Goal: Task Accomplishment & Management: Complete application form

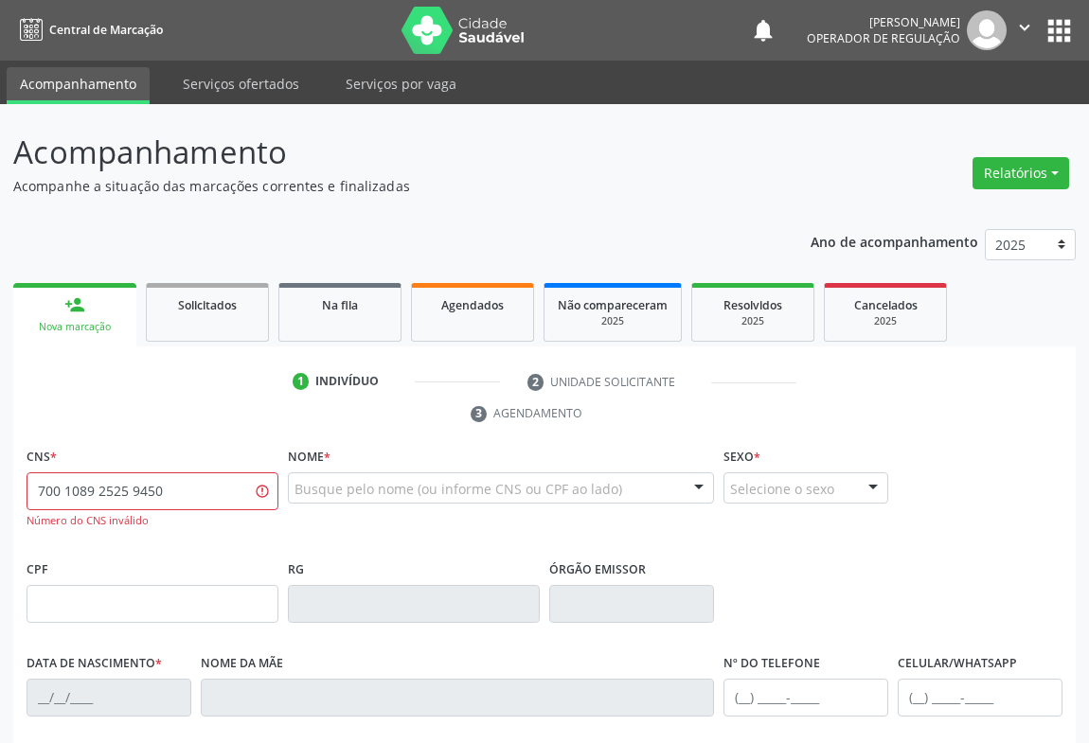
drag, startPoint x: 181, startPoint y: 485, endPoint x: 0, endPoint y: 489, distance: 180.9
click at [0, 489] on div "Acompanhamento Acompanhe a situação das marcações correntes e finalizadas Relat…" at bounding box center [544, 590] width 1089 height 973
type input "700 1089 2525 9420"
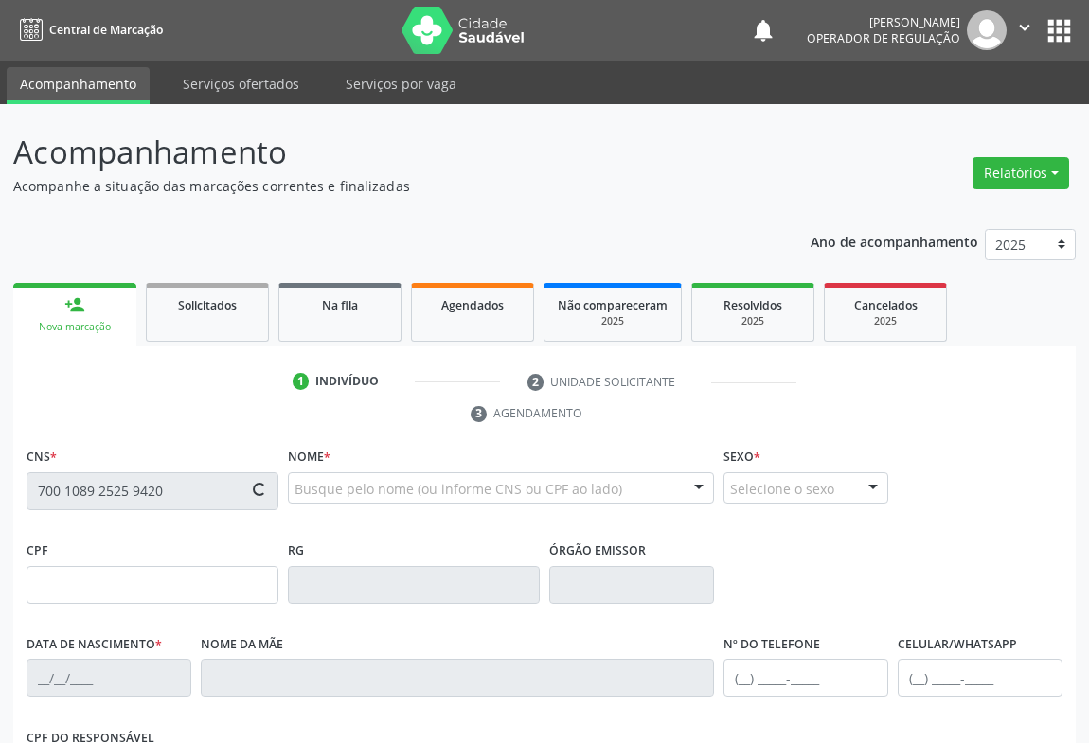
type input "1637849575"
type input "14/09/1987"
type input "(74) 99121-1151"
type input "S/N"
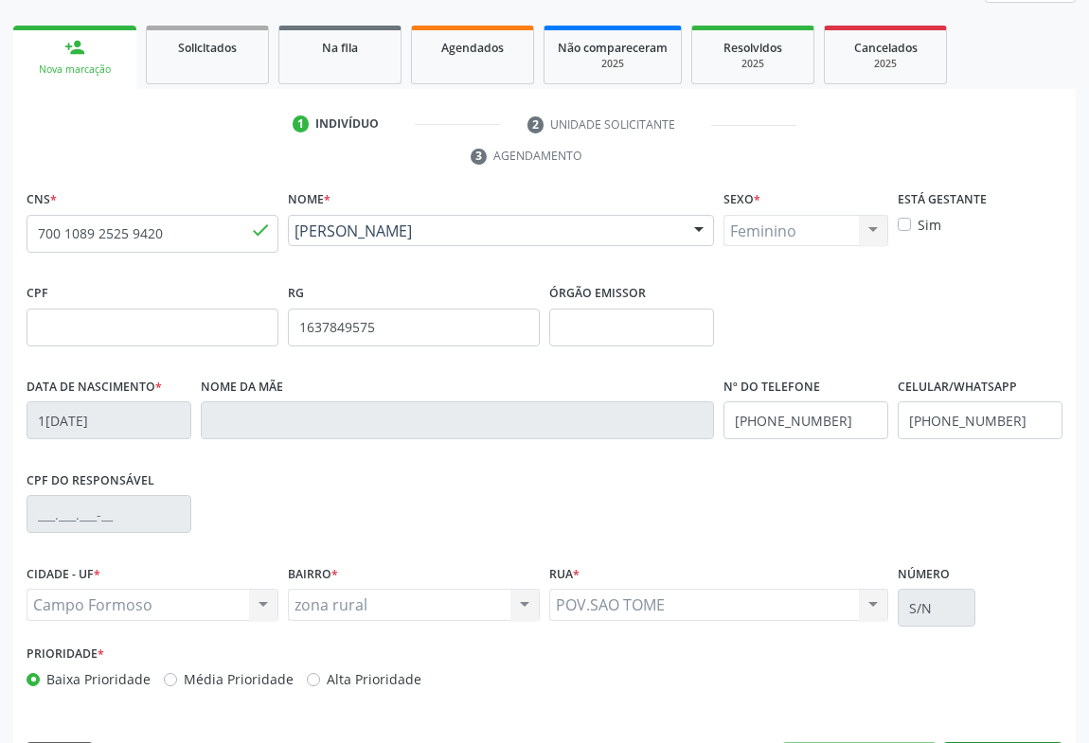
scroll to position [313, 0]
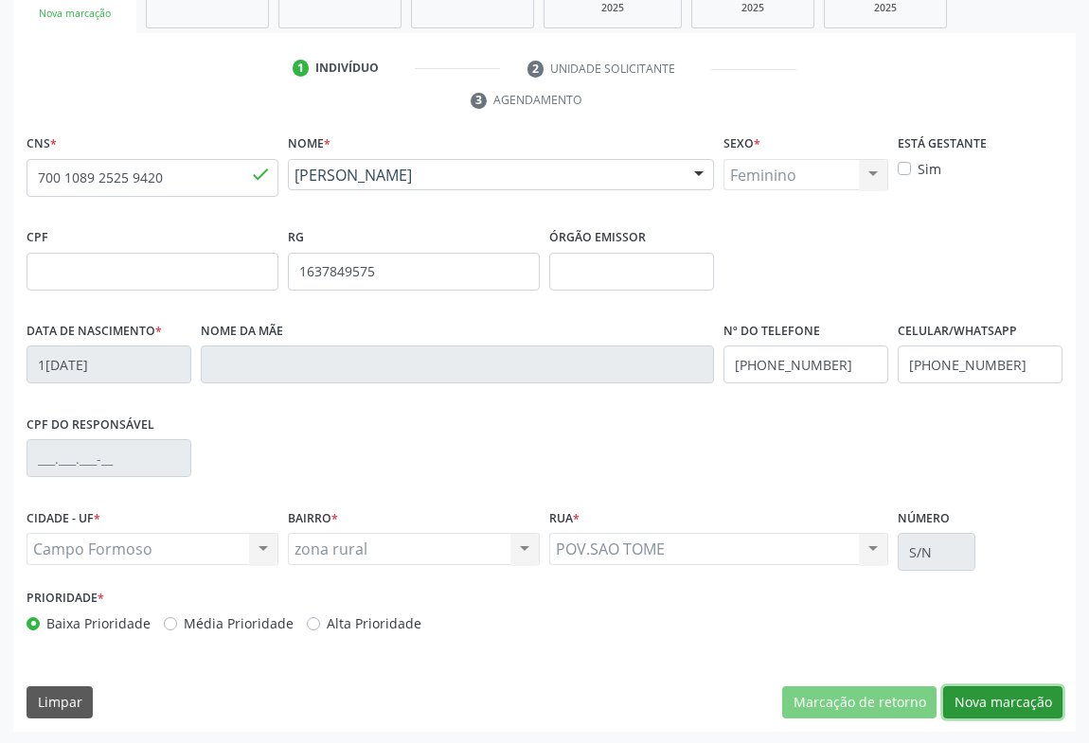
click at [998, 694] on button "Nova marcação" at bounding box center [1002, 702] width 119 height 32
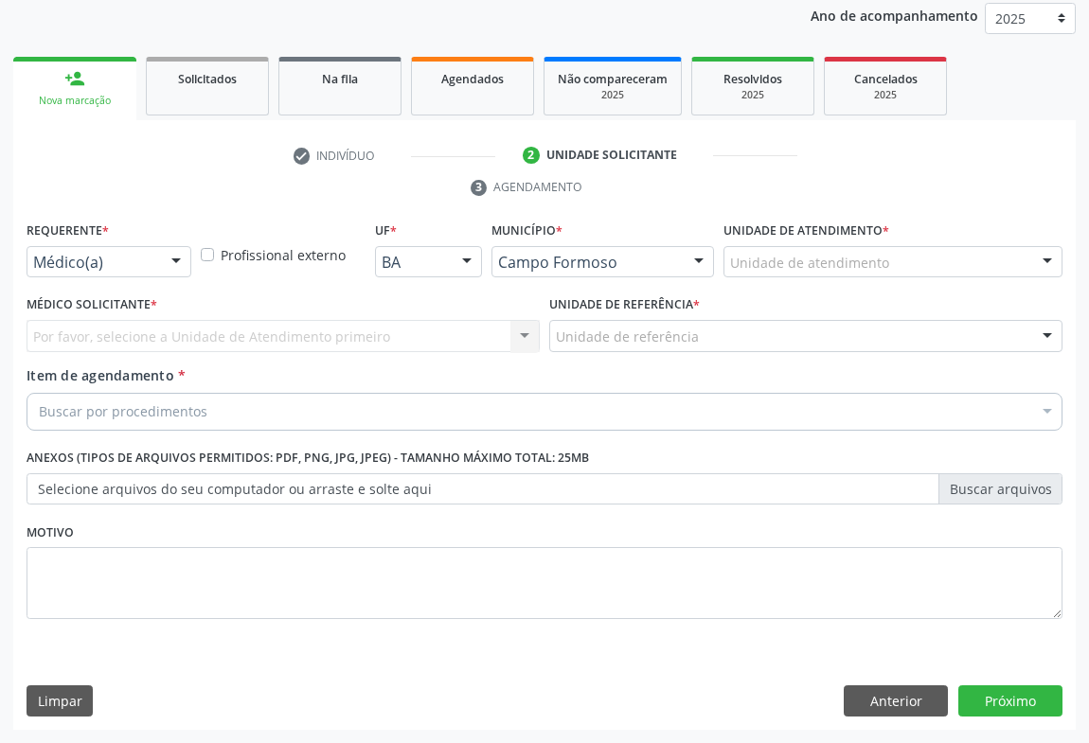
scroll to position [225, 0]
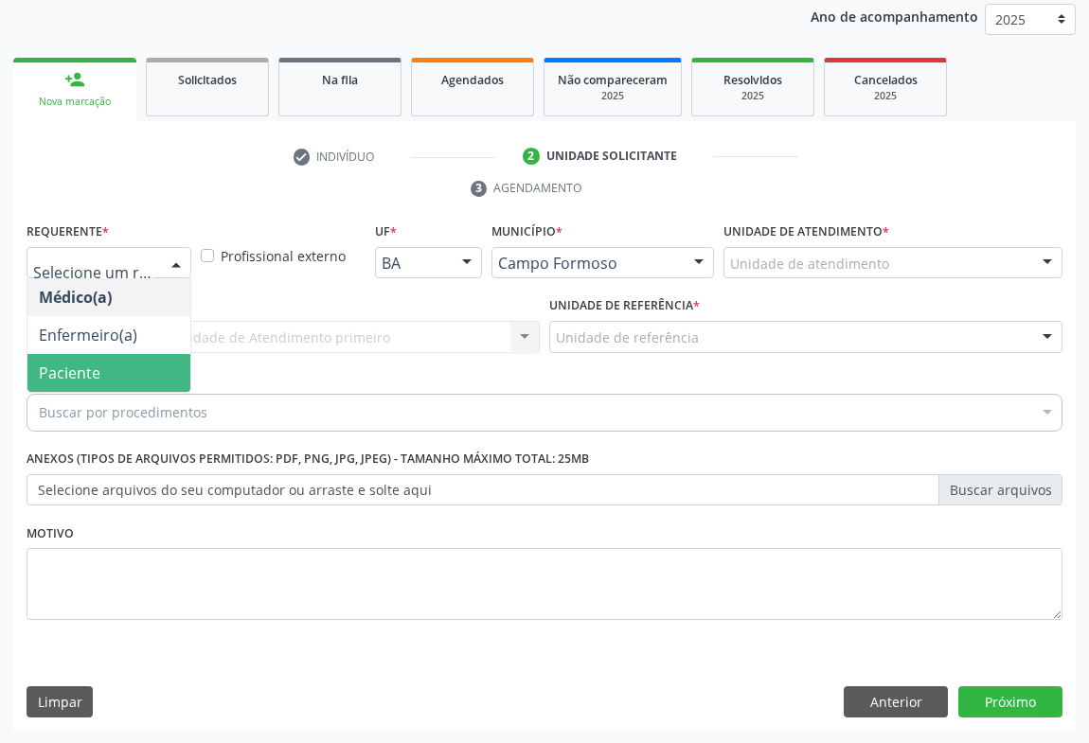
click at [45, 365] on span "Paciente" at bounding box center [70, 373] width 62 height 21
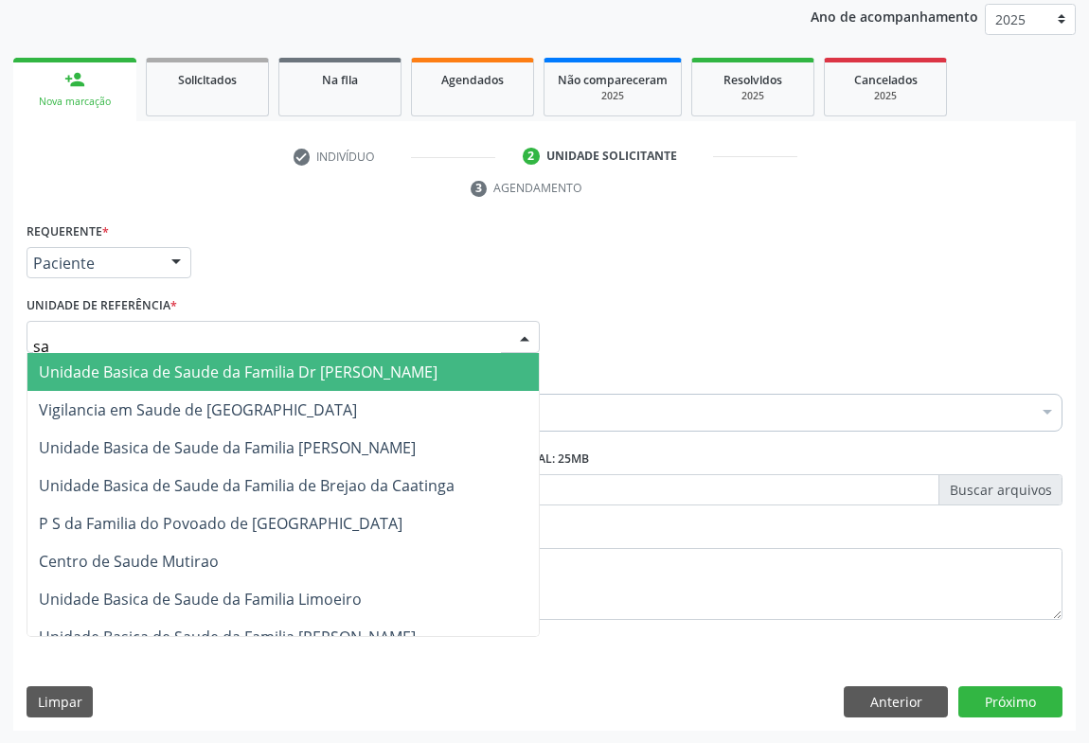
type input "sao"
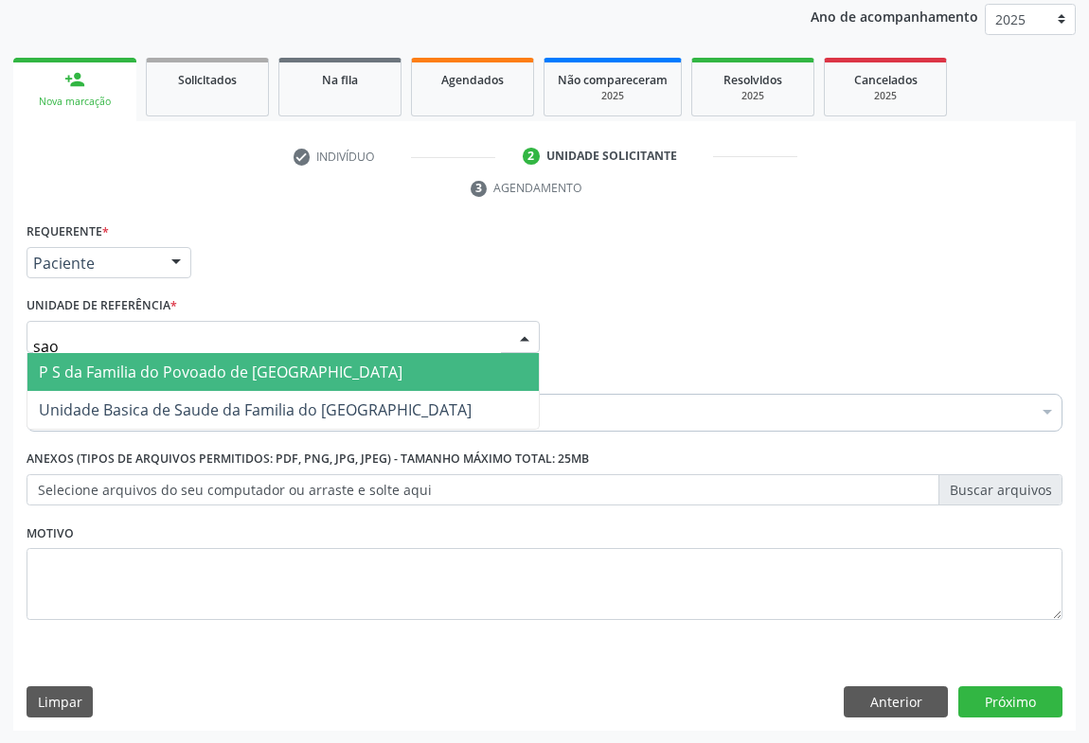
click at [228, 377] on span "P S da Familia do Povoado de [GEOGRAPHIC_DATA]" at bounding box center [221, 372] width 364 height 21
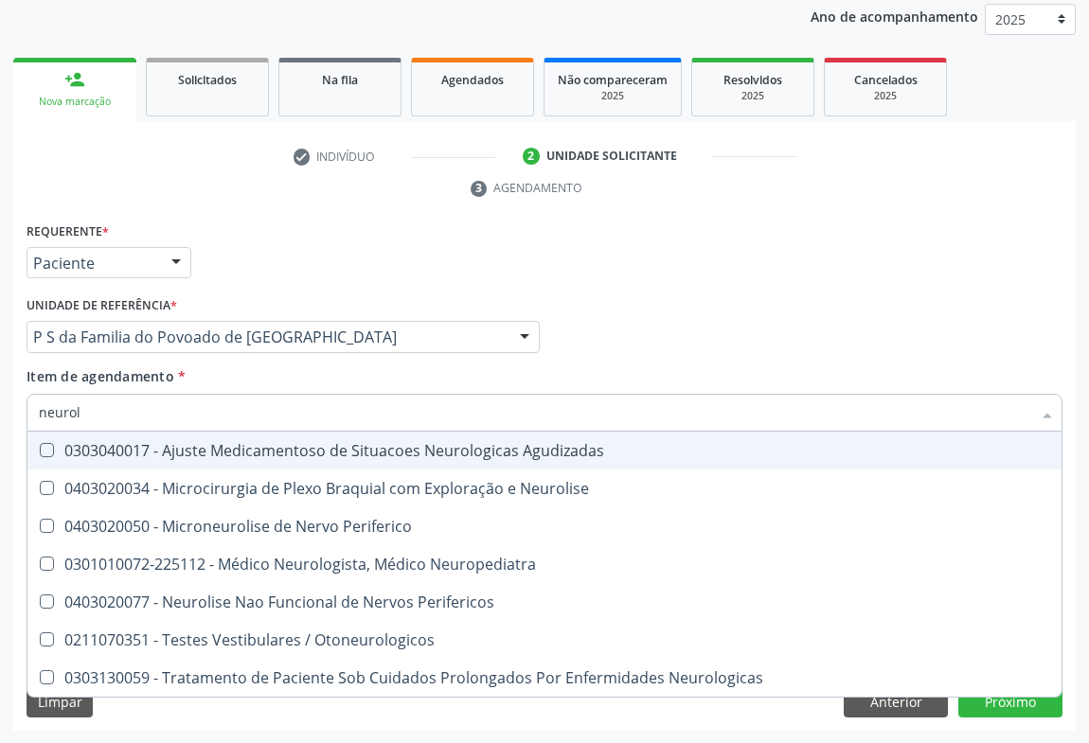
type input "neurolo"
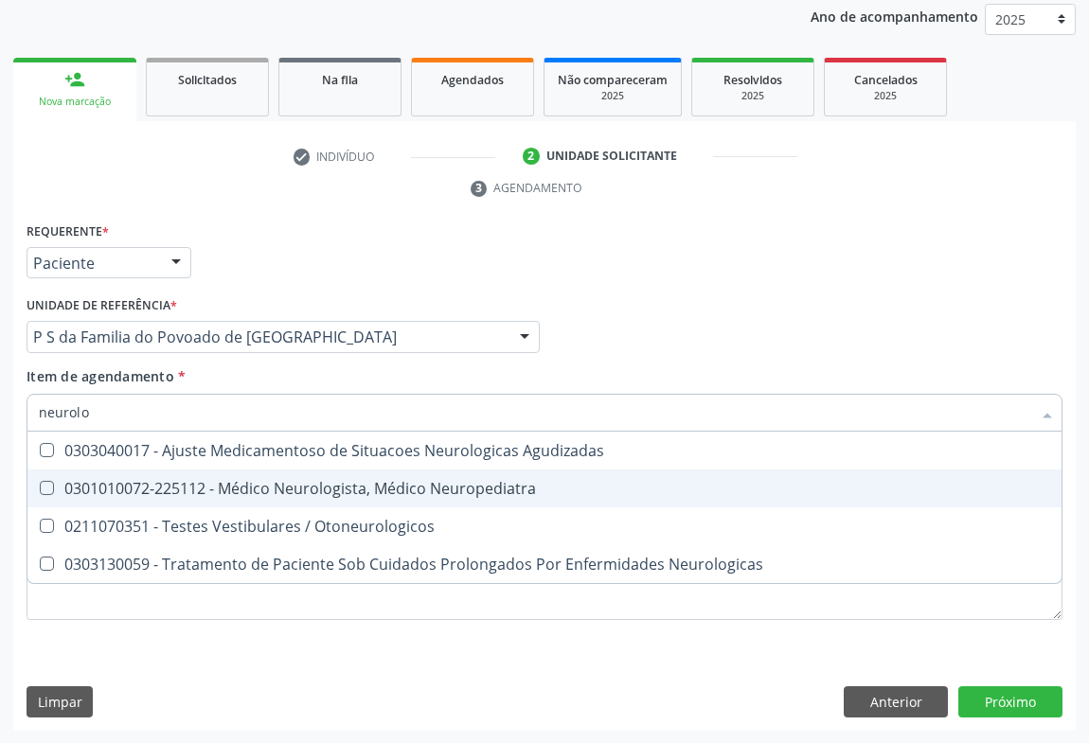
click at [236, 482] on div "0301010072-225112 - Médico Neurologista, Médico Neuropediatra" at bounding box center [544, 488] width 1011 height 15
checkbox Neuropediatra "true"
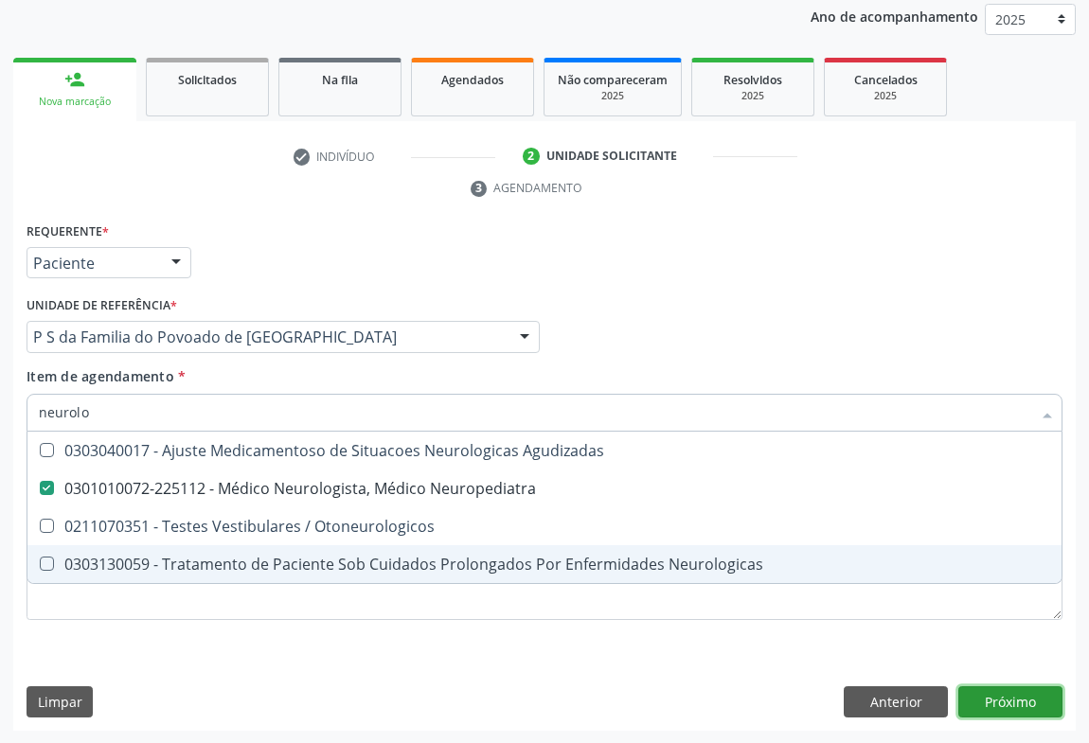
click at [1009, 701] on div "Requerente * Paciente Médico(a) Enfermeiro(a) Paciente Nenhum resultado encontr…" at bounding box center [544, 475] width 1062 height 514
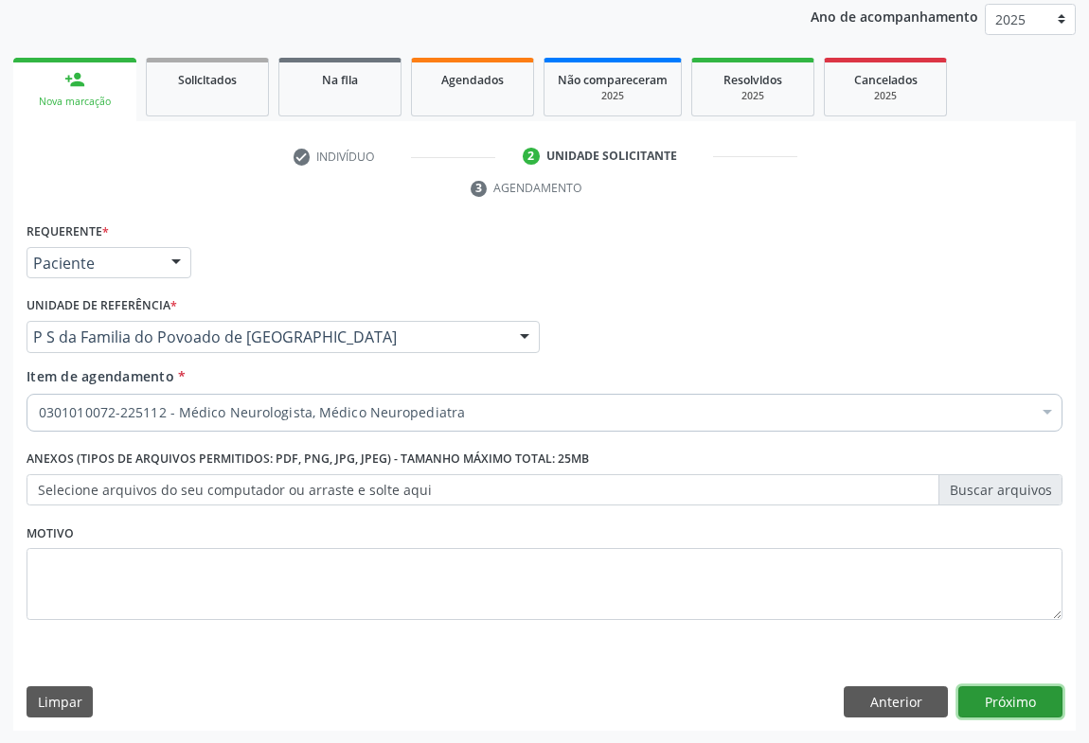
click at [1009, 701] on button "Próximo" at bounding box center [1010, 702] width 104 height 32
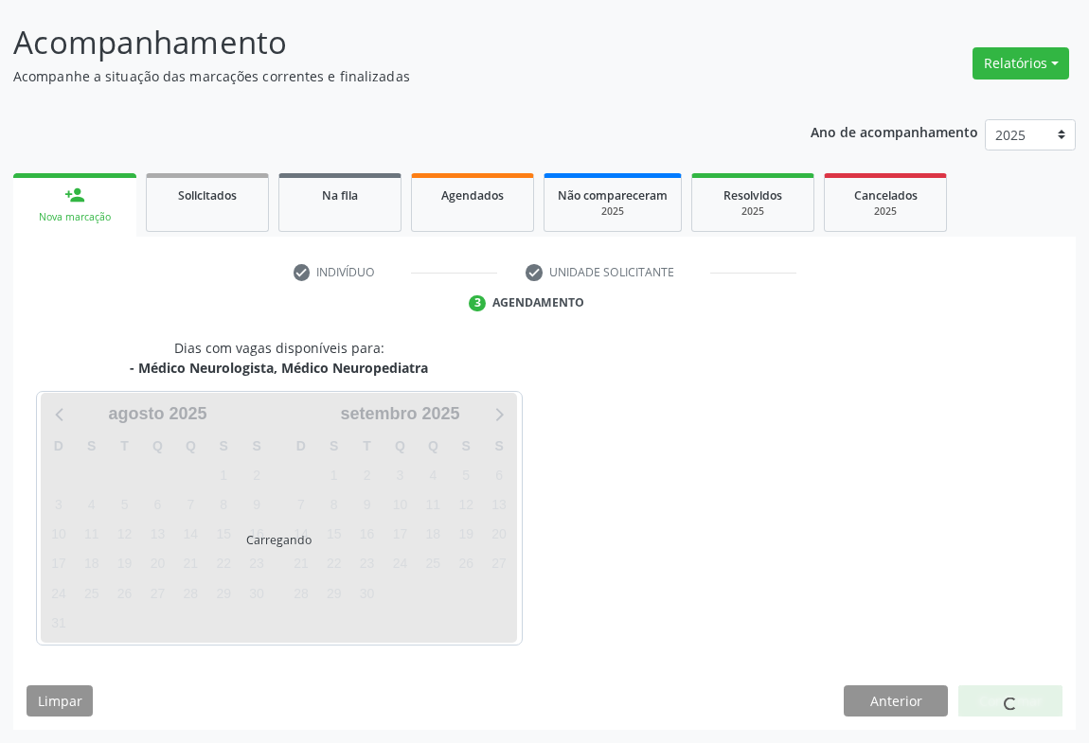
scroll to position [109, 0]
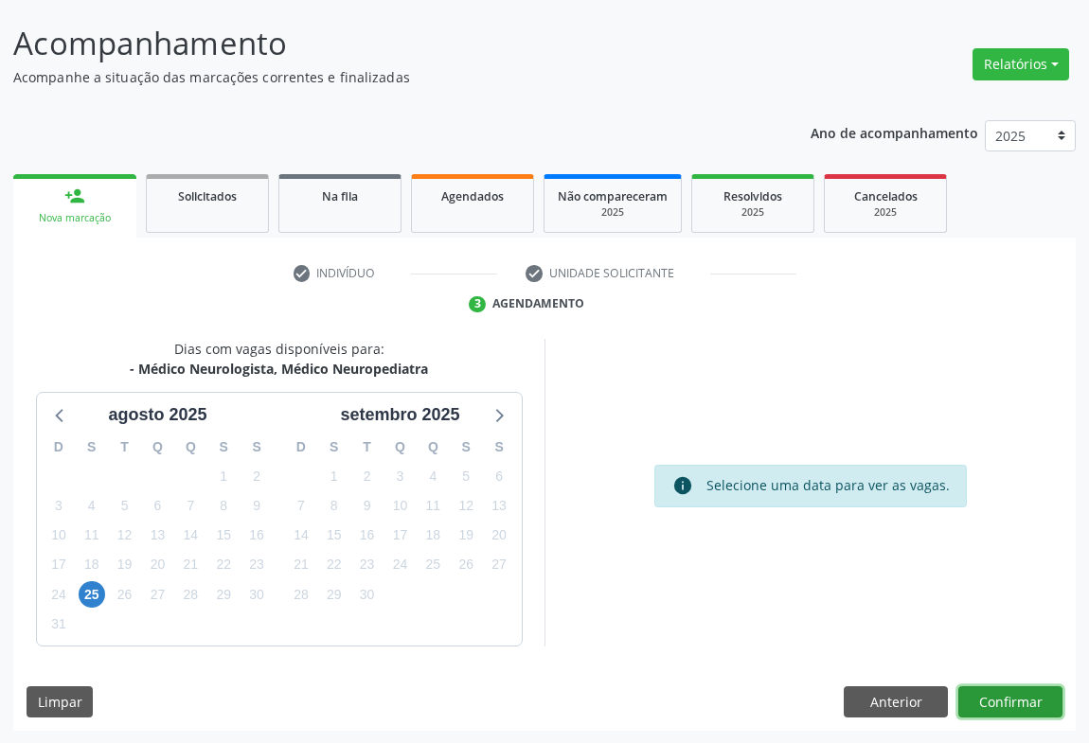
click at [1007, 691] on button "Confirmar" at bounding box center [1010, 702] width 104 height 32
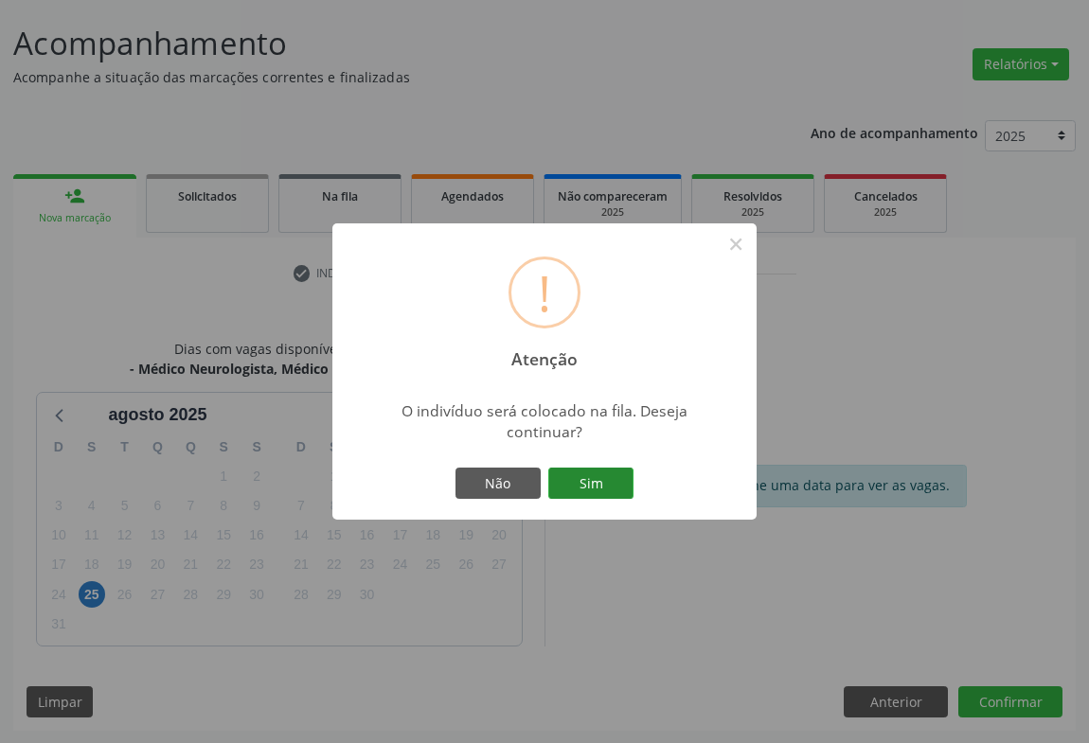
drag, startPoint x: 599, startPoint y: 482, endPoint x: 441, endPoint y: 516, distance: 161.7
click at [599, 482] on button "Sim" at bounding box center [590, 484] width 85 height 32
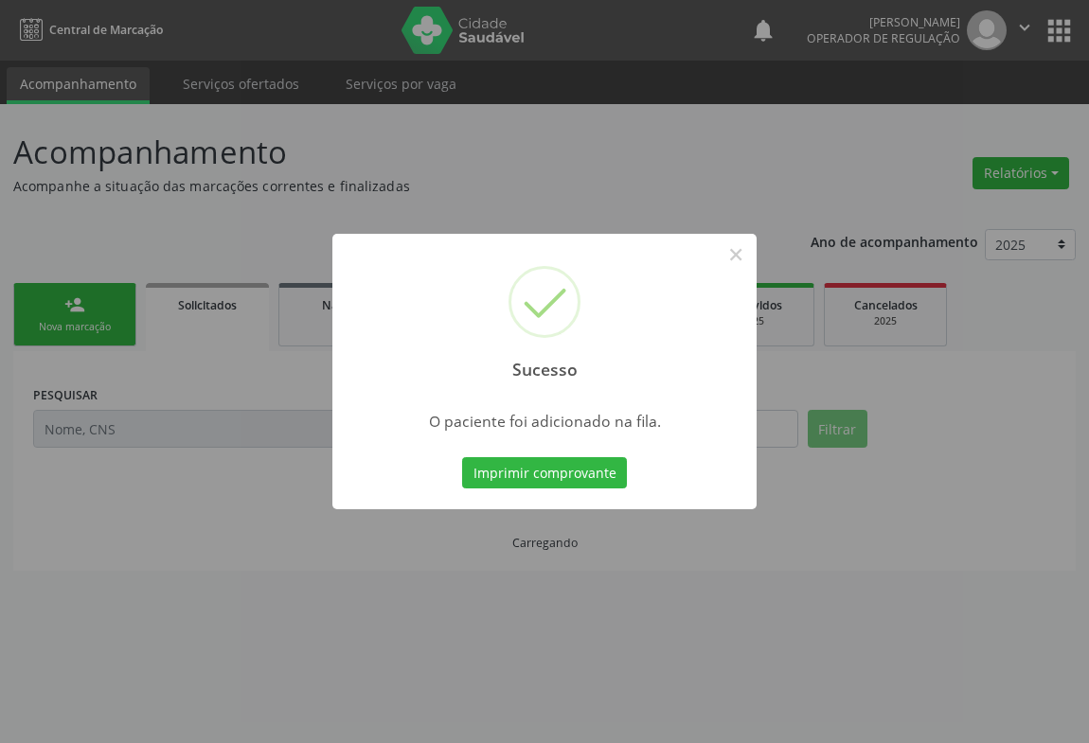
scroll to position [0, 0]
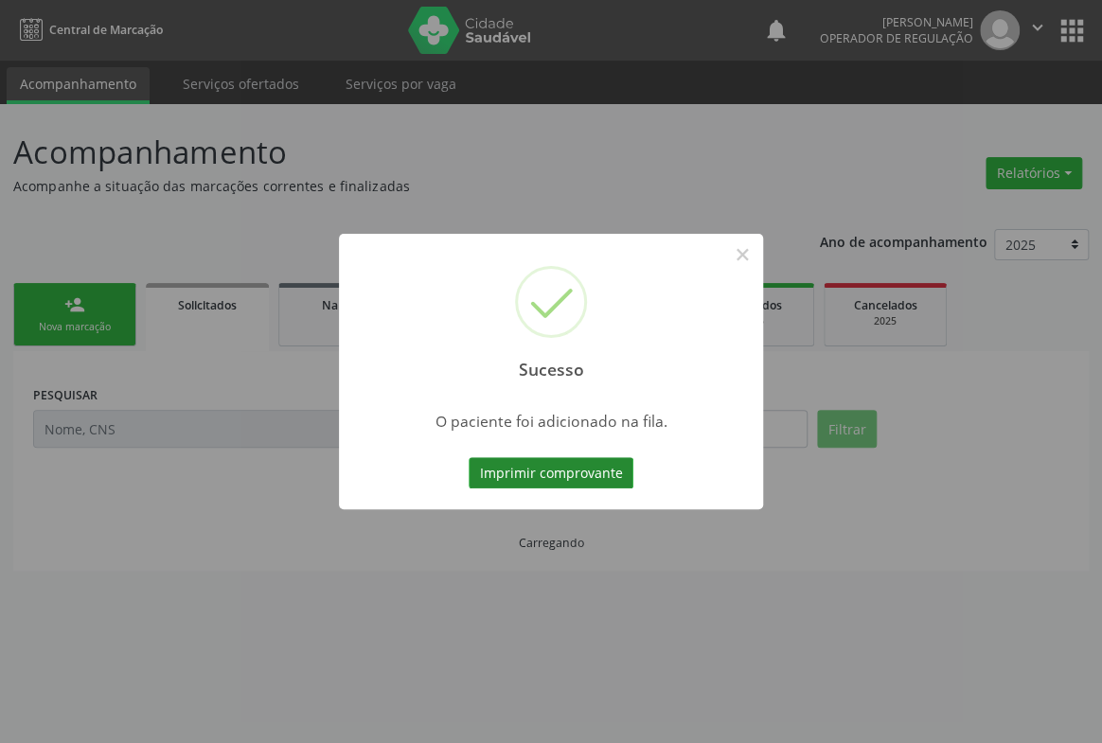
click at [526, 460] on button "Imprimir comprovante" at bounding box center [551, 473] width 165 height 32
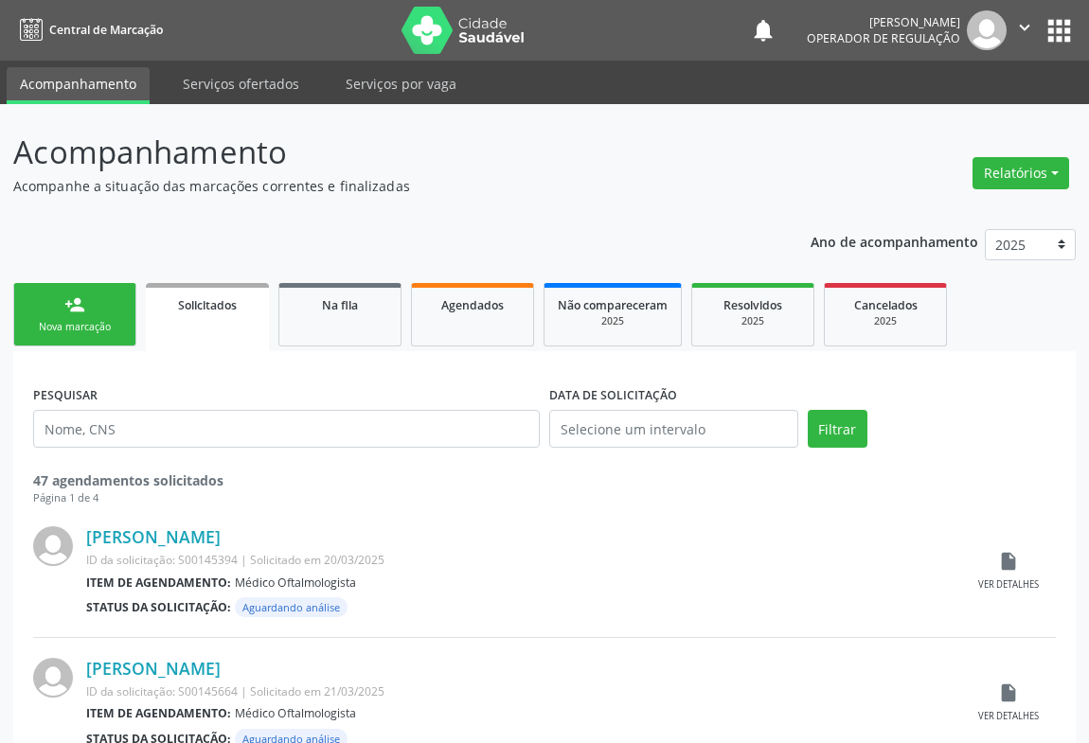
click at [93, 299] on link "person_add Nova marcação" at bounding box center [74, 314] width 123 height 63
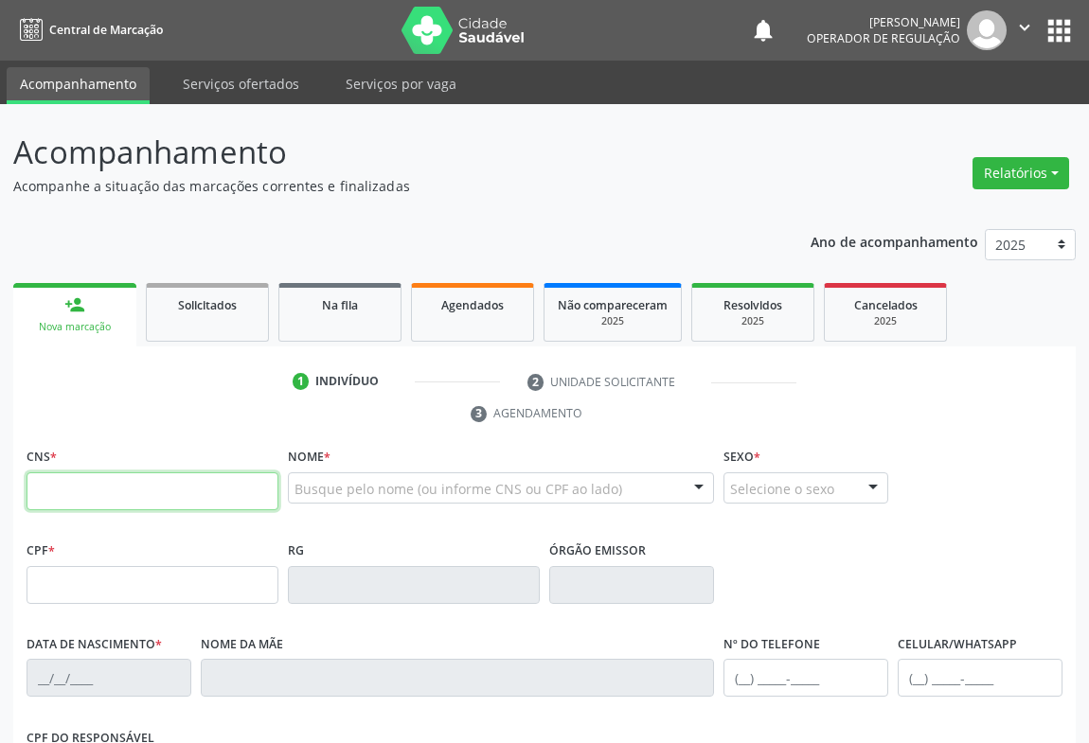
click at [137, 472] on input "text" at bounding box center [153, 491] width 252 height 38
type input "708 2026 2831 0641"
type input "04/09/1978"
type input "(74) 99964-5373"
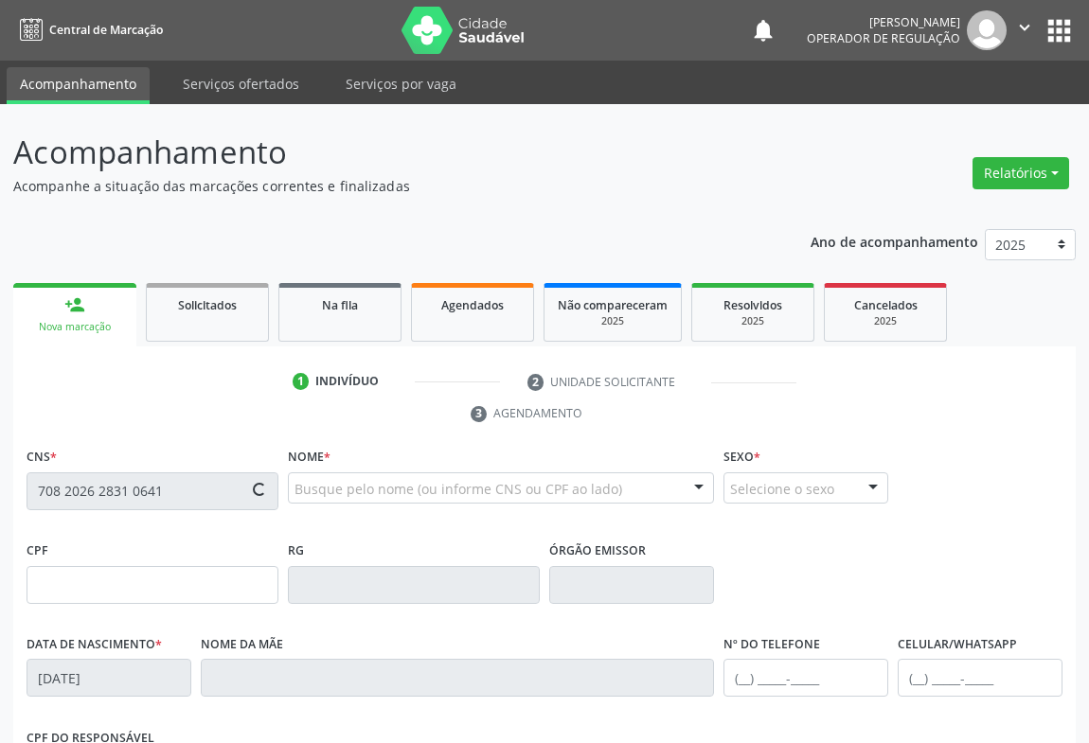
type input "SN"
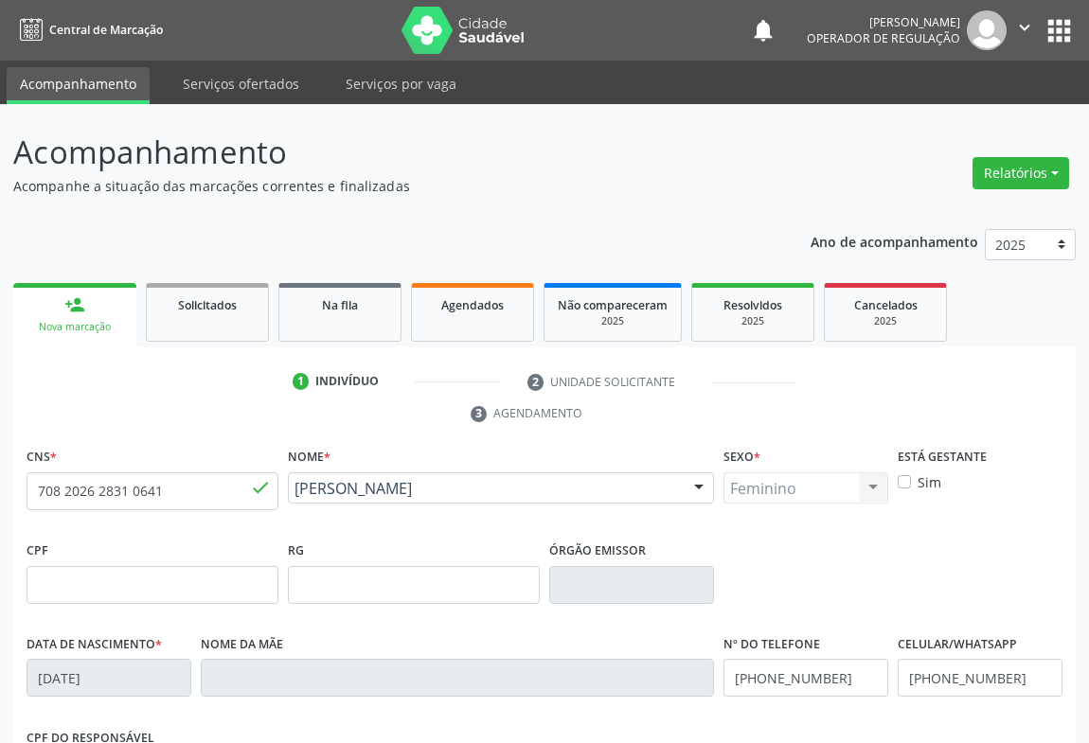
scroll to position [258, 0]
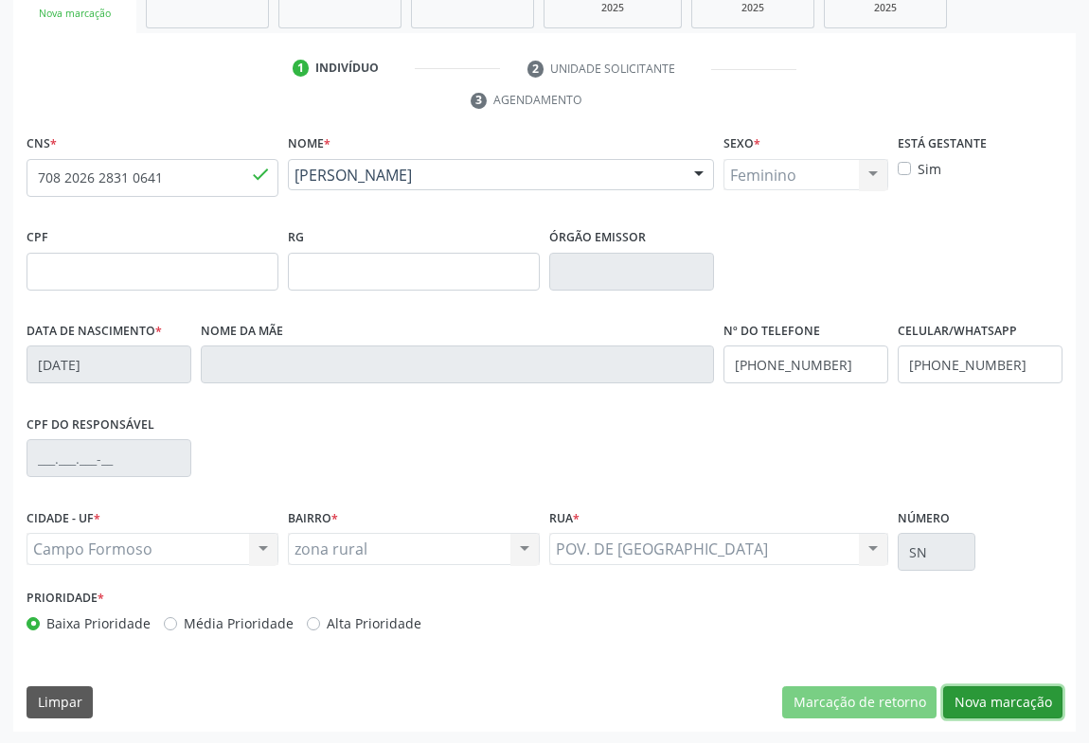
click at [1023, 704] on button "Nova marcação" at bounding box center [1002, 702] width 119 height 32
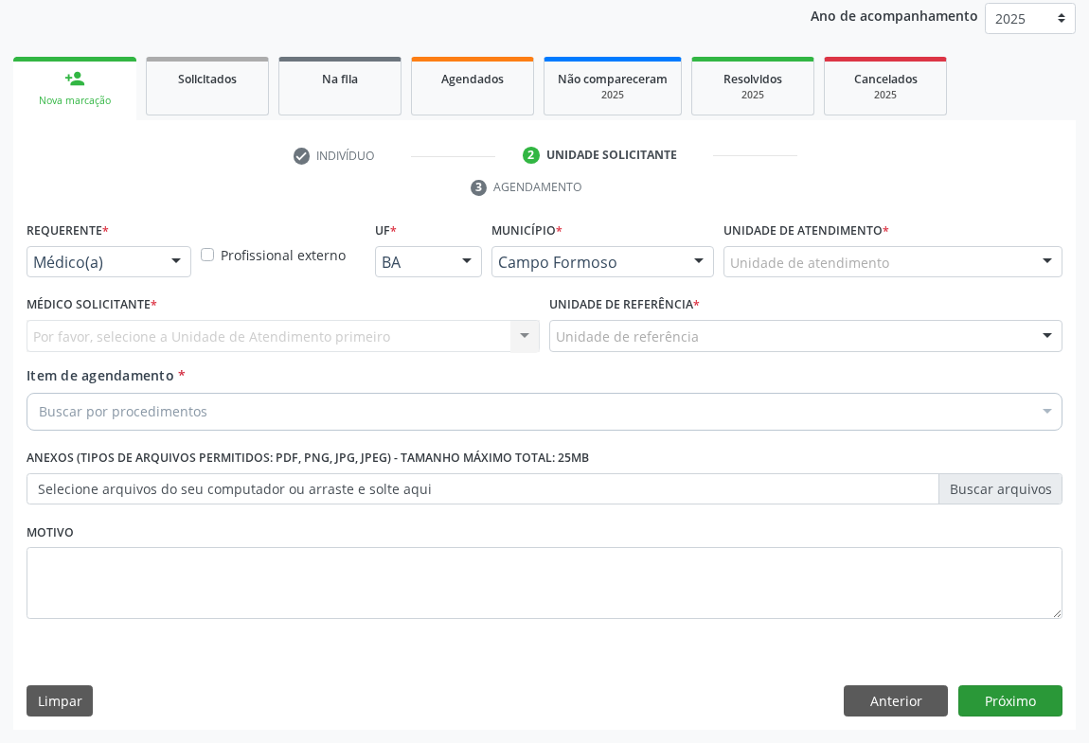
scroll to position [225, 0]
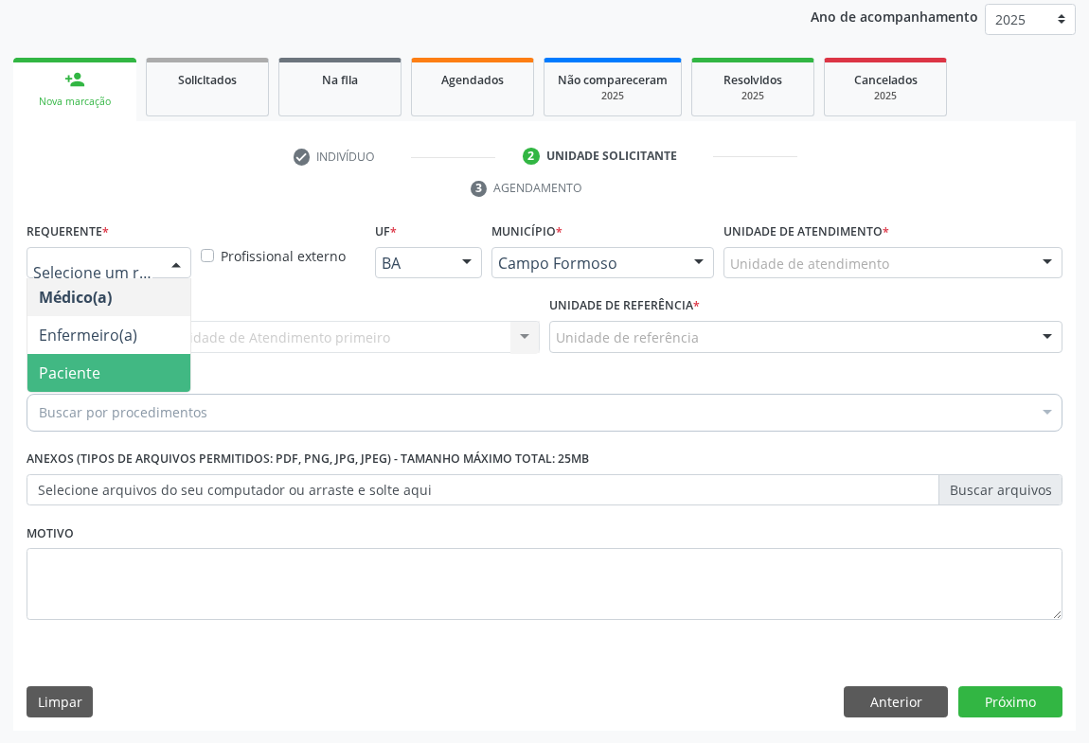
click at [77, 369] on span "Paciente" at bounding box center [70, 373] width 62 height 21
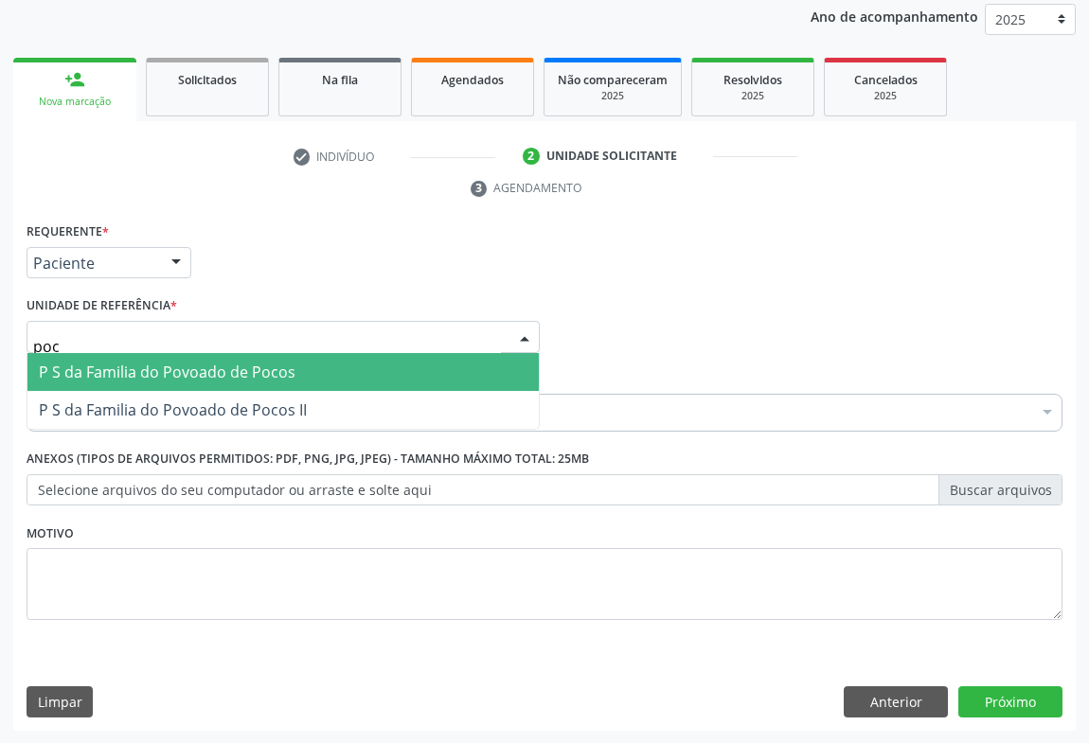
type input "poco"
drag, startPoint x: 76, startPoint y: 359, endPoint x: 69, endPoint y: 383, distance: 24.6
click at [73, 362] on span "P S da Familia do Povoado de Pocos" at bounding box center [167, 372] width 257 height 21
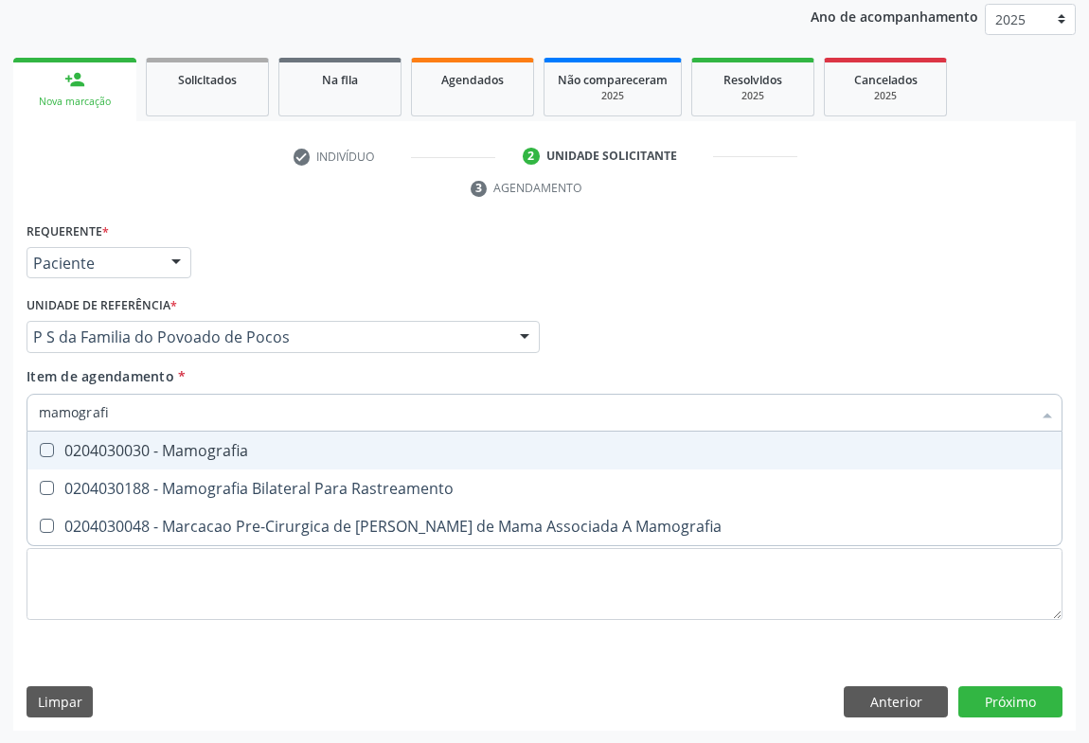
type input "mamografia"
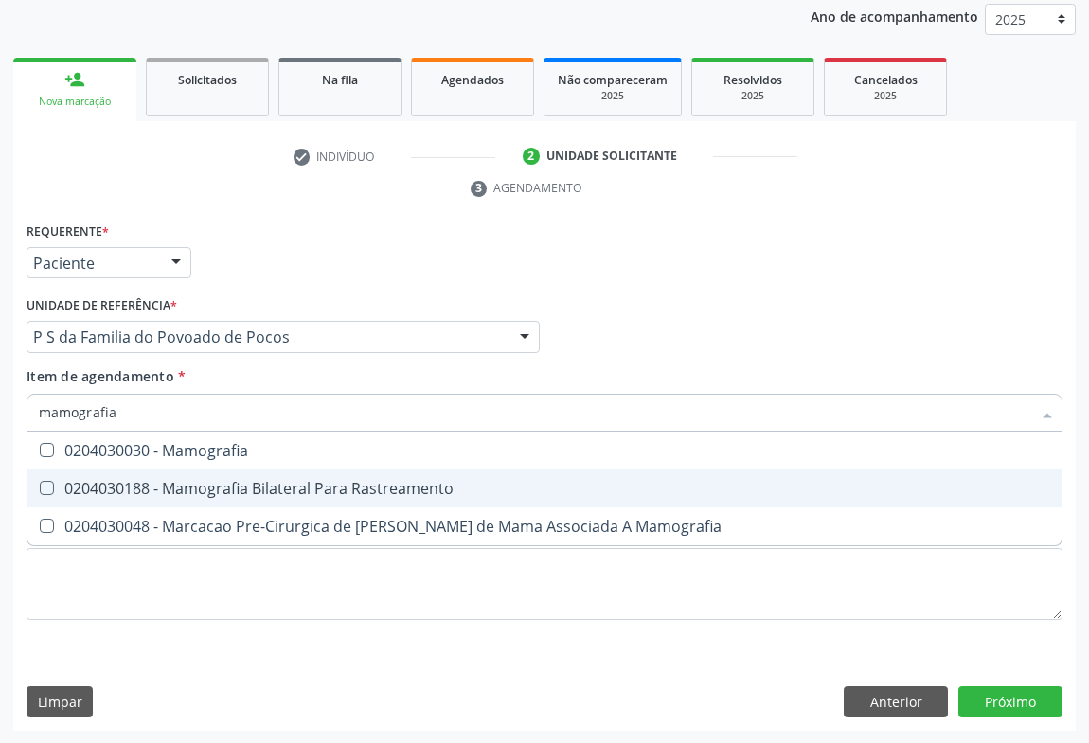
drag, startPoint x: 168, startPoint y: 492, endPoint x: 0, endPoint y: 597, distance: 197.8
click at [166, 493] on div "0204030188 - Mamografia Bilateral Para Rastreamento" at bounding box center [544, 488] width 1011 height 15
checkbox Rastreamento "true"
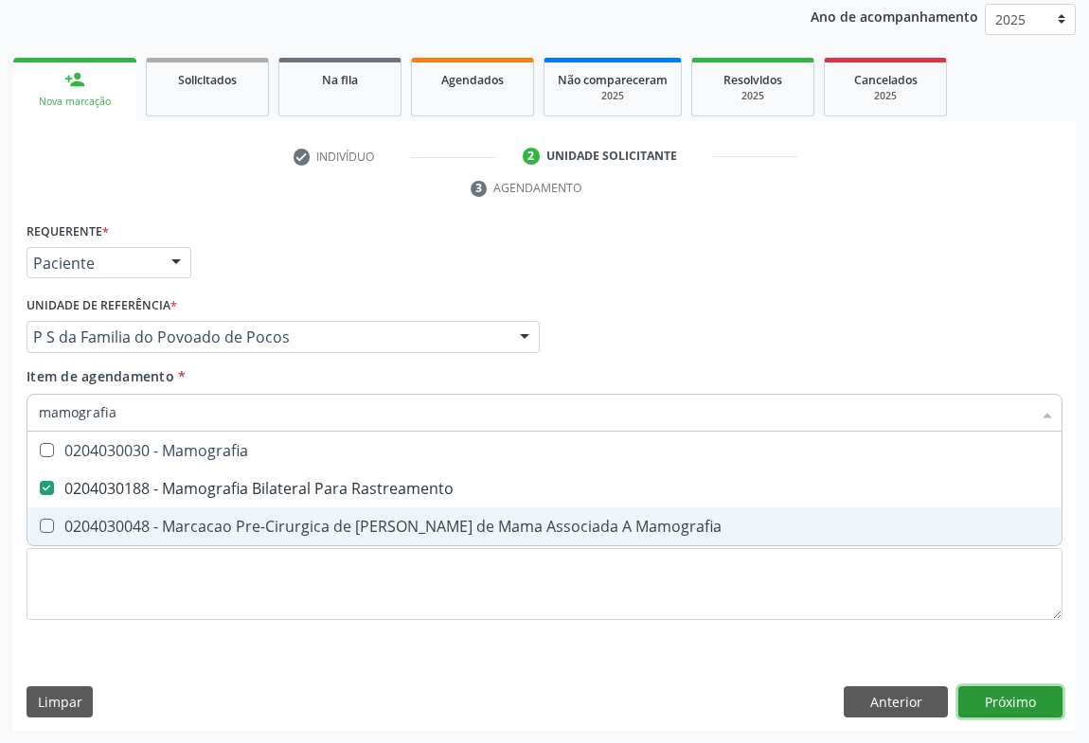
click at [994, 684] on div "Requerente * Paciente Médico(a) Enfermeiro(a) Paciente Nenhum resultado encontr…" at bounding box center [544, 475] width 1062 height 514
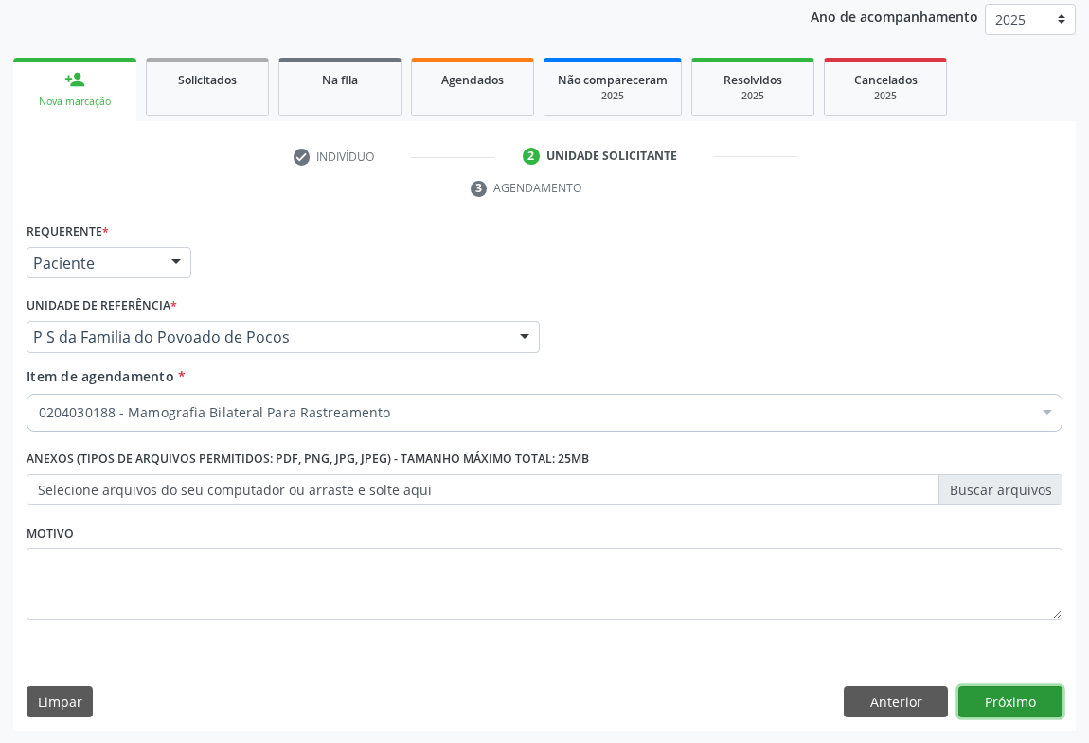
click at [991, 703] on button "Próximo" at bounding box center [1010, 702] width 104 height 32
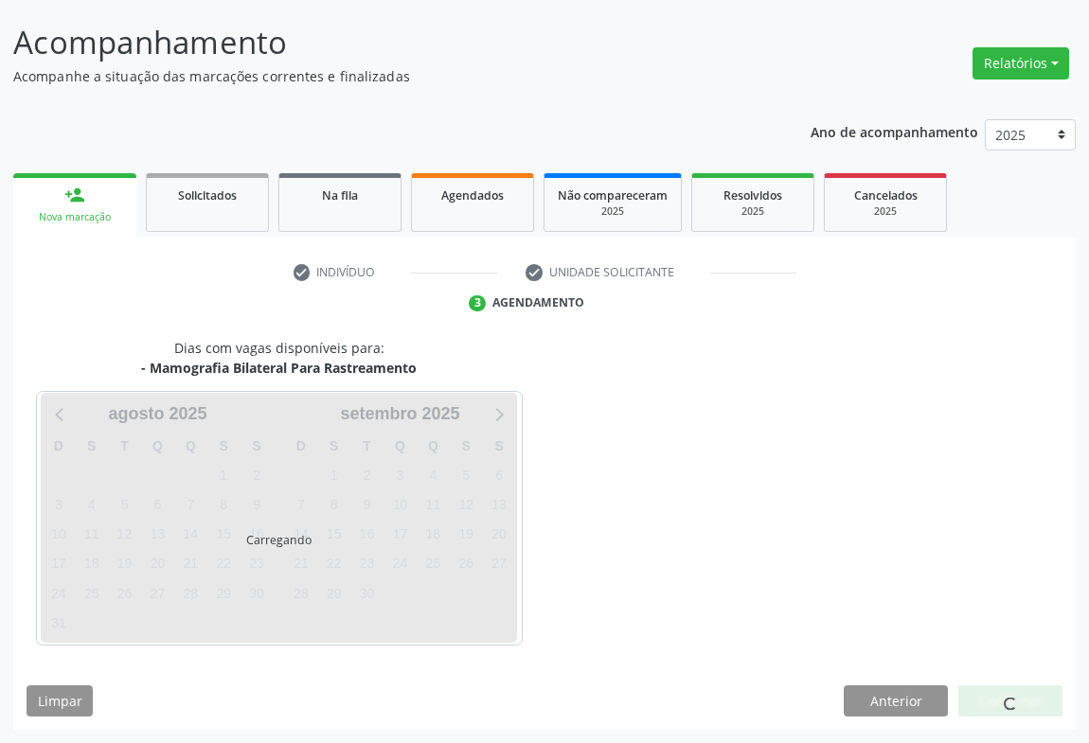
scroll to position [109, 0]
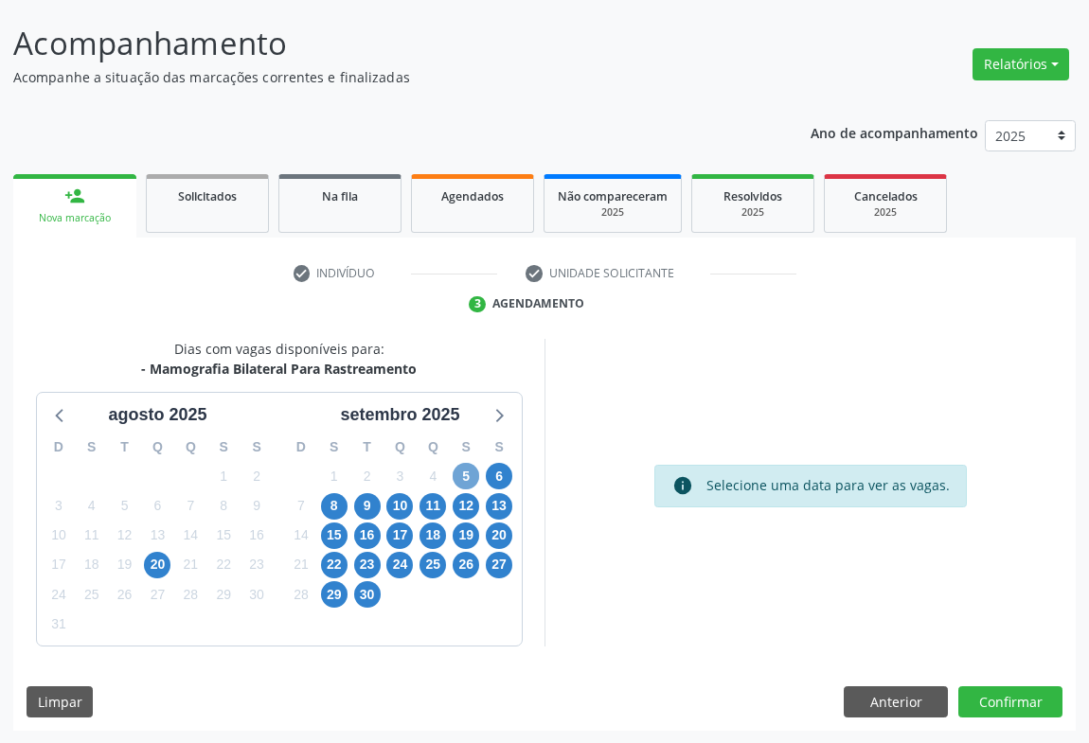
click at [464, 483] on span "5" at bounding box center [466, 476] width 27 height 27
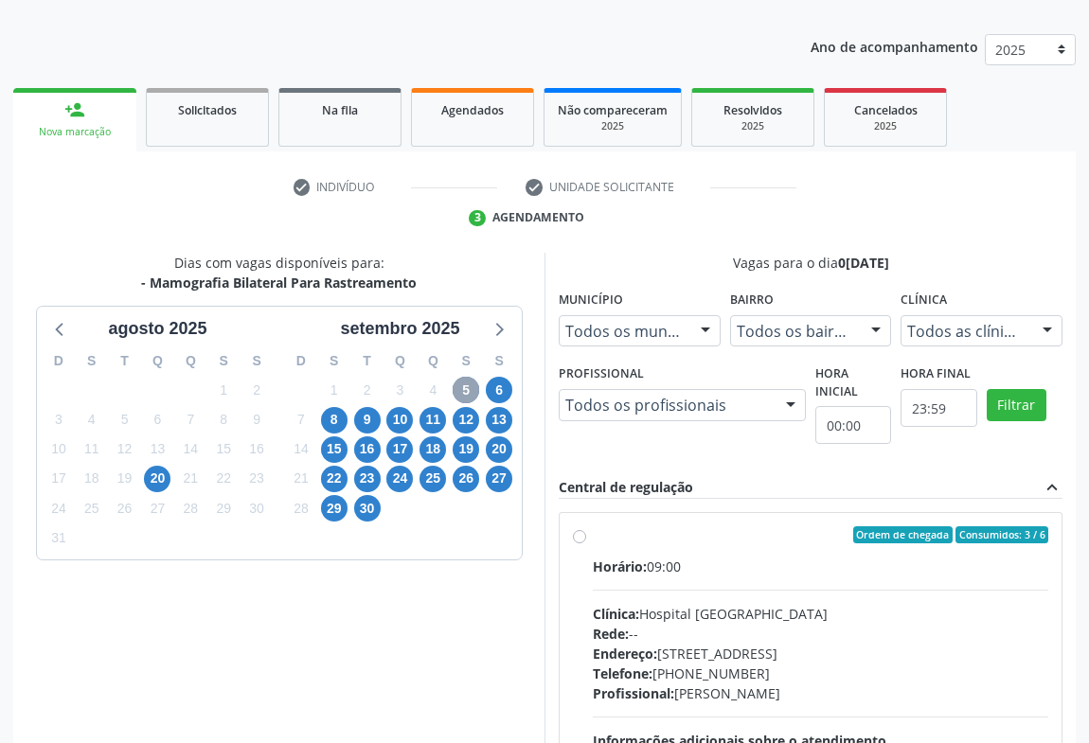
scroll to position [281, 0]
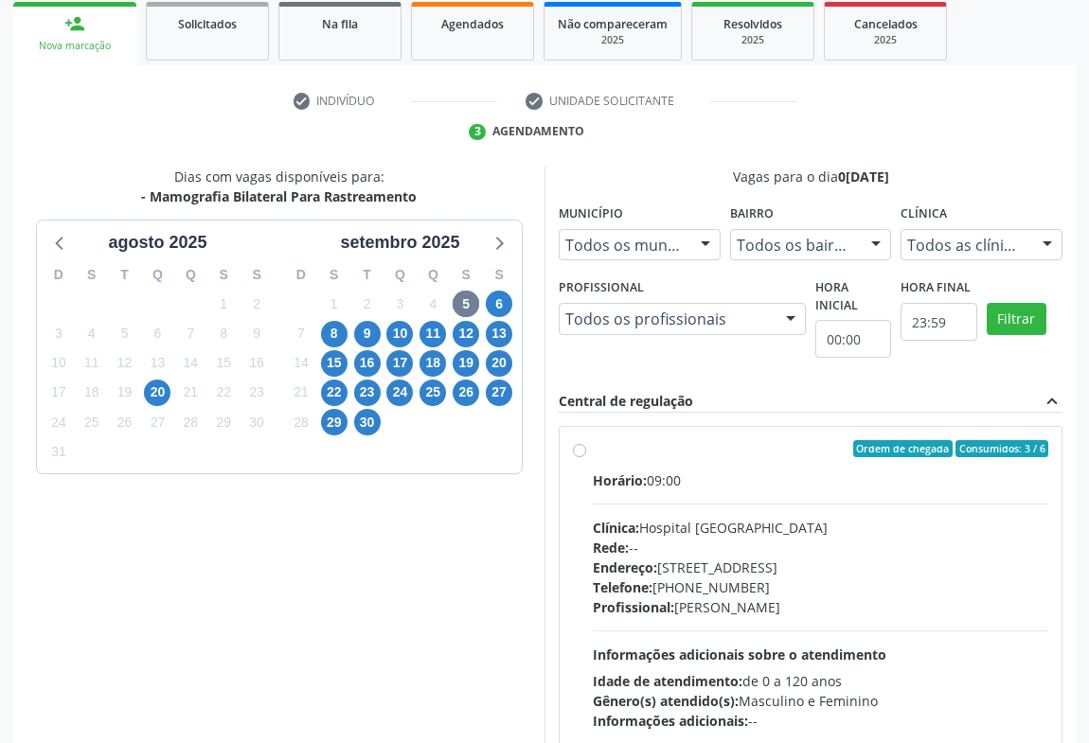
click at [593, 449] on label "Ordem de chegada Consumidos: 3 / 6 Horário: 09:00 Clínica: Hospital Sao Francis…" at bounding box center [820, 585] width 455 height 291
click at [578, 449] on input "Ordem de chegada Consumidos: 3 / 6 Horário: 09:00 Clínica: Hospital Sao Francis…" at bounding box center [579, 448] width 13 height 17
radio input "true"
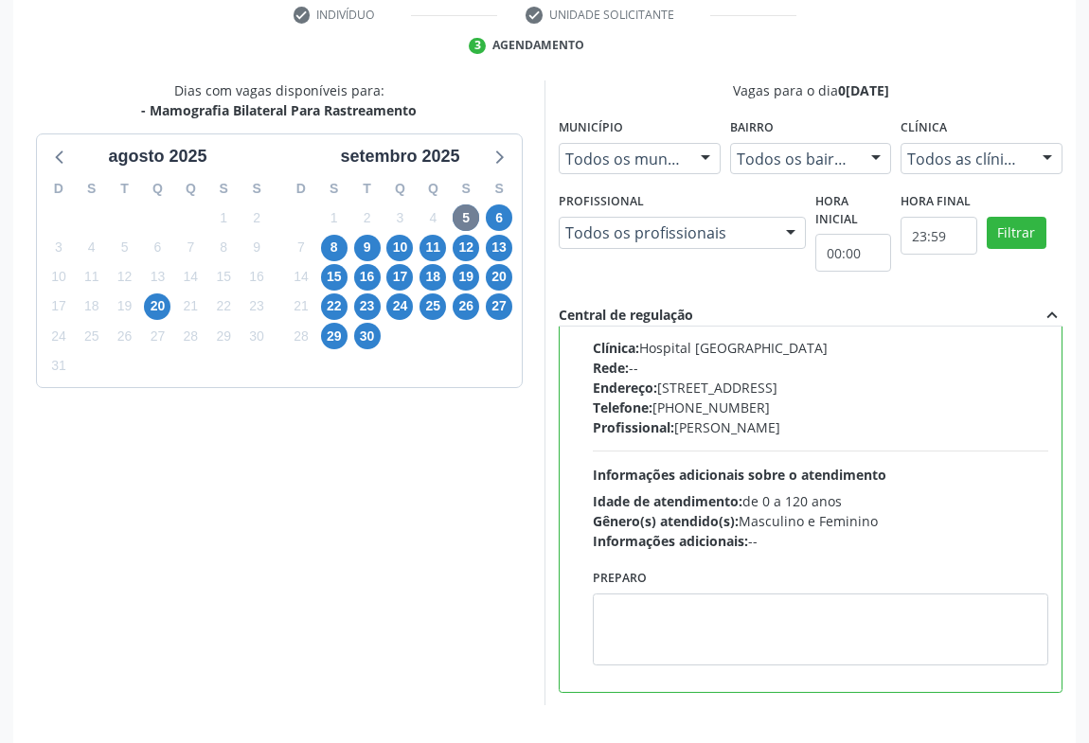
scroll to position [427, 0]
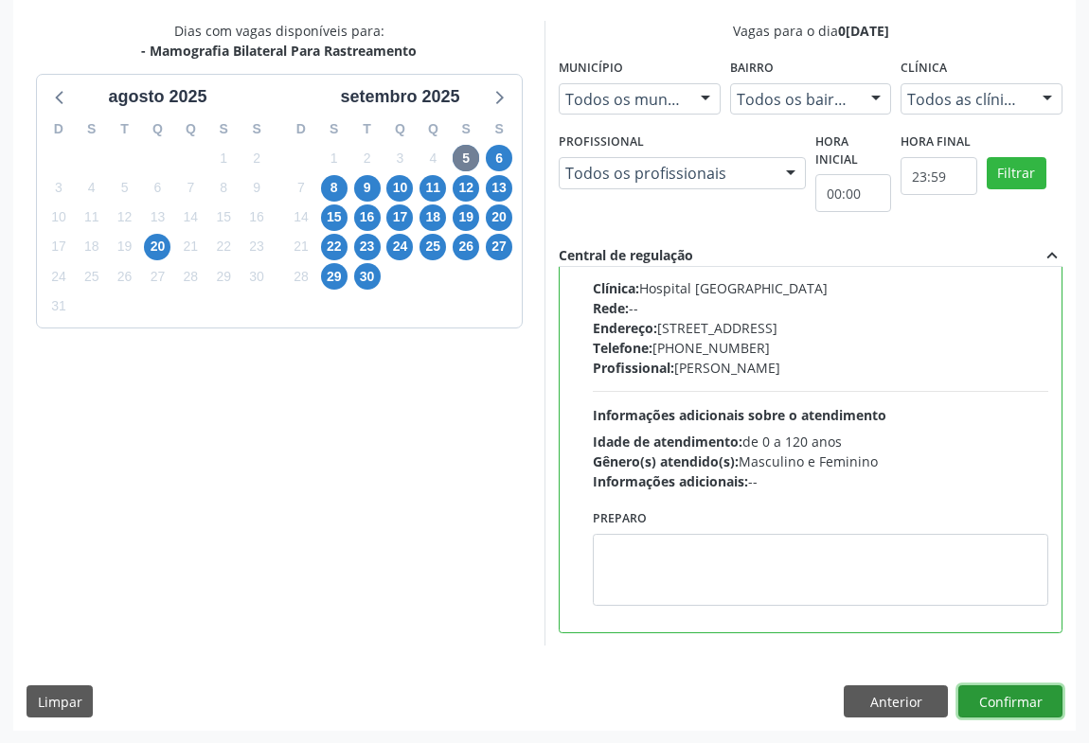
click at [1021, 710] on button "Confirmar" at bounding box center [1010, 701] width 104 height 32
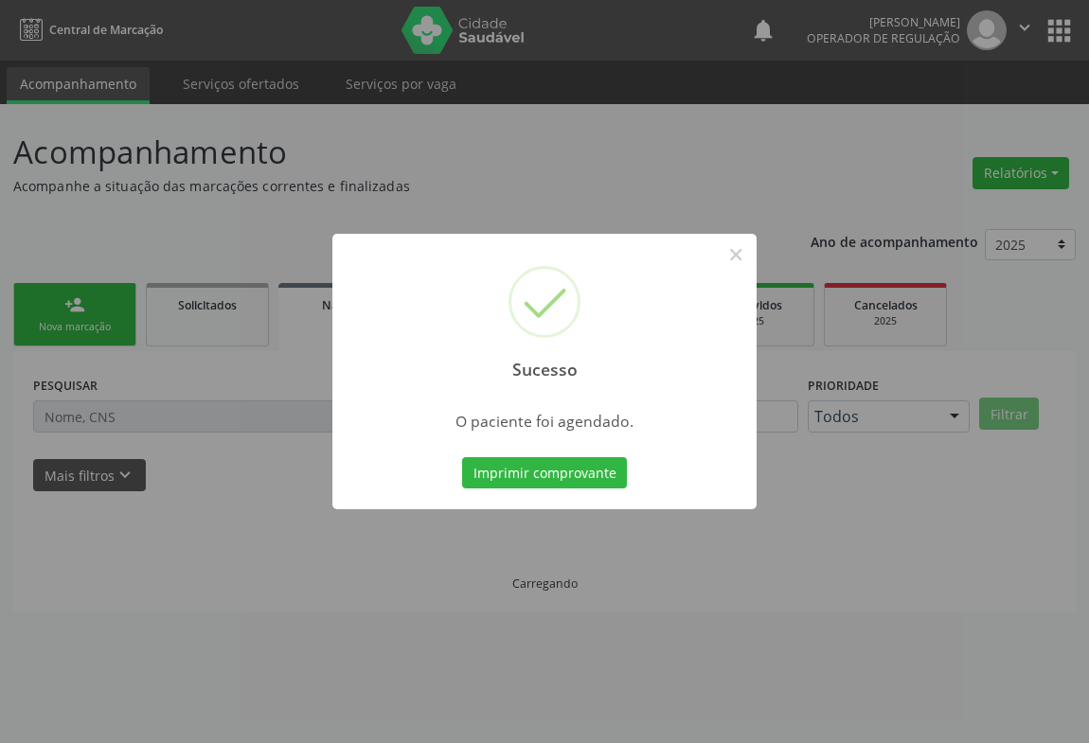
scroll to position [0, 0]
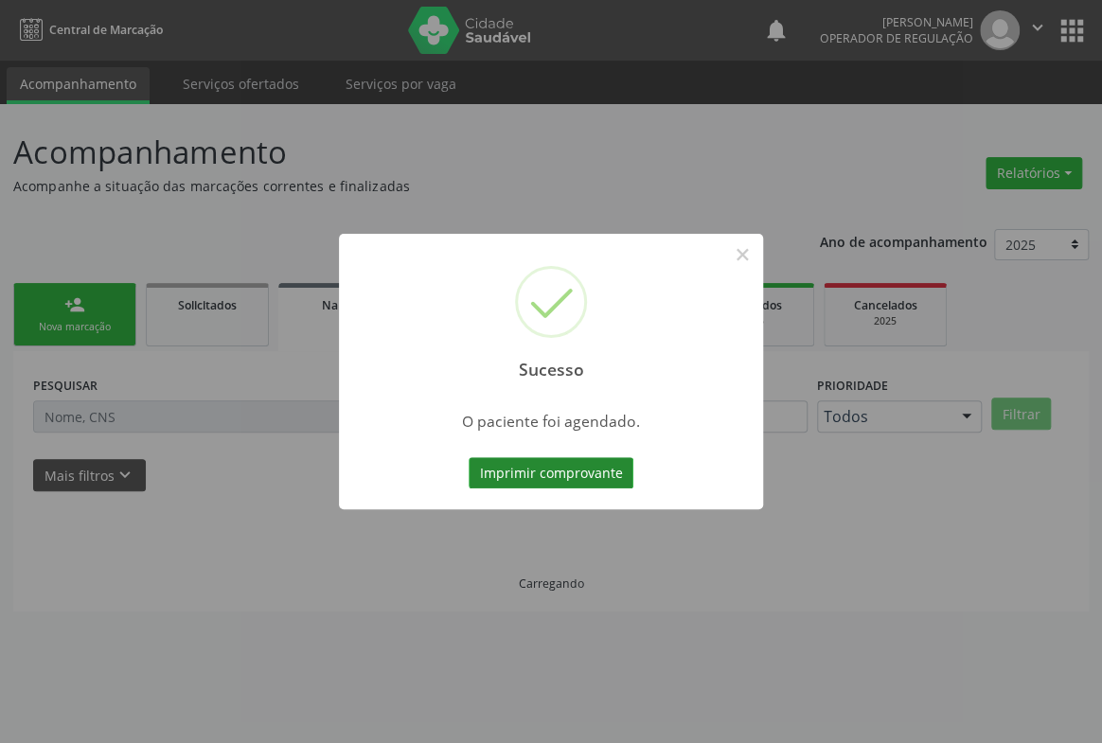
click at [545, 481] on button "Imprimir comprovante" at bounding box center [551, 473] width 165 height 32
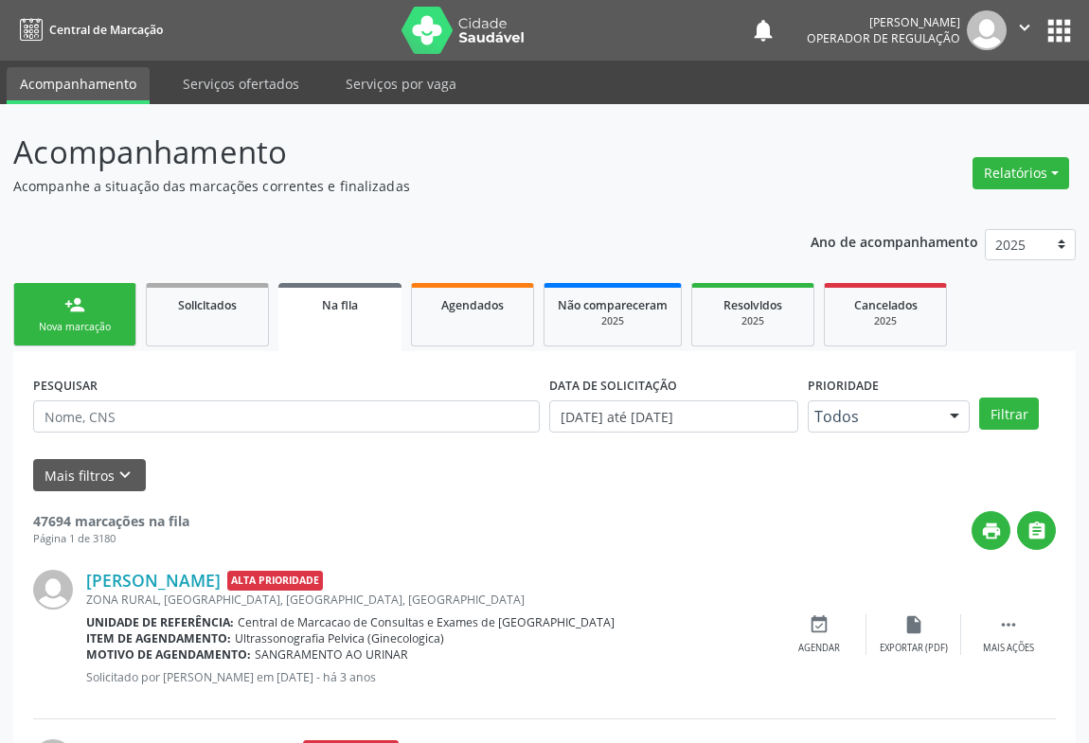
click at [86, 317] on link "person_add Nova marcação" at bounding box center [74, 314] width 123 height 63
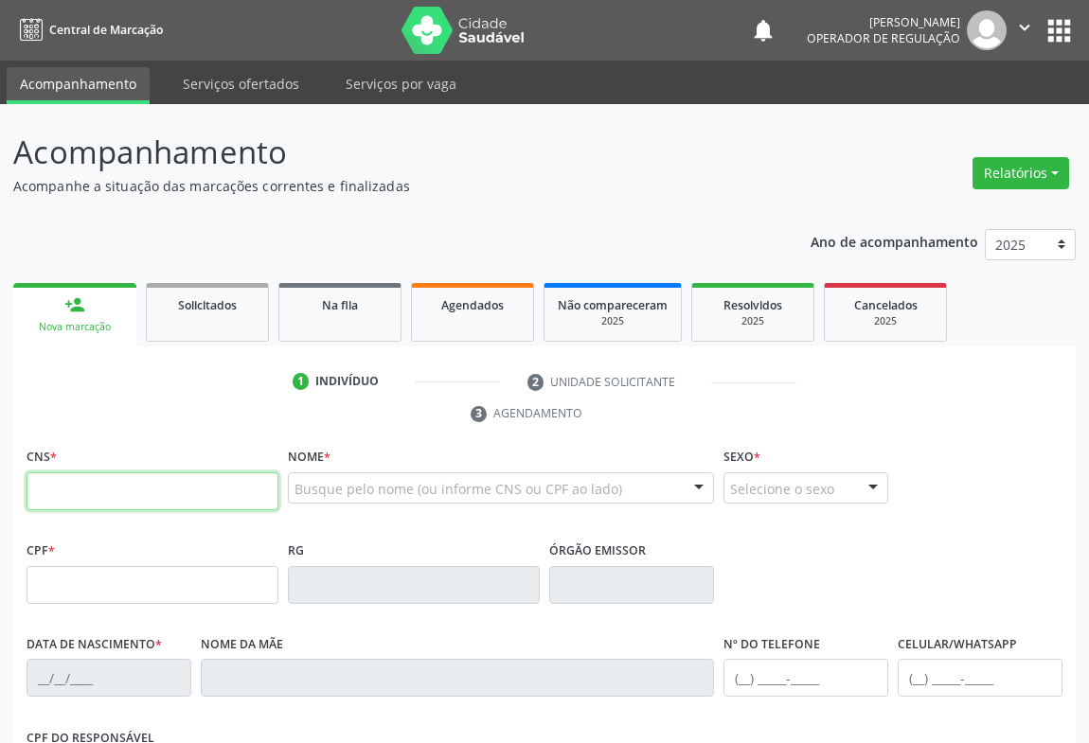
click at [173, 493] on input "text" at bounding box center [153, 491] width 252 height 38
paste input "708 2026 2831 0641"
type input "708 2026 2831 0641"
type input "04/09/1978"
type input "(74) 99964-5373"
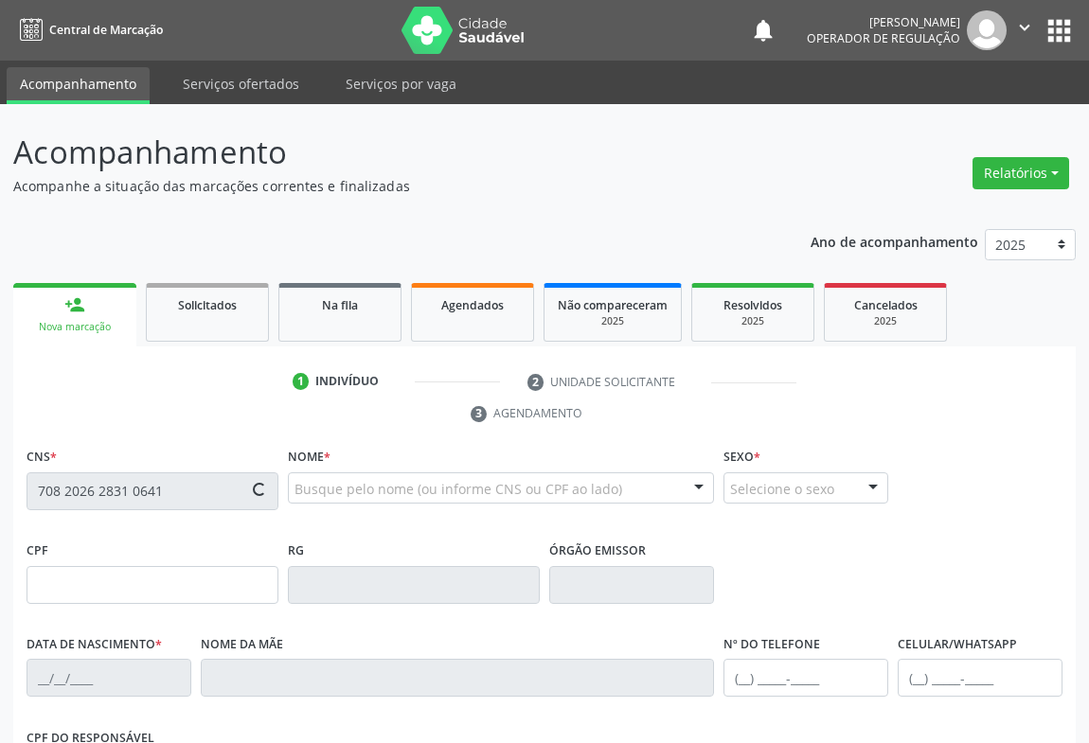
type input "(74) 99964-5373"
type input "SN"
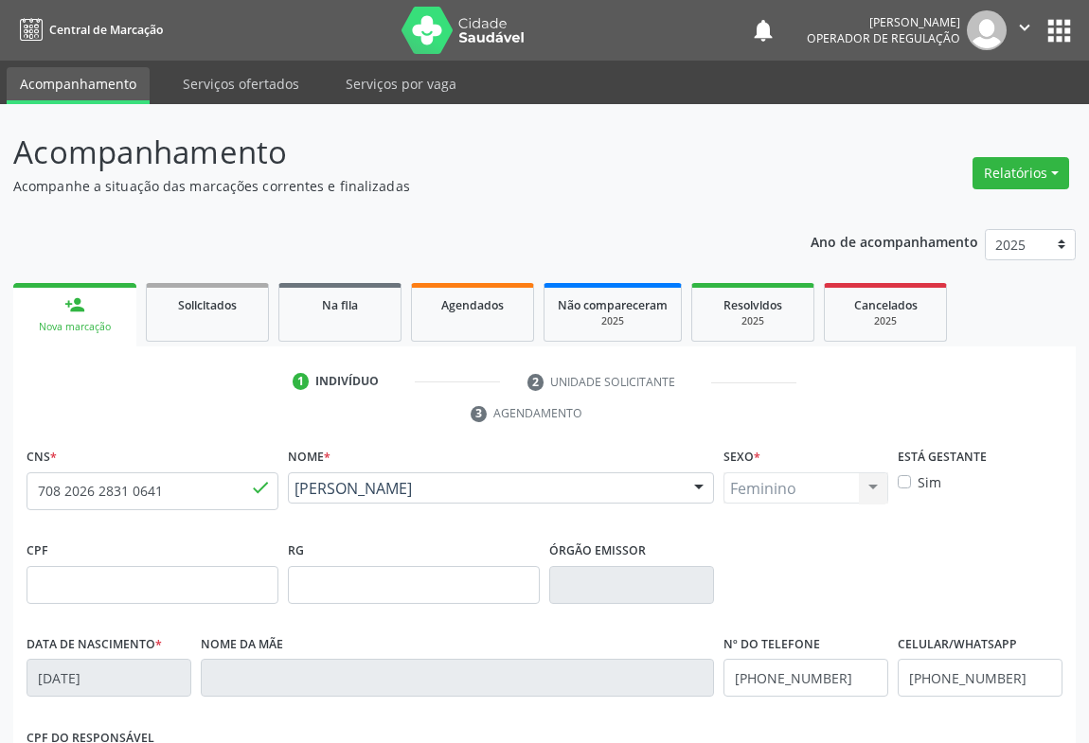
scroll to position [313, 0]
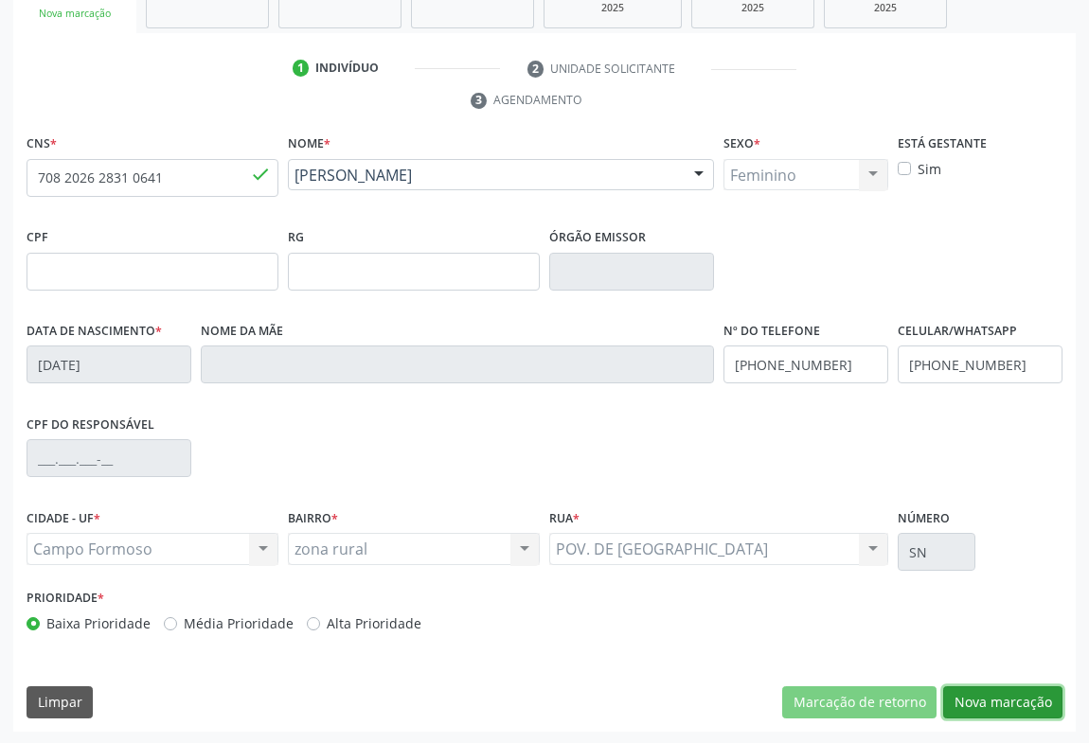
click at [993, 709] on button "Nova marcação" at bounding box center [1002, 702] width 119 height 32
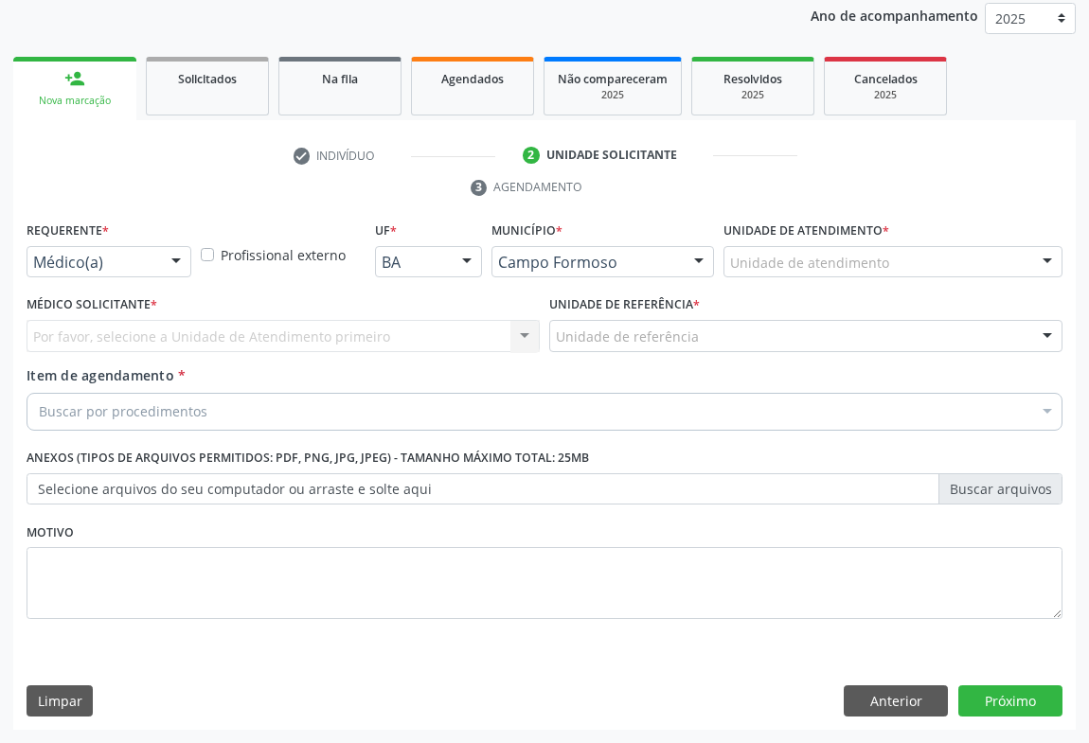
scroll to position [225, 0]
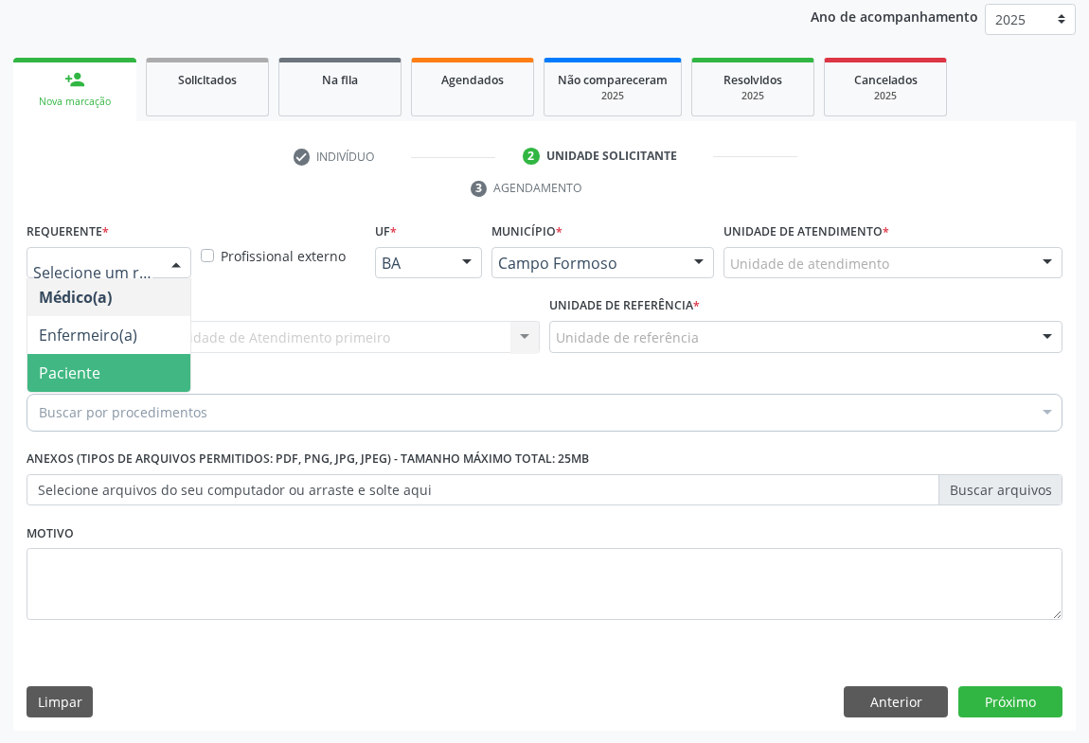
click at [66, 365] on span "Paciente" at bounding box center [70, 373] width 62 height 21
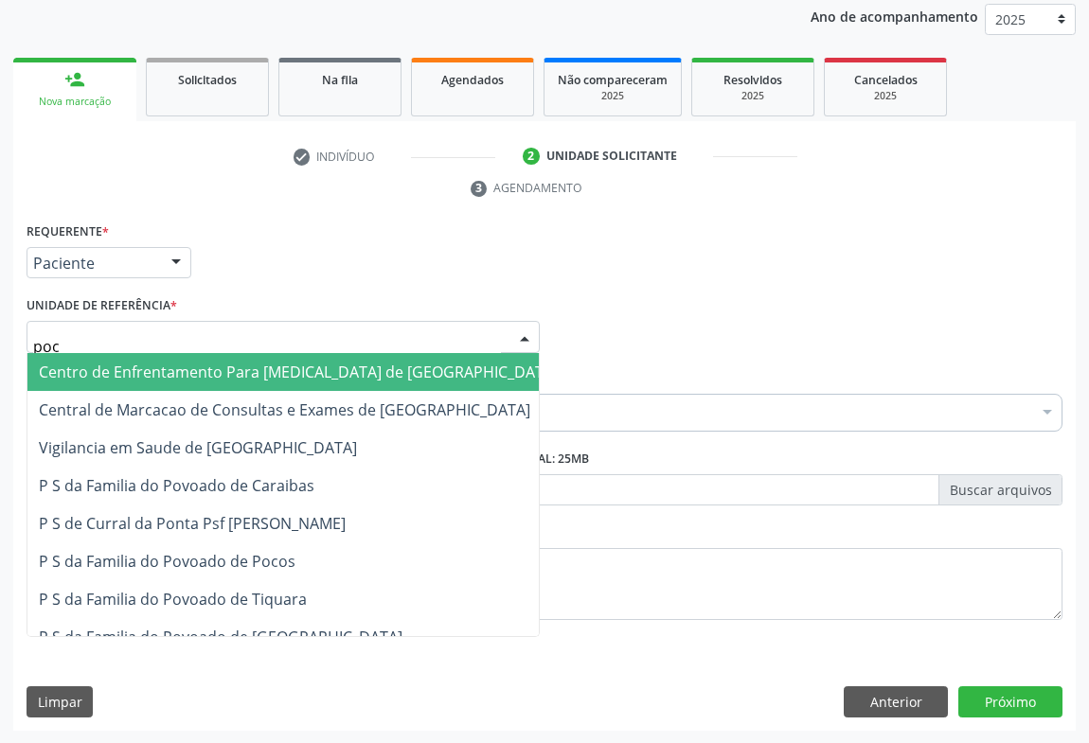
type input "poco"
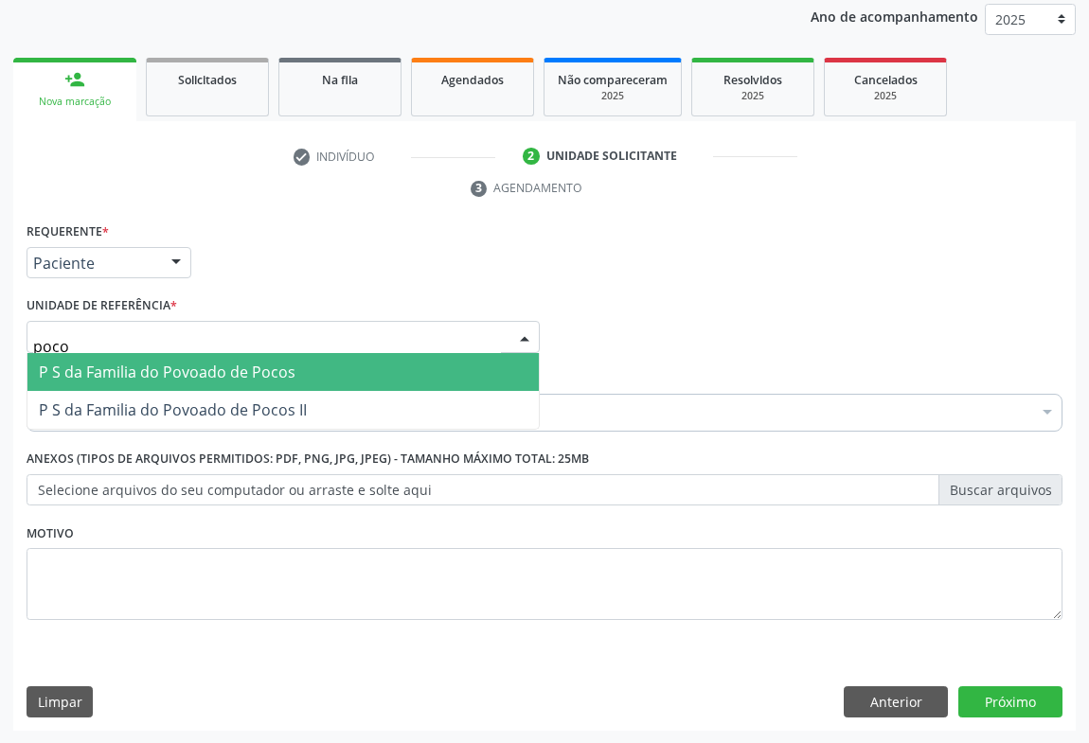
click at [263, 374] on span "P S da Familia do Povoado de Pocos" at bounding box center [167, 372] width 257 height 21
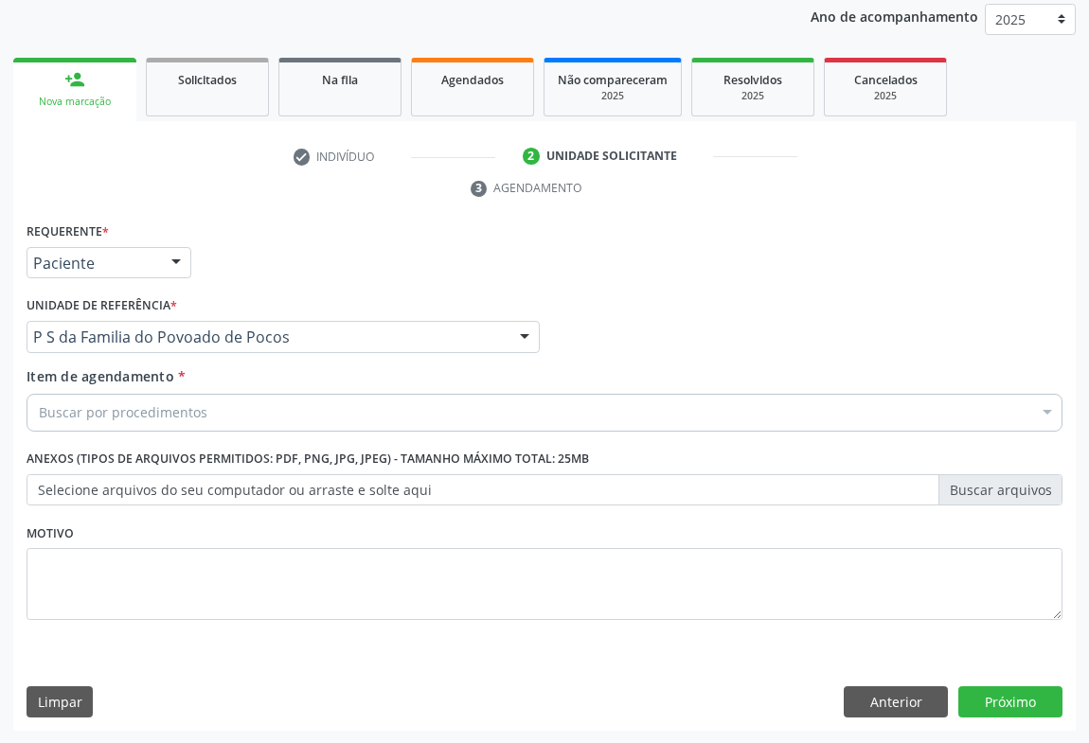
click at [222, 409] on div "Buscar por procedimentos" at bounding box center [545, 413] width 1036 height 38
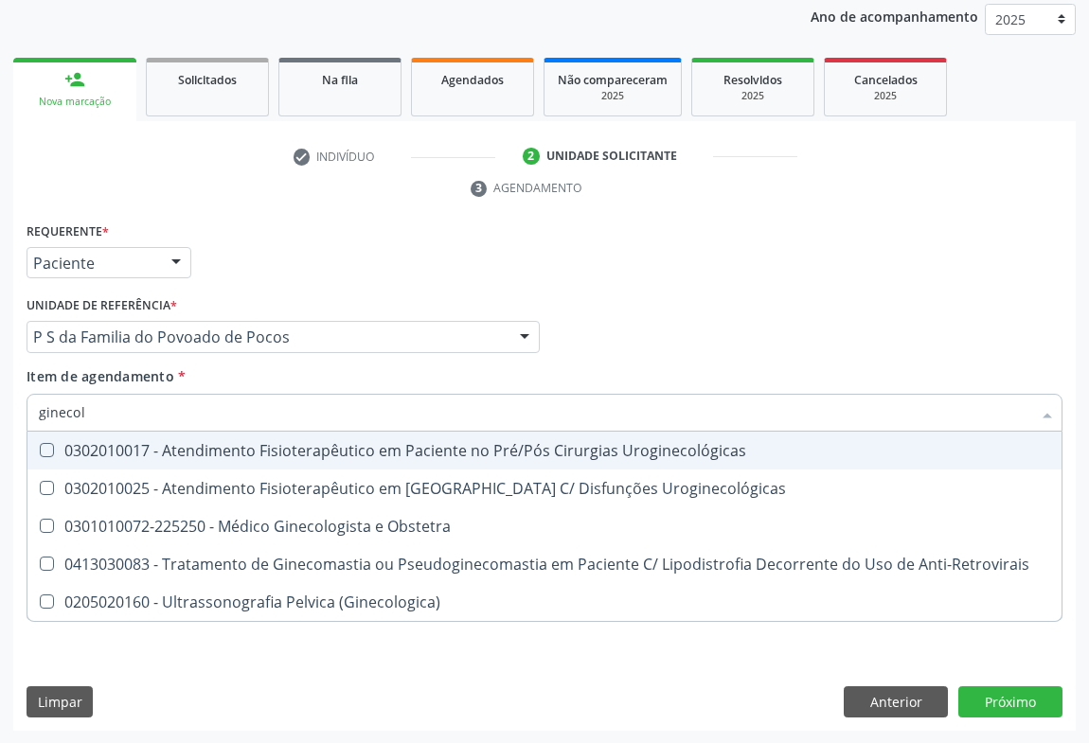
type input "ginecolo"
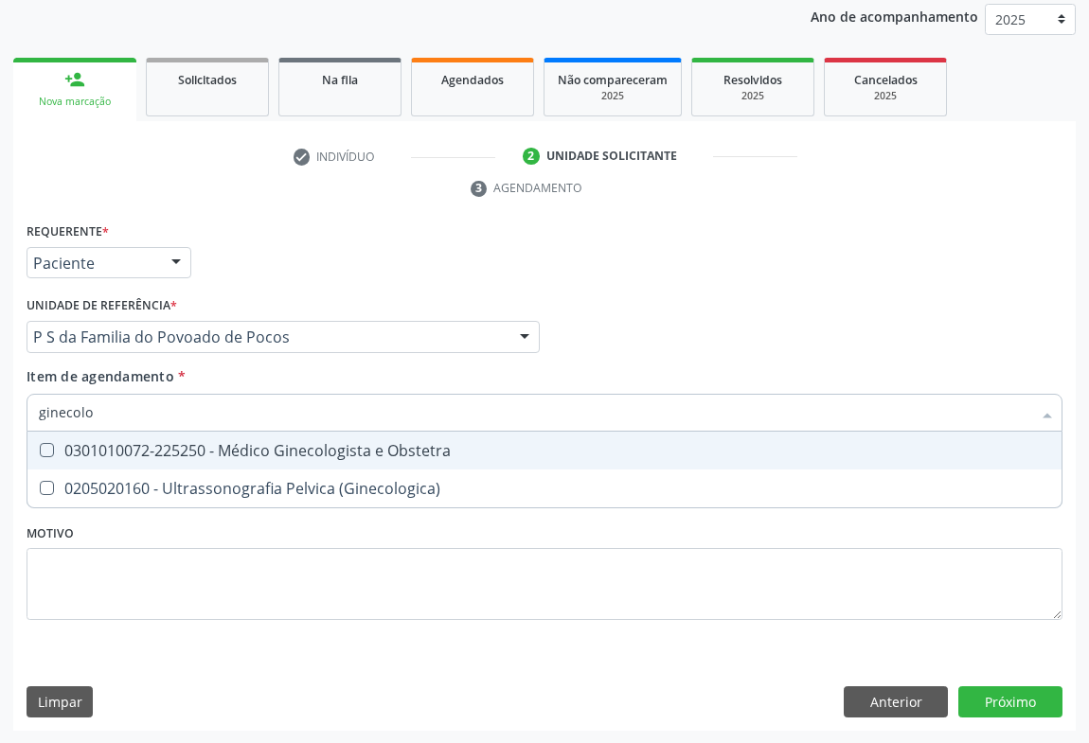
click at [231, 462] on span "0301010072-225250 - Médico Ginecologista e Obstetra" at bounding box center [544, 451] width 1034 height 38
checkbox Obstetra "true"
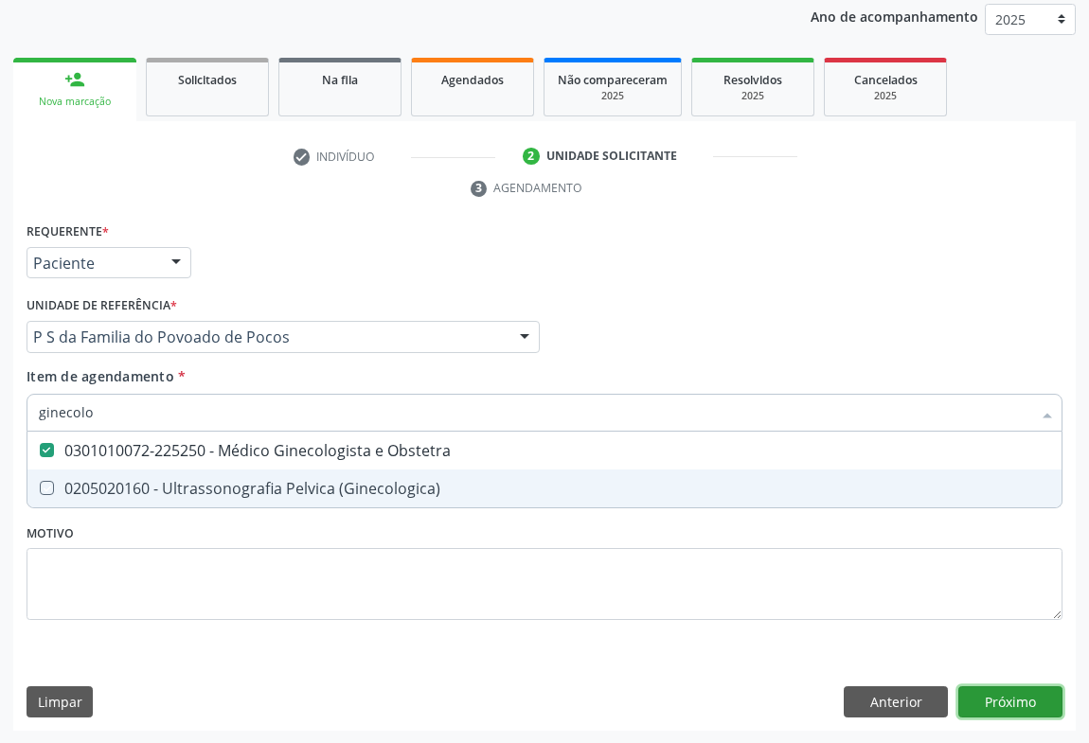
click at [985, 703] on div "Requerente * Paciente Médico(a) Enfermeiro(a) Paciente Nenhum resultado encontr…" at bounding box center [544, 475] width 1062 height 514
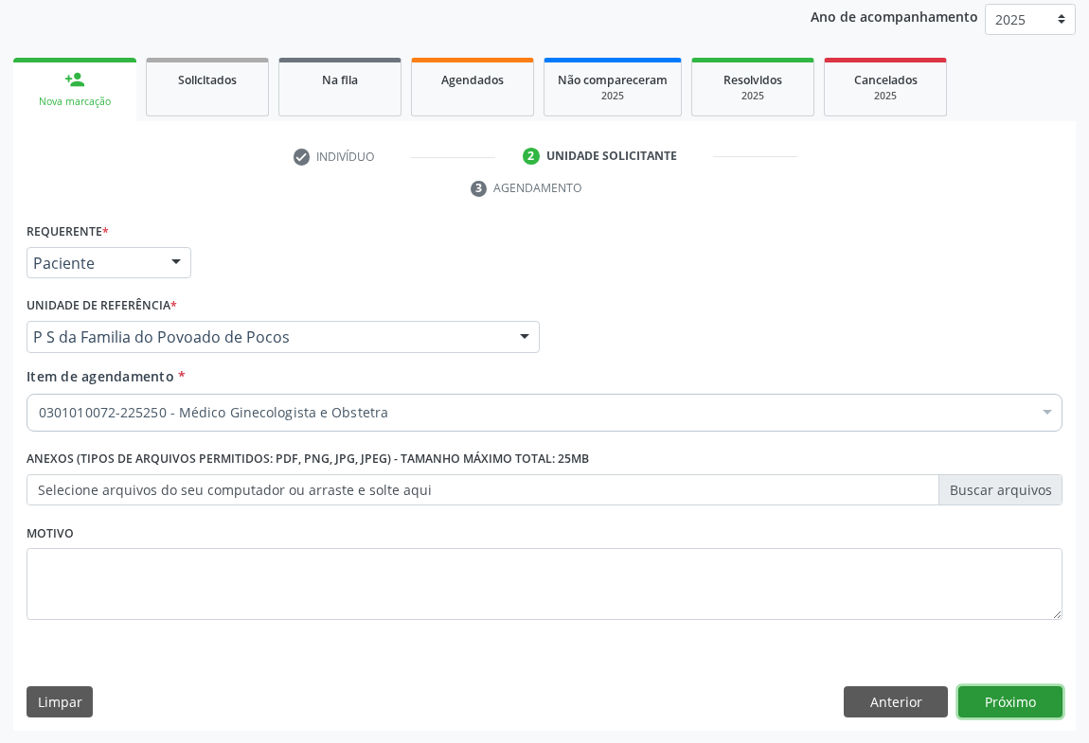
click at [986, 703] on button "Próximo" at bounding box center [1010, 702] width 104 height 32
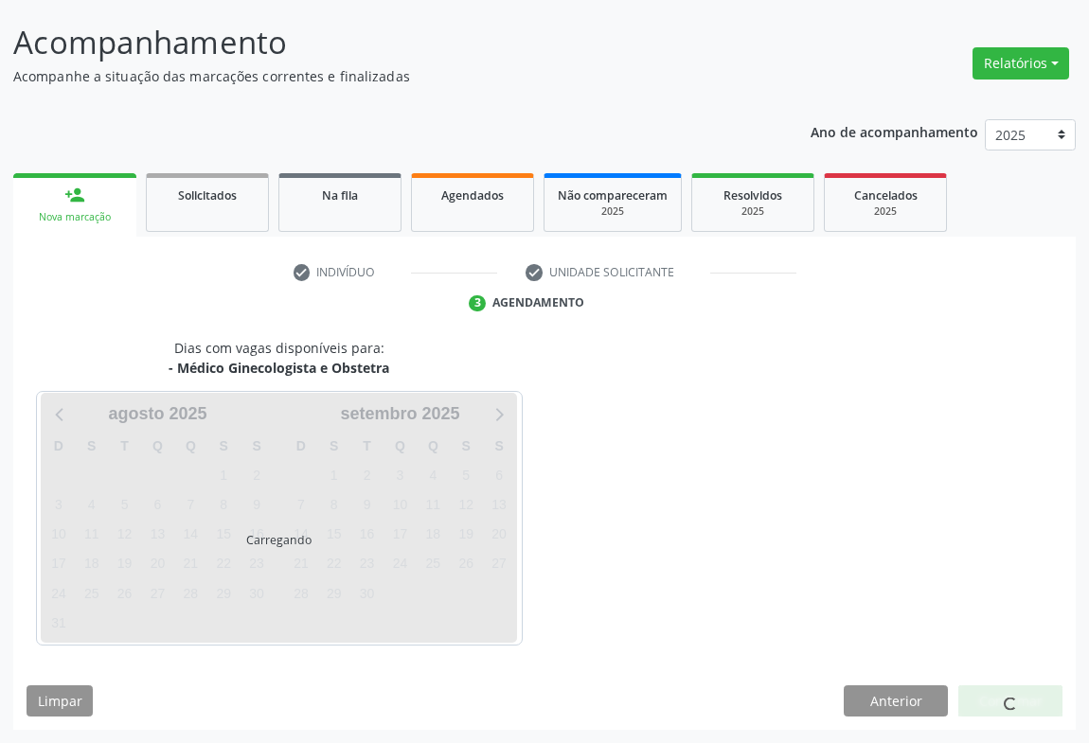
scroll to position [109, 0]
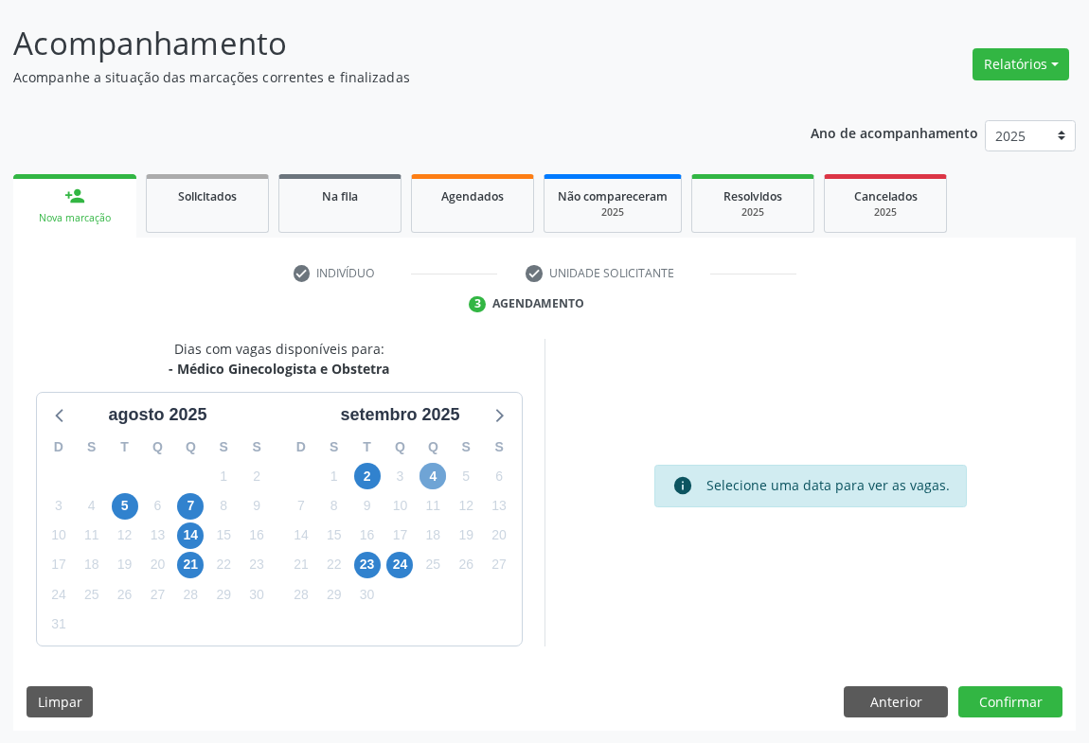
click at [426, 474] on span "4" at bounding box center [432, 476] width 27 height 27
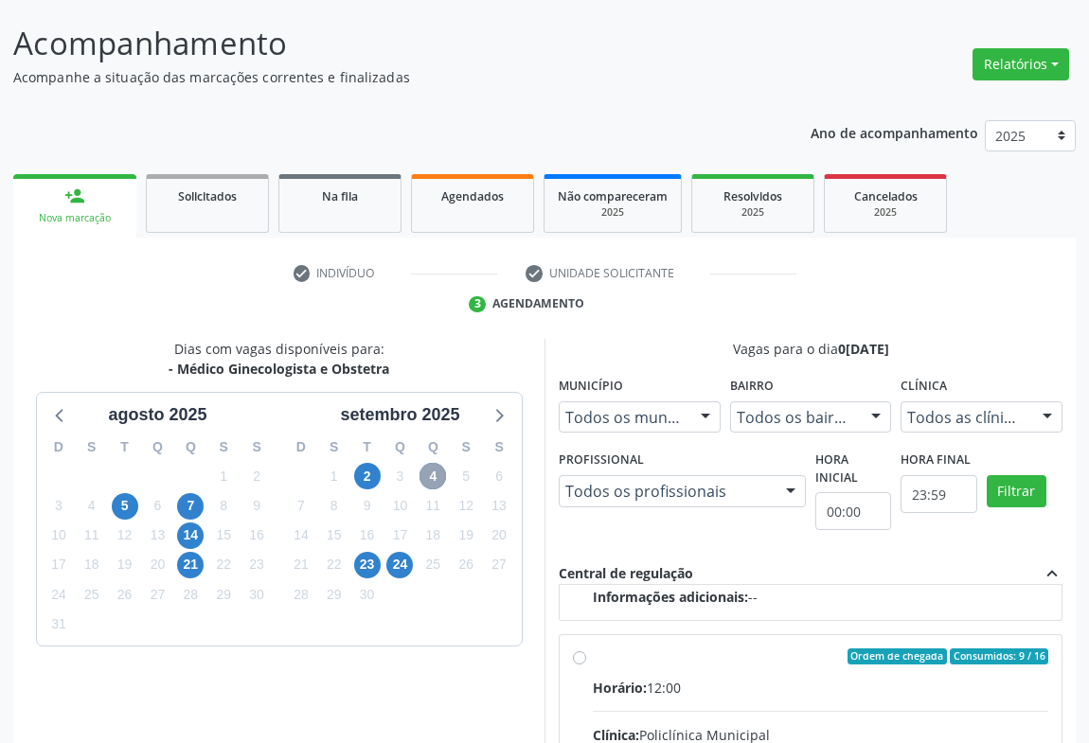
scroll to position [281, 0]
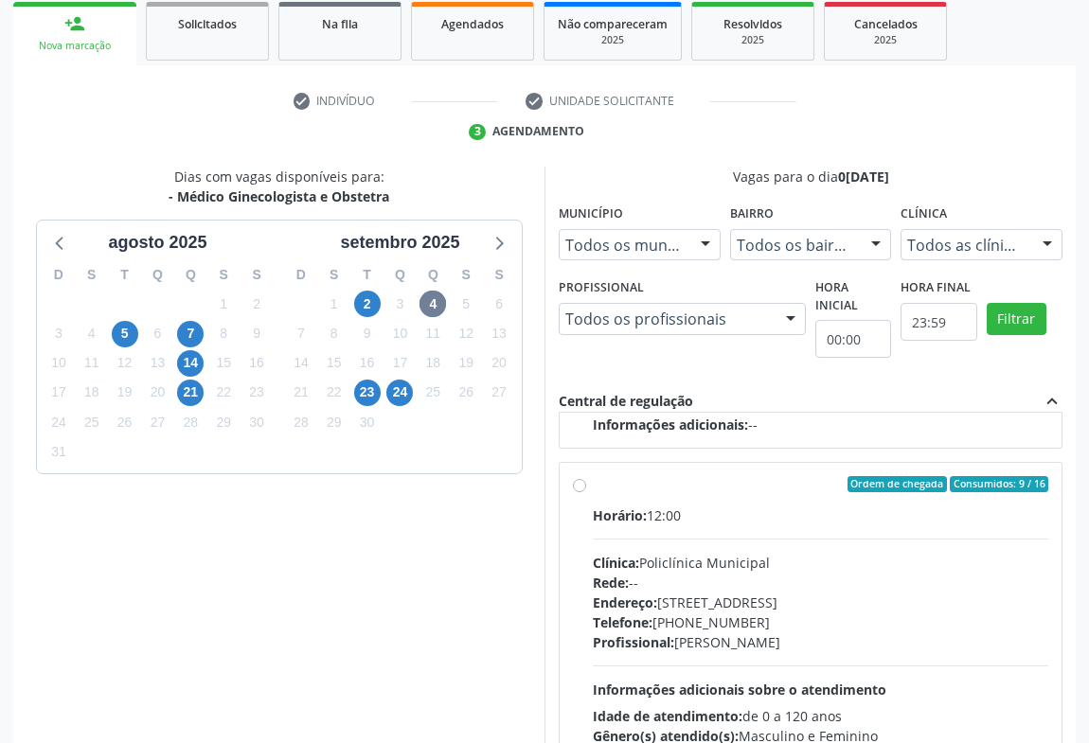
click at [593, 486] on label "Ordem de chegada Consumidos: 9 / 16 Horário: 12:00 Clínica: Policlínica Municip…" at bounding box center [820, 621] width 455 height 291
click at [578, 486] on input "Ordem de chegada Consumidos: 9 / 16 Horário: 12:00 Clínica: Policlínica Municip…" at bounding box center [579, 484] width 13 height 17
radio input "true"
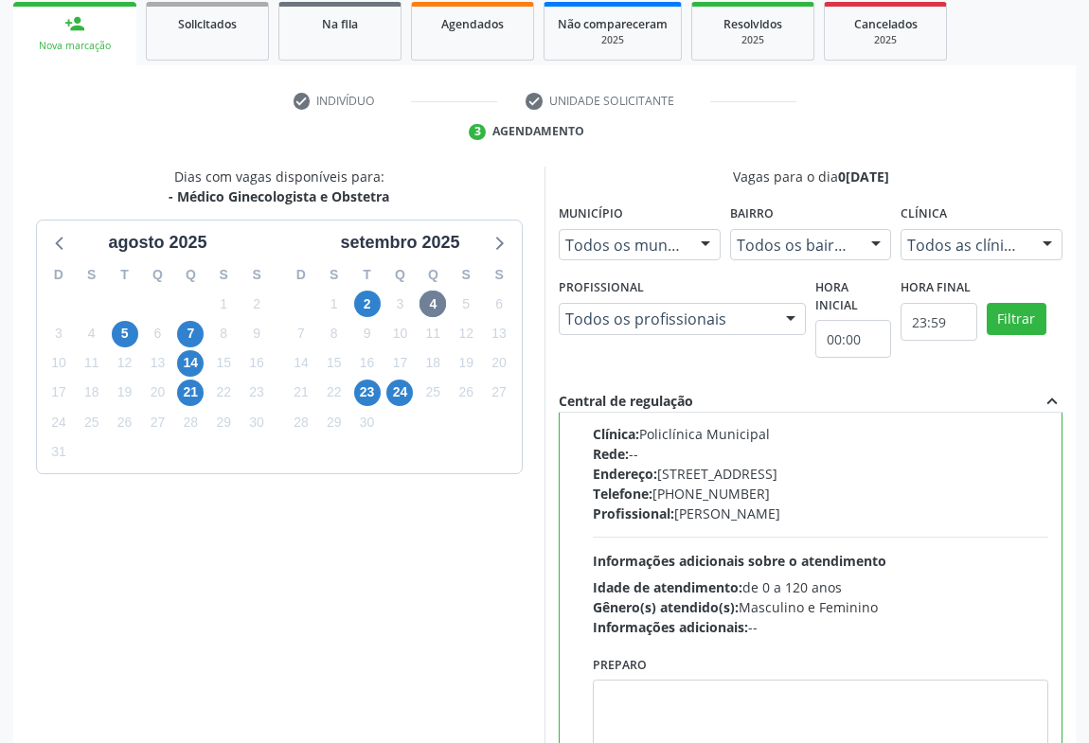
scroll to position [427, 0]
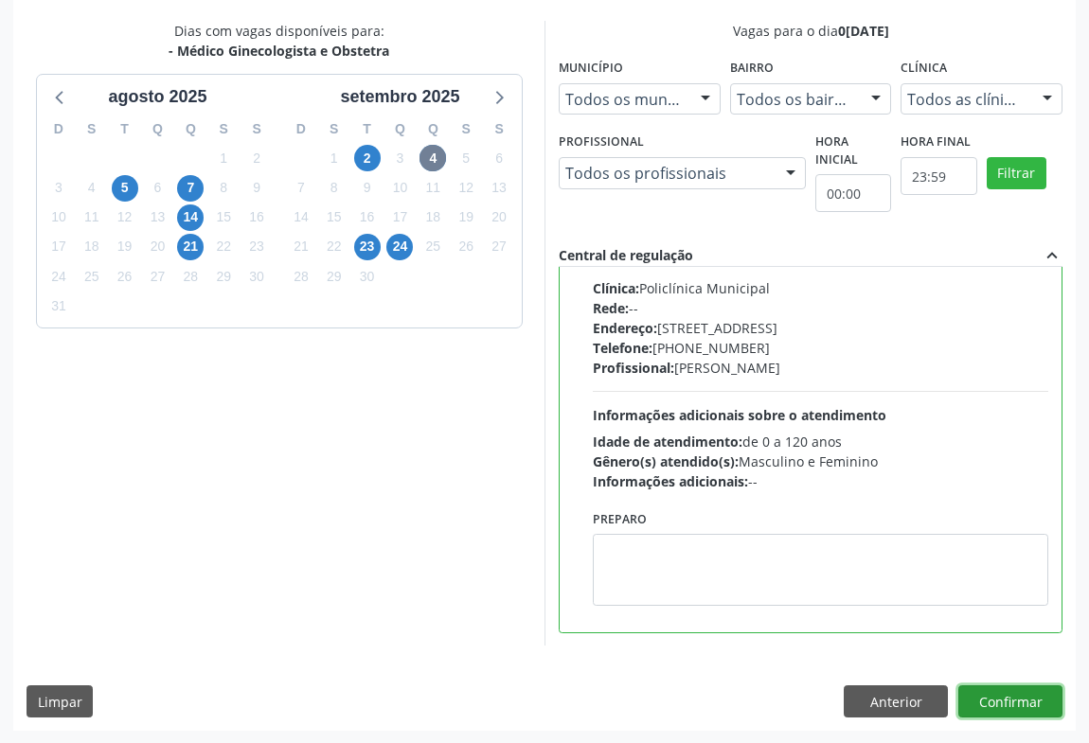
click at [1004, 695] on button "Confirmar" at bounding box center [1010, 701] width 104 height 32
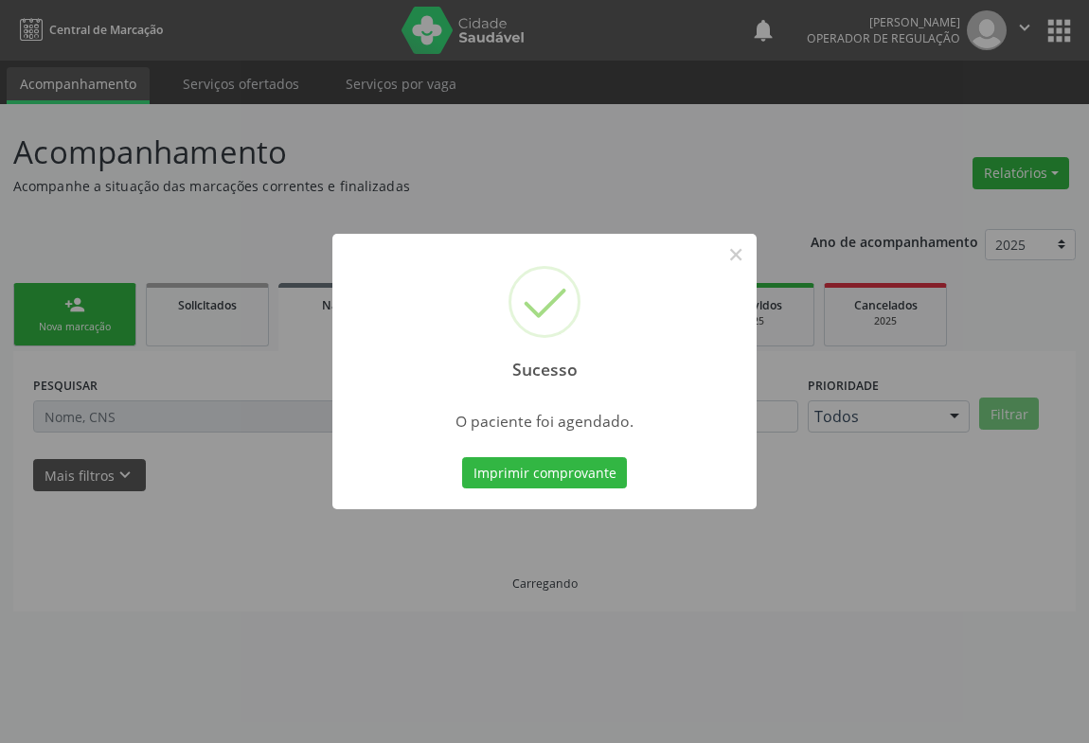
scroll to position [0, 0]
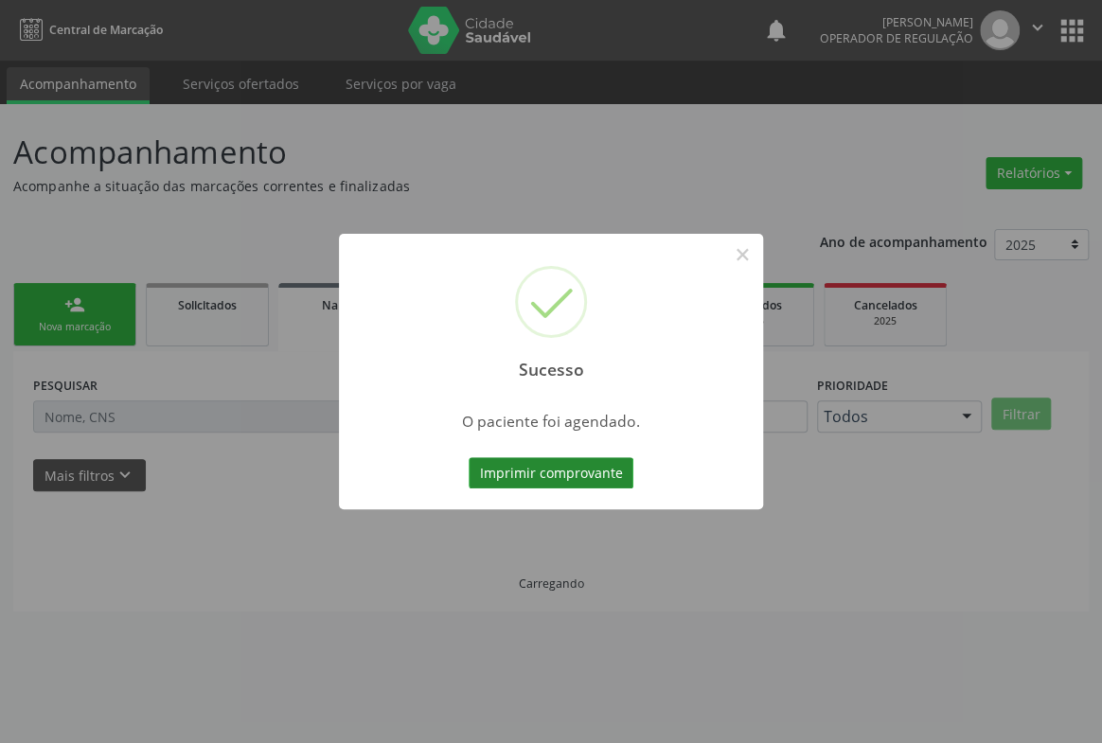
click at [520, 484] on button "Imprimir comprovante" at bounding box center [551, 473] width 165 height 32
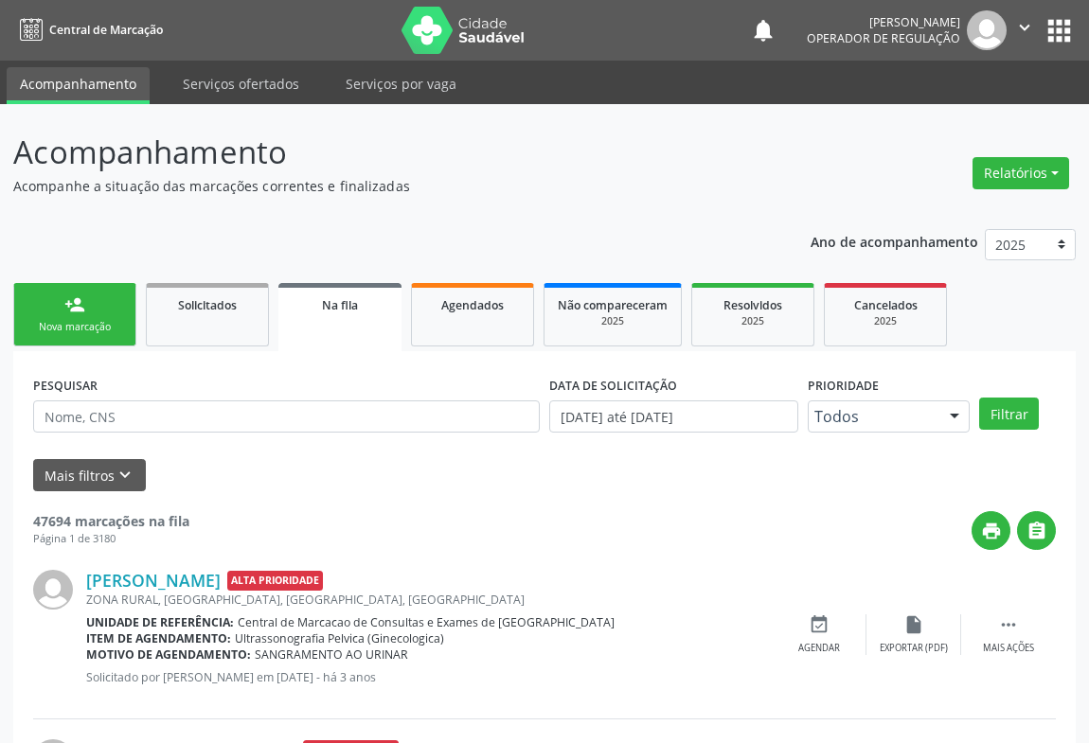
click at [95, 303] on link "person_add Nova marcação" at bounding box center [74, 314] width 123 height 63
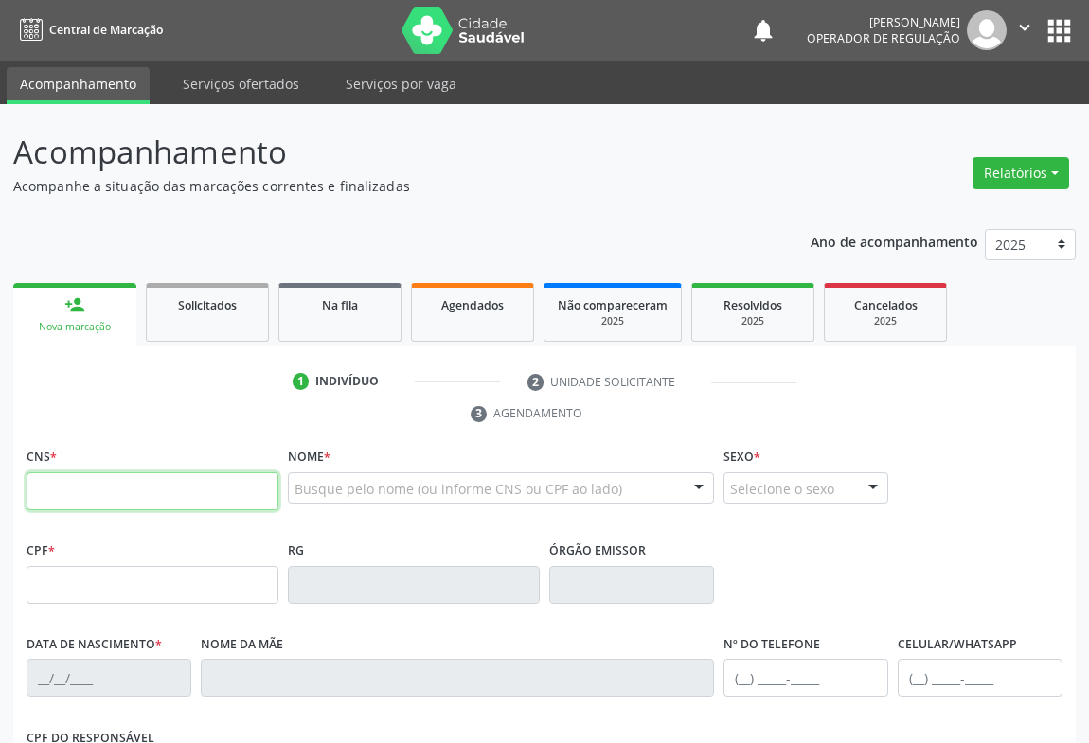
click at [189, 496] on input "text" at bounding box center [153, 491] width 252 height 38
type input "701 4006 4929 3931"
type input "29/09/2018"
type input "(74) 99117-2084"
type input "sn"
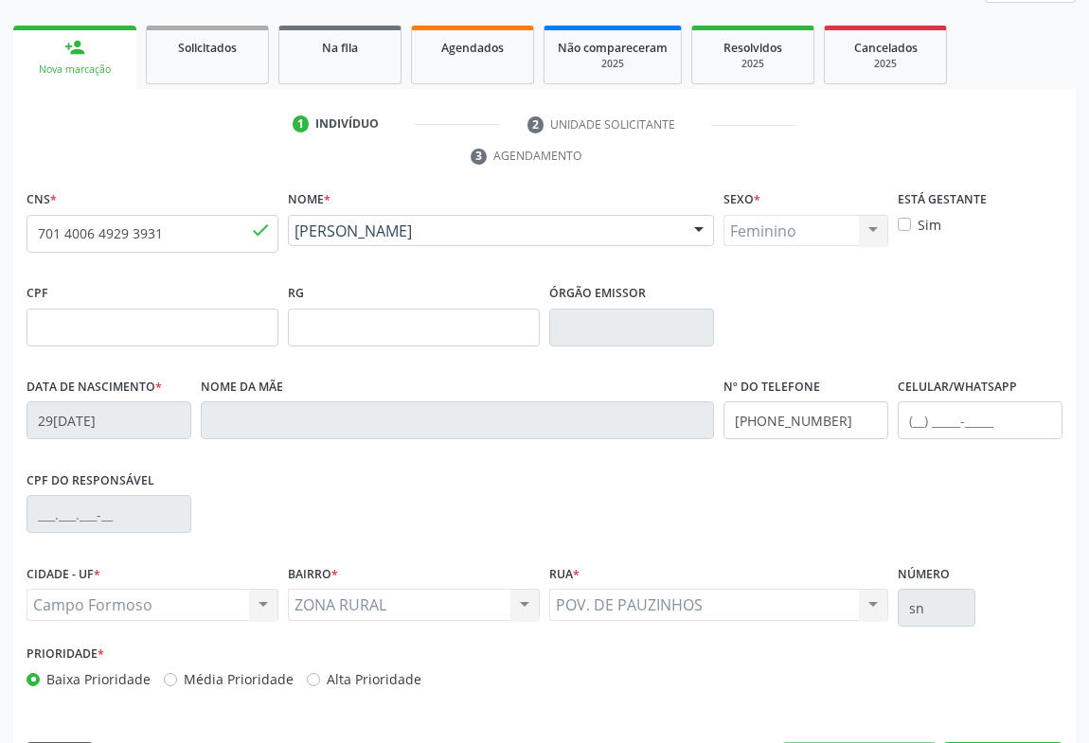
scroll to position [313, 0]
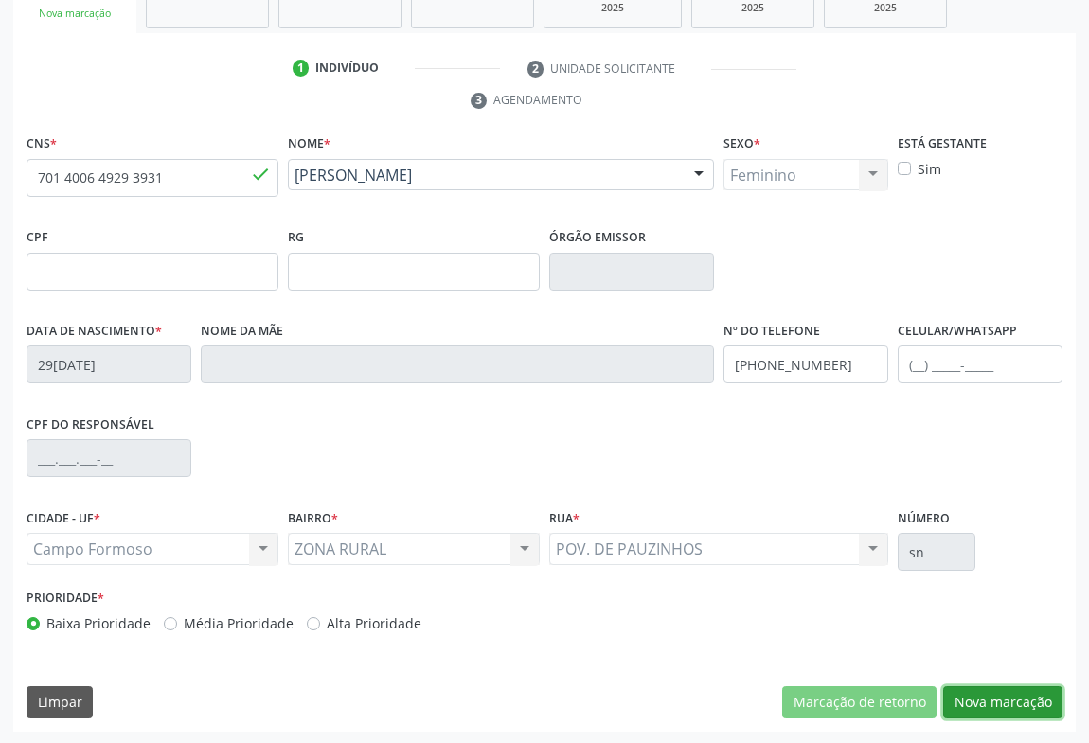
drag, startPoint x: 983, startPoint y: 699, endPoint x: 746, endPoint y: 661, distance: 239.7
click at [981, 701] on button "Nova marcação" at bounding box center [1002, 702] width 119 height 32
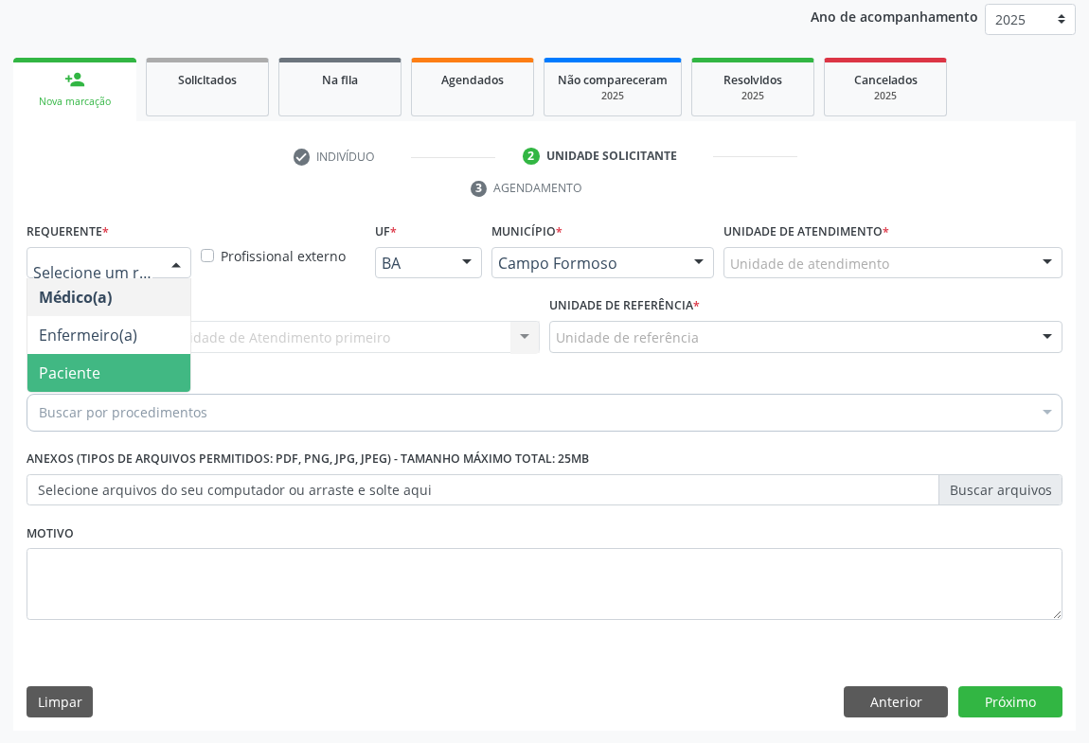
click at [48, 368] on span "Paciente" at bounding box center [70, 373] width 62 height 21
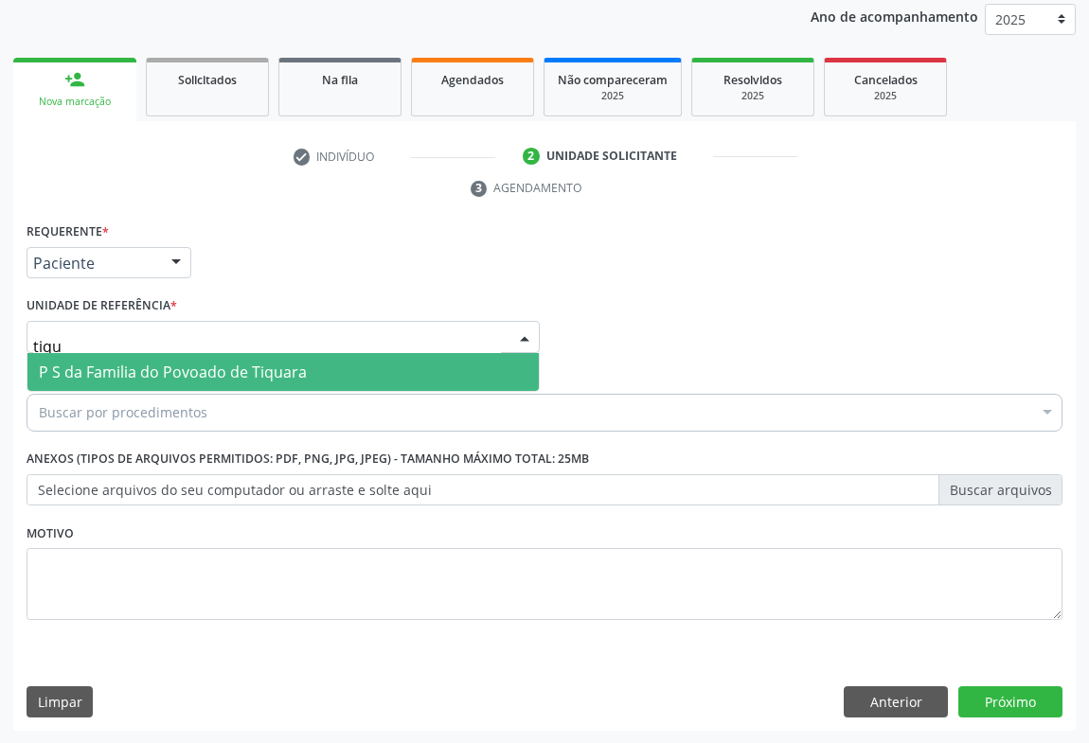
type input "tiqua"
click at [240, 385] on span "P S da Familia do Povoado de Tiquara" at bounding box center [282, 372] width 511 height 38
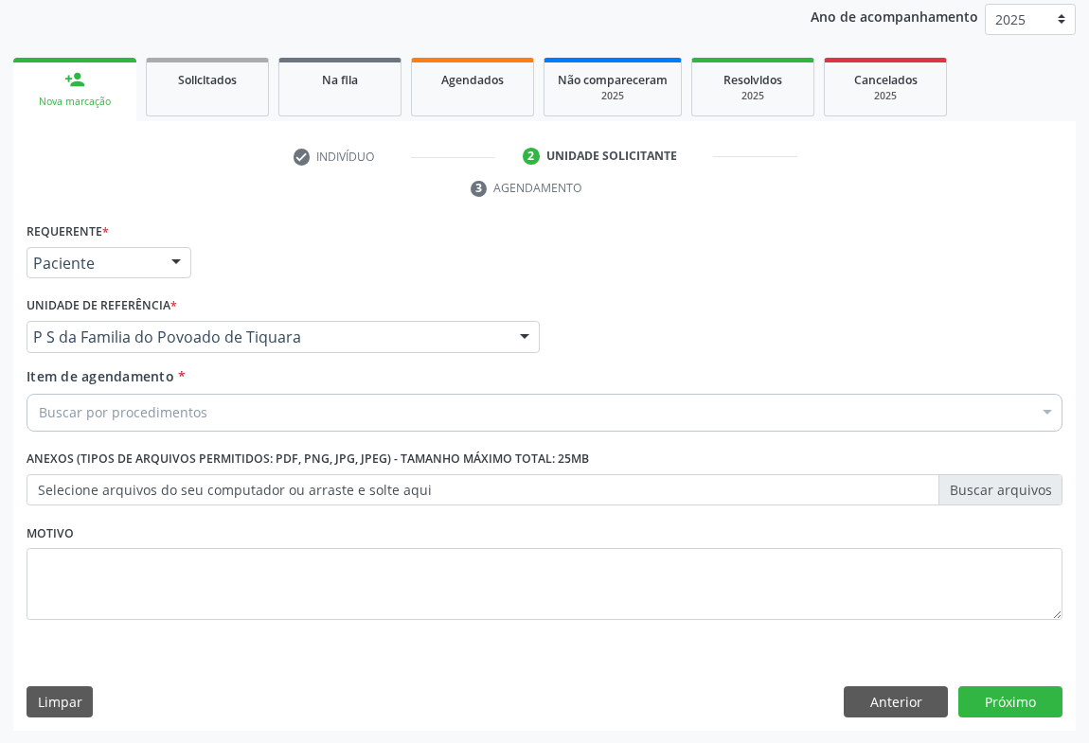
click at [138, 425] on div "Buscar por procedimentos" at bounding box center [545, 413] width 1036 height 38
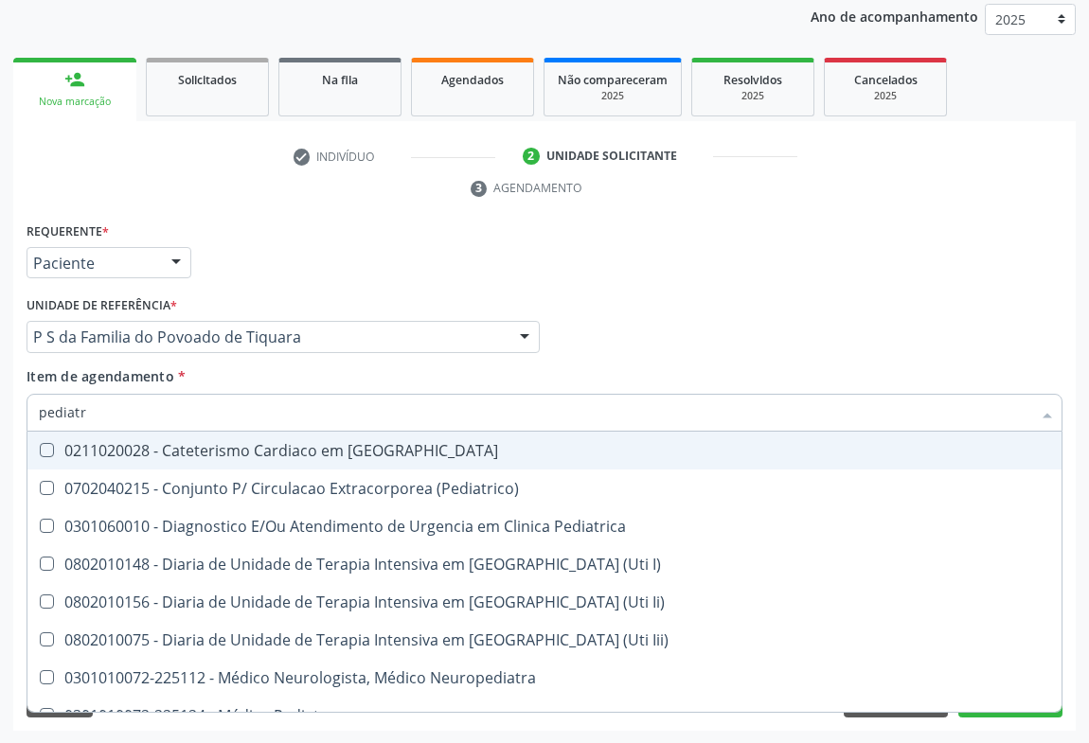
type input "pediatra"
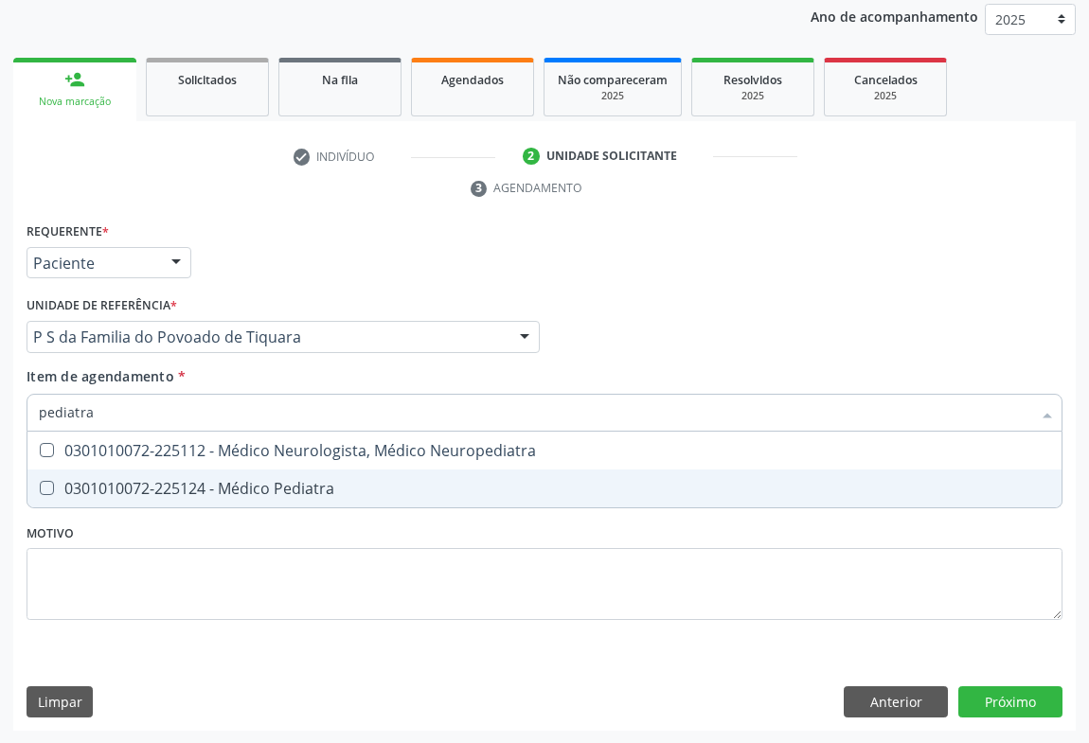
click at [230, 502] on span "0301010072-225124 - Médico Pediatra" at bounding box center [544, 489] width 1034 height 38
checkbox Pediatra "true"
click at [1014, 689] on div "Requerente * Paciente Médico(a) Enfermeiro(a) Paciente Nenhum resultado encontr…" at bounding box center [544, 475] width 1062 height 514
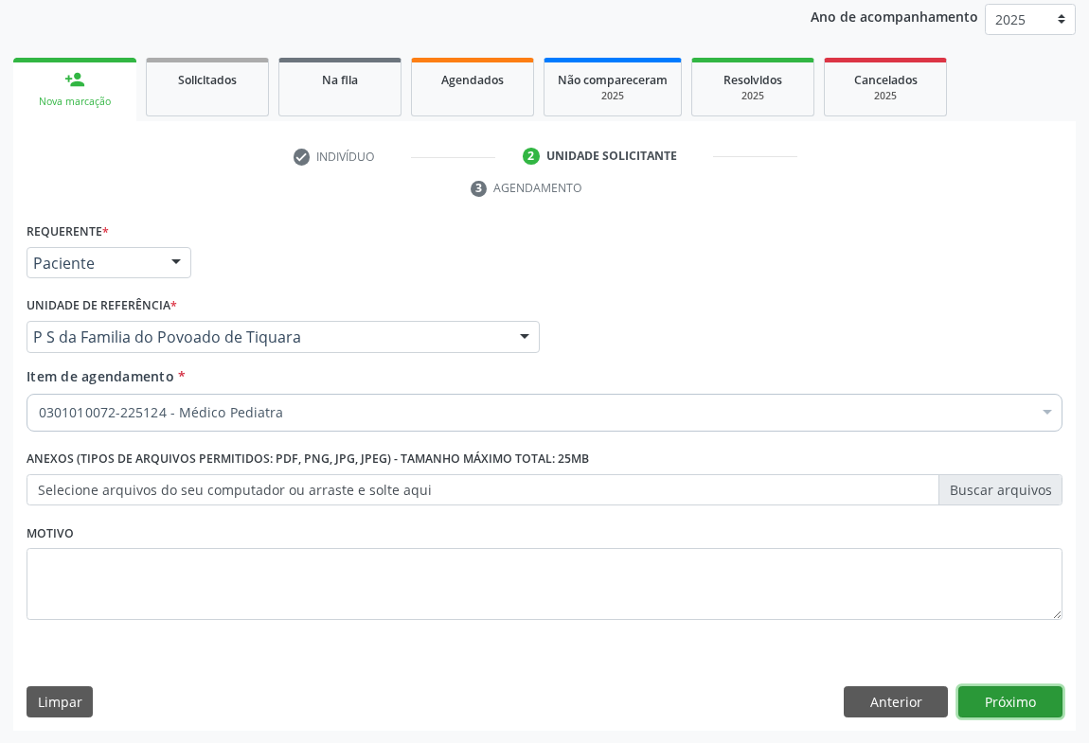
click at [996, 701] on button "Próximo" at bounding box center [1010, 702] width 104 height 32
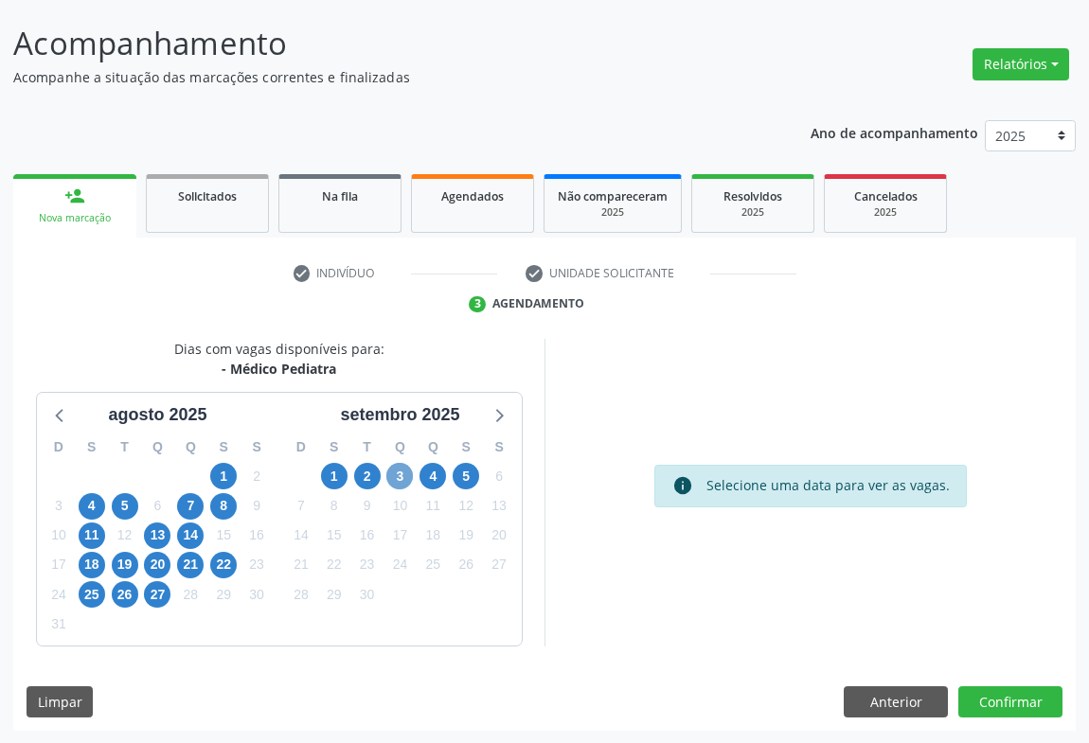
click at [398, 471] on span "3" at bounding box center [399, 476] width 27 height 27
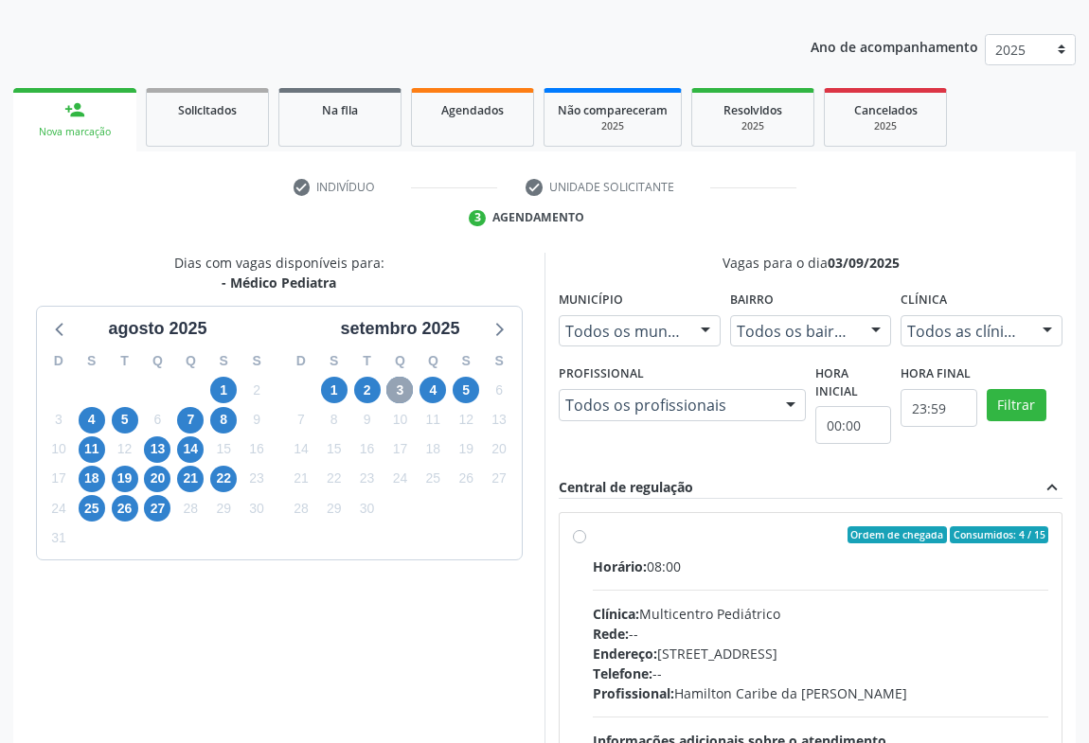
scroll to position [281, 0]
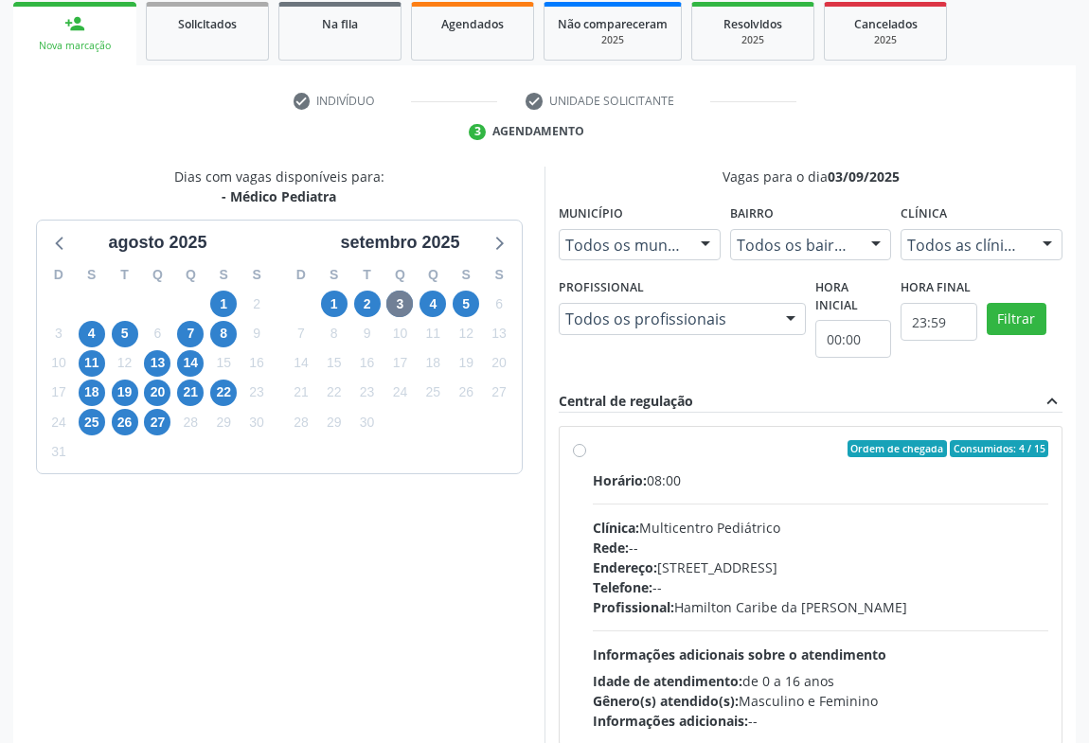
click at [593, 445] on label "Ordem de chegada Consumidos: 4 / 15 Horário: 08:00 Clínica: Multicentro Pediátr…" at bounding box center [820, 585] width 455 height 291
click at [578, 445] on input "Ordem de chegada Consumidos: 4 / 15 Horário: 08:00 Clínica: Multicentro Pediátr…" at bounding box center [579, 448] width 13 height 17
radio input "true"
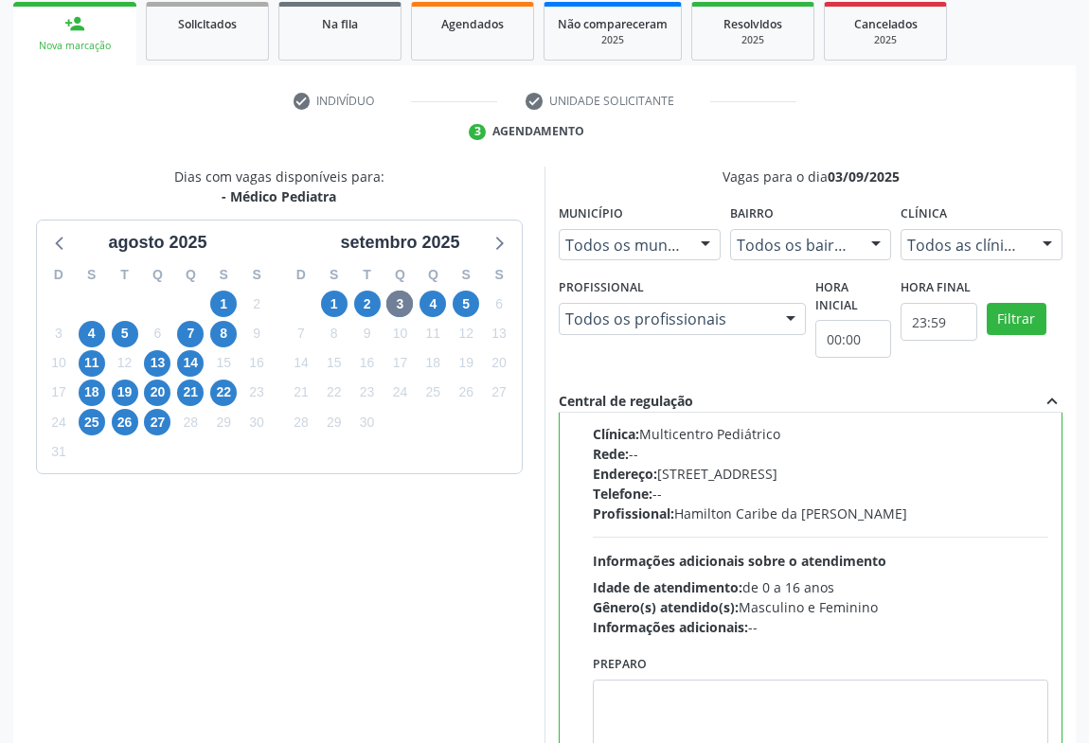
scroll to position [427, 0]
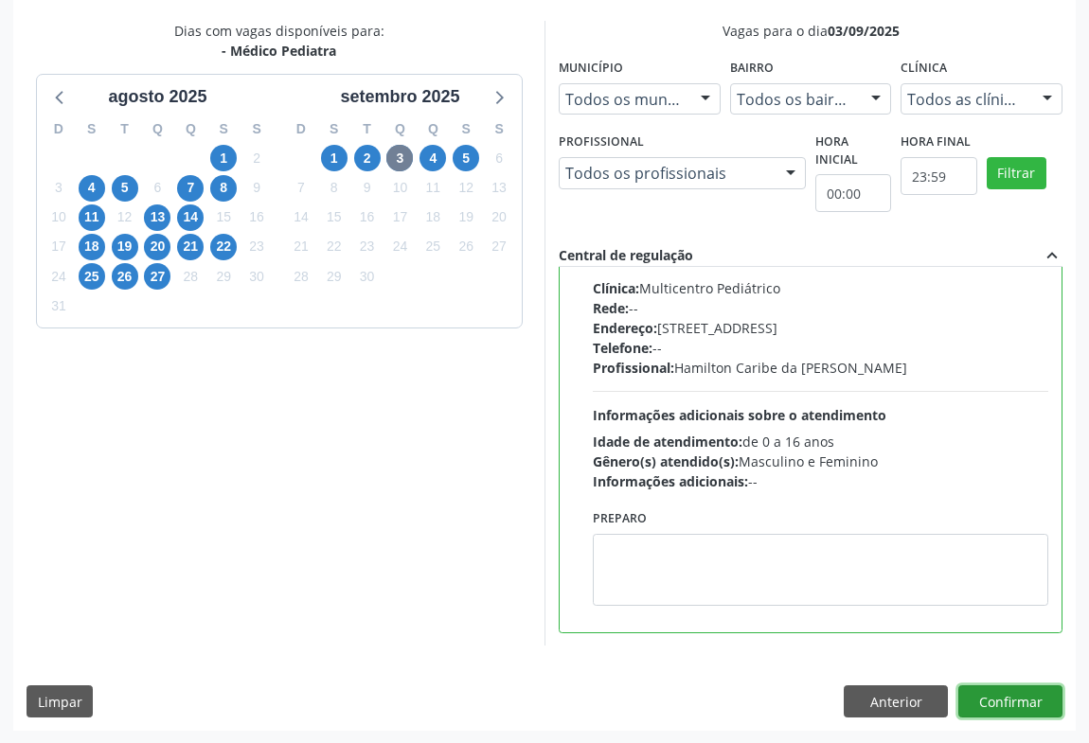
click at [975, 687] on button "Confirmar" at bounding box center [1010, 701] width 104 height 32
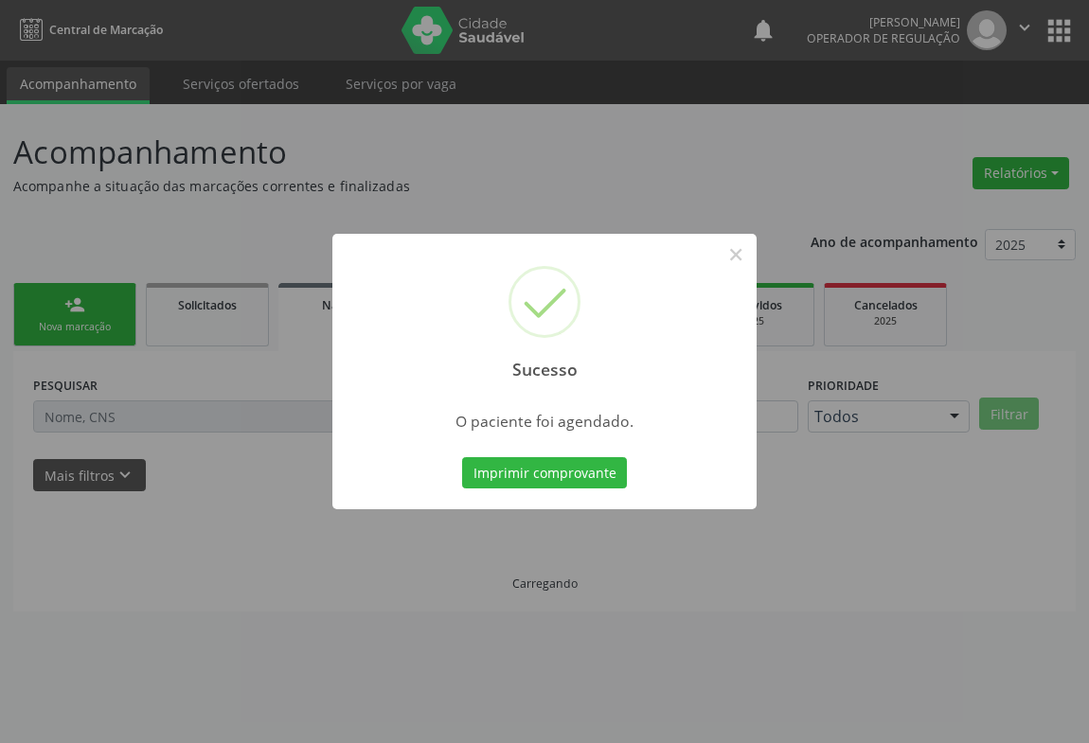
scroll to position [0, 0]
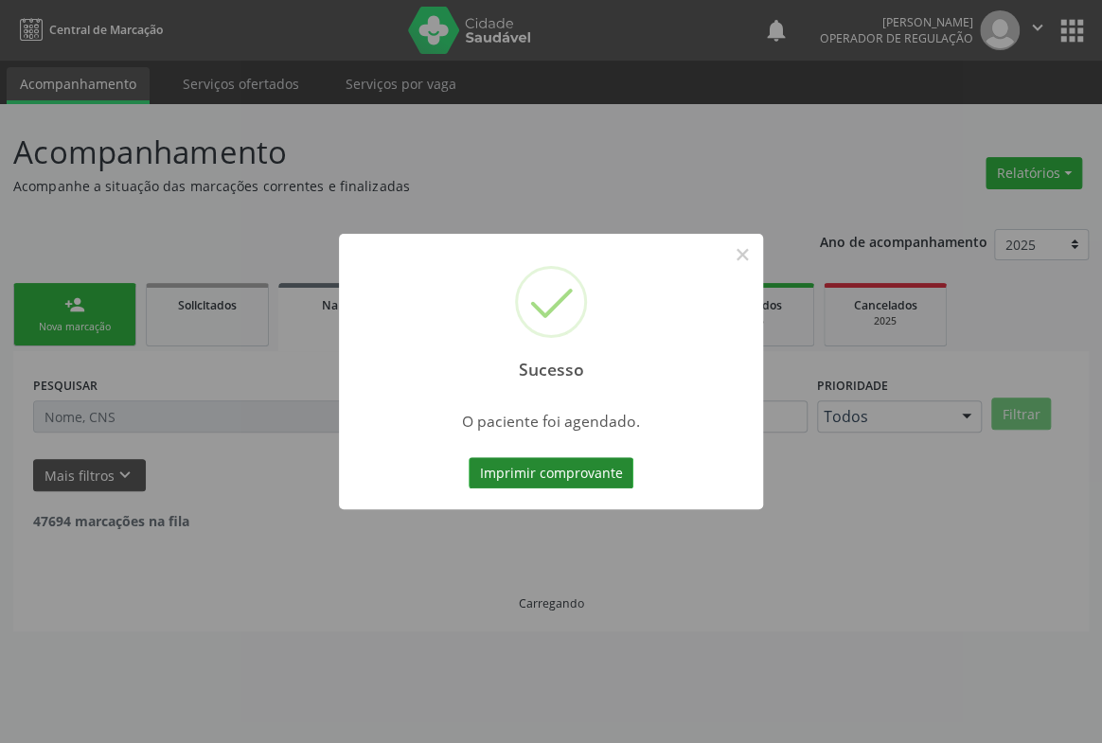
drag, startPoint x: 595, startPoint y: 470, endPoint x: 585, endPoint y: 471, distance: 9.7
click at [585, 471] on button "Imprimir comprovante" at bounding box center [551, 473] width 165 height 32
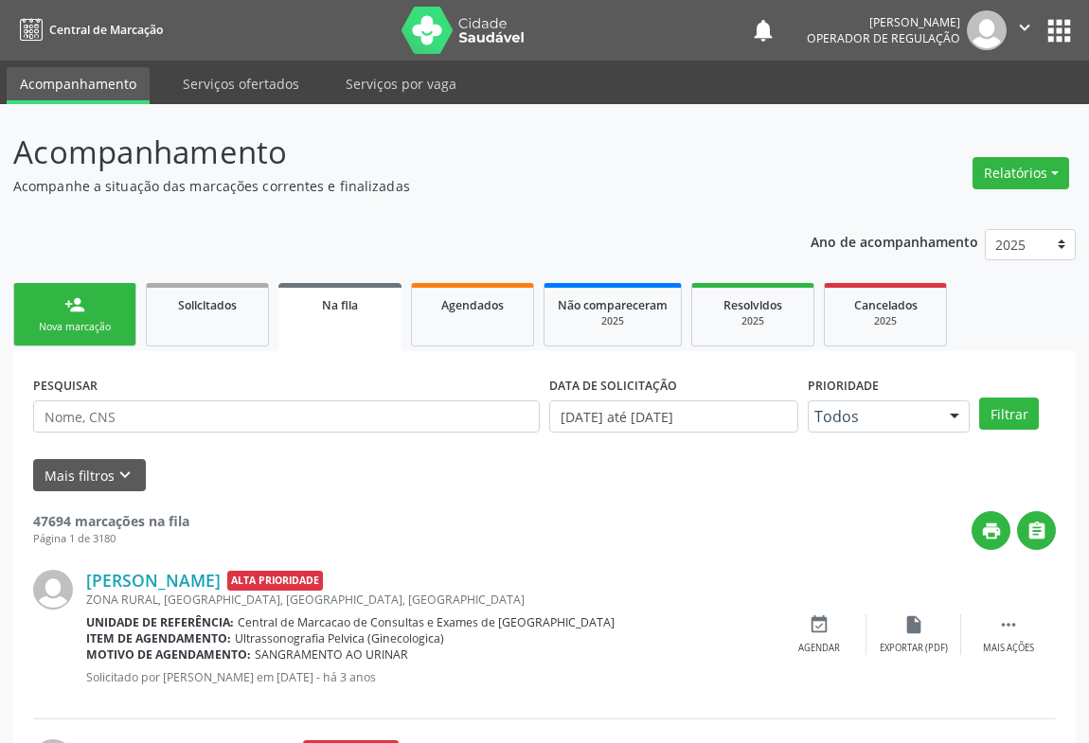
click at [80, 315] on link "person_add Nova marcação" at bounding box center [74, 314] width 123 height 63
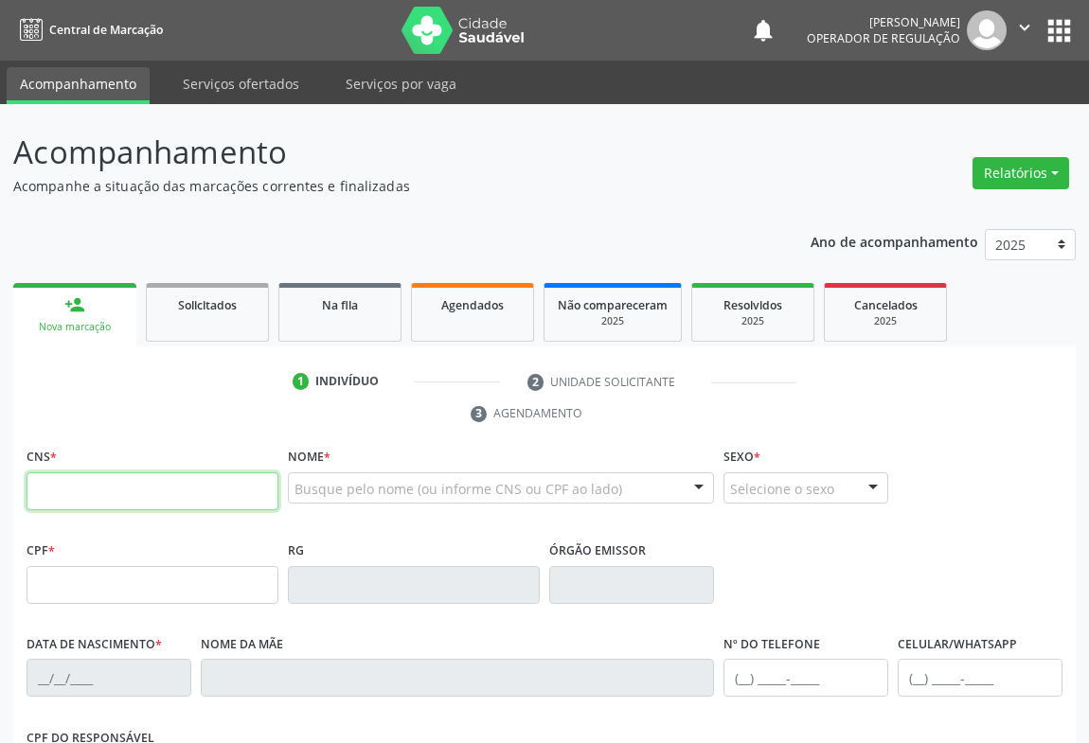
click at [151, 503] on input "text" at bounding box center [153, 491] width 252 height 38
type input "702 5023 9927 8239"
type input "2001608420"
type input "18/01/1991"
type input "(74) 99109-0371"
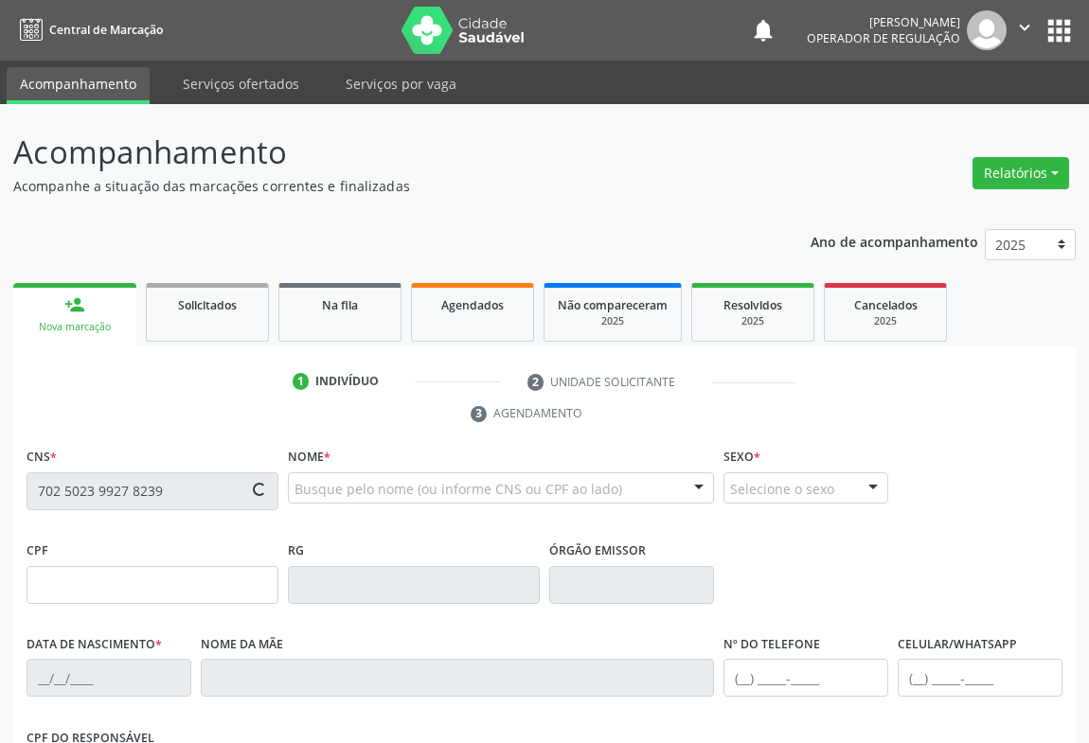
type input "S/N"
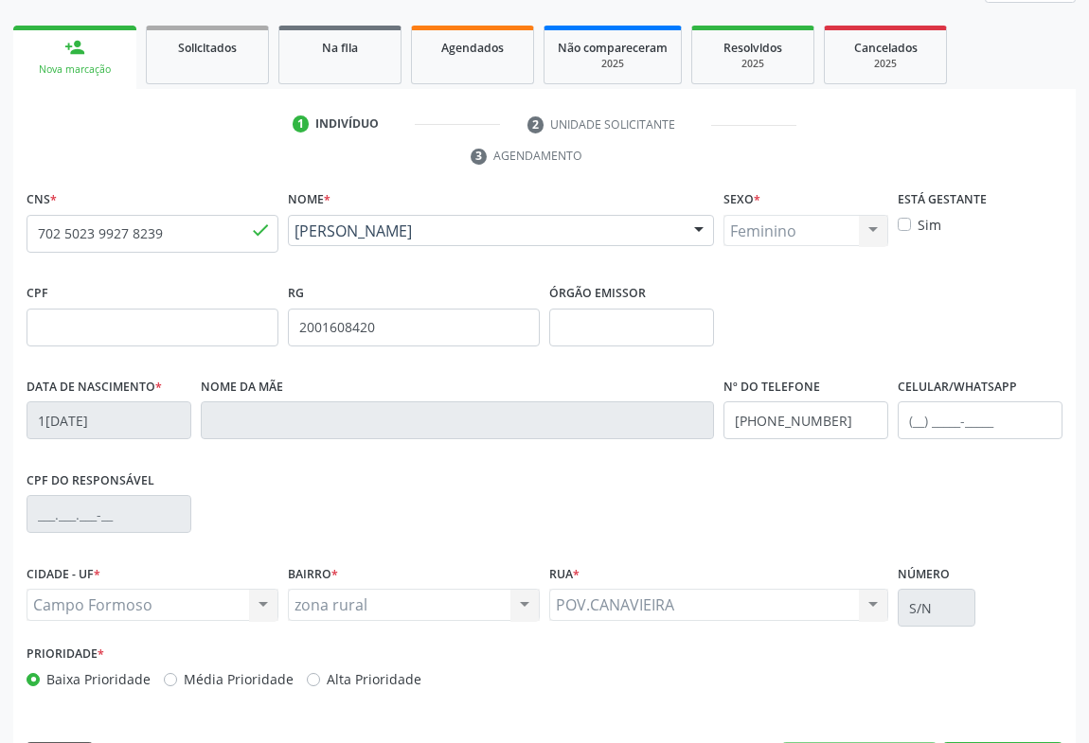
scroll to position [313, 0]
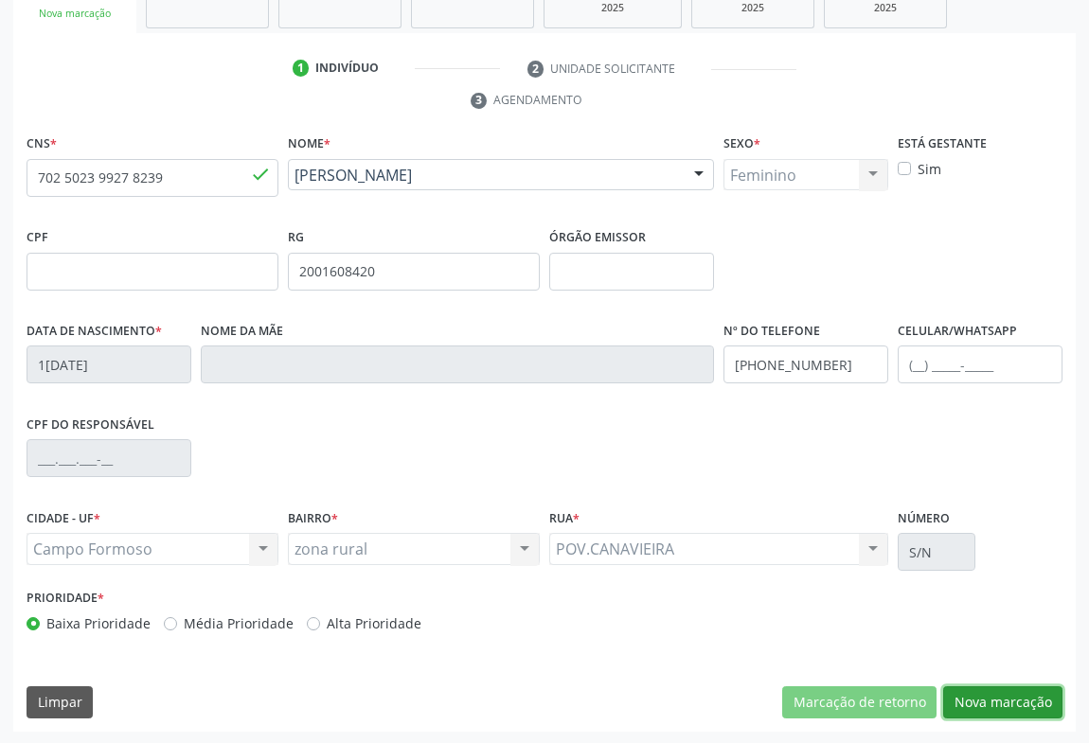
click at [993, 703] on button "Nova marcação" at bounding box center [1002, 702] width 119 height 32
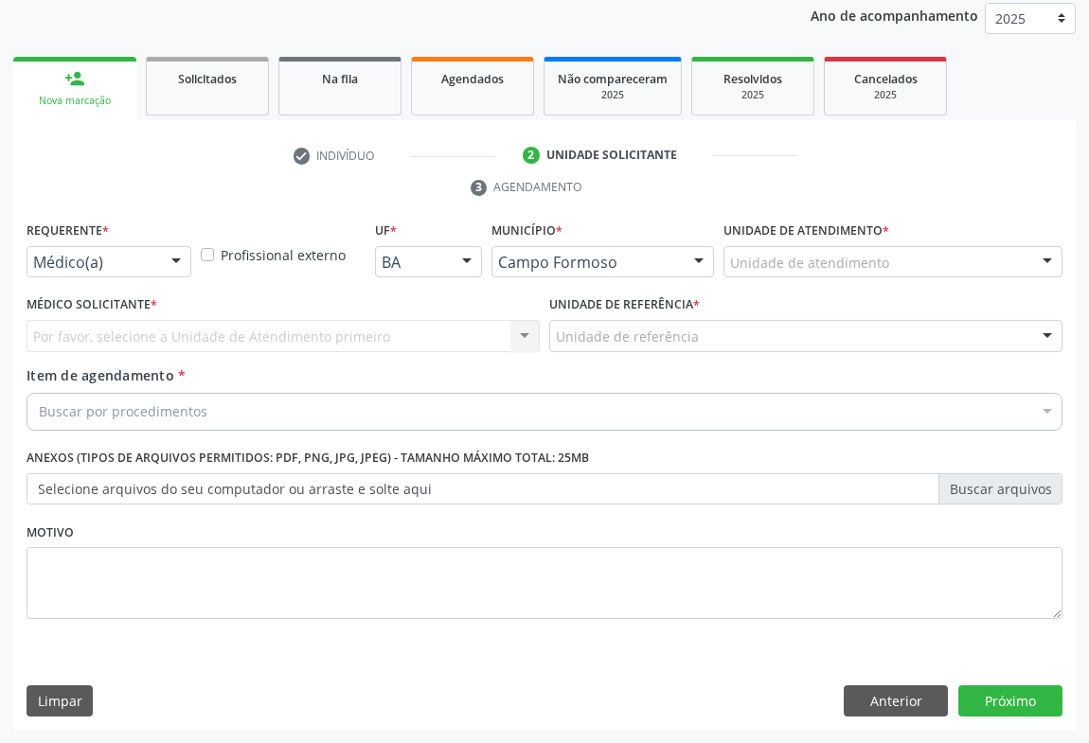
scroll to position [225, 0]
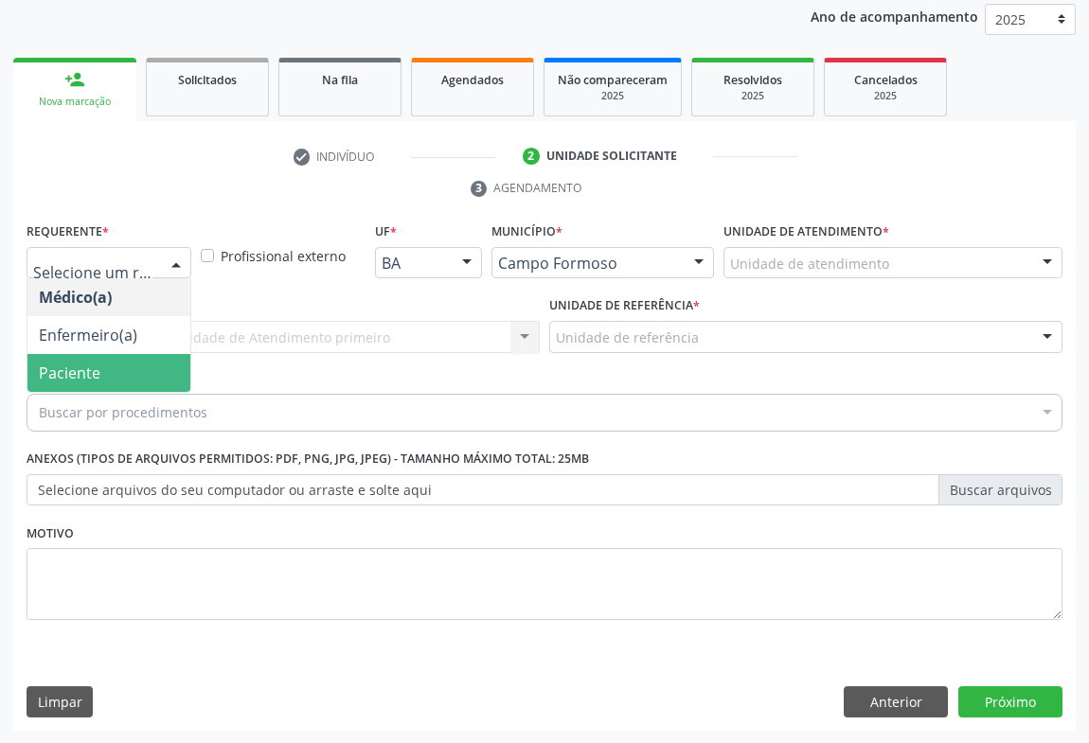
click at [79, 363] on span "Paciente" at bounding box center [70, 373] width 62 height 21
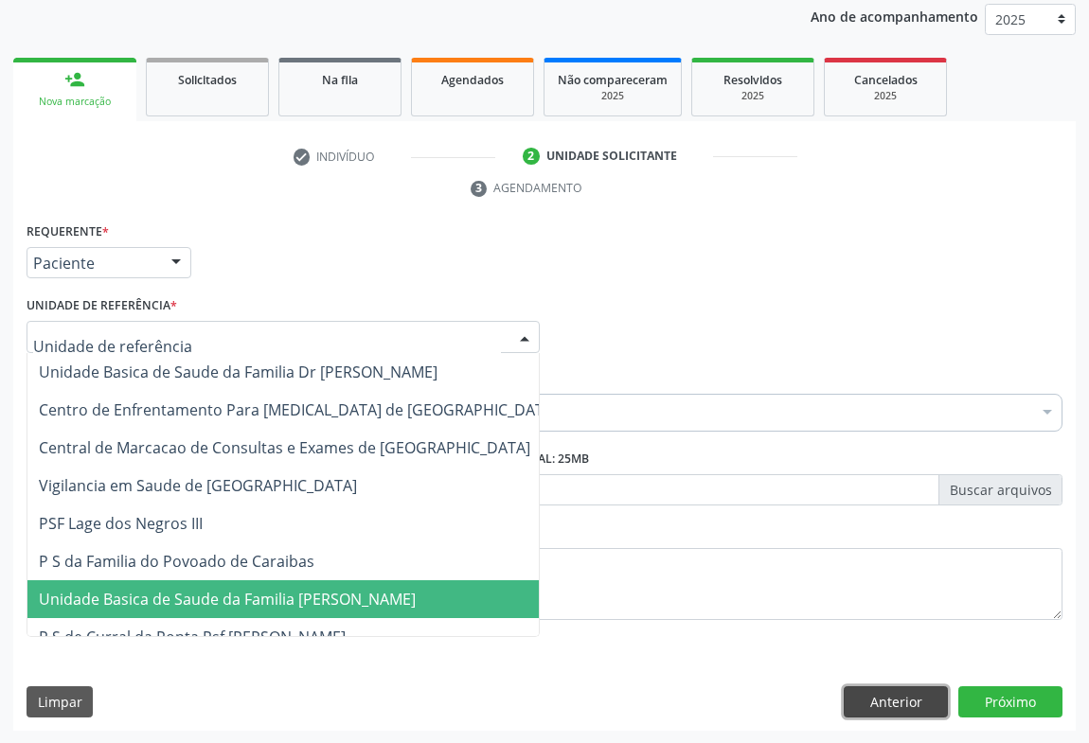
click at [916, 715] on button "Anterior" at bounding box center [896, 702] width 104 height 32
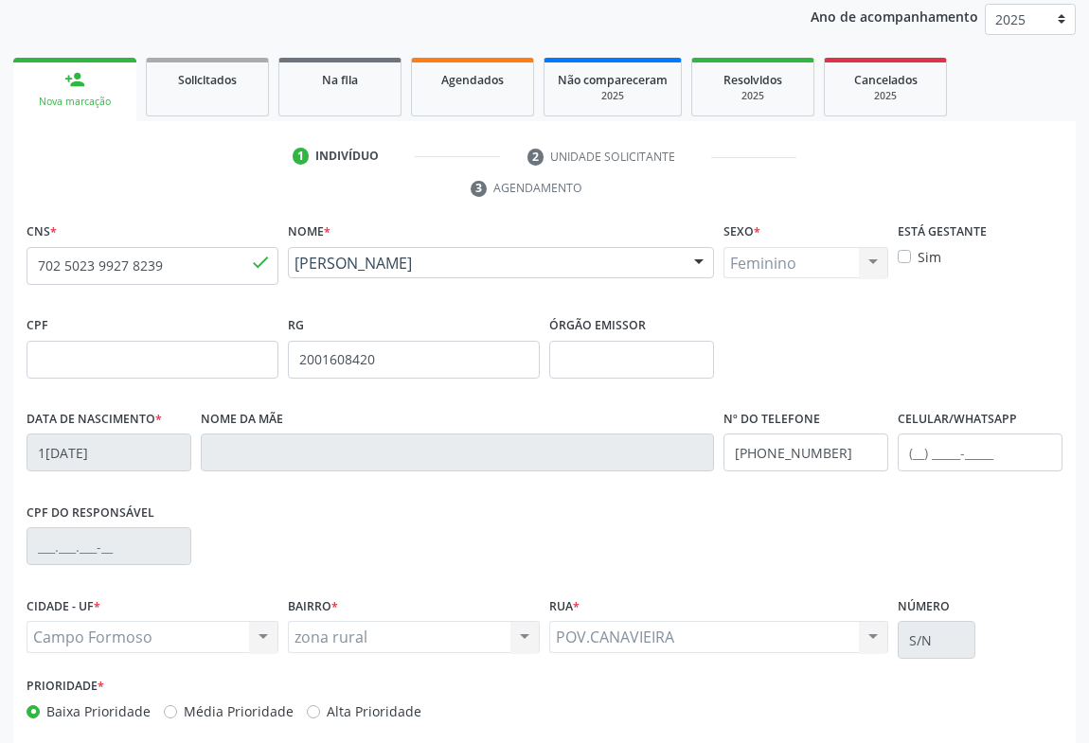
scroll to position [313, 0]
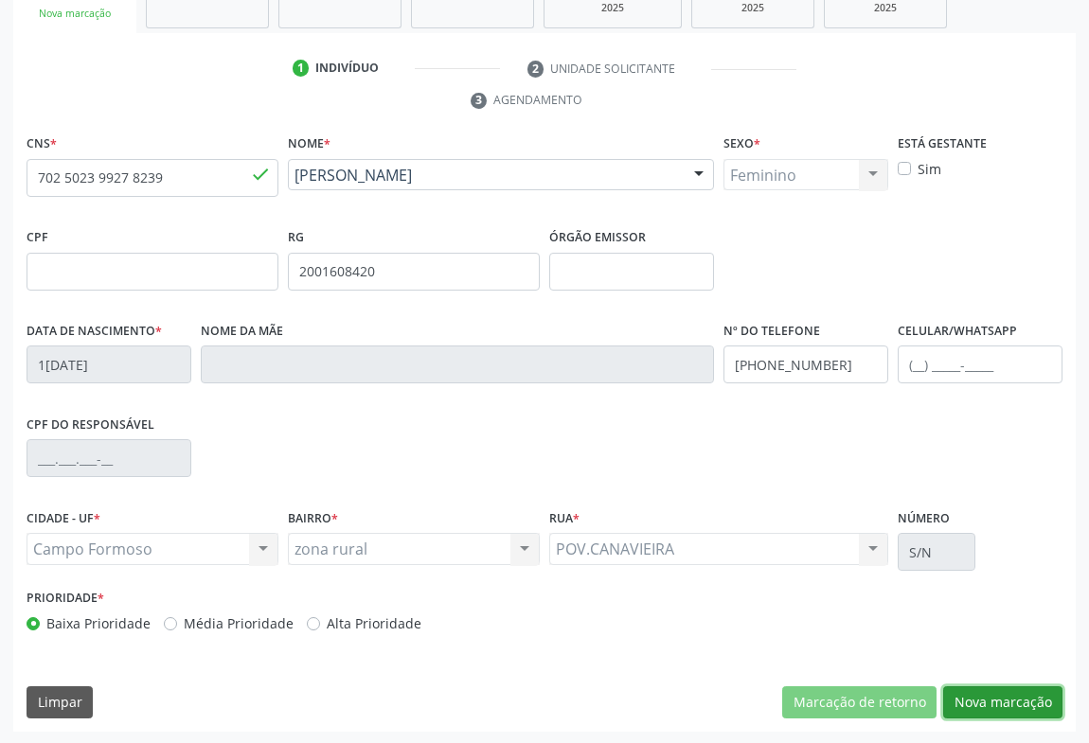
click at [991, 696] on button "Nova marcação" at bounding box center [1002, 702] width 119 height 32
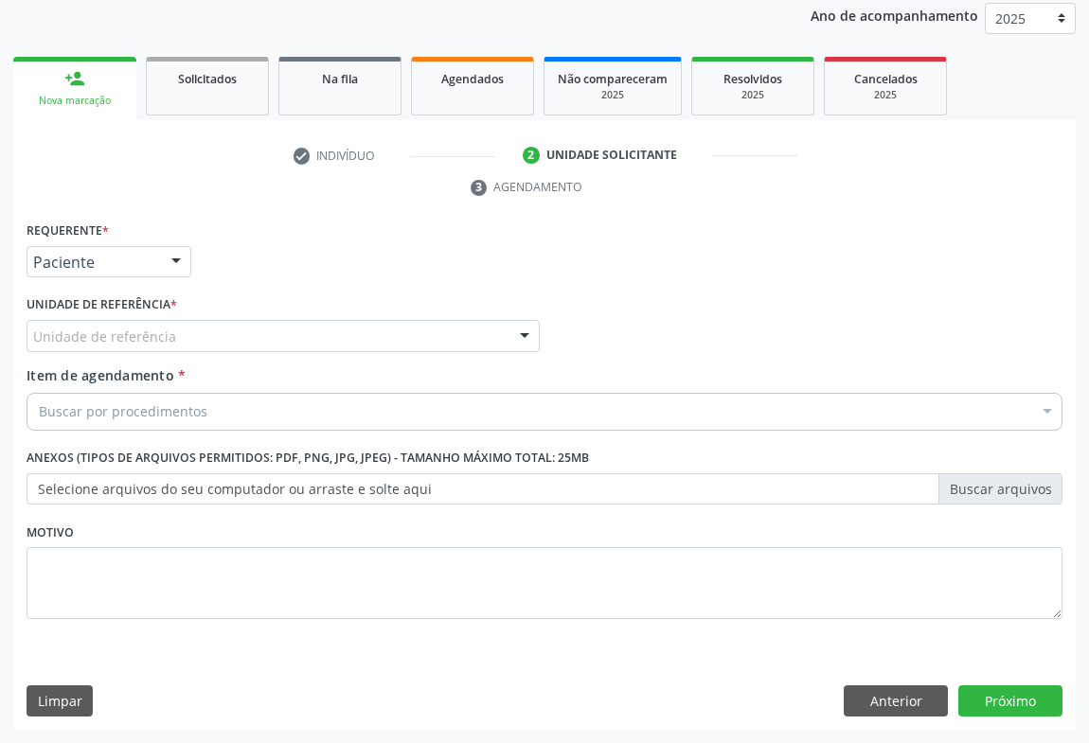
scroll to position [225, 0]
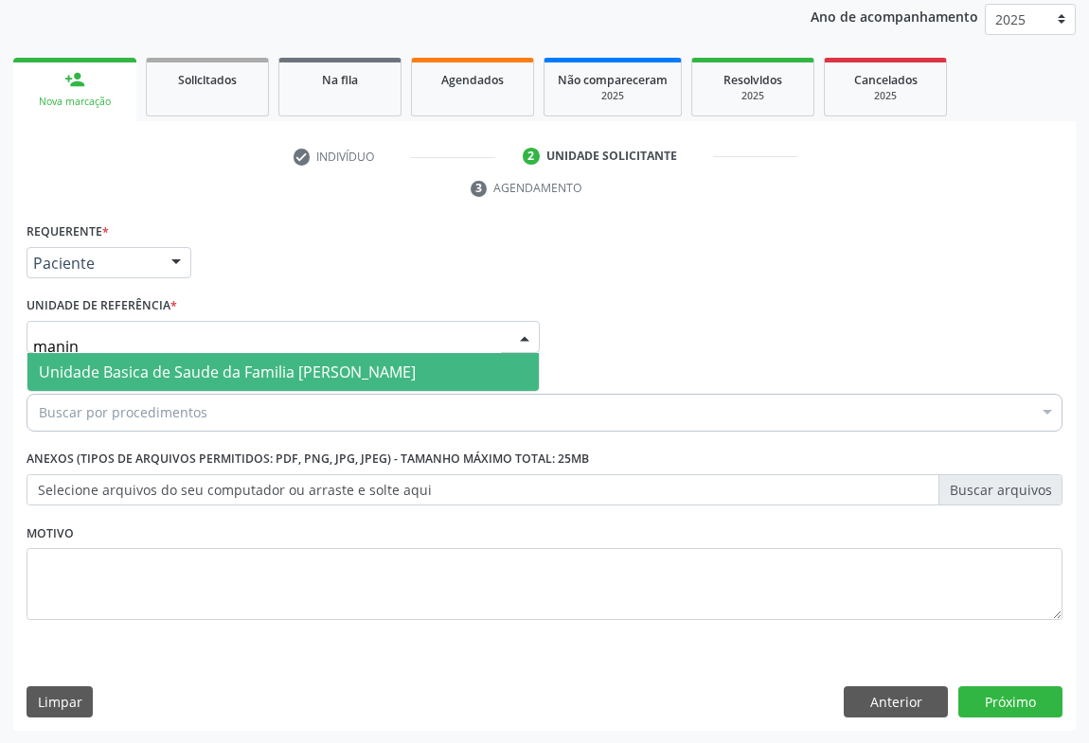
type input "maninh"
drag, startPoint x: 168, startPoint y: 368, endPoint x: 162, endPoint y: 378, distance: 11.0
click at [162, 378] on span "Unidade Basica de Saude da Familia [PERSON_NAME]" at bounding box center [227, 372] width 377 height 21
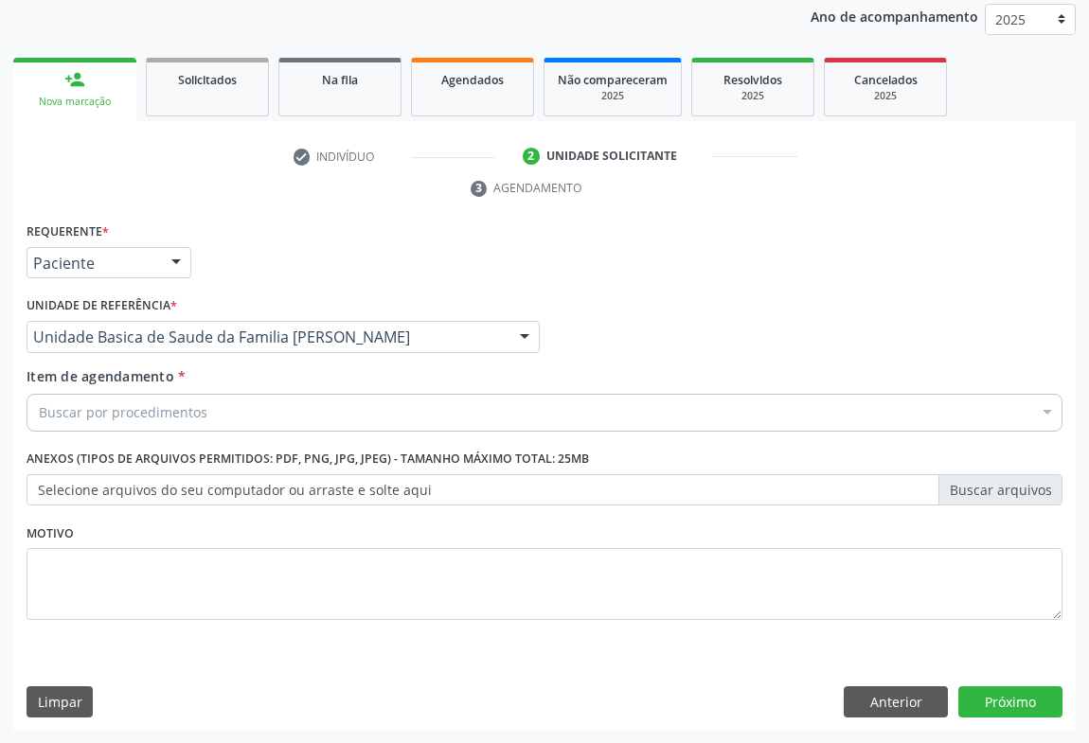
click at [129, 421] on div "Buscar por procedimentos" at bounding box center [545, 413] width 1036 height 38
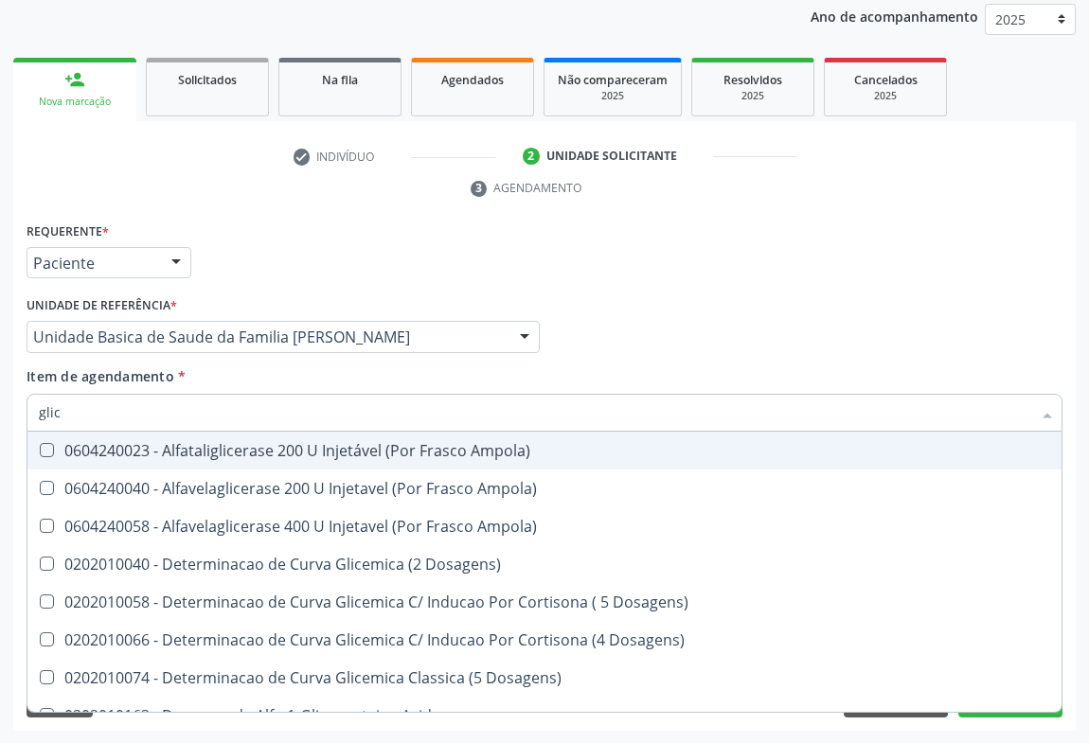
type input "glico"
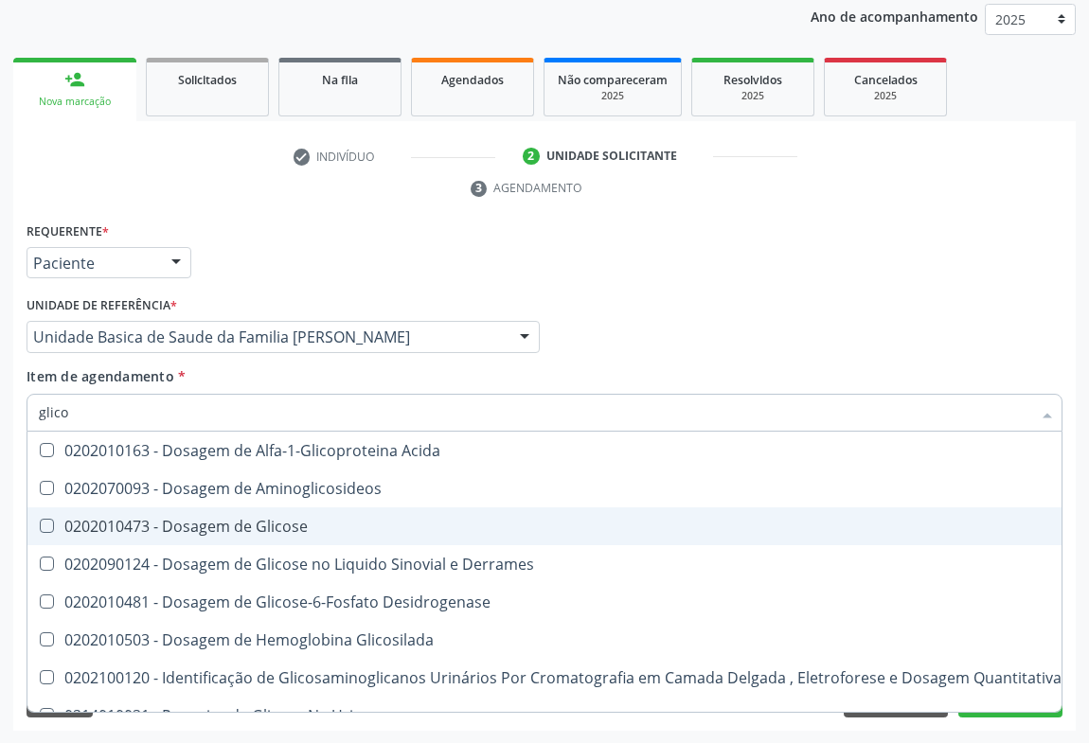
click at [227, 525] on div "0202010473 - Dosagem de Glicose" at bounding box center [550, 526] width 1023 height 15
checkbox Glicose "true"
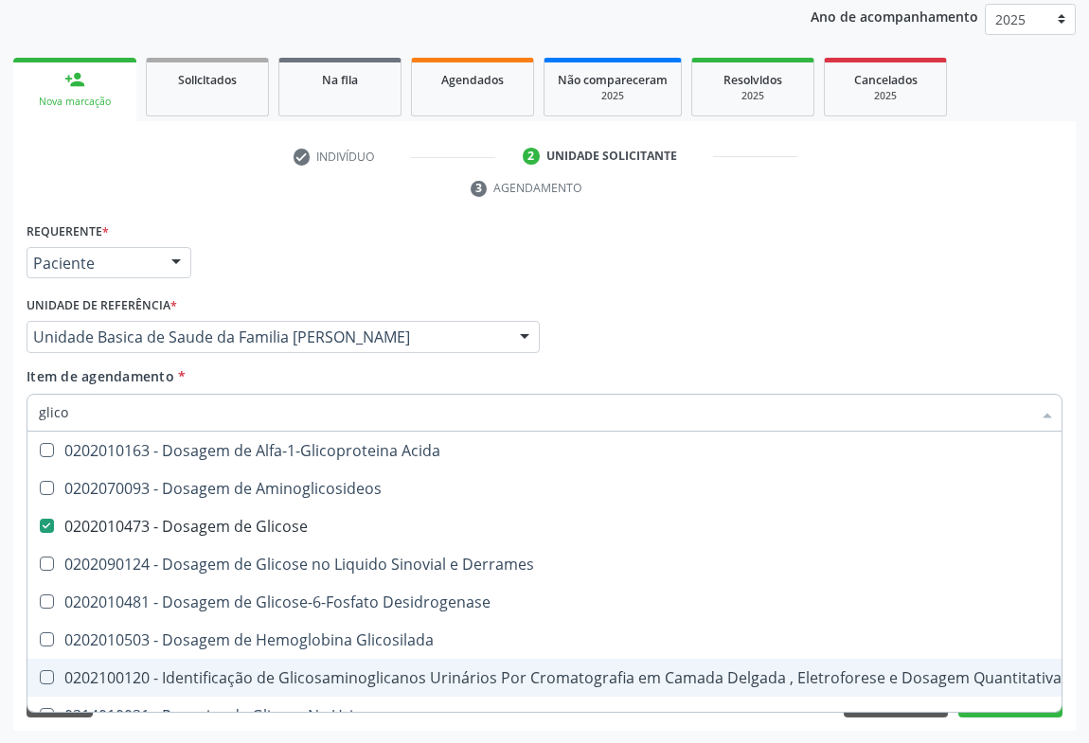
type input "glico"
click at [649, 730] on div "Acompanhamento Acompanhe a situação das marcações correntes e finalizadas Relat…" at bounding box center [544, 311] width 1089 height 865
checkbox Aminoglicosideos "true"
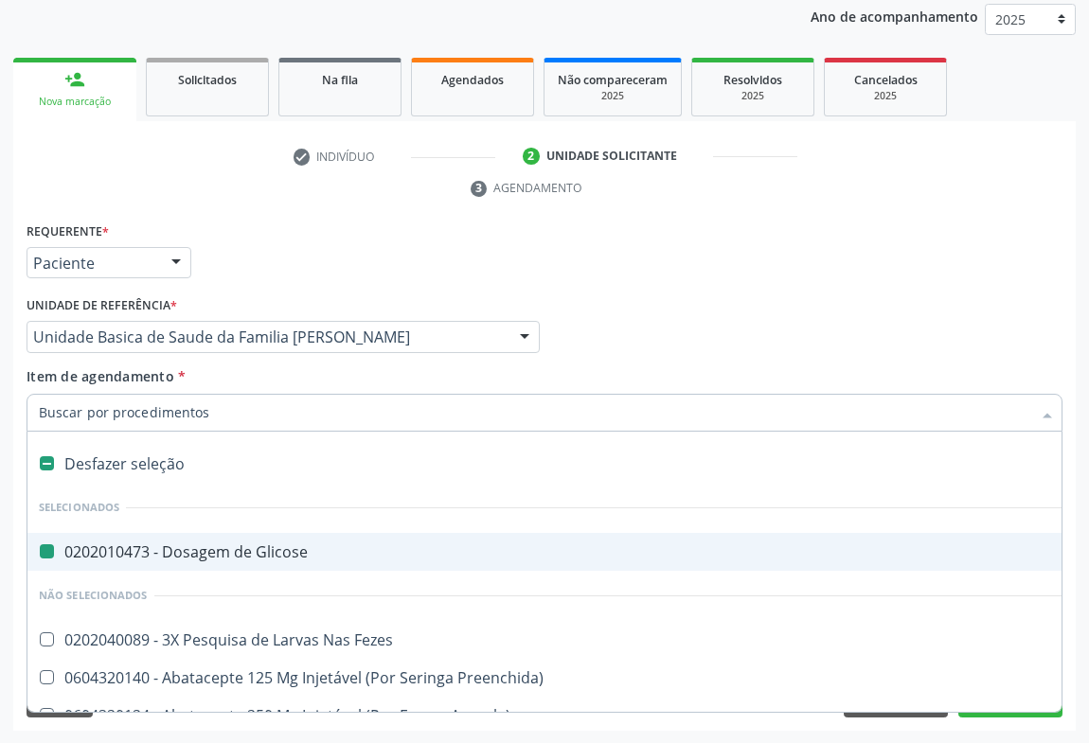
type input "t"
checkbox Glicose "false"
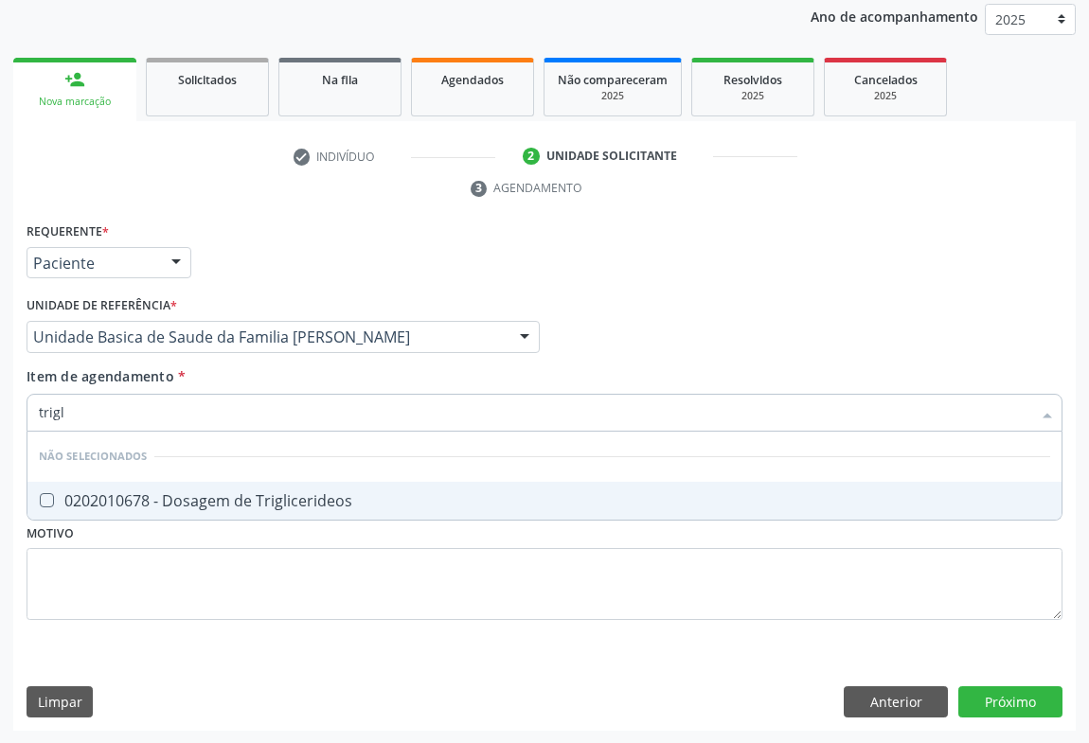
type input "trigli"
drag, startPoint x: 97, startPoint y: 489, endPoint x: 83, endPoint y: 609, distance: 121.0
click at [94, 493] on div "0202010678 - Dosagem de Triglicerideos" at bounding box center [544, 500] width 1011 height 15
checkbox Triglicerideos "true"
click at [82, 665] on div "Requerente * Paciente Médico(a) Enfermeiro(a) Paciente Nenhum resultado encontr…" at bounding box center [544, 475] width 1062 height 514
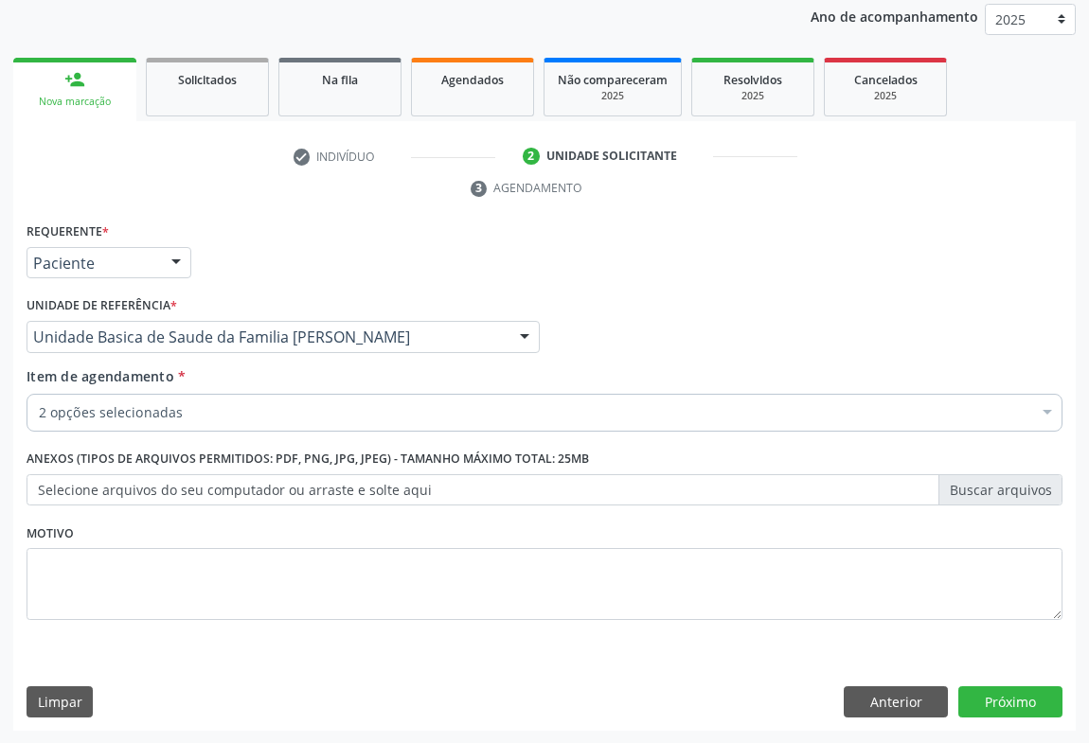
click at [113, 421] on div "2 opções selecionadas" at bounding box center [545, 413] width 1036 height 38
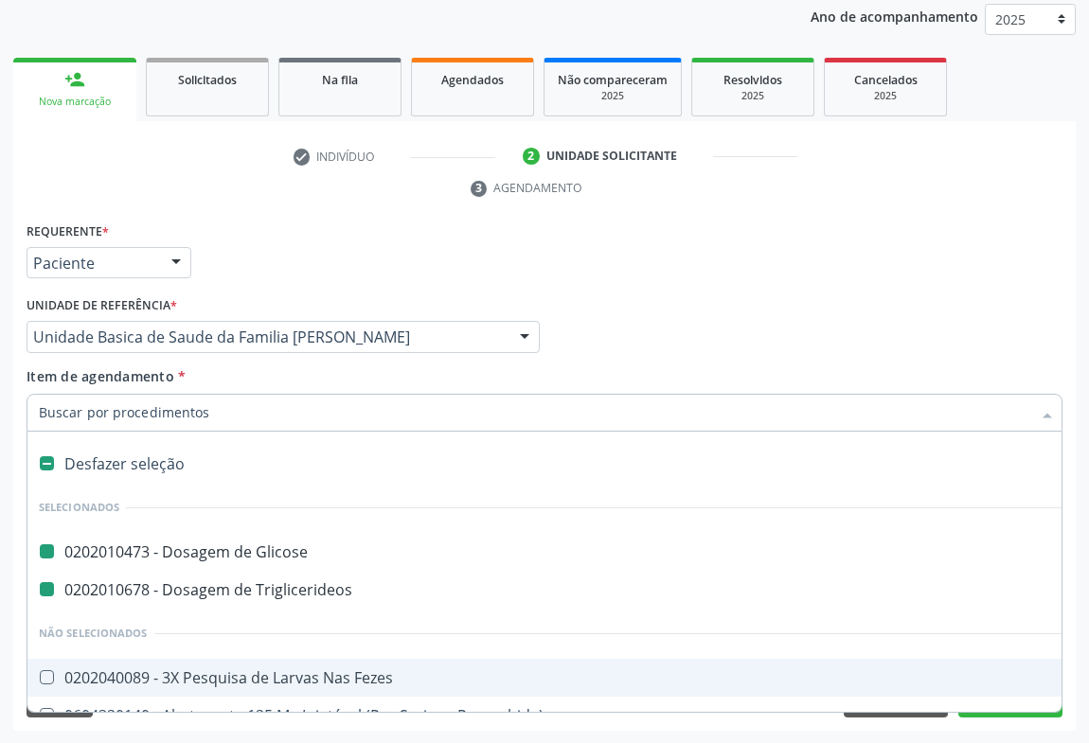
type input "u"
checkbox Glicose "false"
checkbox Triglicerideos "false"
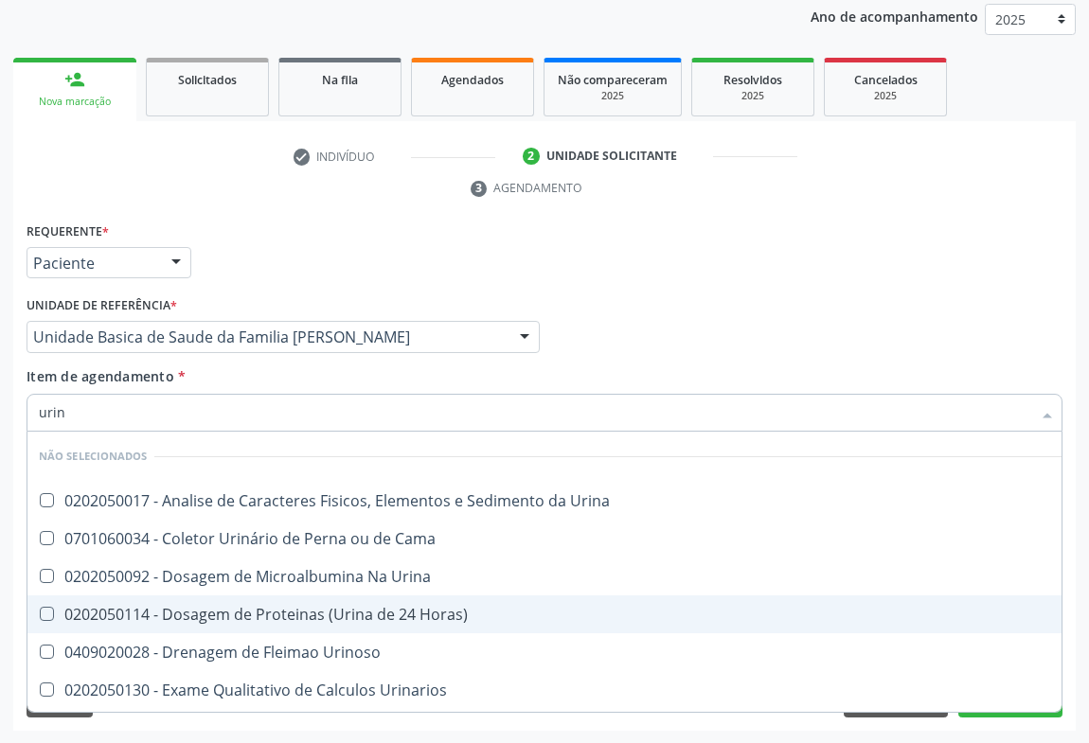
type input "urina"
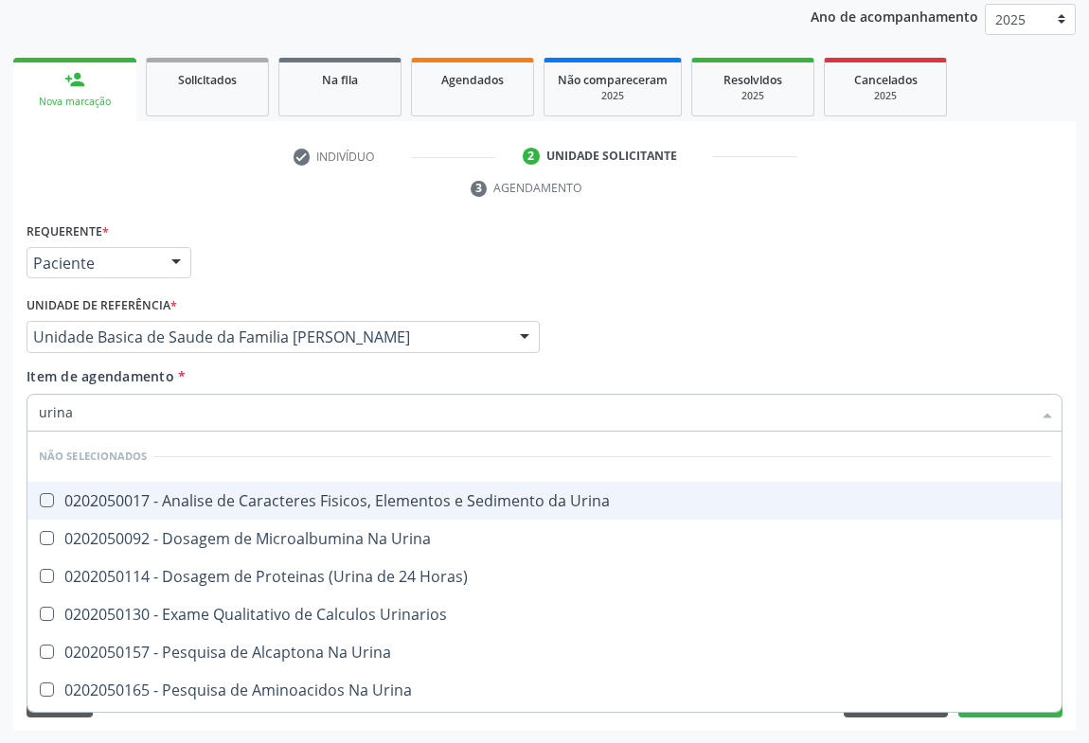
click at [433, 498] on div "0202050017 - Analise de Caracteres Fisicos, Elementos e Sedimento da Urina" at bounding box center [544, 500] width 1011 height 15
checkbox Urina "true"
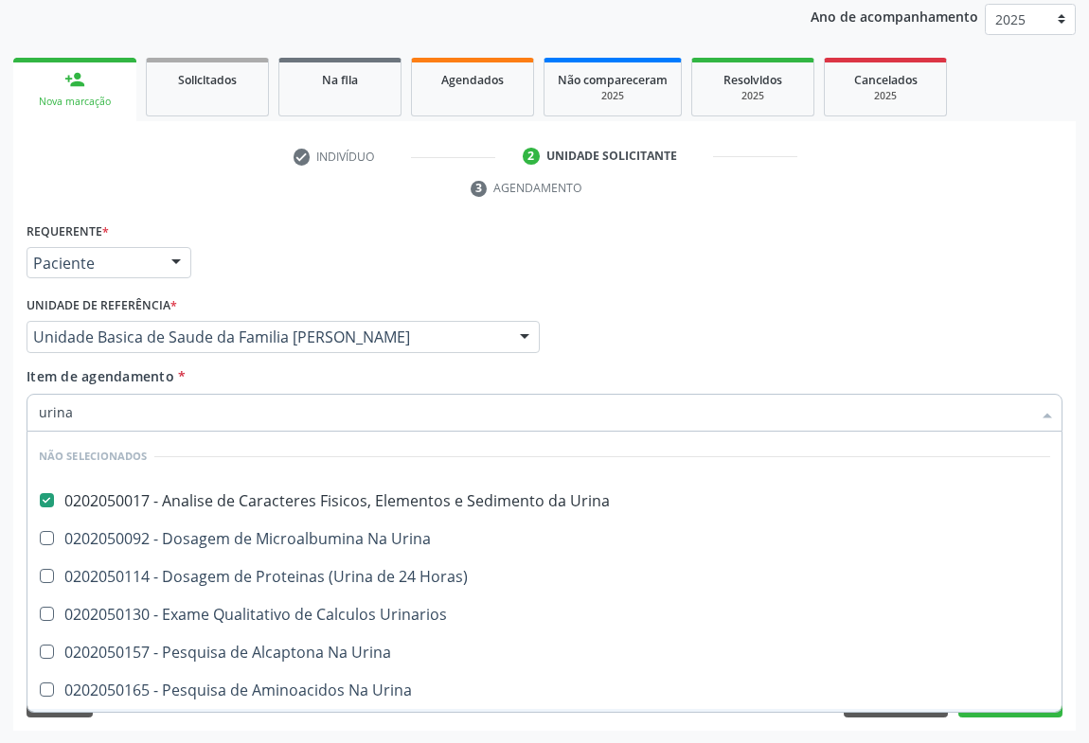
click at [289, 717] on div "Requerente * Paciente Médico(a) Enfermeiro(a) Paciente Nenhum resultado encontr…" at bounding box center [544, 475] width 1062 height 514
checkbox Urina "true"
checkbox Horas\) "true"
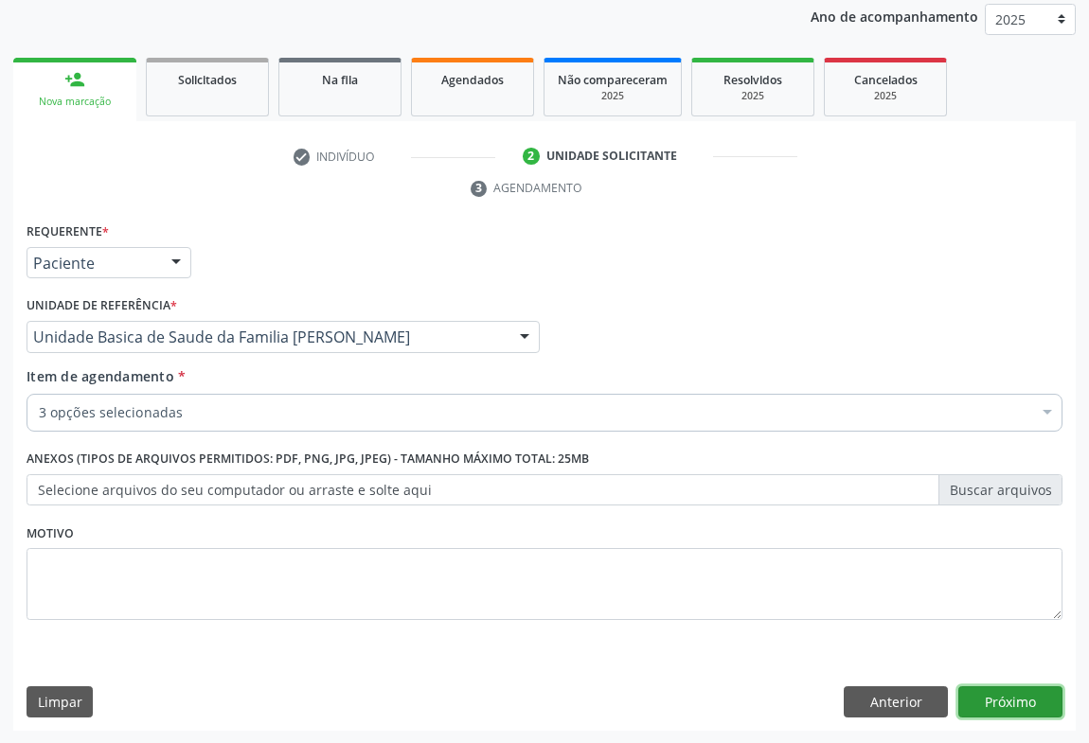
click at [1023, 703] on button "Próximo" at bounding box center [1010, 702] width 104 height 32
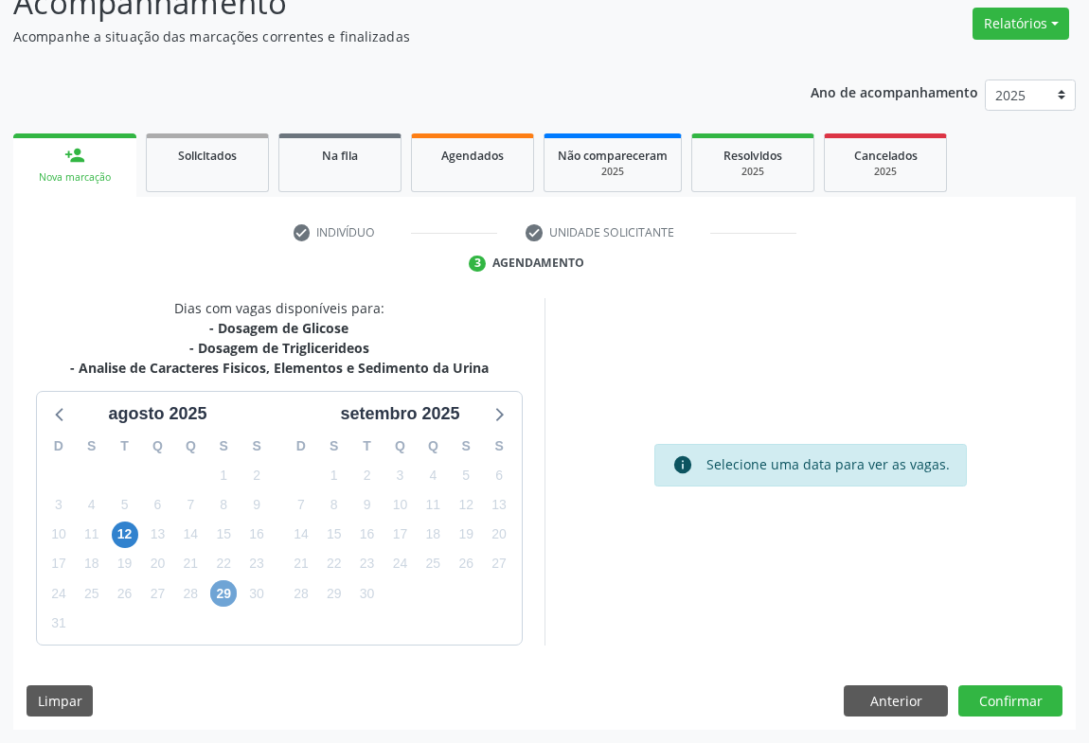
click at [213, 591] on span "29" at bounding box center [223, 593] width 27 height 27
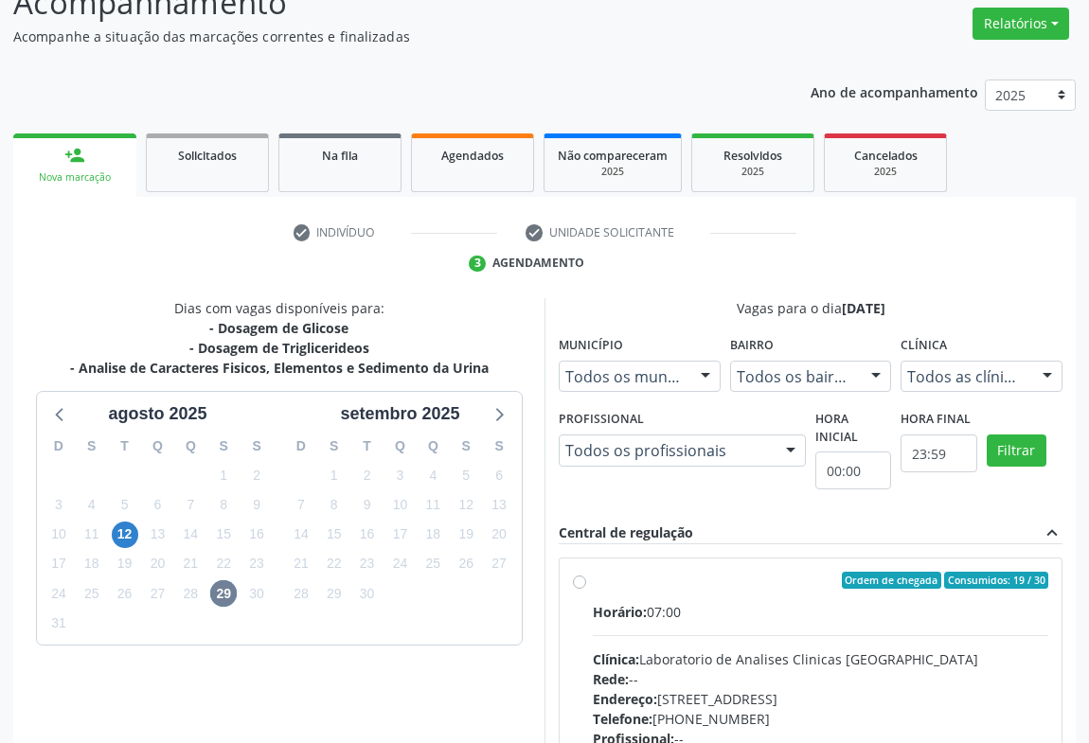
click at [593, 584] on label "Ordem de chegada Consumidos: 19 / 30 Horário: 07:00 Clínica: Laboratorio de Ana…" at bounding box center [820, 717] width 455 height 291
click at [573, 584] on input "Ordem de chegada Consumidos: 19 / 30 Horário: 07:00 Clínica: Laboratorio de Ana…" at bounding box center [579, 580] width 13 height 17
radio input "true"
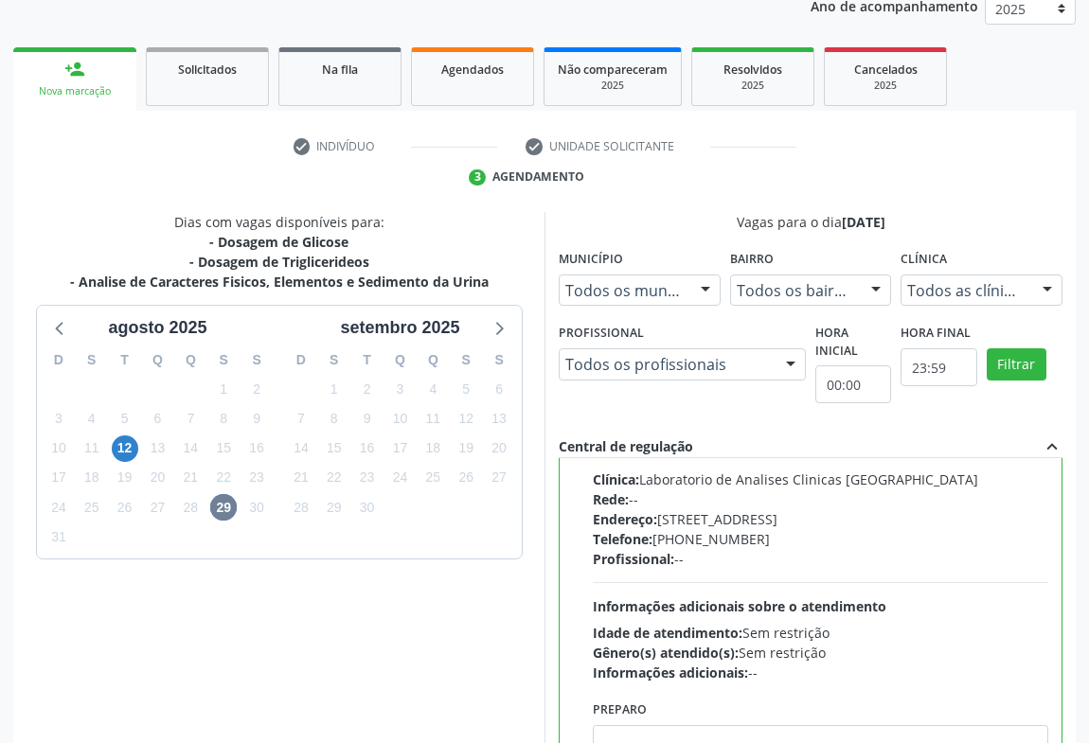
scroll to position [427, 0]
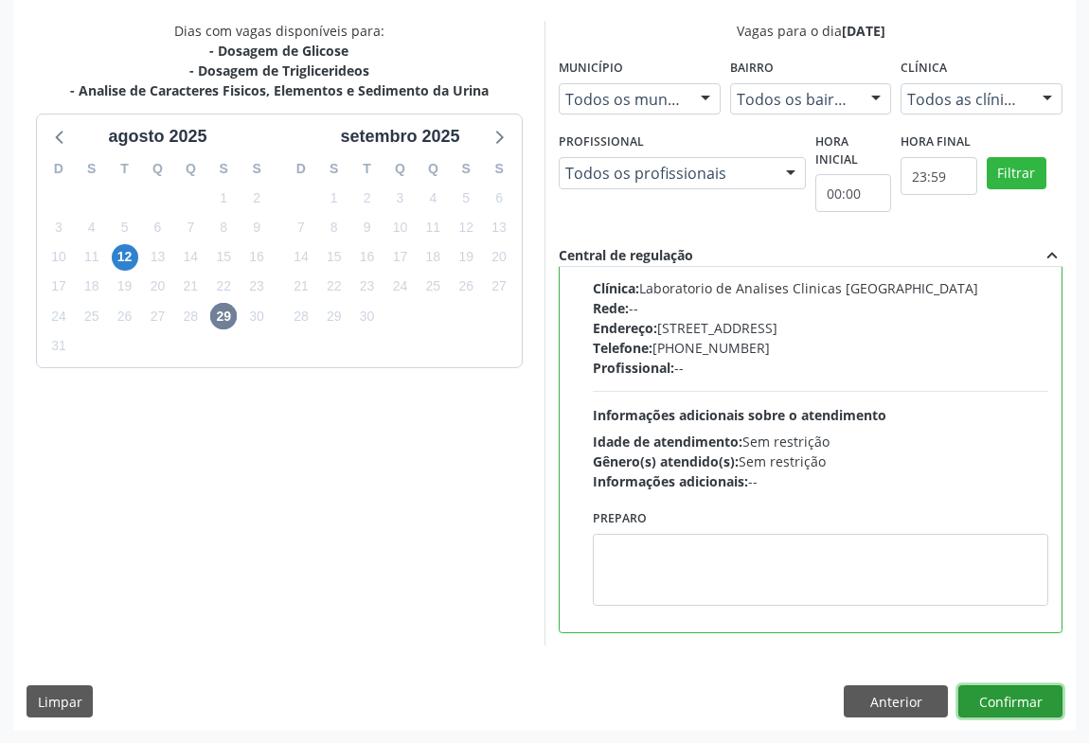
click at [1013, 711] on button "Confirmar" at bounding box center [1010, 701] width 104 height 32
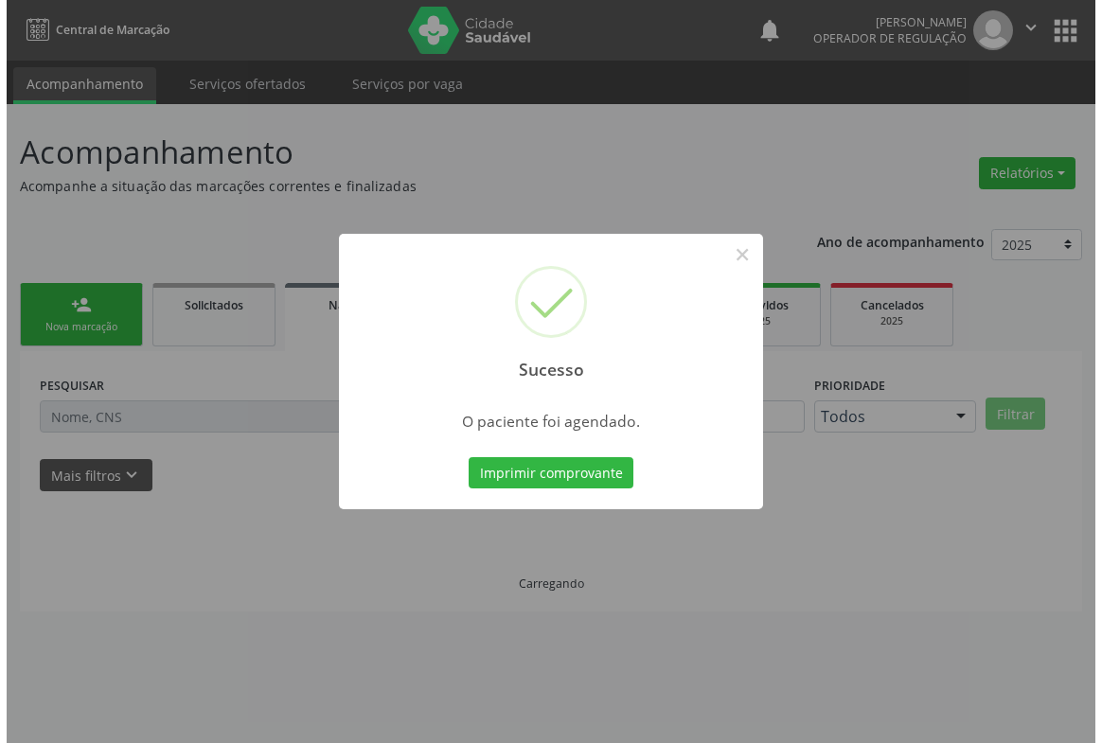
scroll to position [0, 0]
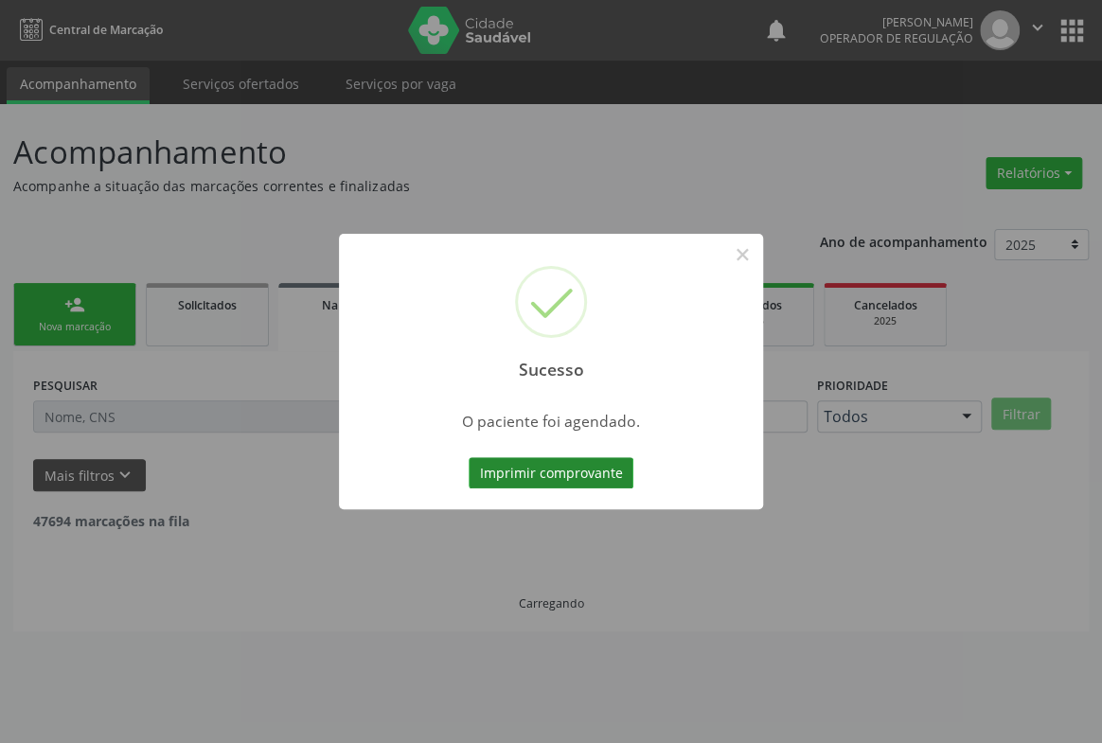
click at [556, 467] on button "Imprimir comprovante" at bounding box center [551, 473] width 165 height 32
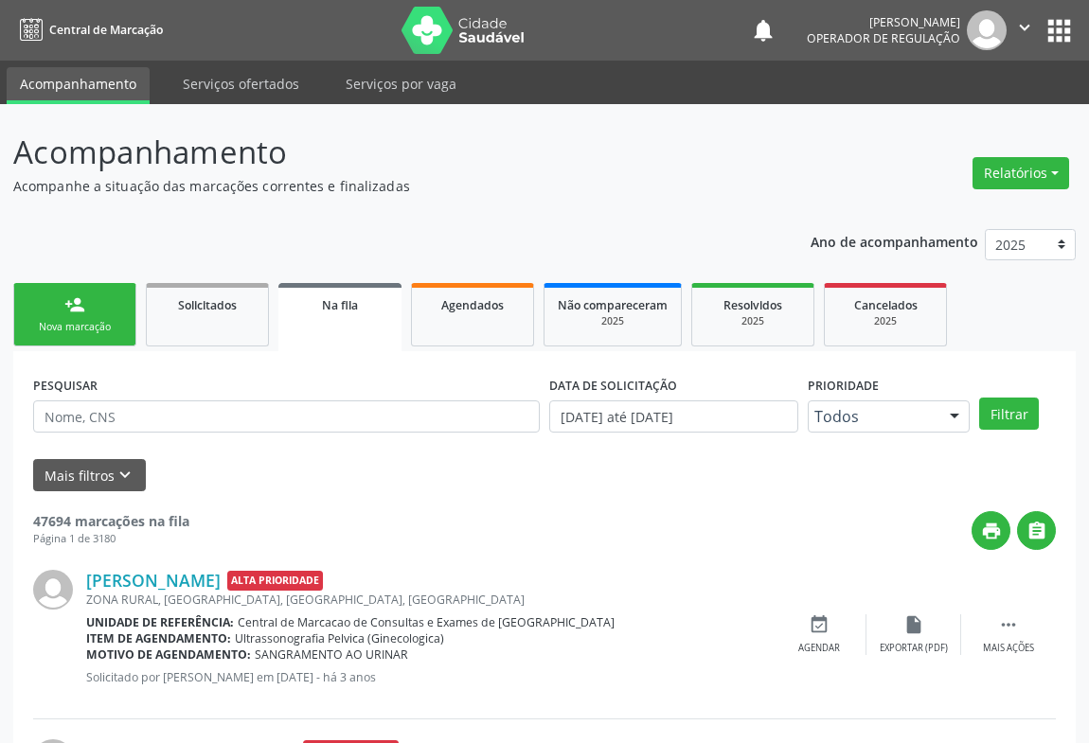
click at [113, 303] on link "person_add Nova marcação" at bounding box center [74, 314] width 123 height 63
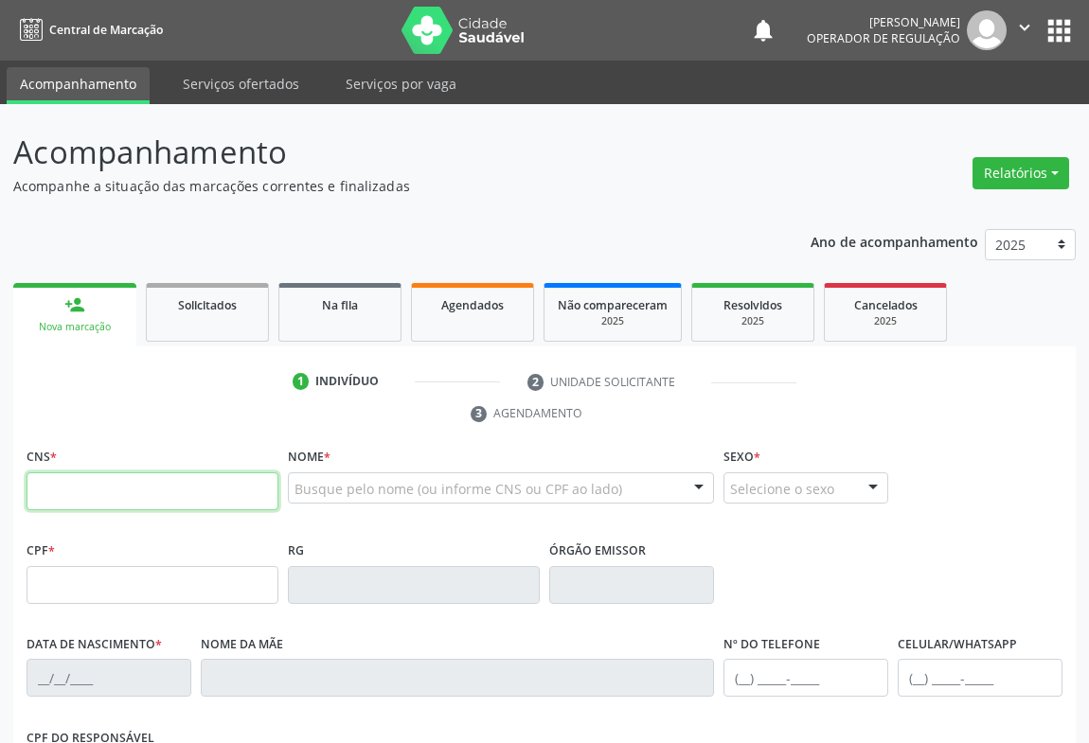
click at [170, 488] on input "text" at bounding box center [153, 491] width 252 height 38
type input "700 0081 5736 1103"
type input "2[DATE]"
type input "123.356.915-54"
type input "sn"
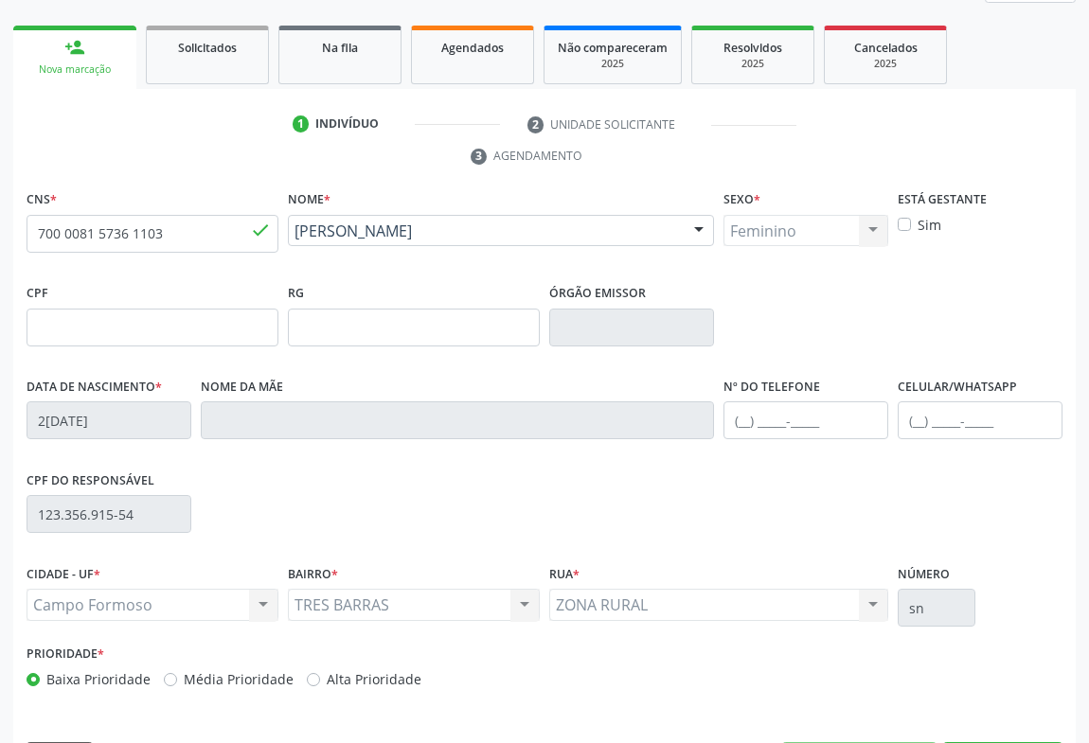
scroll to position [313, 0]
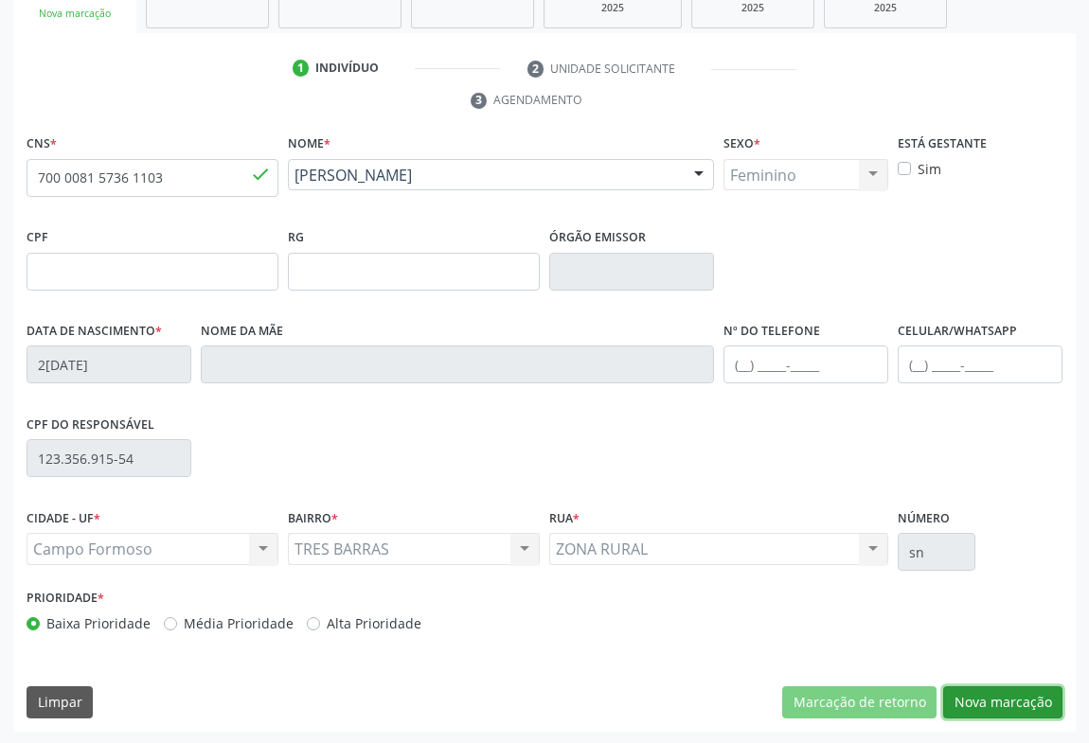
click at [1009, 702] on button "Nova marcação" at bounding box center [1002, 702] width 119 height 32
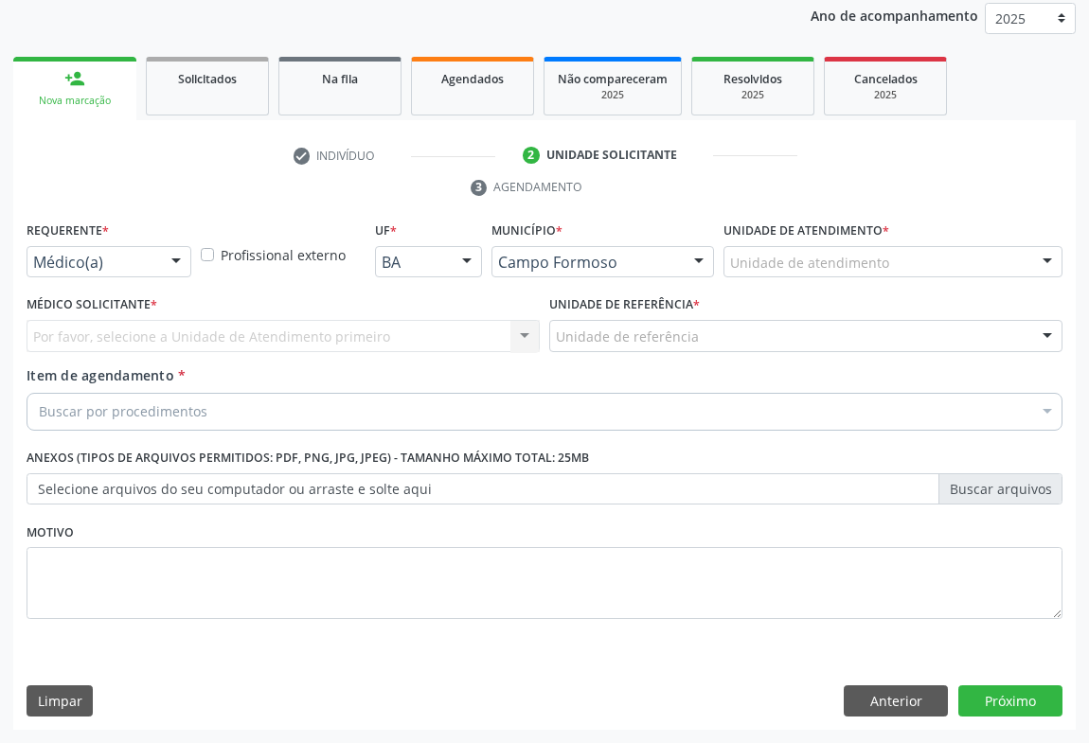
scroll to position [225, 0]
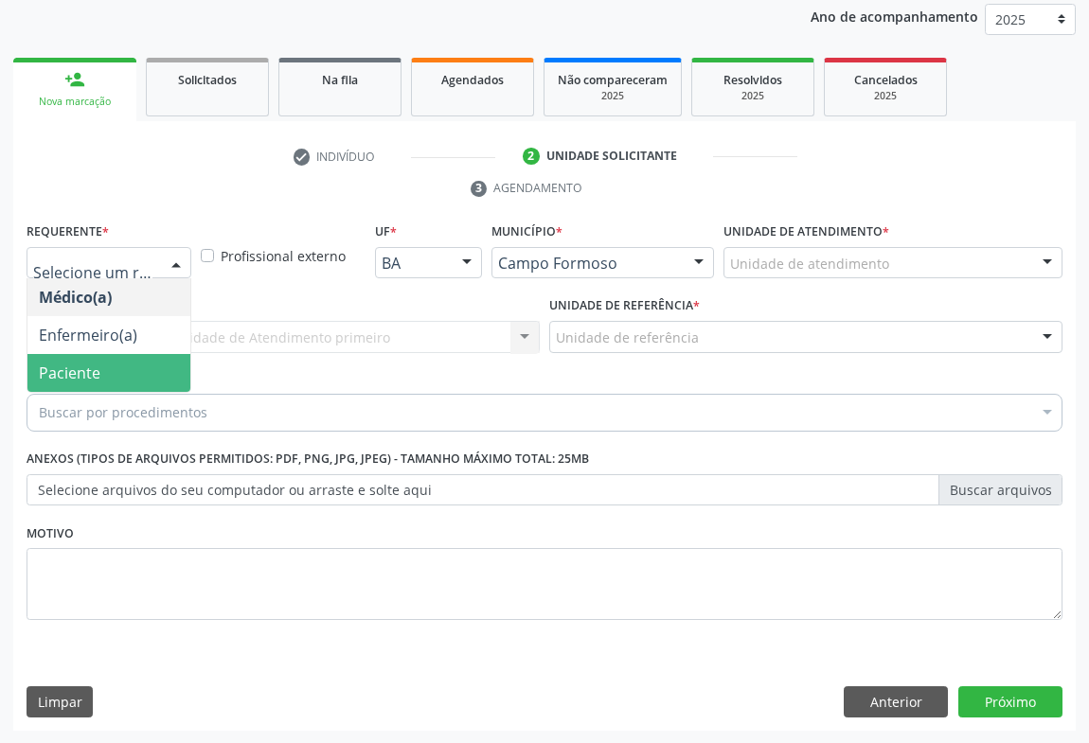
click at [48, 380] on span "Paciente" at bounding box center [70, 373] width 62 height 21
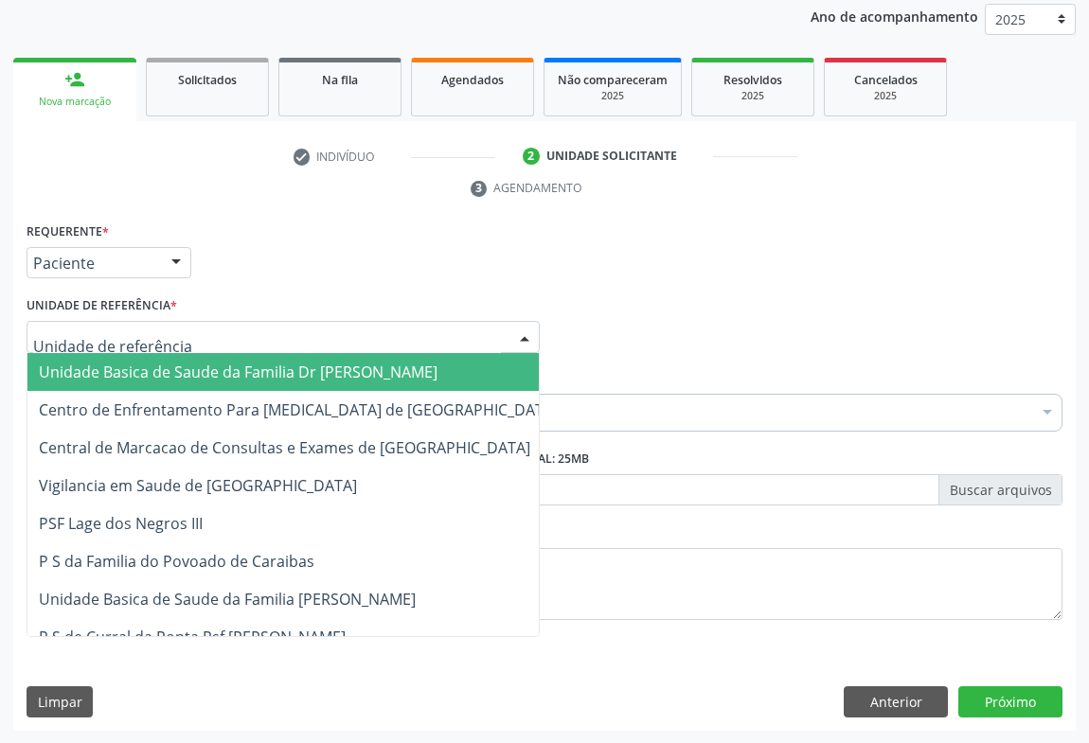
click at [94, 378] on span "Unidade Basica de Saude da Familia Dr [PERSON_NAME]" at bounding box center [238, 372] width 399 height 21
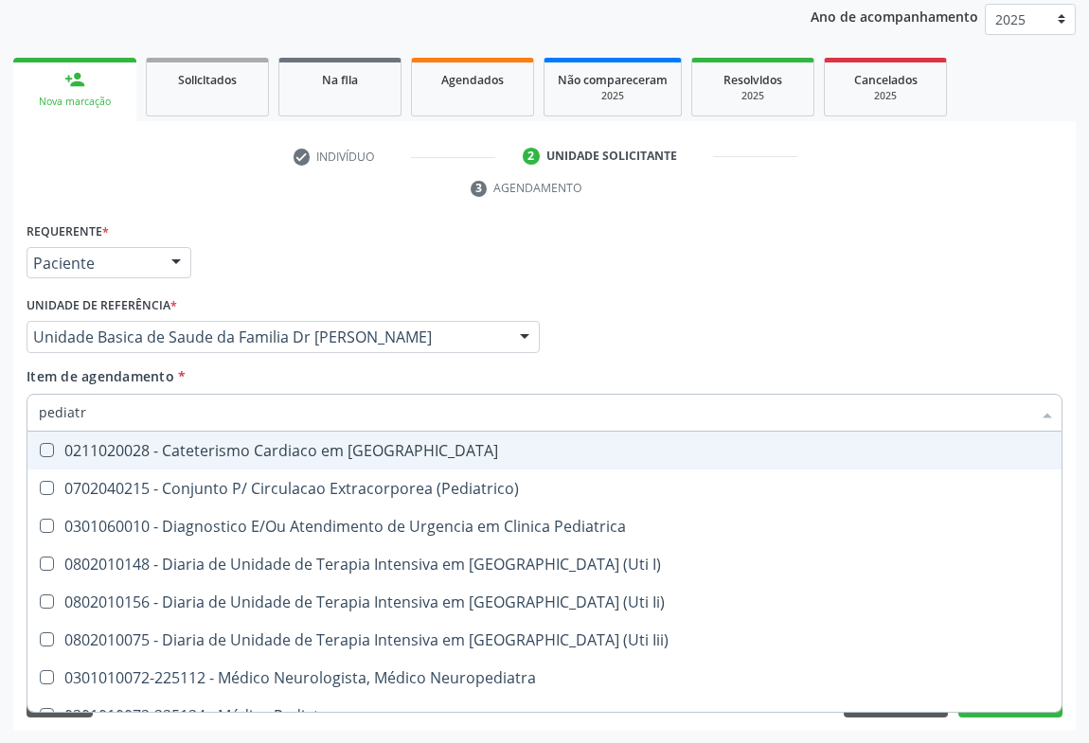
type input "pediatra"
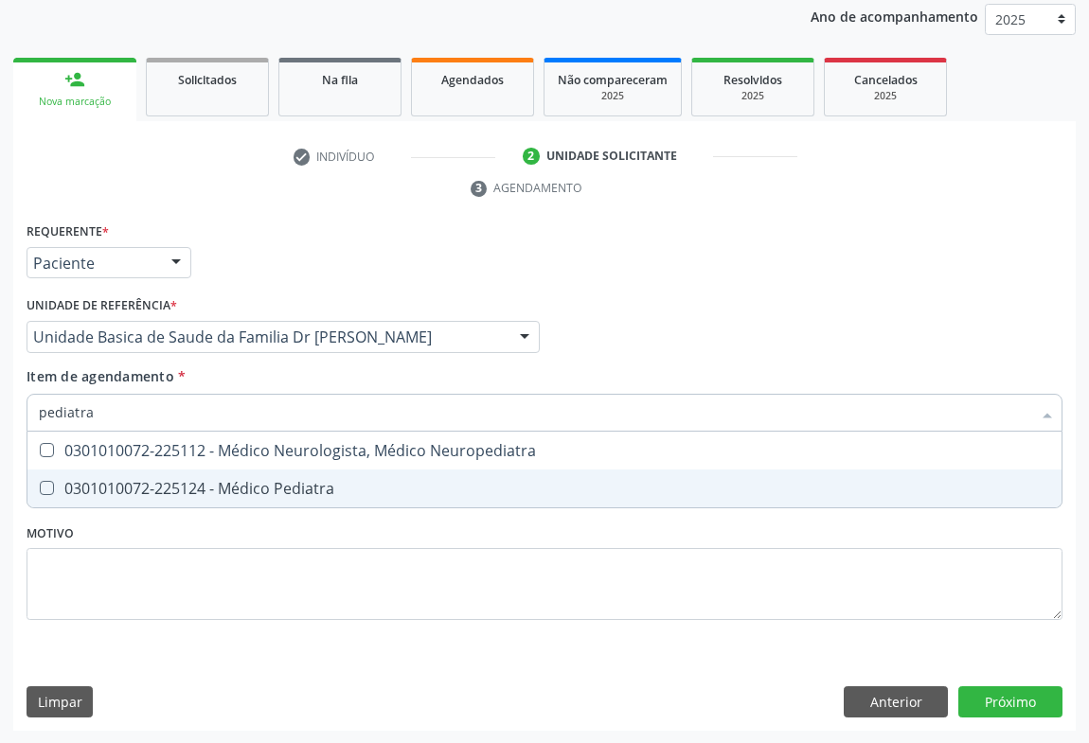
drag, startPoint x: 269, startPoint y: 489, endPoint x: 0, endPoint y: 625, distance: 301.5
click at [257, 491] on div "0301010072-225124 - Médico Pediatra" at bounding box center [544, 488] width 1011 height 15
checkbox Pediatra "true"
click at [1014, 703] on div "Requerente * Paciente Médico(a) Enfermeiro(a) Paciente Nenhum resultado encontr…" at bounding box center [544, 475] width 1062 height 514
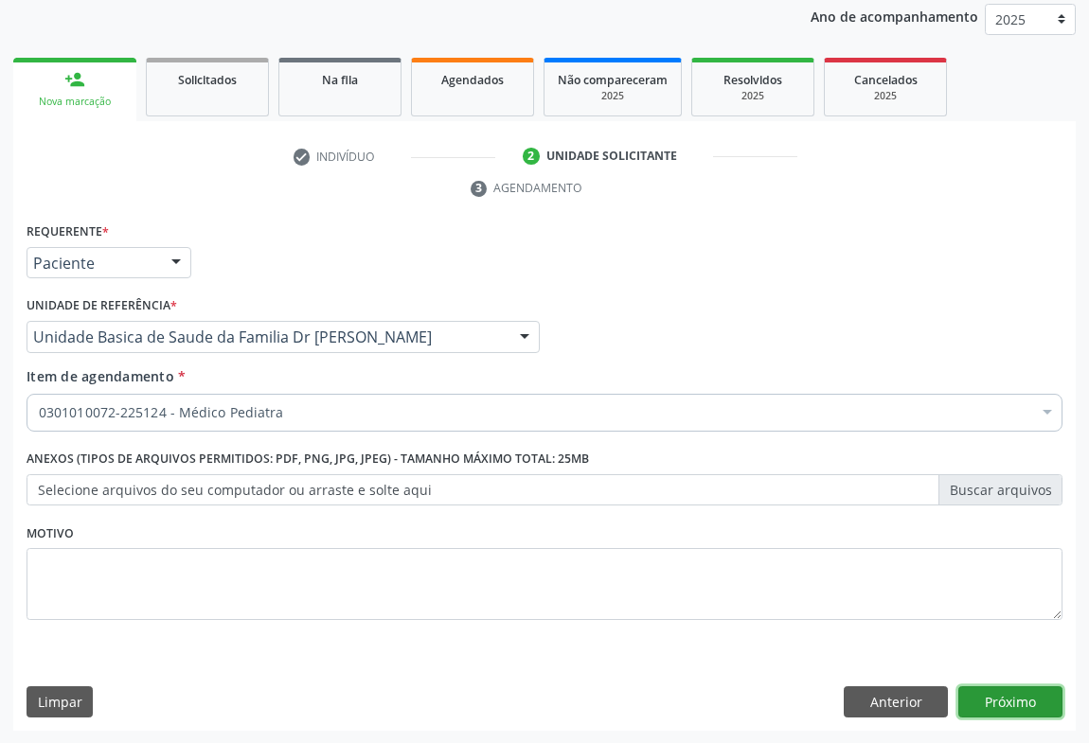
click at [1014, 703] on button "Próximo" at bounding box center [1010, 702] width 104 height 32
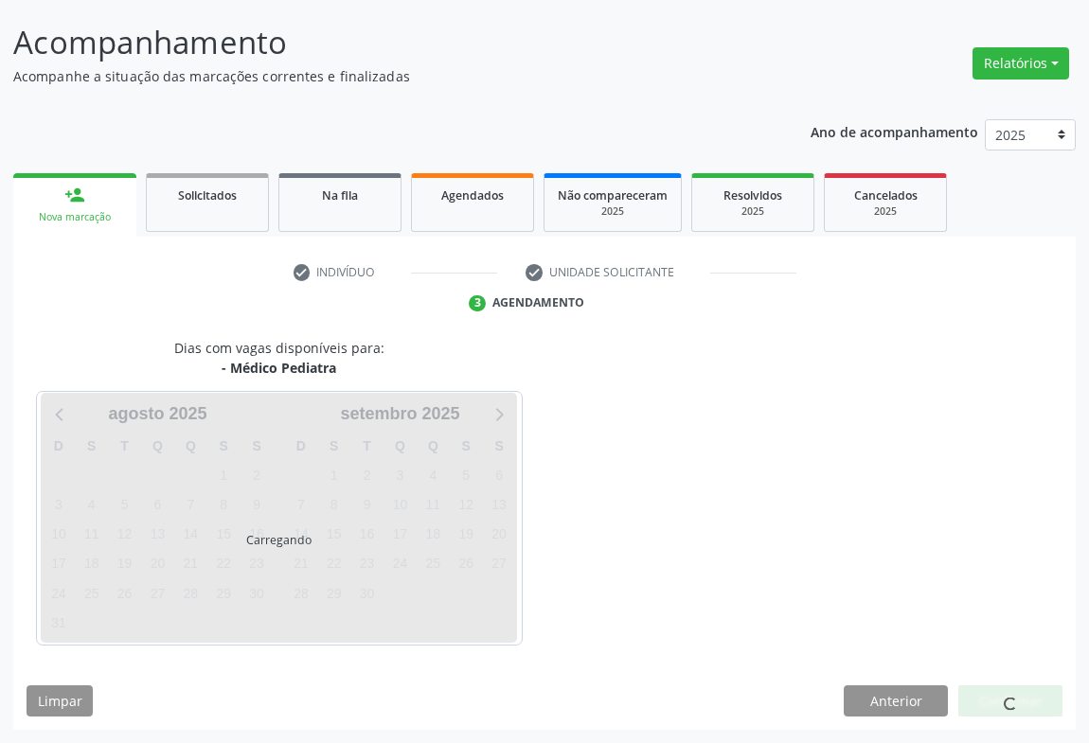
scroll to position [109, 0]
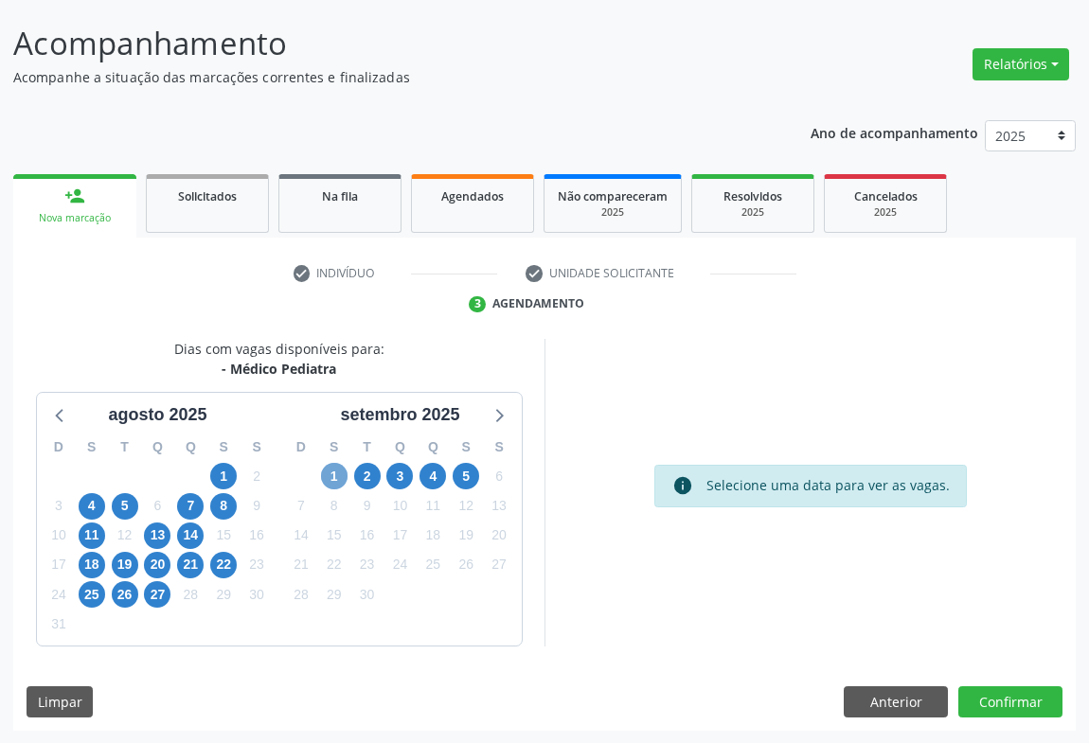
click at [336, 474] on span "1" at bounding box center [334, 476] width 27 height 27
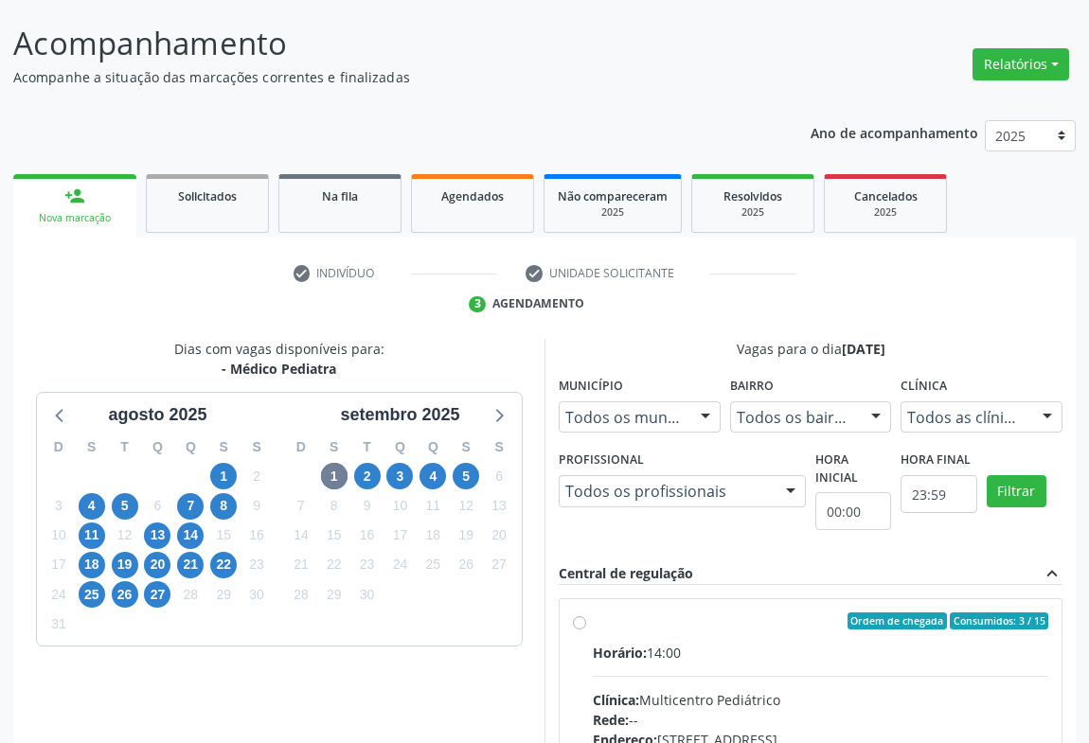
click at [582, 619] on input "Ordem de chegada Consumidos: 3 / 15 Horário: 14:00 Clínica: Multicentro Pediátr…" at bounding box center [579, 621] width 13 height 17
radio input "true"
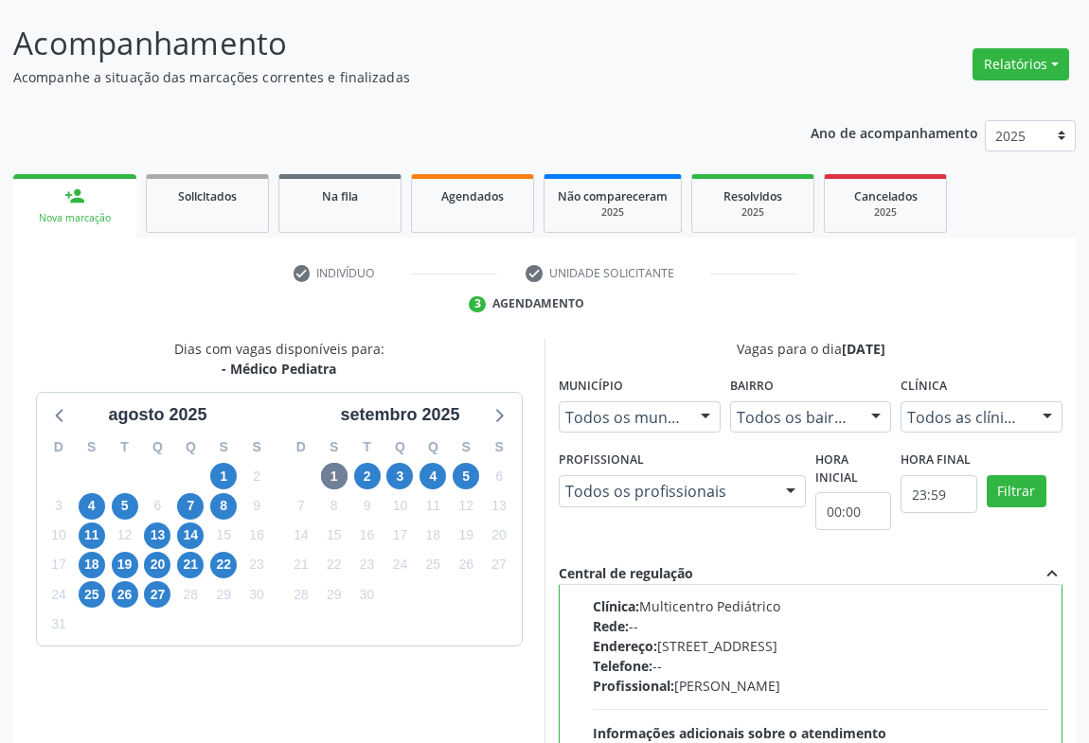
scroll to position [427, 0]
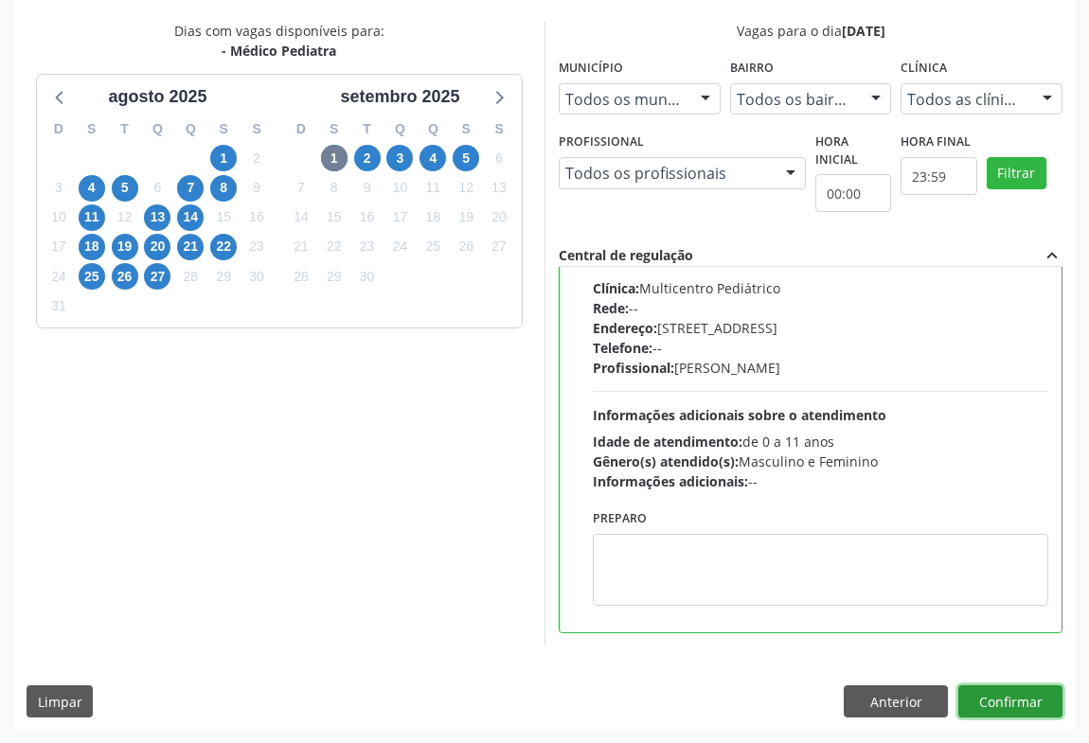
click at [1034, 699] on button "Confirmar" at bounding box center [1010, 701] width 104 height 32
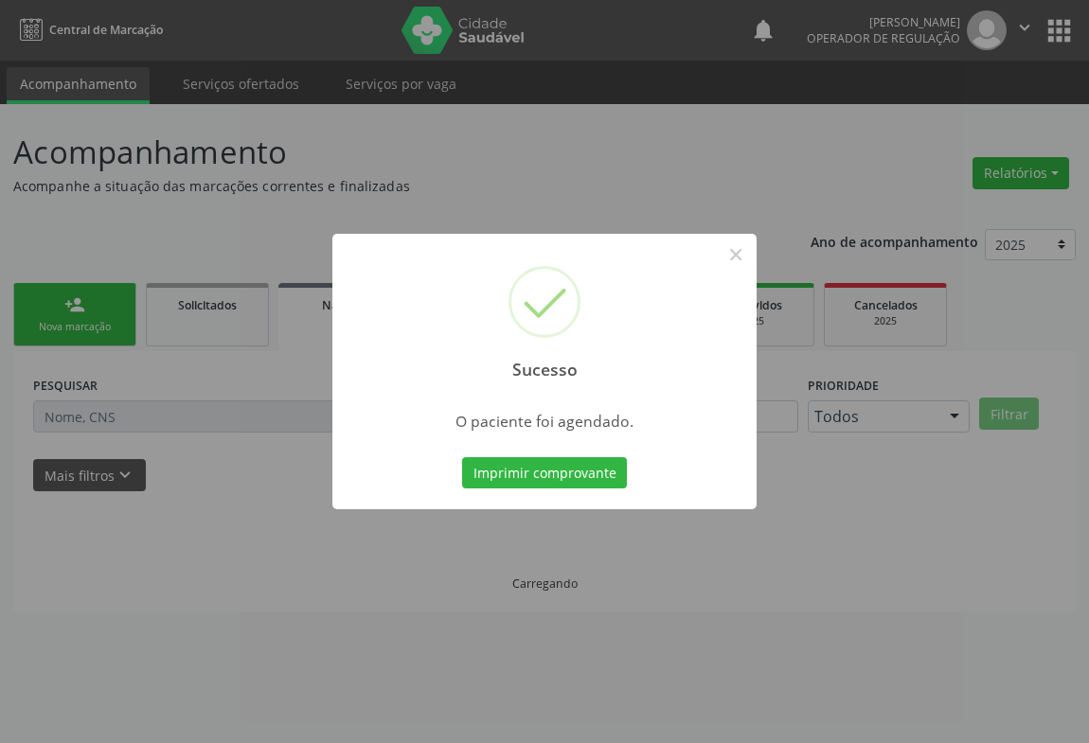
scroll to position [0, 0]
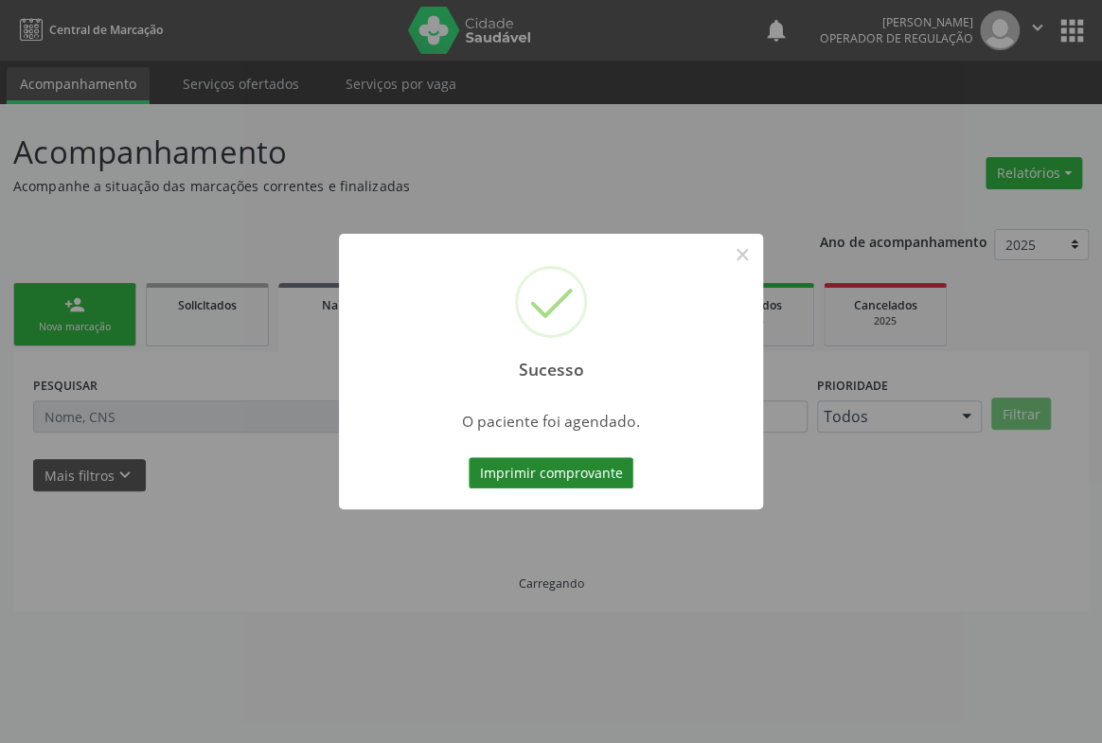
click at [472, 464] on button "Imprimir comprovante" at bounding box center [551, 473] width 165 height 32
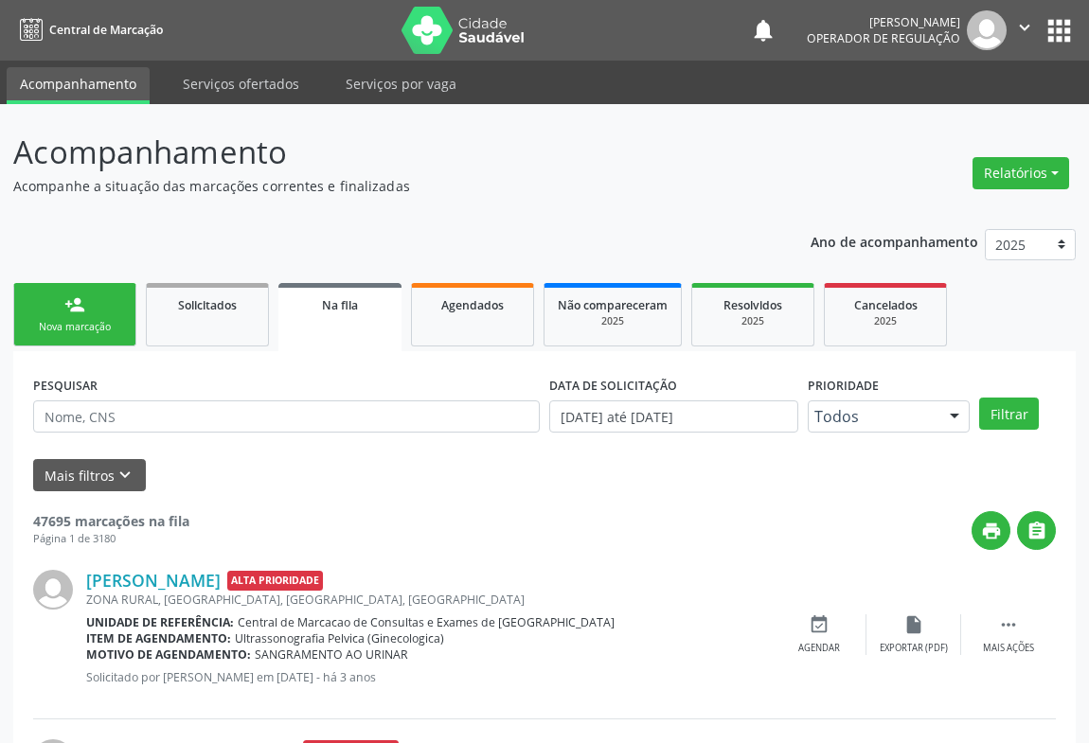
click at [76, 299] on div "person_add" at bounding box center [74, 304] width 21 height 21
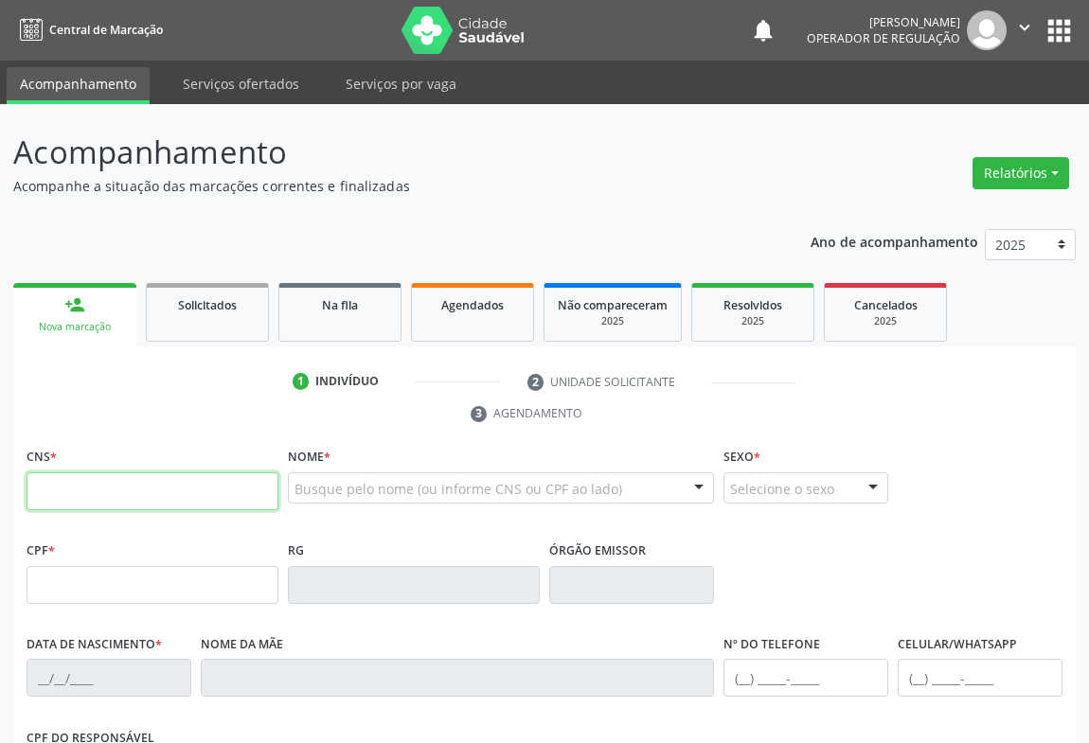
click at [164, 495] on input "text" at bounding box center [153, 491] width 252 height 38
type input "703 0098 4470 4072"
type input "0551138858"
type input "22/[DATE]"
type input "[PHONE_NUMBER]"
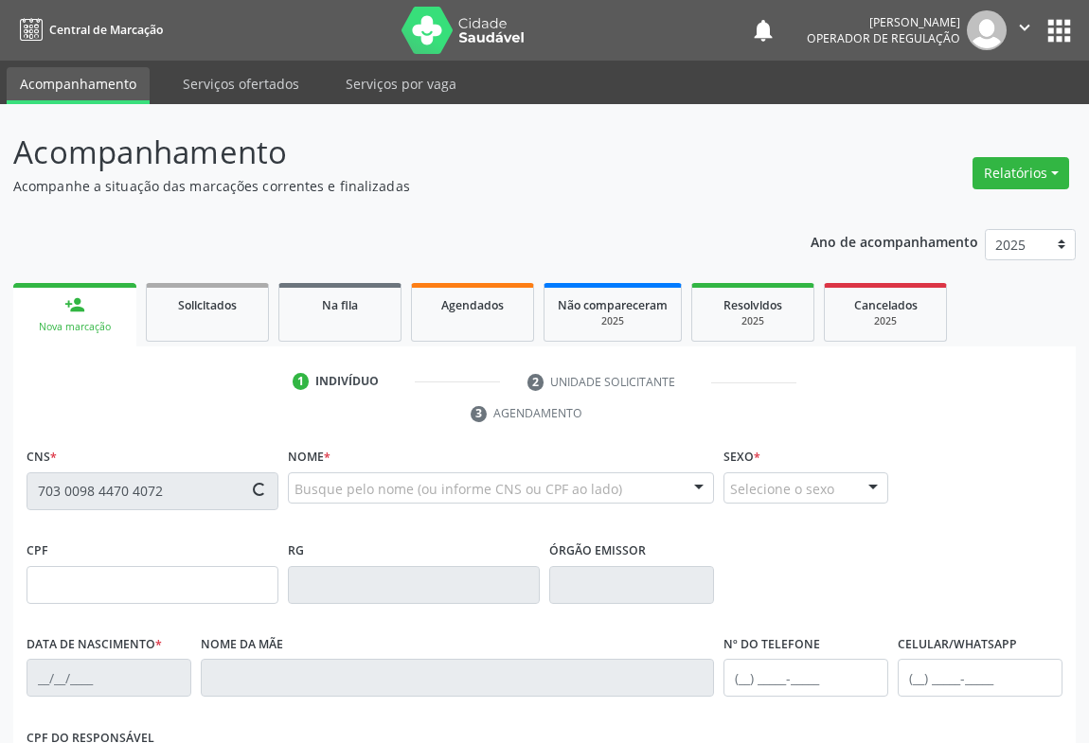
type input "[PHONE_NUMBER]"
type input "S/N"
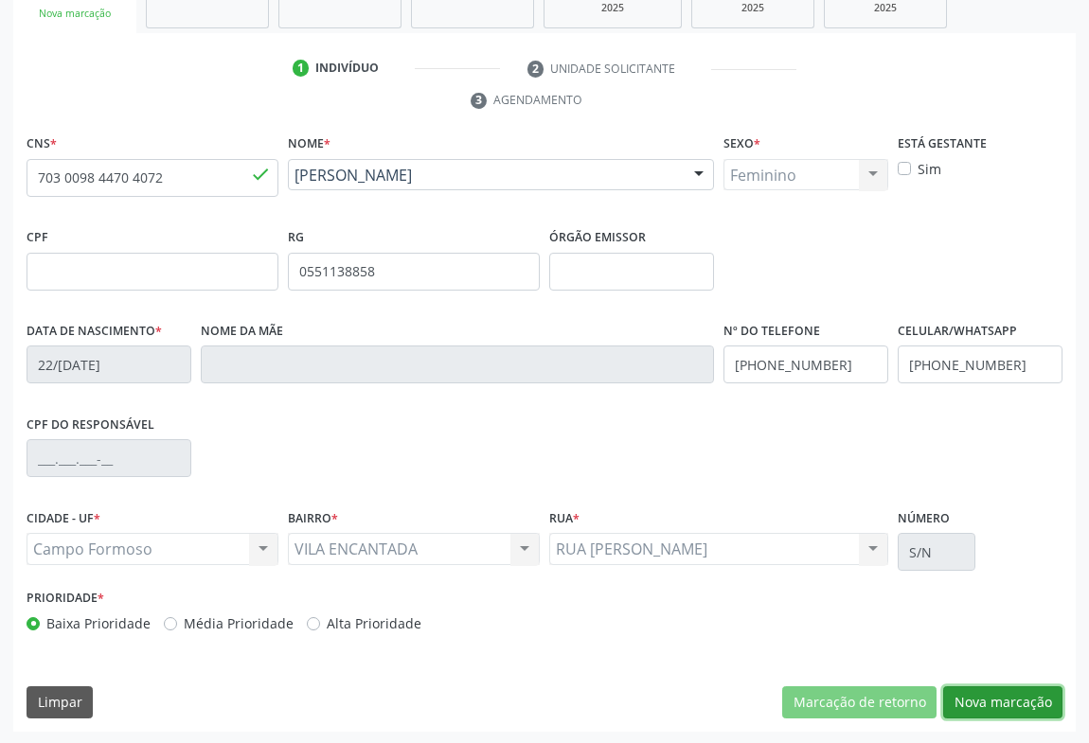
click at [998, 708] on button "Nova marcação" at bounding box center [1002, 702] width 119 height 32
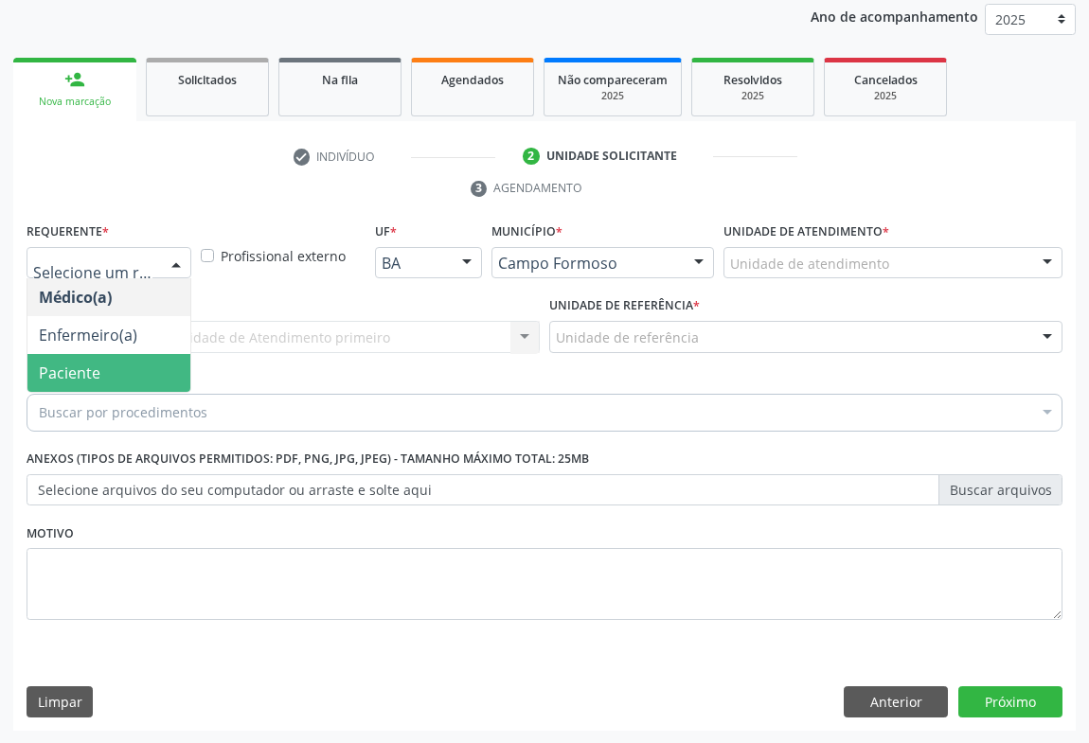
click at [55, 364] on span "Paciente" at bounding box center [70, 373] width 62 height 21
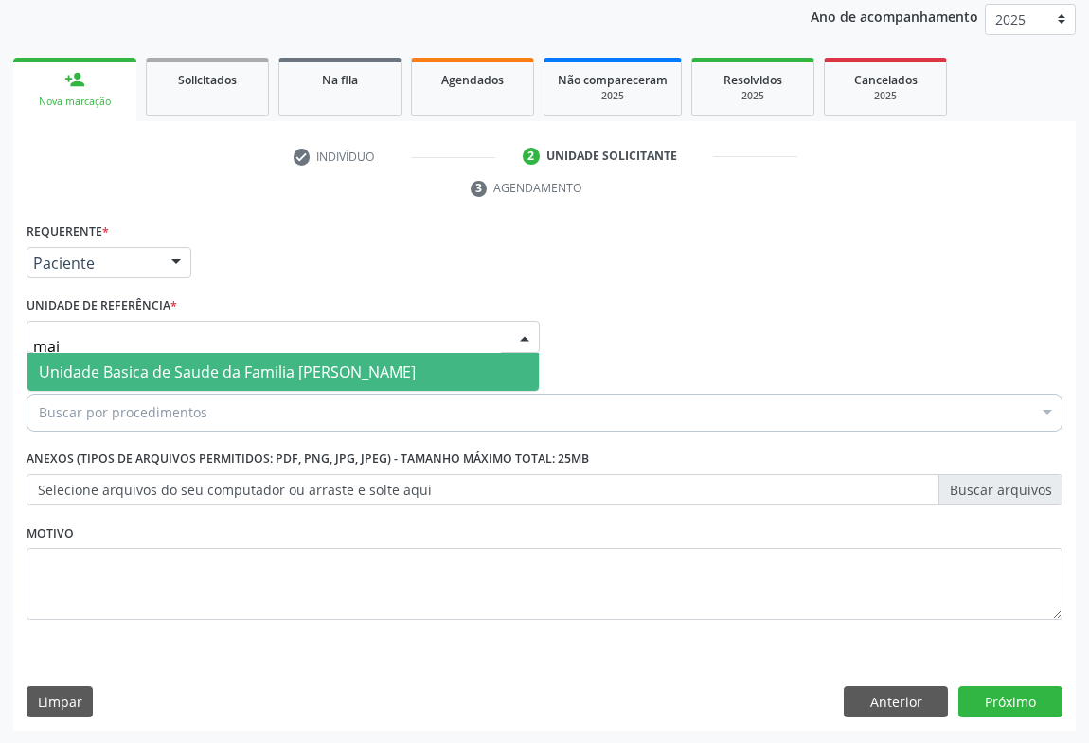
type input "maia"
click at [123, 372] on span "Unidade Basica de Saude da Familia [PERSON_NAME]" at bounding box center [227, 372] width 377 height 21
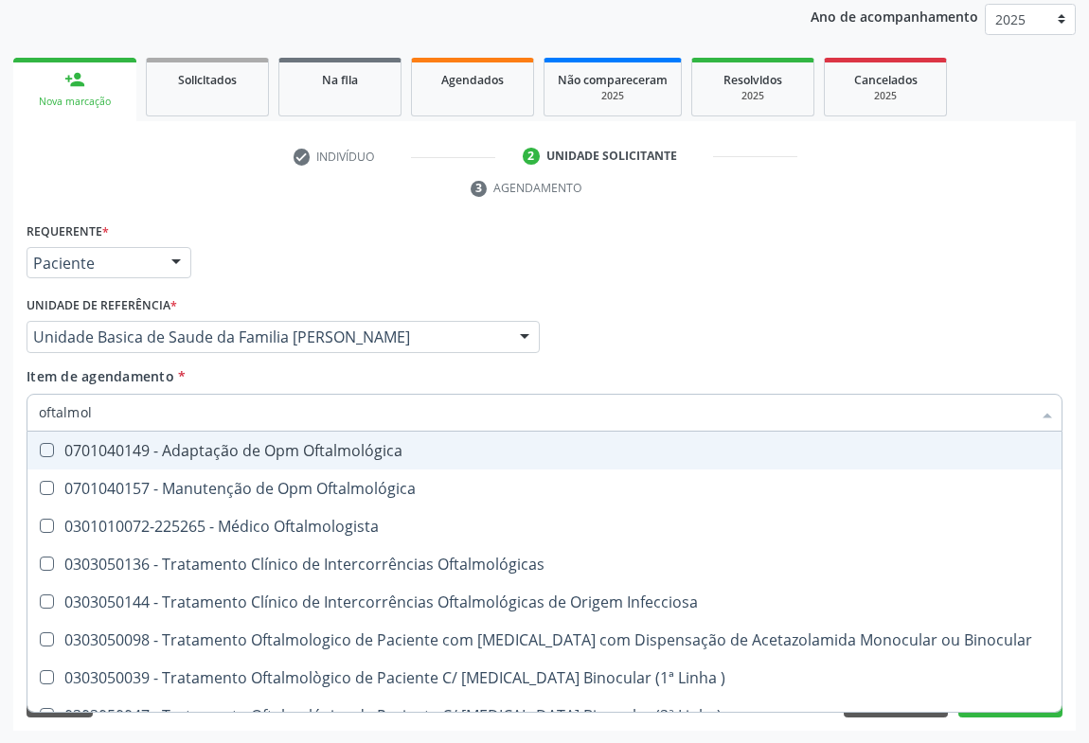
type input "oftalmolo"
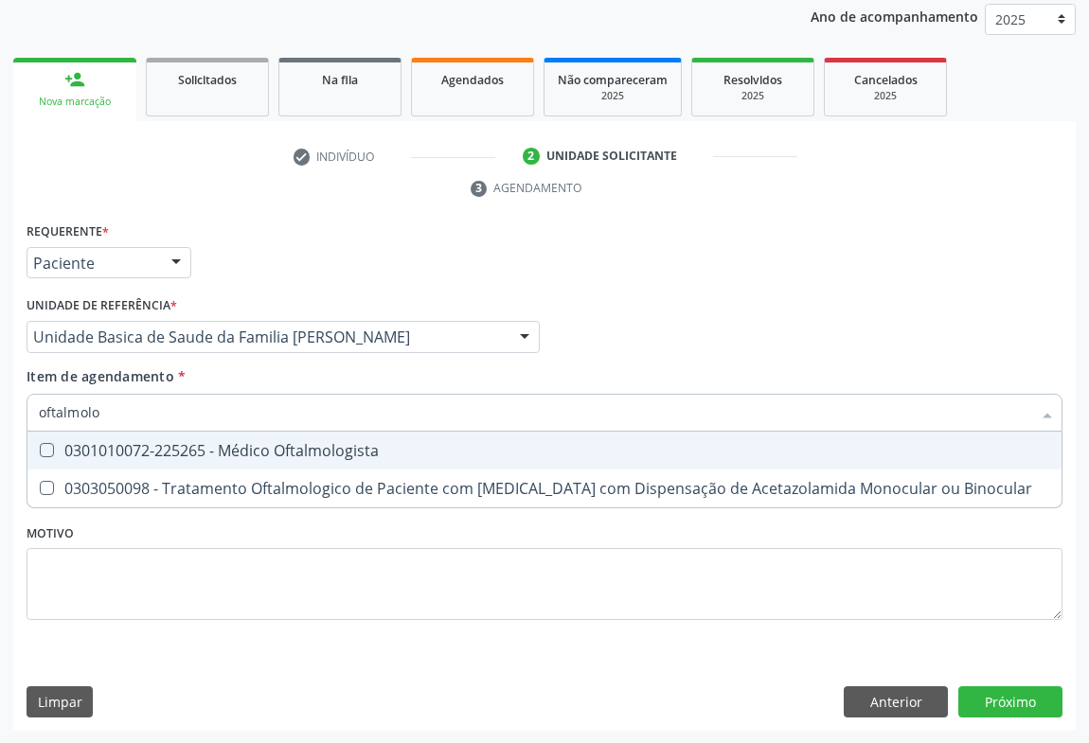
drag, startPoint x: 97, startPoint y: 445, endPoint x: 3, endPoint y: 504, distance: 110.6
click at [95, 447] on div "0301010072-225265 - Médico Oftalmologista" at bounding box center [544, 450] width 1011 height 15
checkbox Oftalmologista "true"
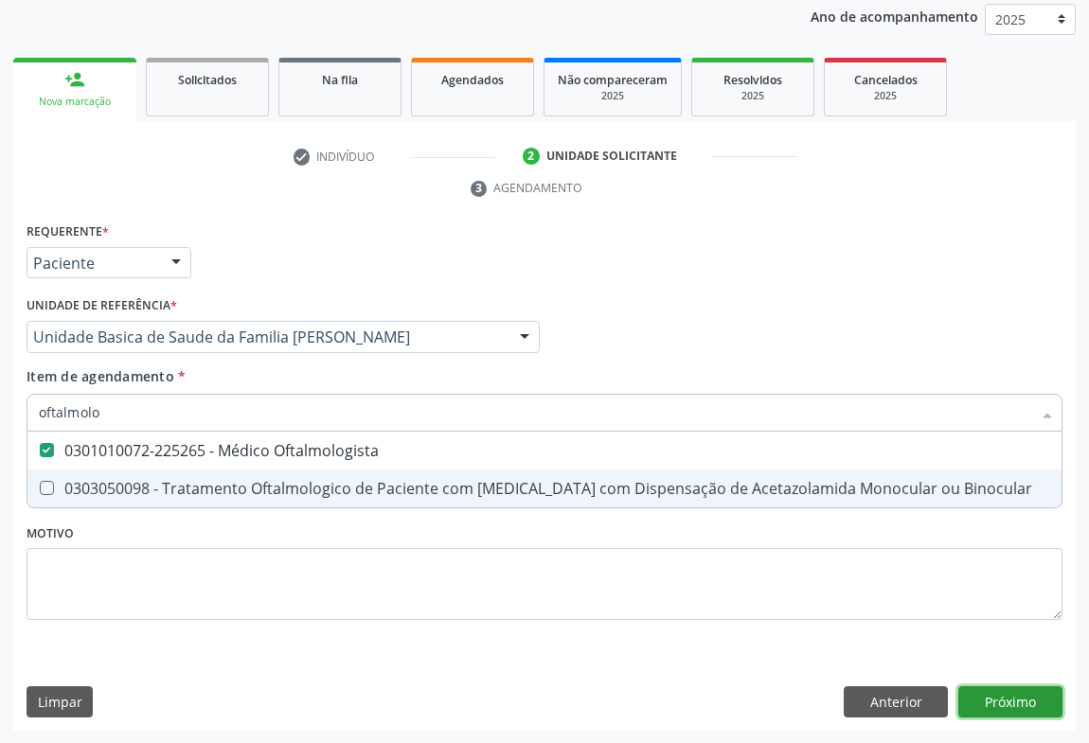
click at [1005, 686] on div "Requerente * Paciente Médico(a) Enfermeiro(a) Paciente Nenhum resultado encontr…" at bounding box center [544, 475] width 1062 height 514
checkbox Binocular "true"
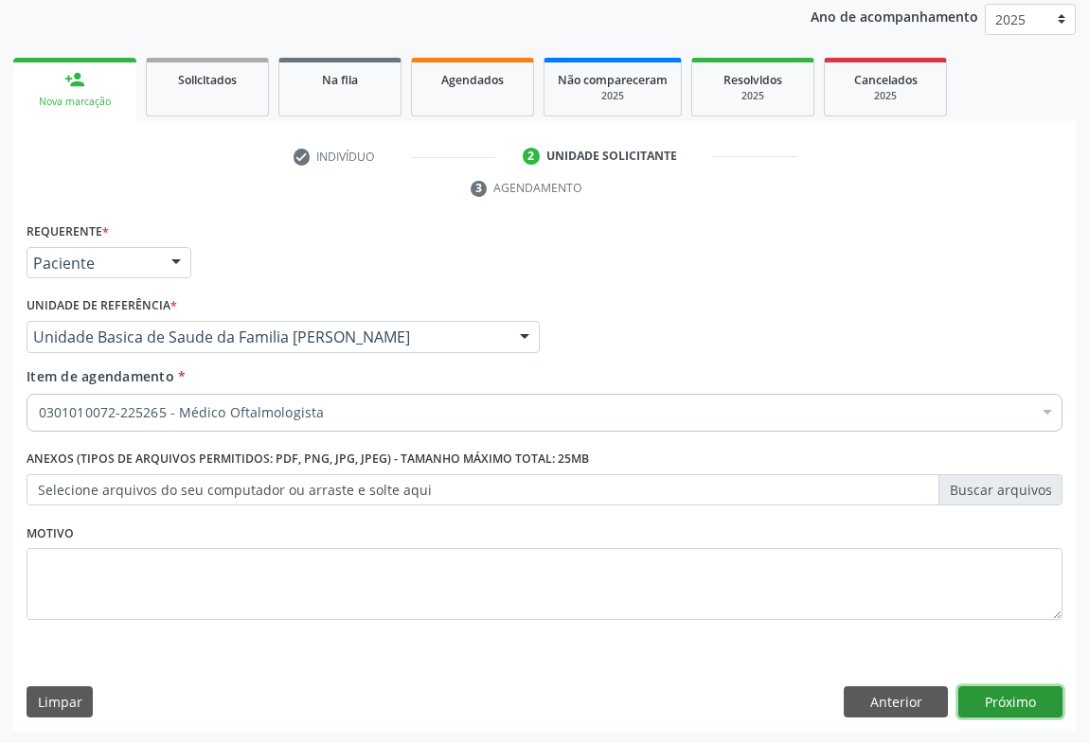
click at [986, 714] on button "Próximo" at bounding box center [1010, 702] width 104 height 32
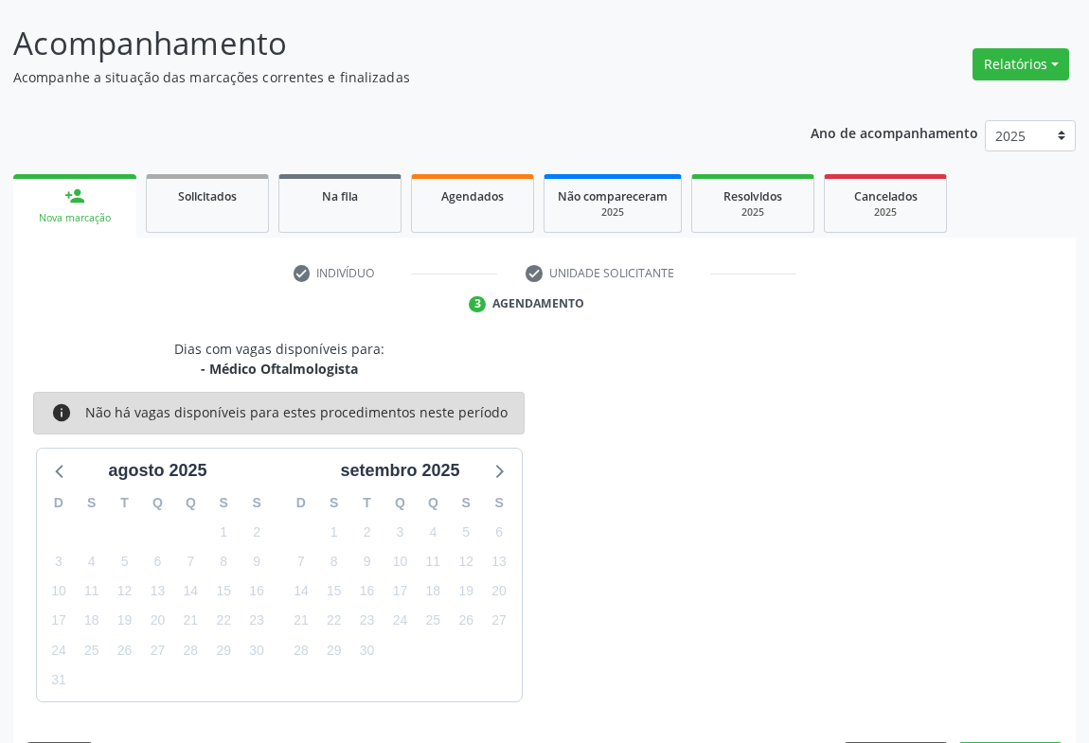
scroll to position [165, 0]
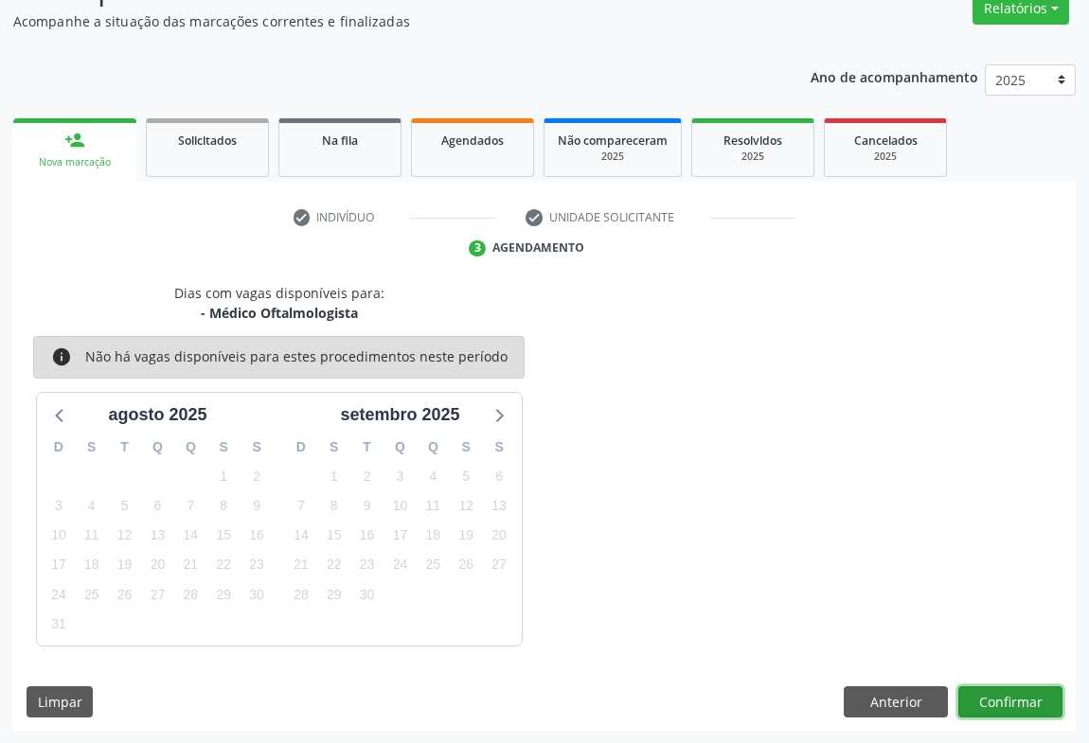
click at [976, 703] on button "Confirmar" at bounding box center [1010, 702] width 104 height 32
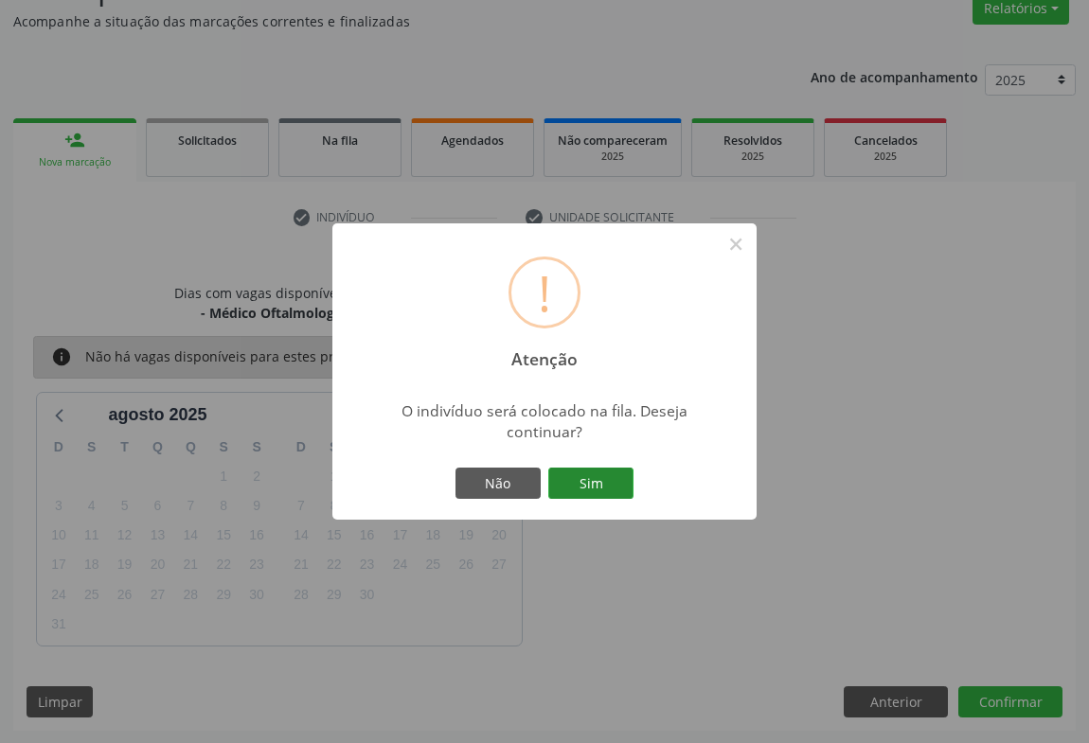
click at [596, 481] on button "Sim" at bounding box center [590, 484] width 85 height 32
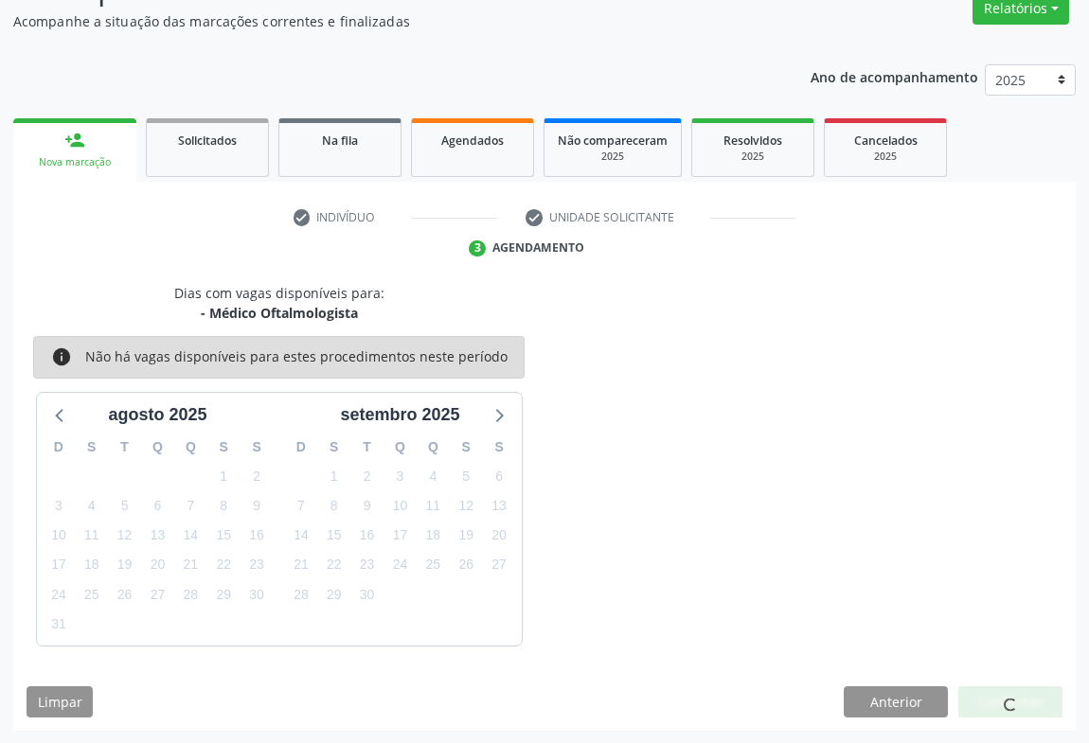
scroll to position [0, 0]
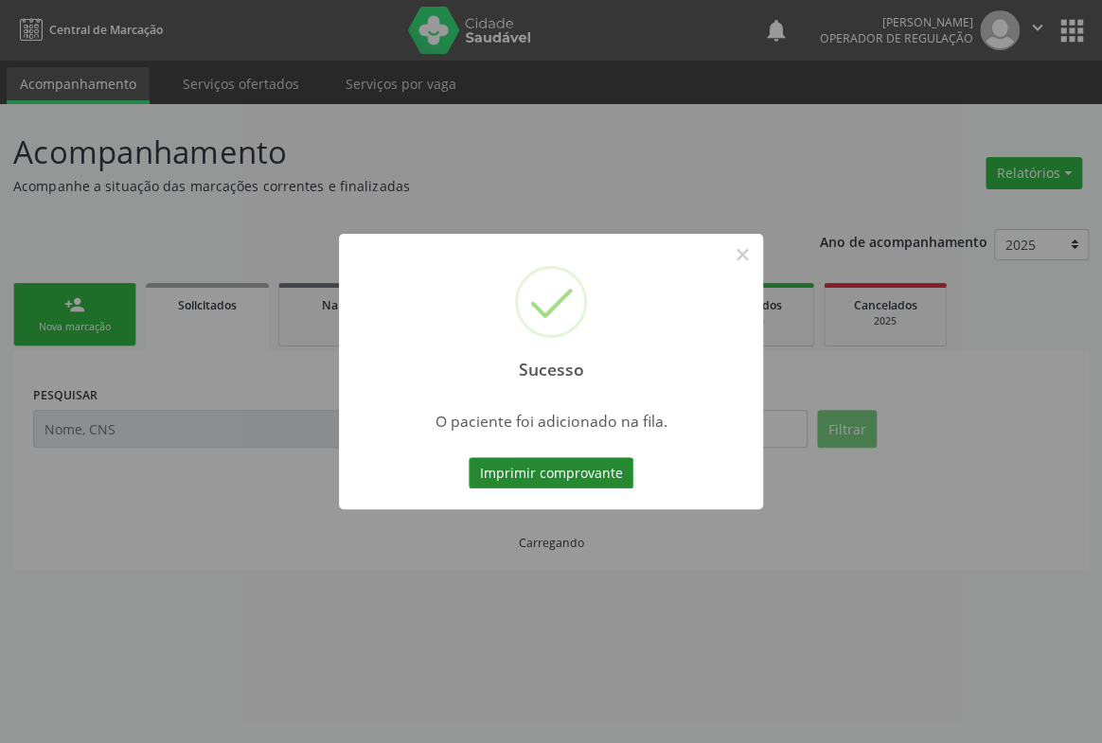
click at [593, 472] on button "Imprimir comprovante" at bounding box center [551, 473] width 165 height 32
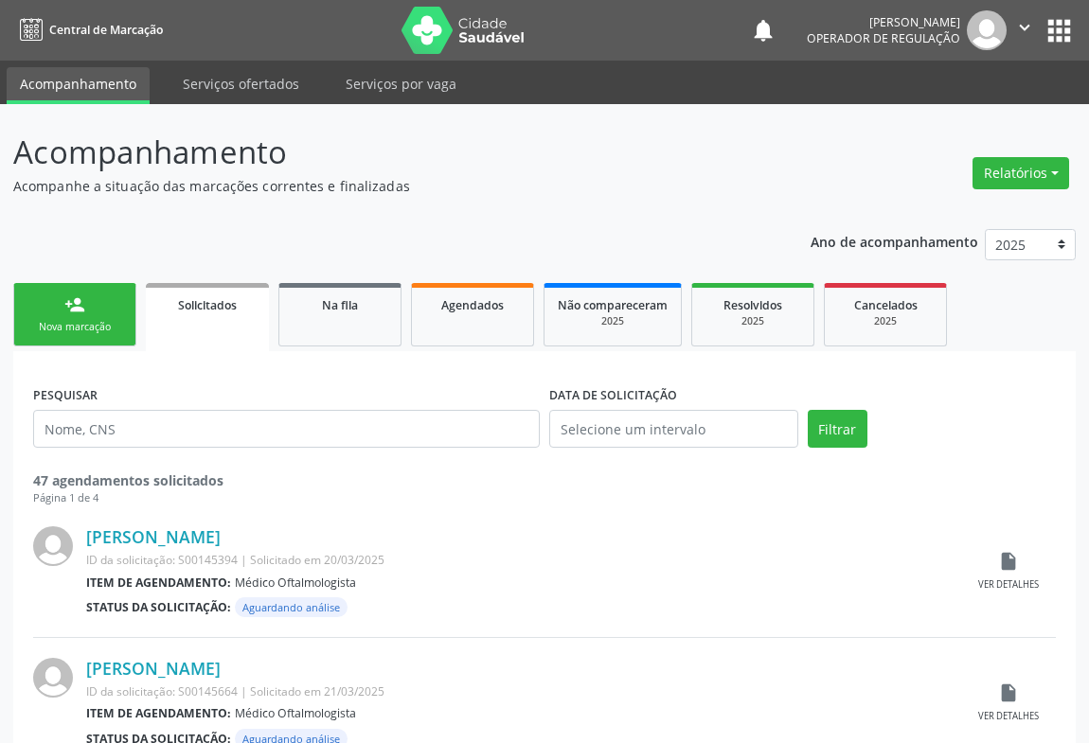
click at [85, 312] on link "person_add Nova marcação" at bounding box center [74, 314] width 123 height 63
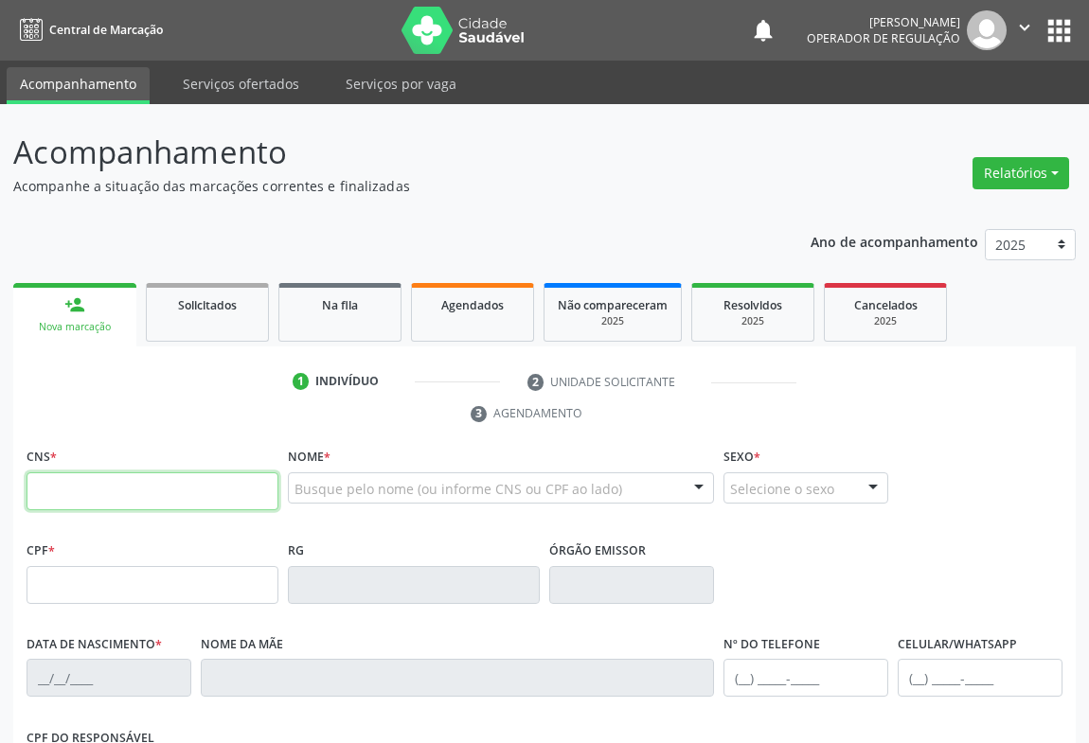
click at [126, 499] on input "text" at bounding box center [153, 491] width 252 height 38
paste input "703 0098 4470 4072"
type input "703 0098 4470 4072"
type input "0551138858"
type input "22/[DATE]"
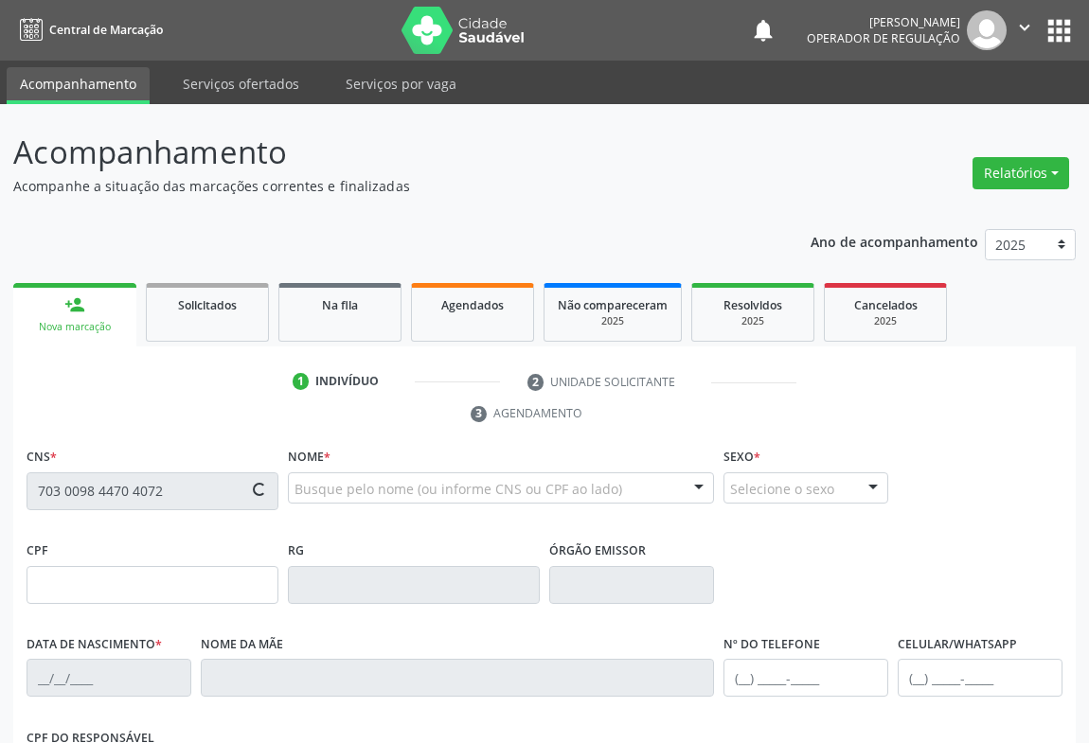
type input "[PHONE_NUMBER]"
type input "489.409.175-53"
type input "S/N"
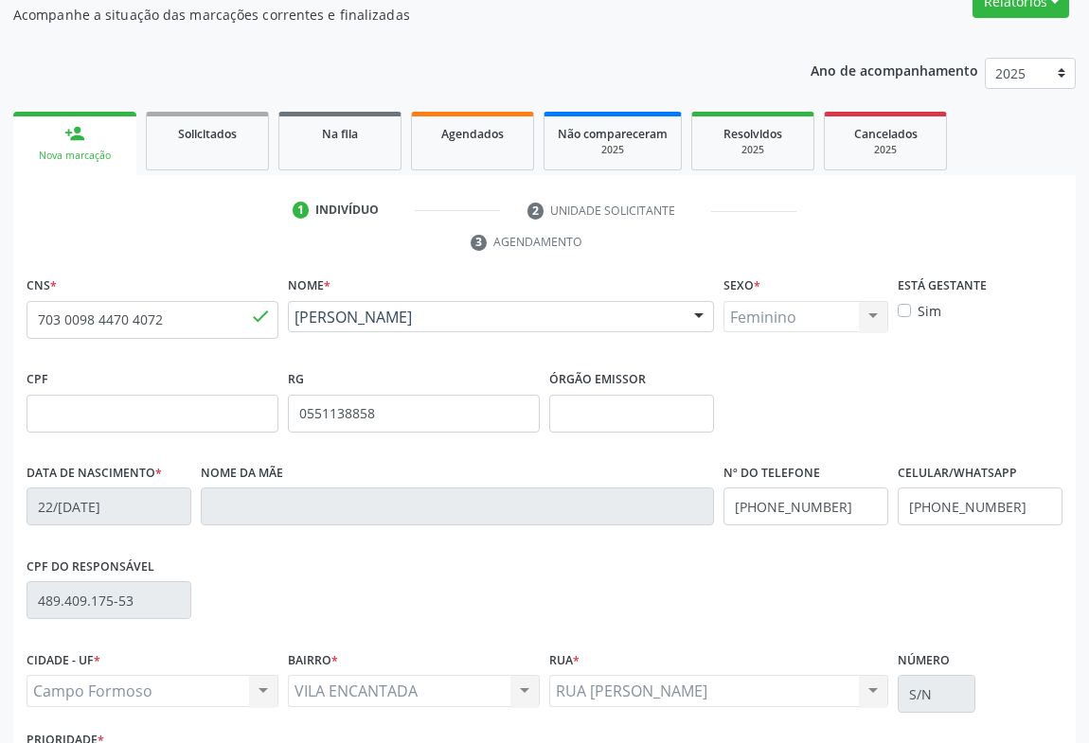
scroll to position [313, 0]
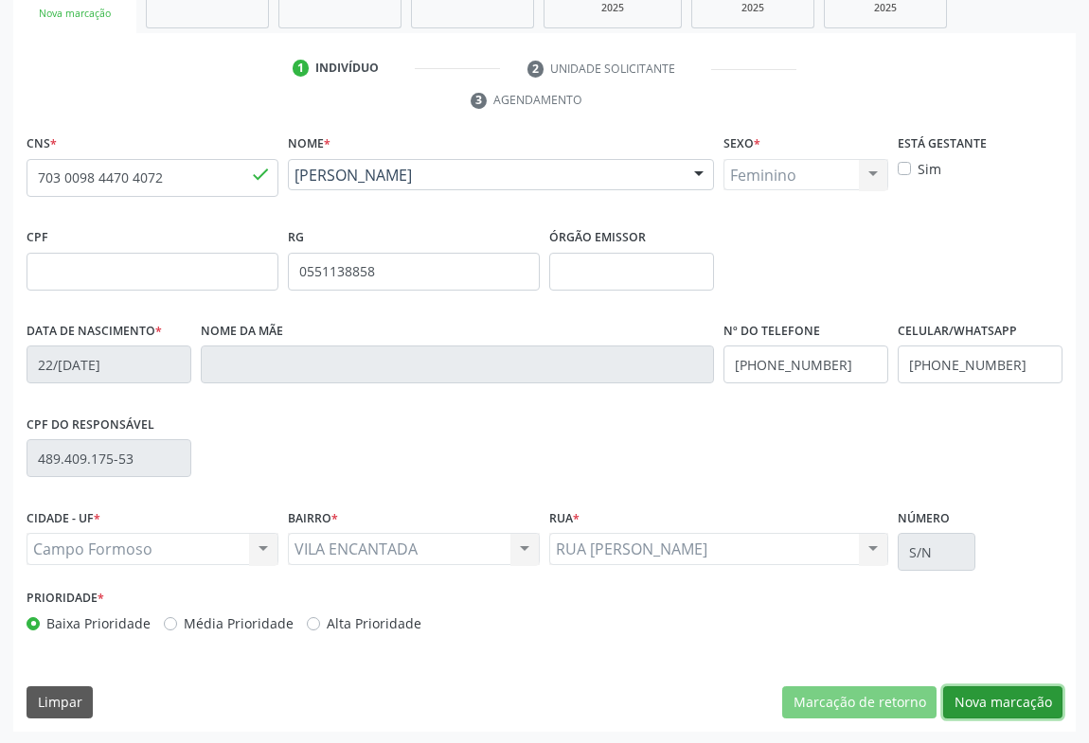
click at [991, 695] on button "Nova marcação" at bounding box center [1002, 702] width 119 height 32
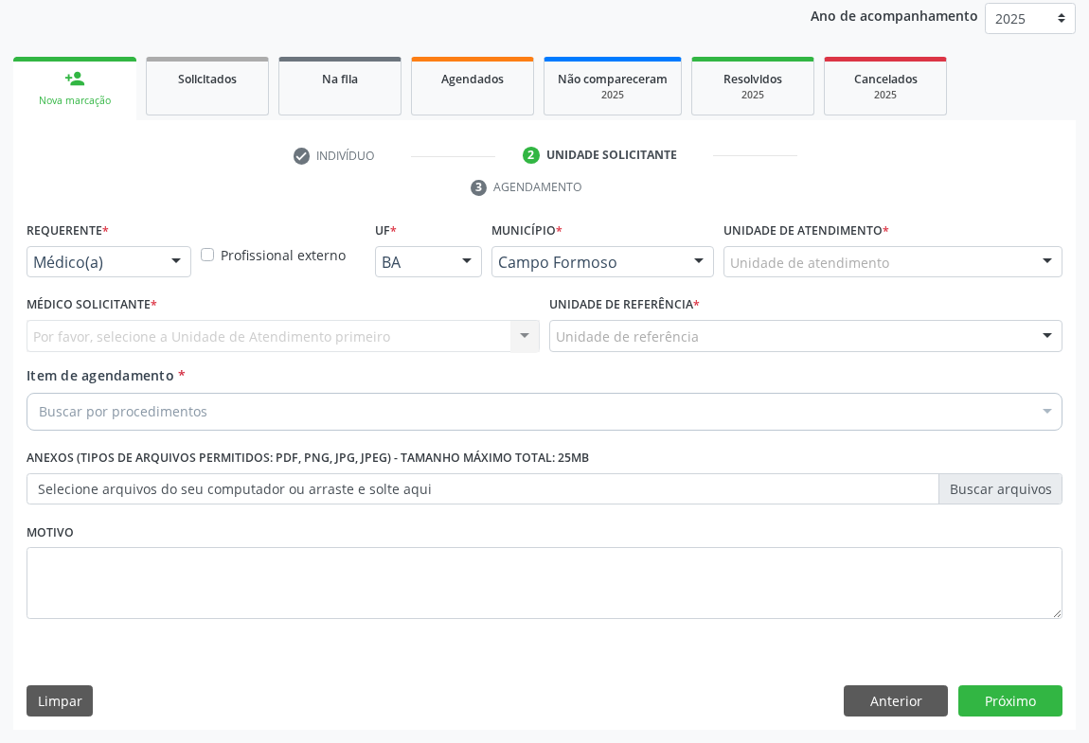
scroll to position [225, 0]
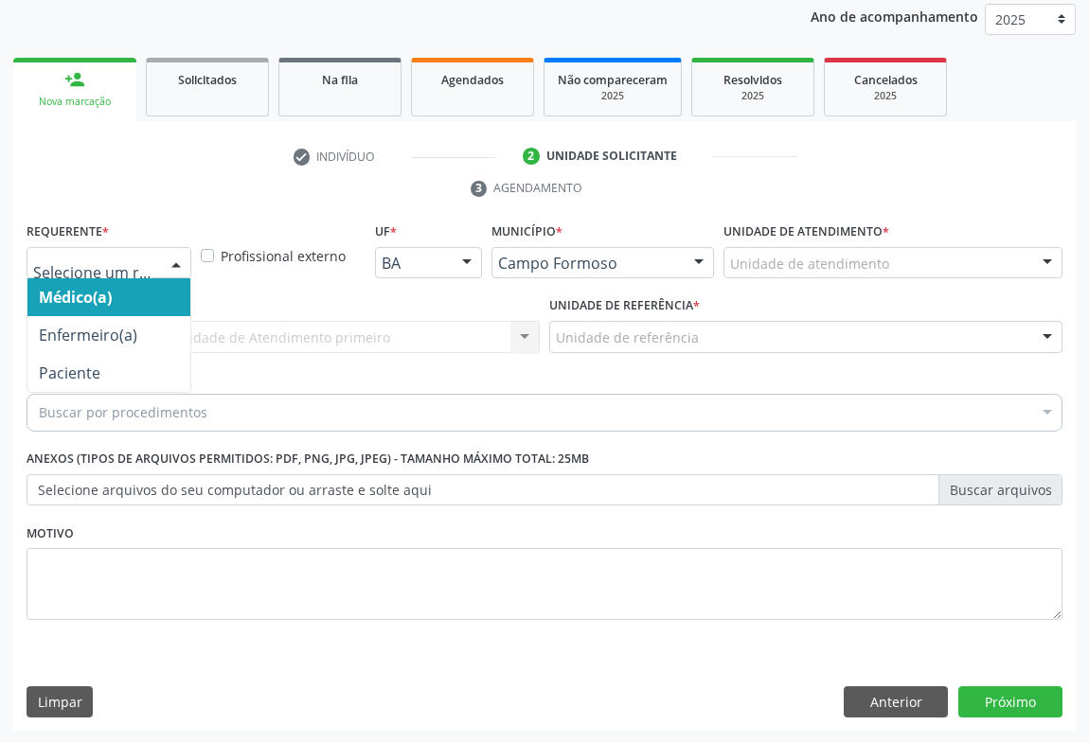
drag, startPoint x: 125, startPoint y: 265, endPoint x: 84, endPoint y: 334, distance: 80.2
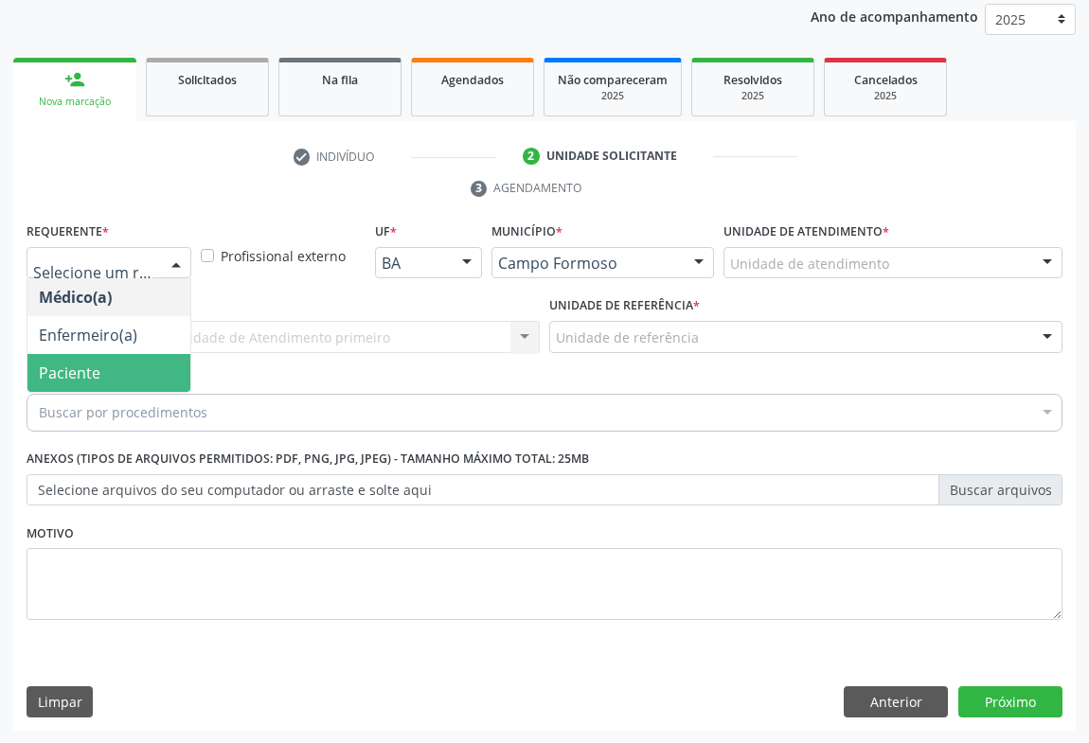
click at [77, 364] on span "Paciente" at bounding box center [70, 373] width 62 height 21
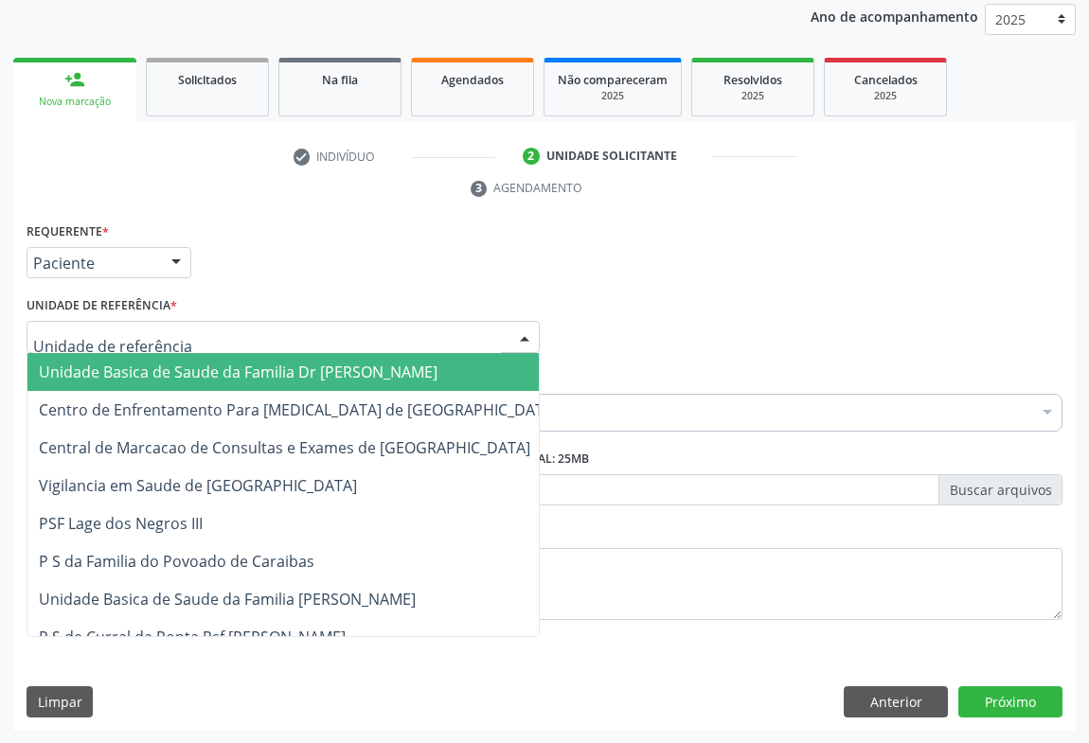
click at [96, 375] on span "Unidade Basica de Saude da Familia Dr [PERSON_NAME]" at bounding box center [238, 372] width 399 height 21
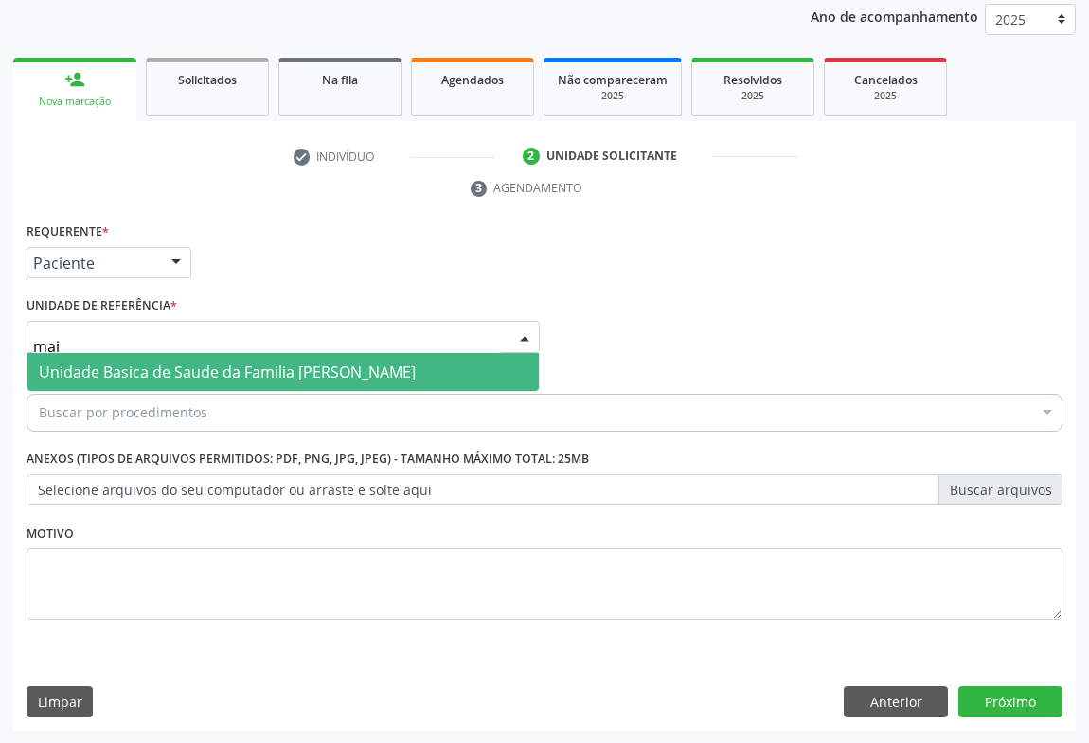
type input "maia"
click at [118, 373] on span "Unidade Basica de Saude da Familia [PERSON_NAME]" at bounding box center [227, 372] width 377 height 21
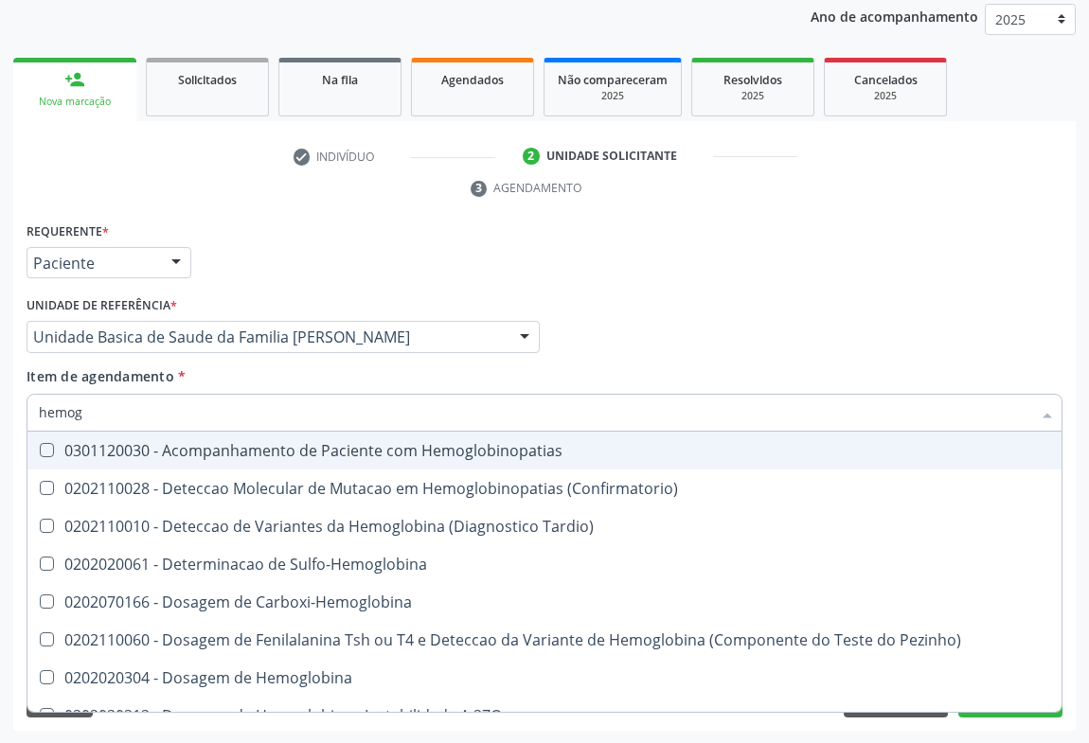
type input "hemogr"
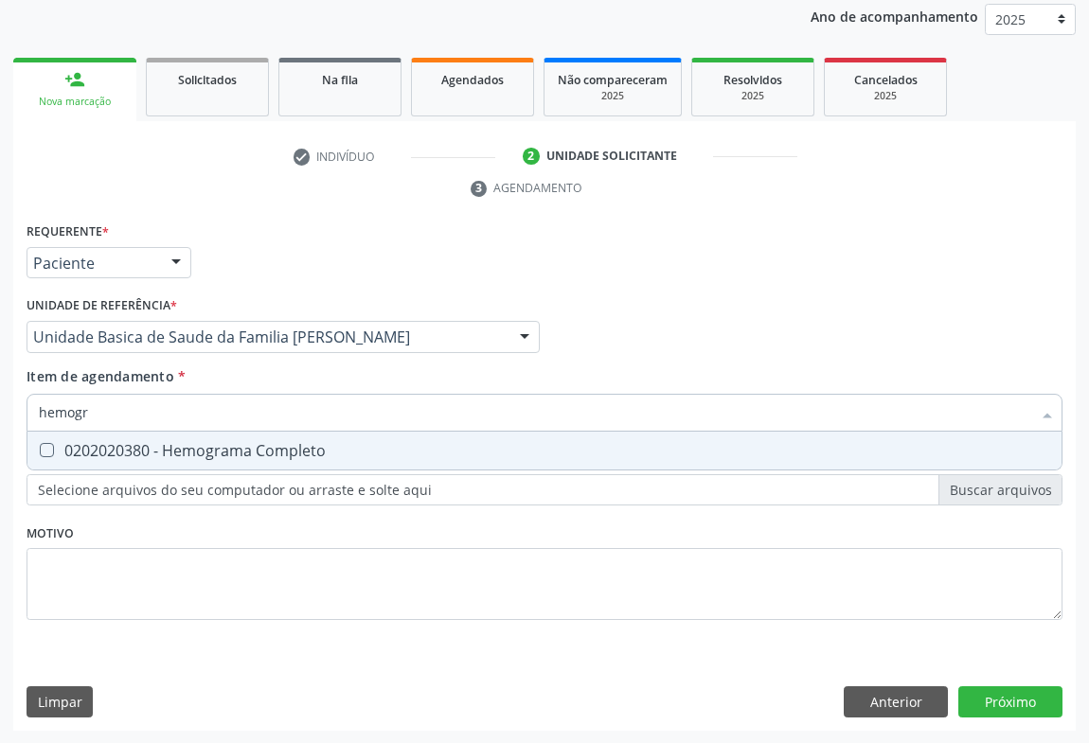
click at [171, 444] on div "0202020380 - Hemograma Completo" at bounding box center [544, 450] width 1011 height 15
checkbox Completo "true"
type input "hemogr"
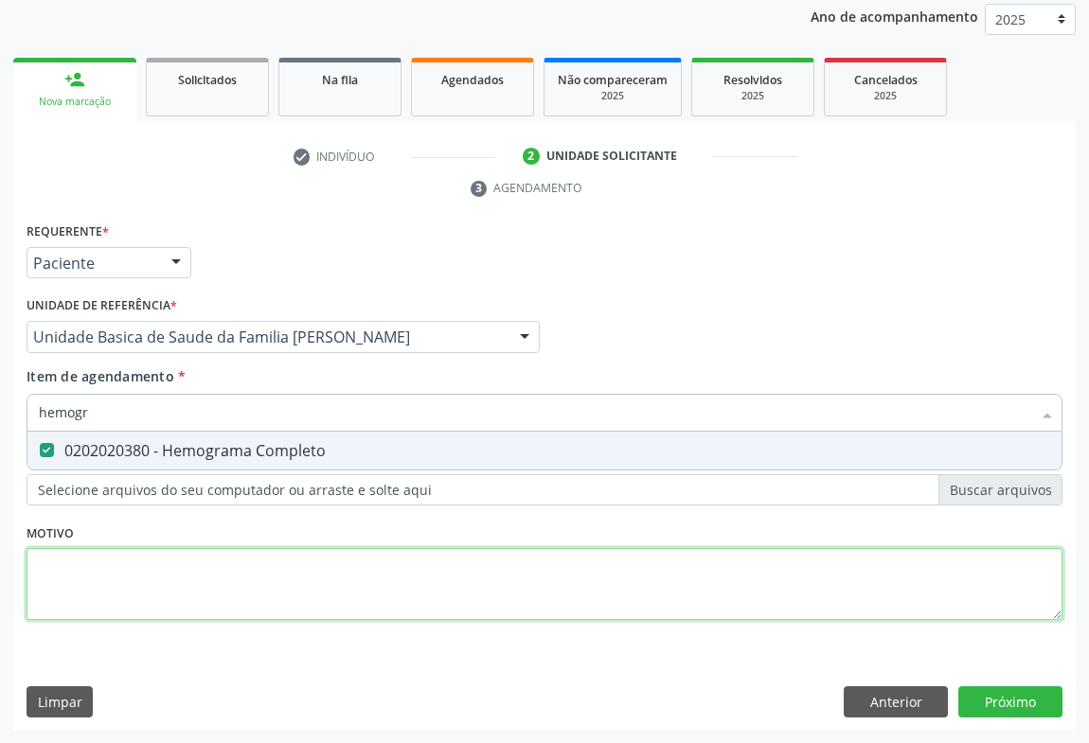
click at [150, 566] on div "Requerente * Paciente Médico(a) Enfermeiro(a) Paciente Nenhum resultado encontr…" at bounding box center [545, 432] width 1036 height 429
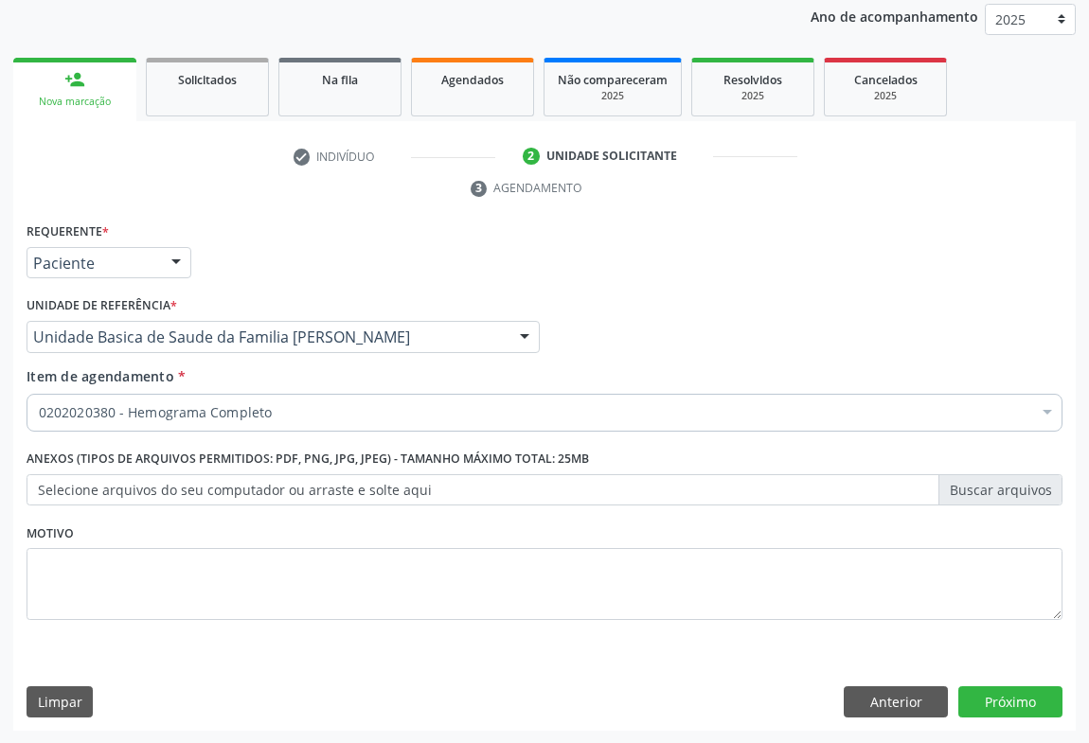
click at [163, 477] on label "Selecione arquivos do seu computador ou arraste e solte aqui" at bounding box center [545, 490] width 1036 height 32
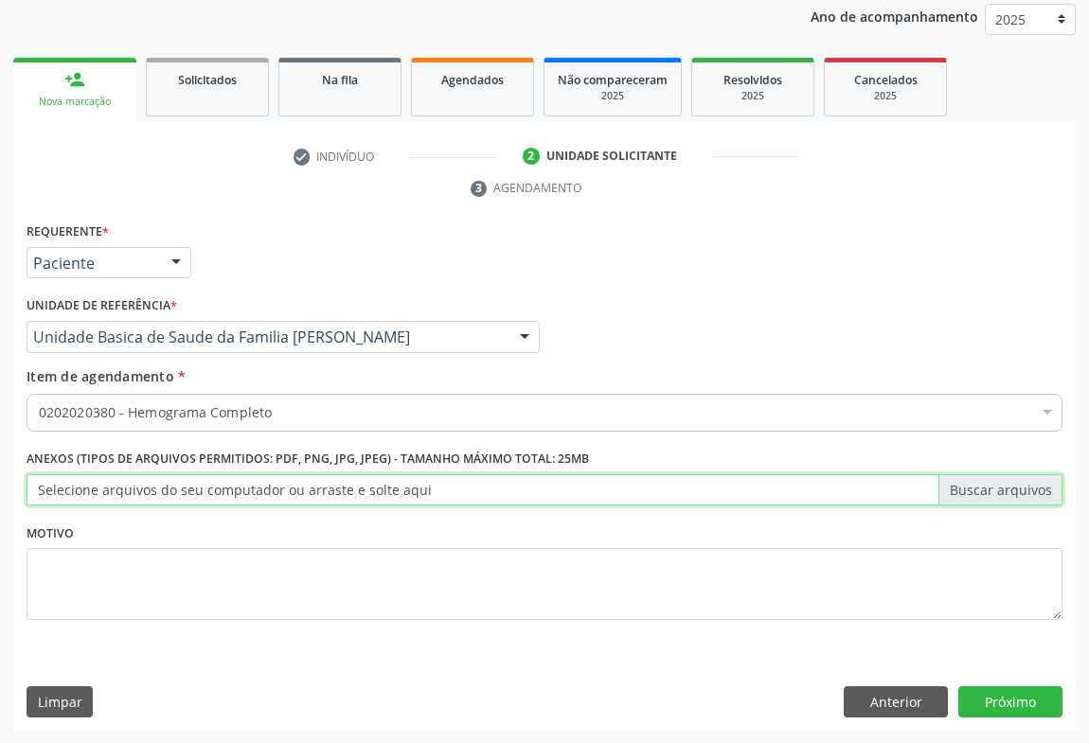
click at [163, 477] on input "Selecione arquivos do seu computador ou arraste e solte aqui" at bounding box center [545, 490] width 1036 height 32
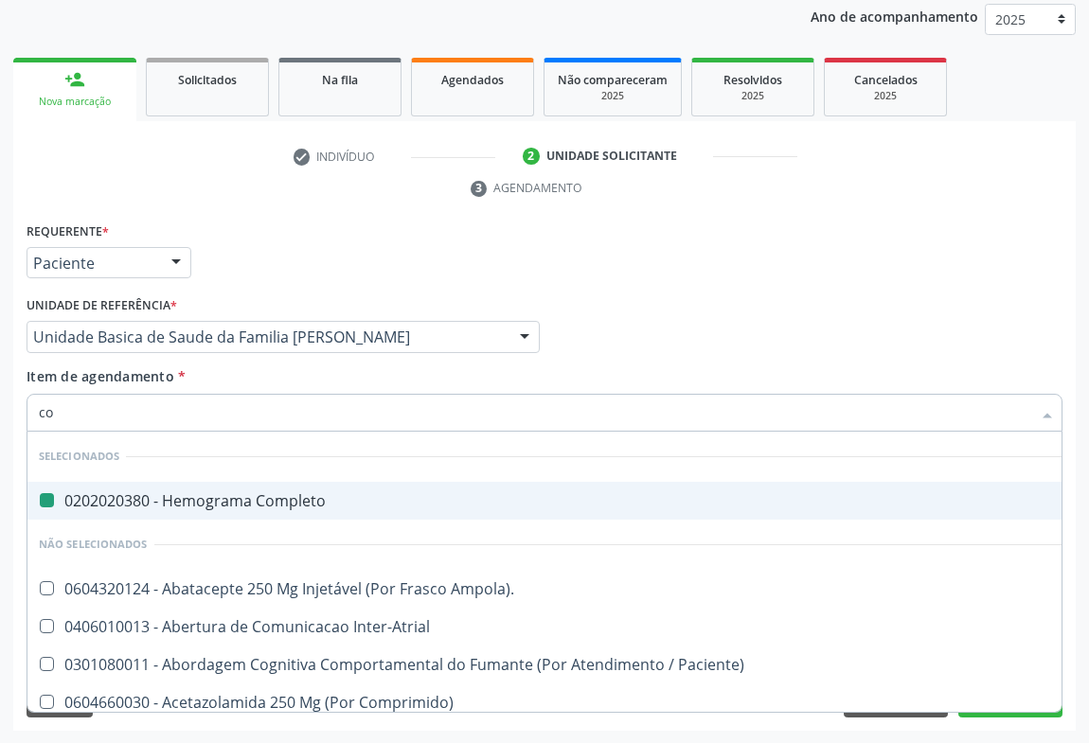
type input "col"
checkbox Completo "false"
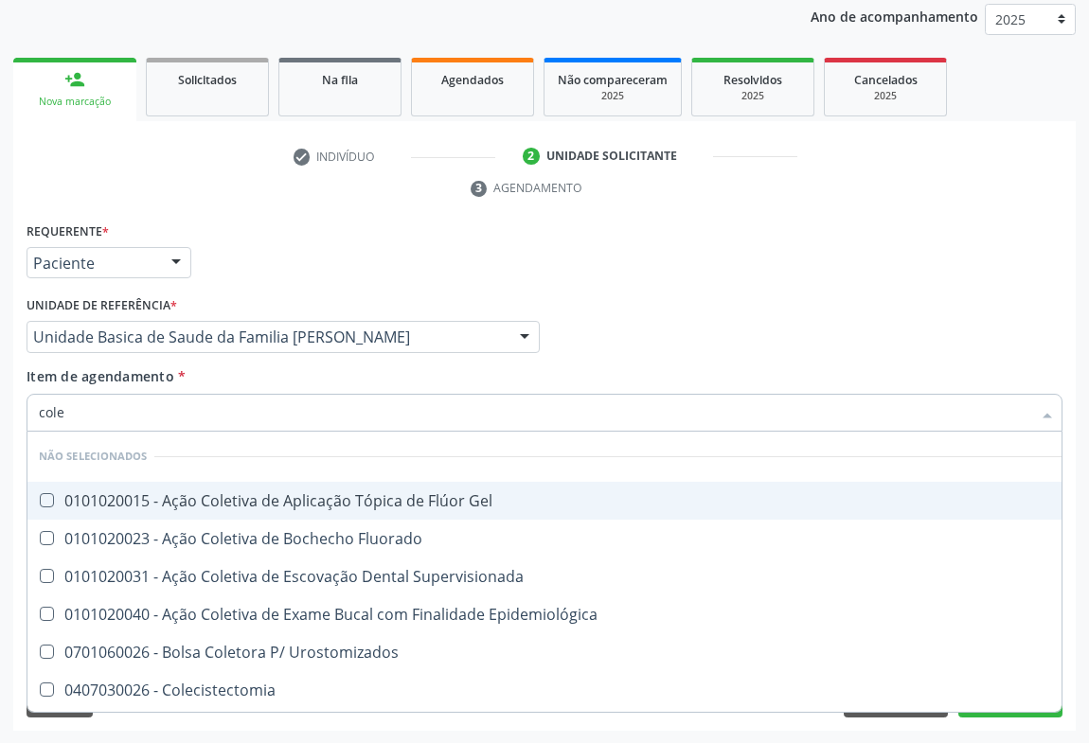
type input "coles"
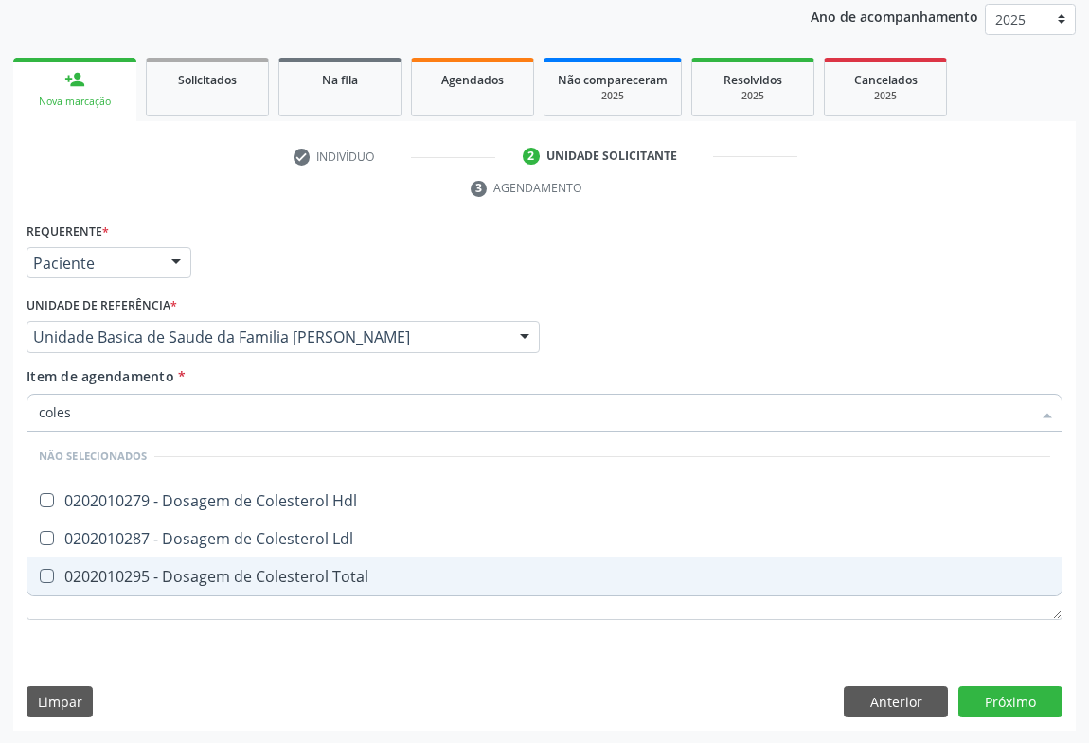
click at [170, 573] on div "0202010295 - Dosagem de Colesterol Total" at bounding box center [544, 576] width 1011 height 15
checkbox Total "true"
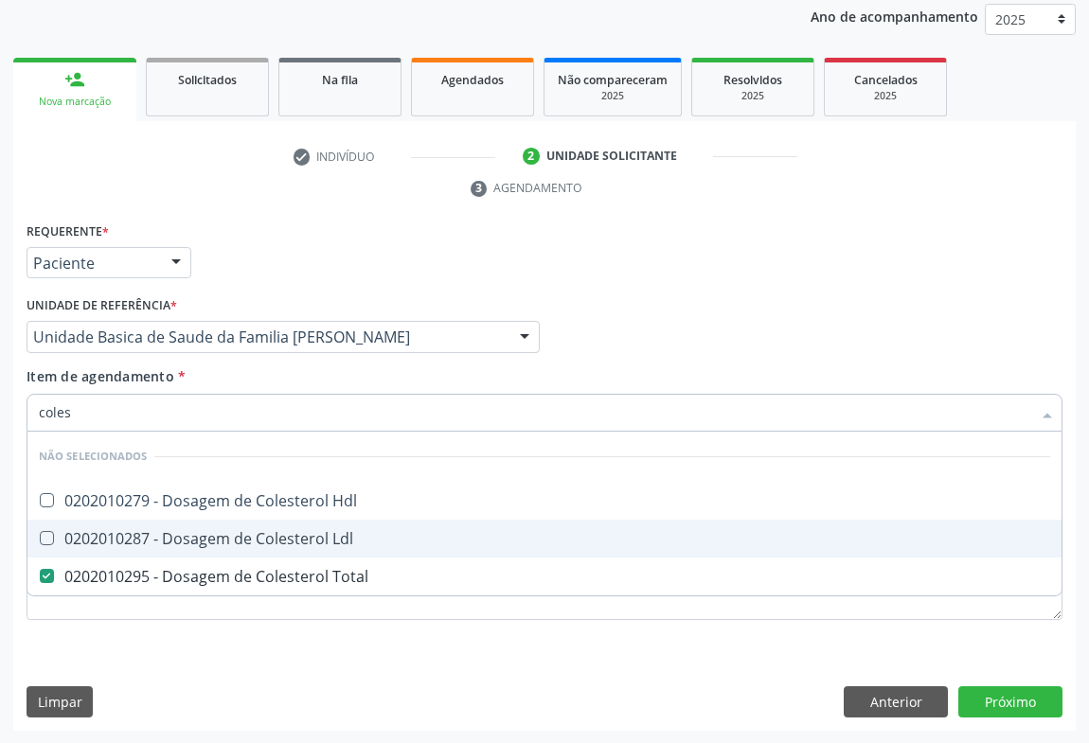
drag, startPoint x: 176, startPoint y: 538, endPoint x: 186, endPoint y: 501, distance: 38.1
click at [176, 534] on div "0202010287 - Dosagem de Colesterol Ldl" at bounding box center [544, 538] width 1011 height 15
checkbox Ldl "true"
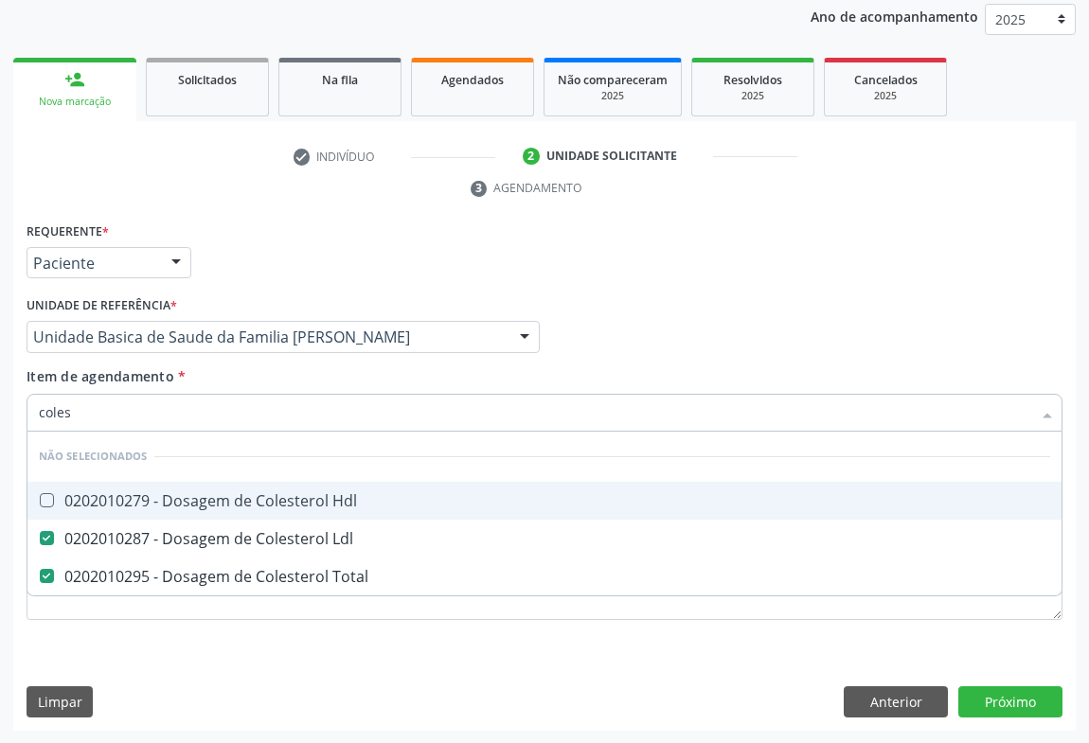
click at [186, 501] on div "0202010279 - Dosagem de Colesterol Hdl" at bounding box center [544, 500] width 1011 height 15
checkbox Hdl "true"
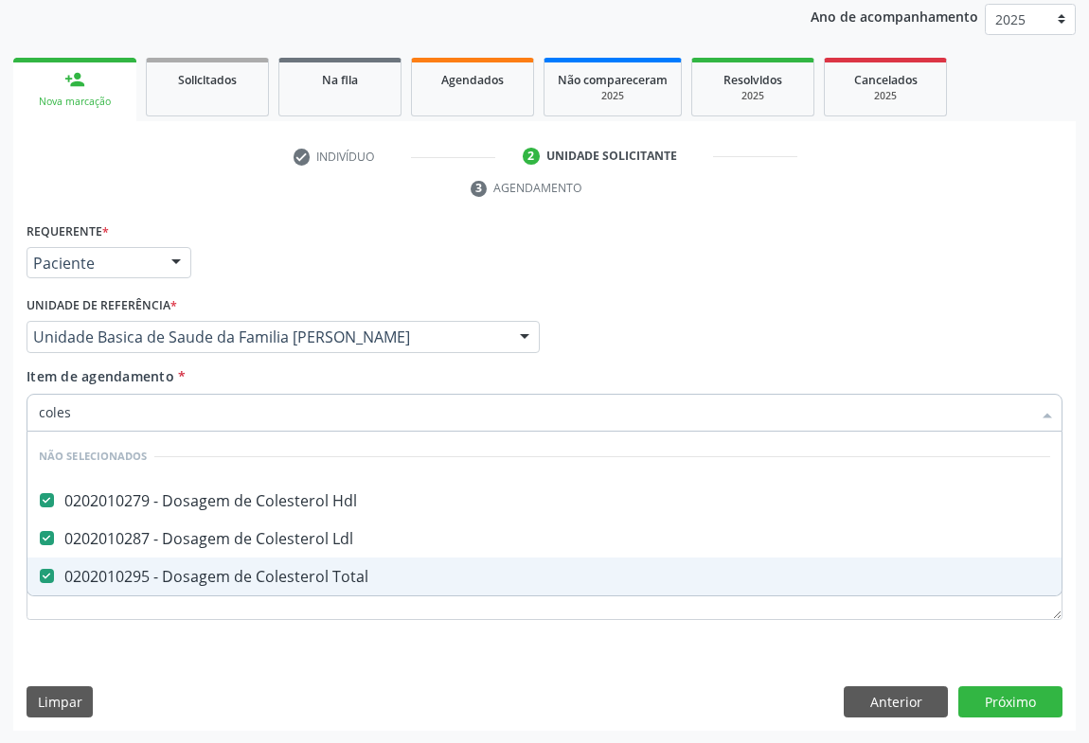
type input "coles"
click at [145, 642] on div "Requerente * Paciente Médico(a) Enfermeiro(a) Paciente Nenhum resultado encontr…" at bounding box center [545, 432] width 1036 height 429
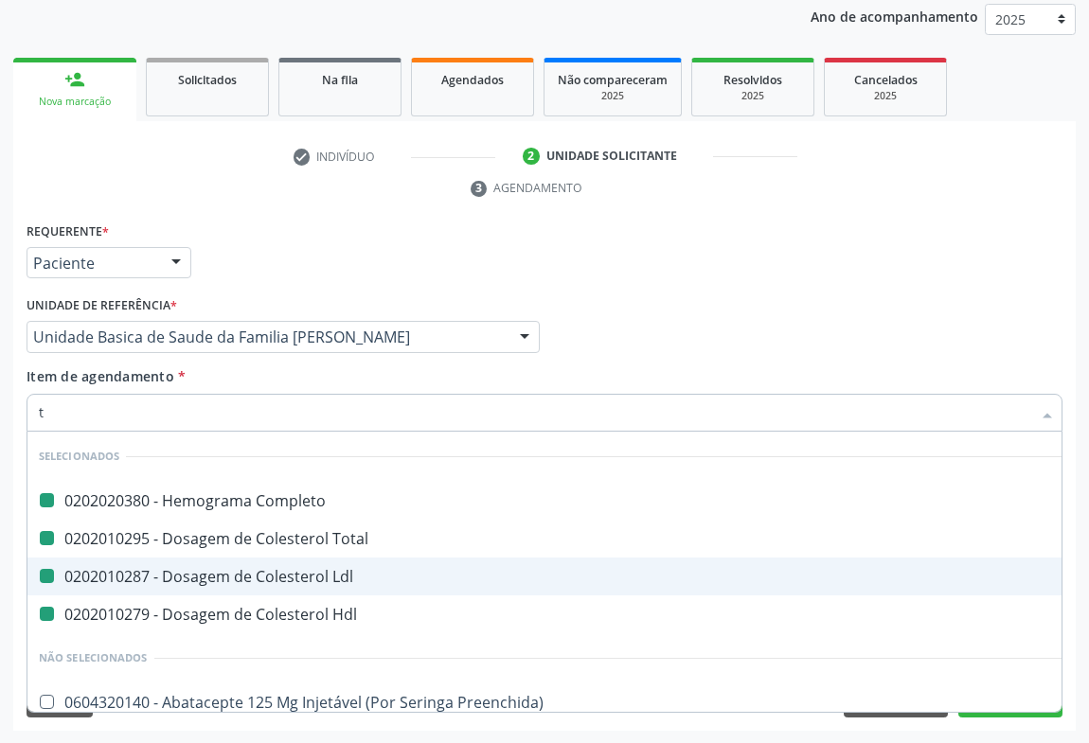
type input "tr"
checkbox Completo "false"
checkbox Ldl "false"
checkbox Total "false"
checkbox Hdl "false"
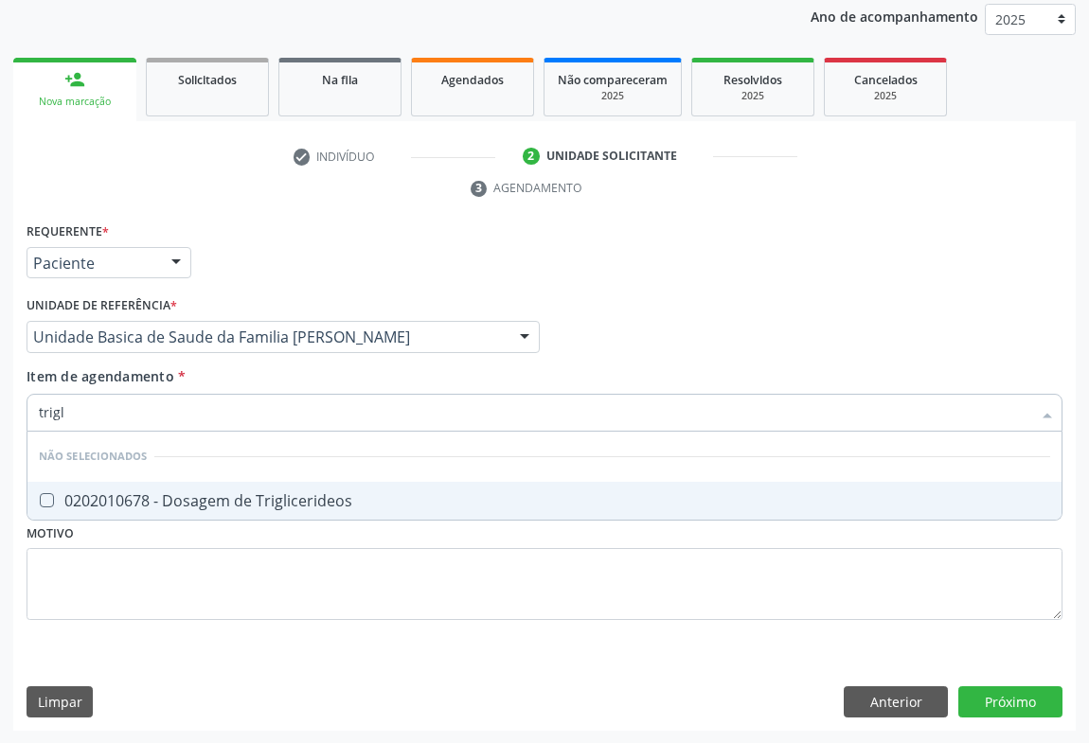
type input "trigli"
click at [171, 506] on div "0202010678 - Dosagem de Triglicerideos" at bounding box center [544, 500] width 1011 height 15
checkbox Triglicerideos "true"
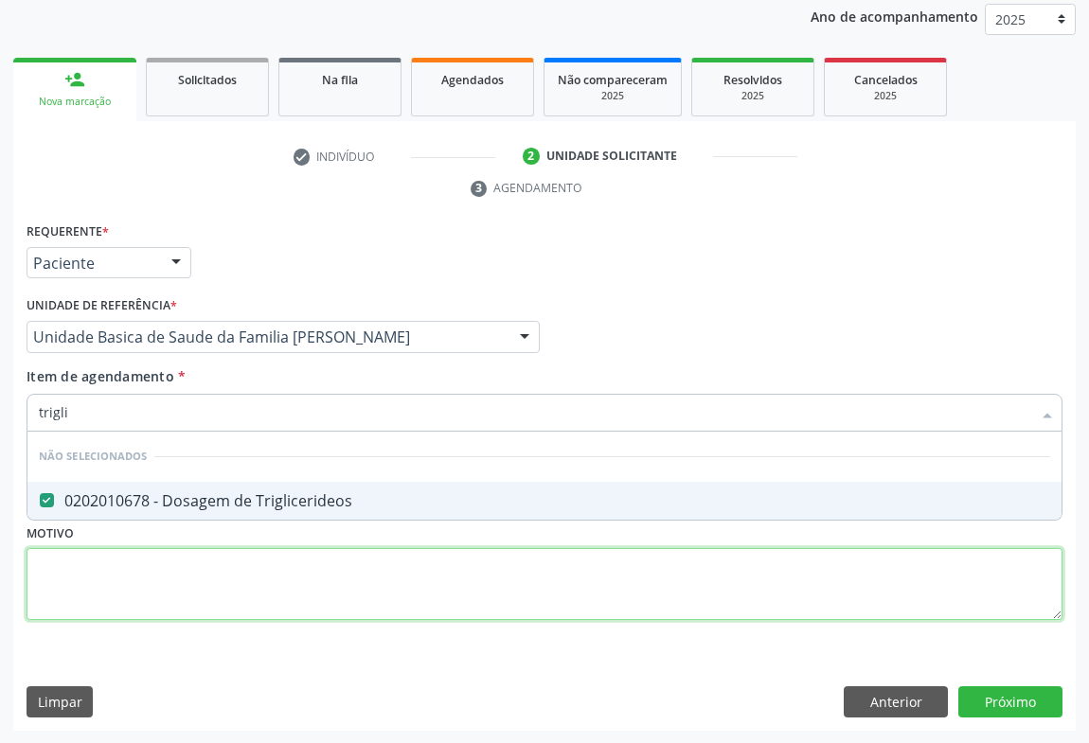
click at [126, 602] on div "Requerente * Paciente Médico(a) Enfermeiro(a) Paciente Nenhum resultado encontr…" at bounding box center [545, 432] width 1036 height 429
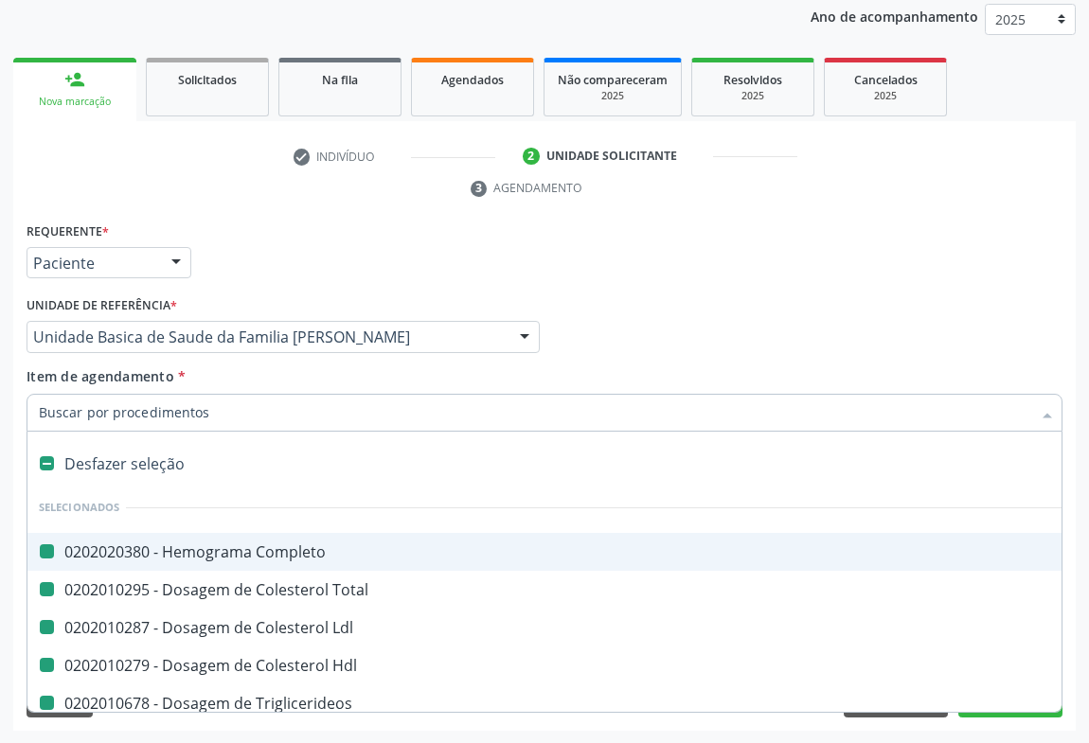
type input "u"
checkbox Completo "false"
checkbox Total "false"
checkbox Ldl "false"
checkbox Hdl "false"
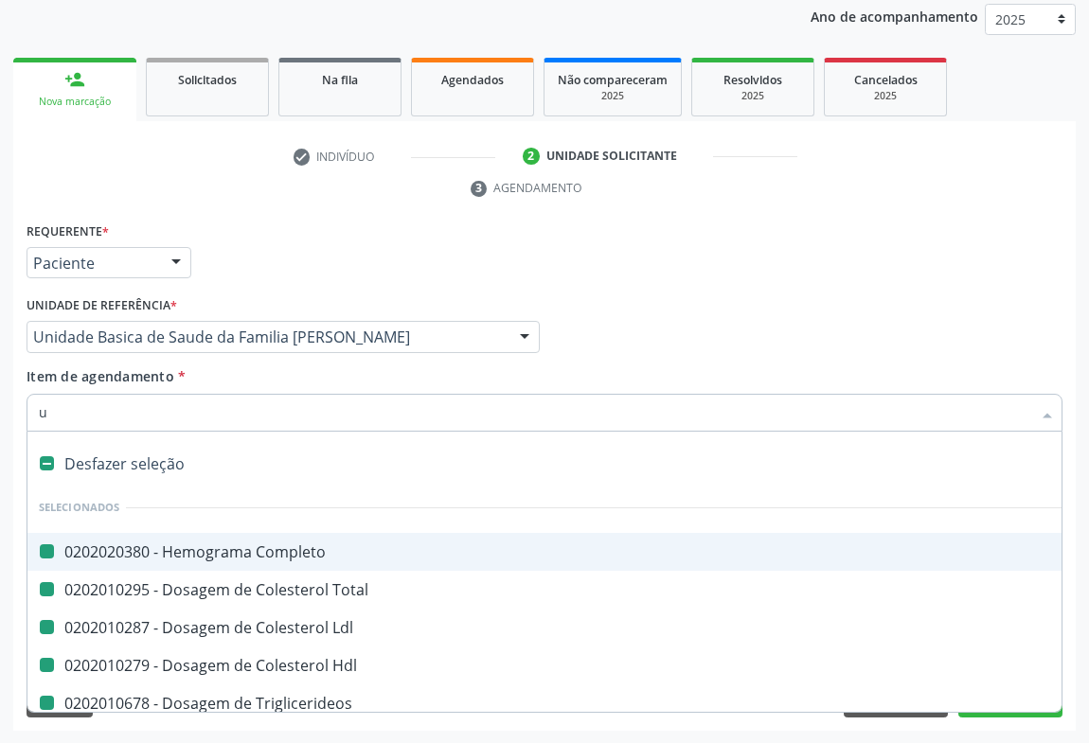
checkbox Triglicerideos "false"
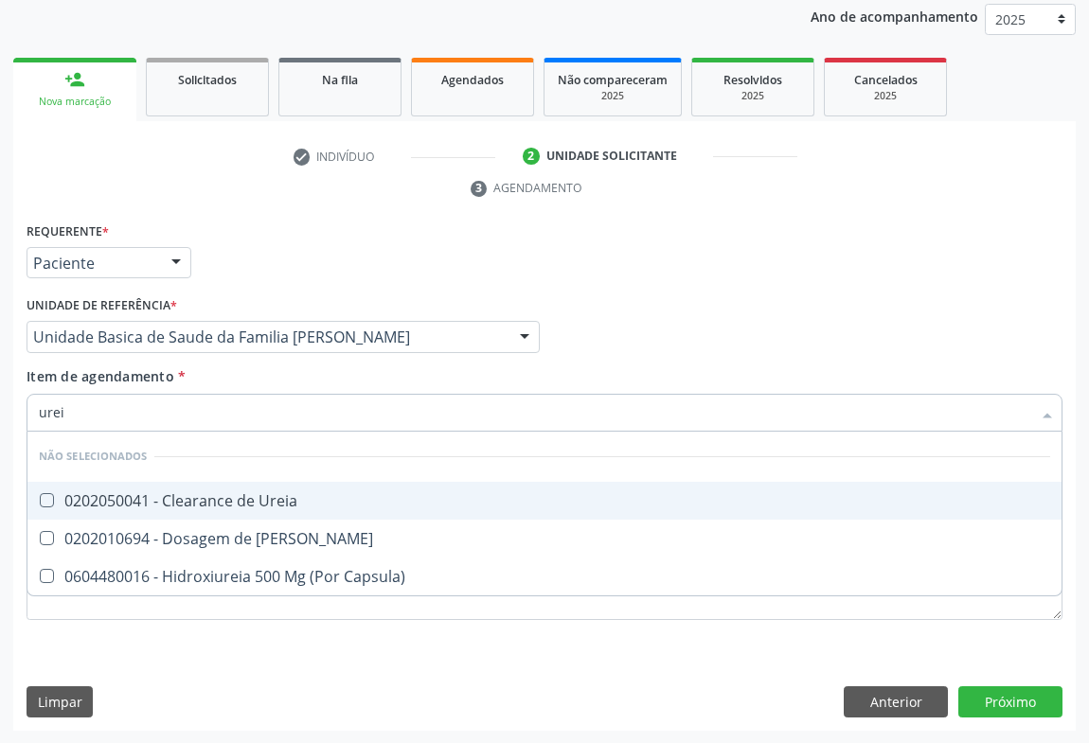
type input "ureia"
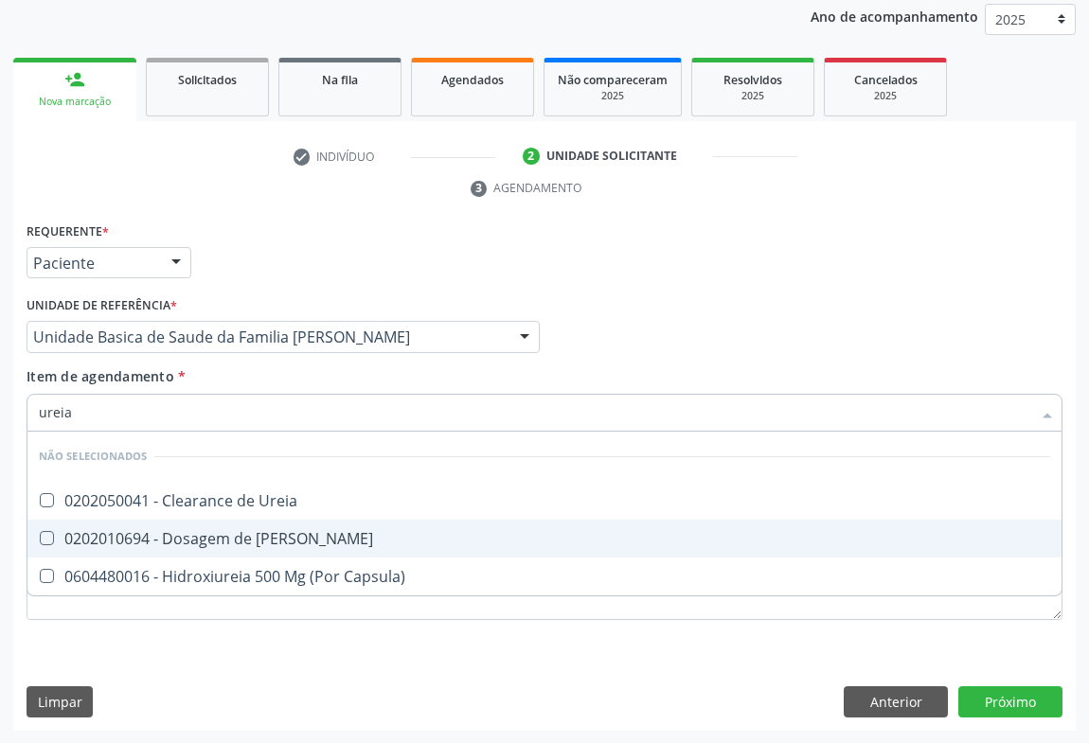
click at [236, 544] on div "0202010694 - Dosagem de [PERSON_NAME]" at bounding box center [544, 538] width 1011 height 15
checkbox Ureia "true"
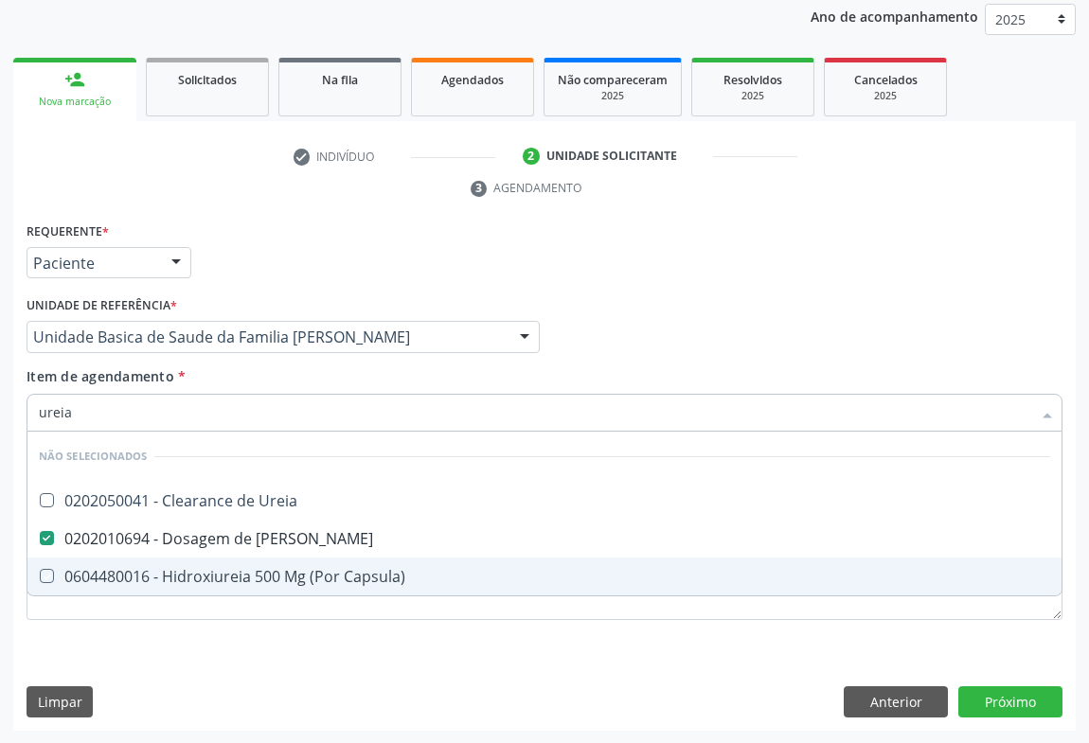
click at [163, 663] on div "Requerente * Paciente Médico(a) Enfermeiro(a) Paciente Nenhum resultado encontr…" at bounding box center [544, 475] width 1062 height 514
checkbox Ureia "true"
checkbox Capsula\) "true"
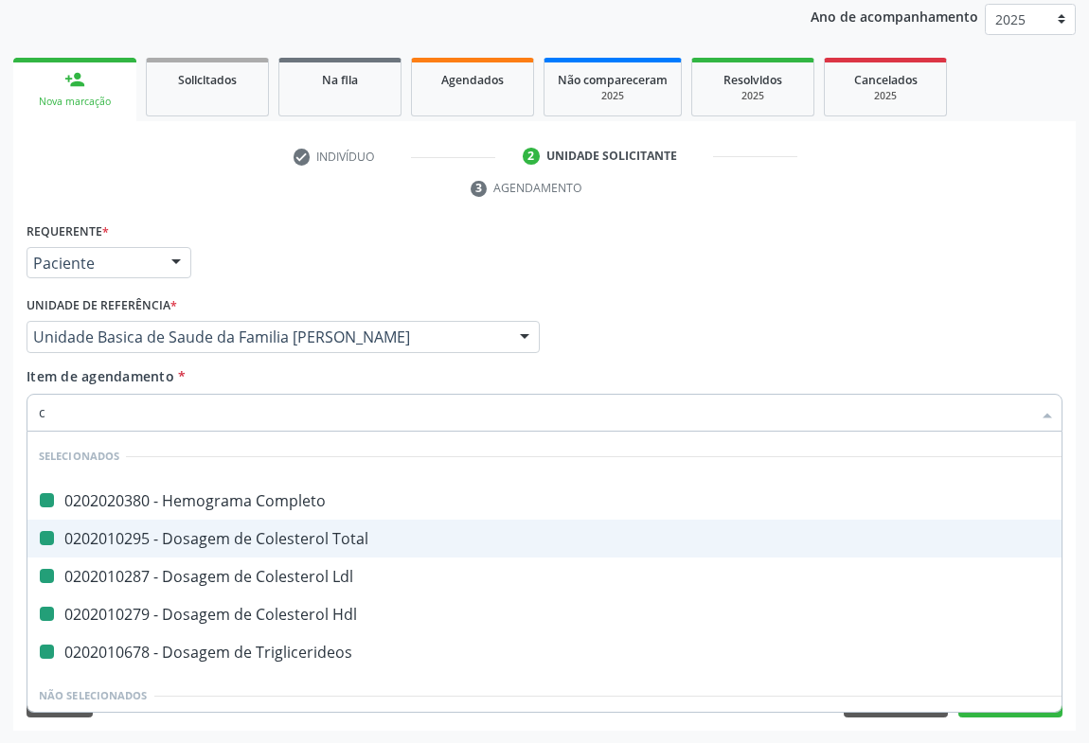
type input "cr"
checkbox Completo "false"
checkbox Total "false"
checkbox Ldl "false"
checkbox Hdl "false"
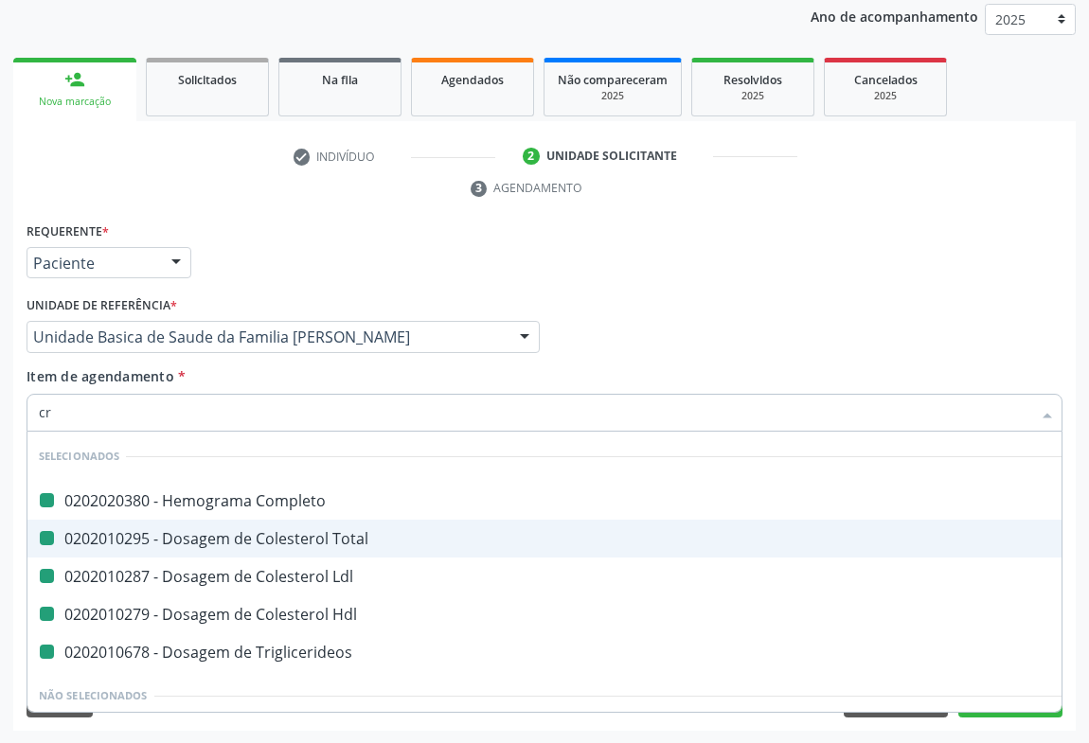
checkbox Triglicerideos "false"
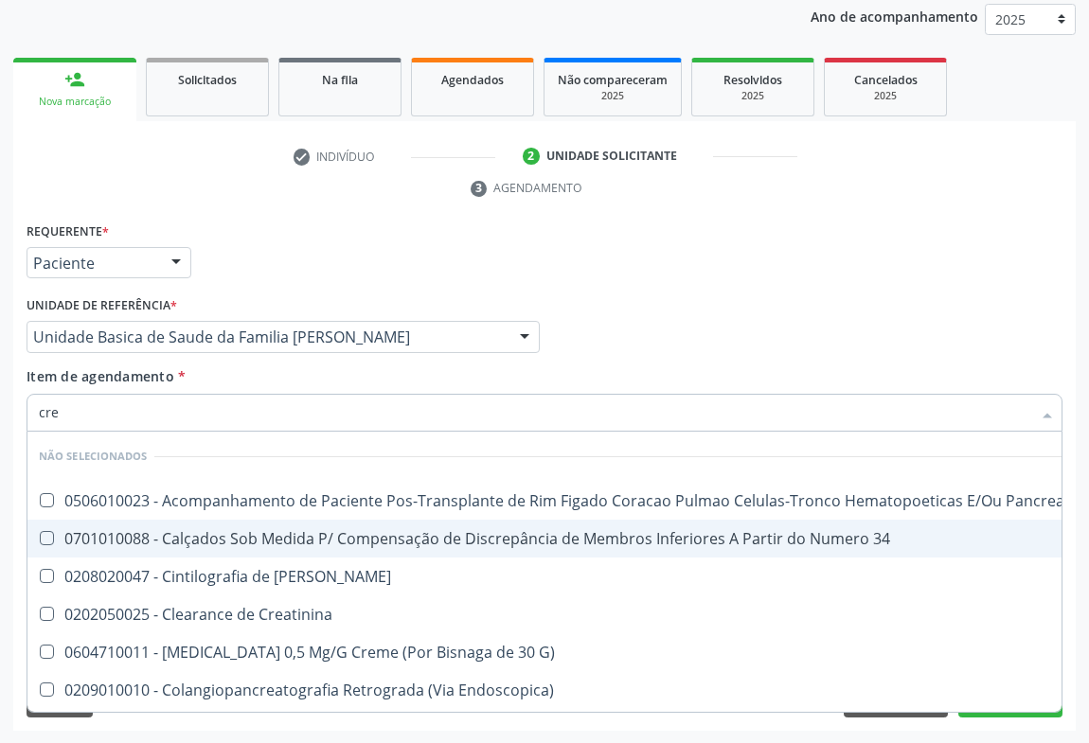
type input "crea"
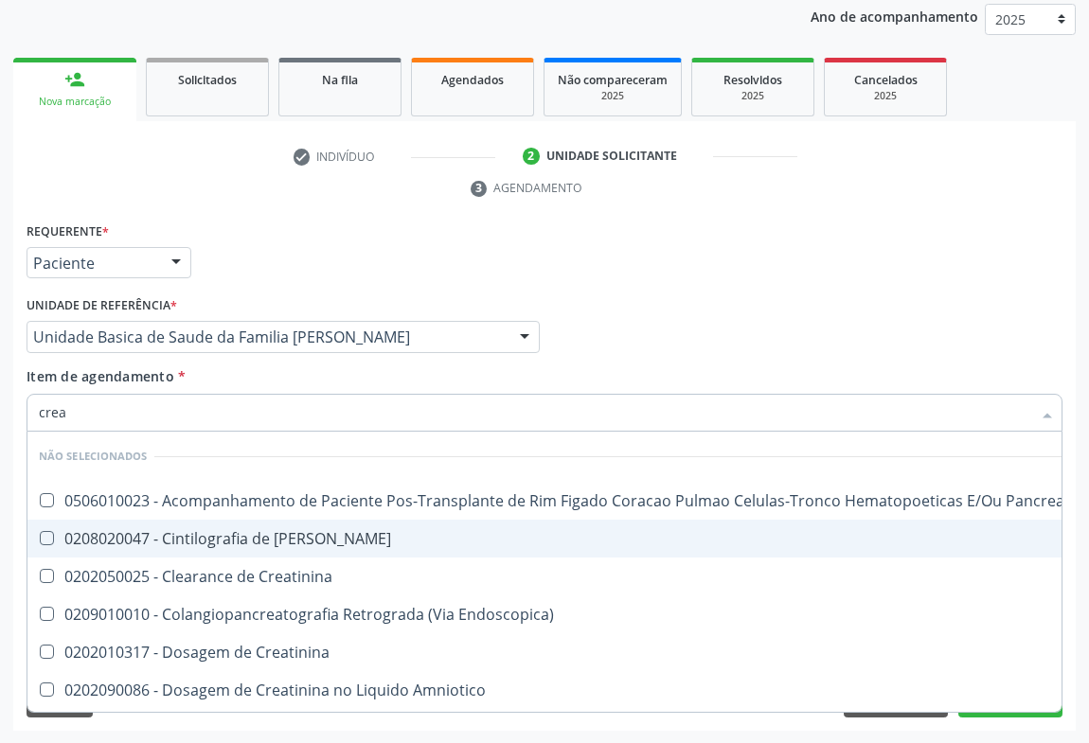
scroll to position [85, 0]
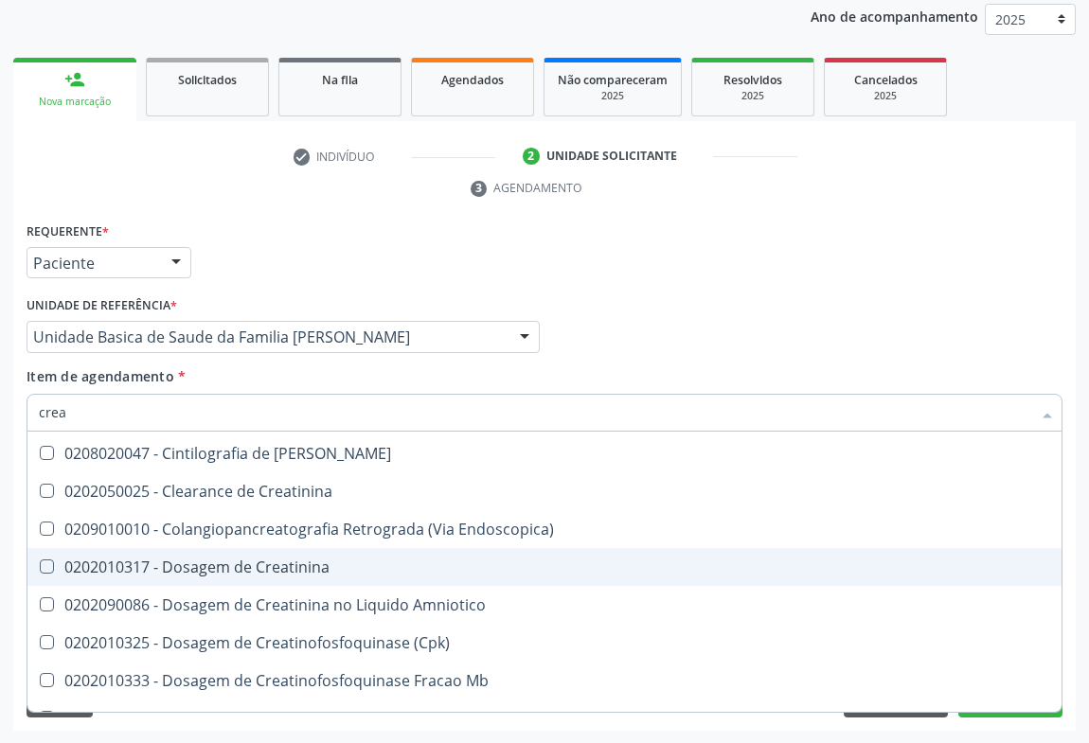
click at [338, 560] on div "0202010317 - Dosagem de Creatinina" at bounding box center [555, 567] width 1033 height 15
checkbox Creatinina "true"
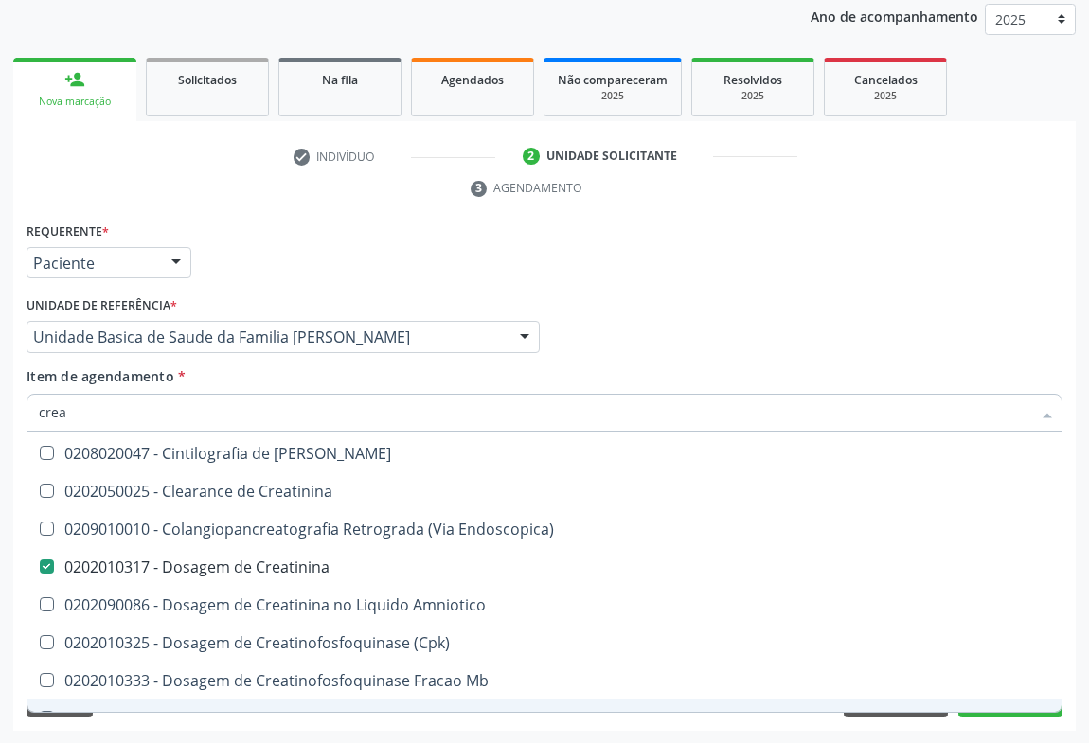
click at [147, 727] on div "Requerente * Paciente Médico(a) Enfermeiro(a) Paciente Nenhum resultado encontr…" at bounding box center [544, 475] width 1062 height 514
checkbox Pancreas "true"
checkbox Creatinina "true"
checkbox Endoscopica\) "true"
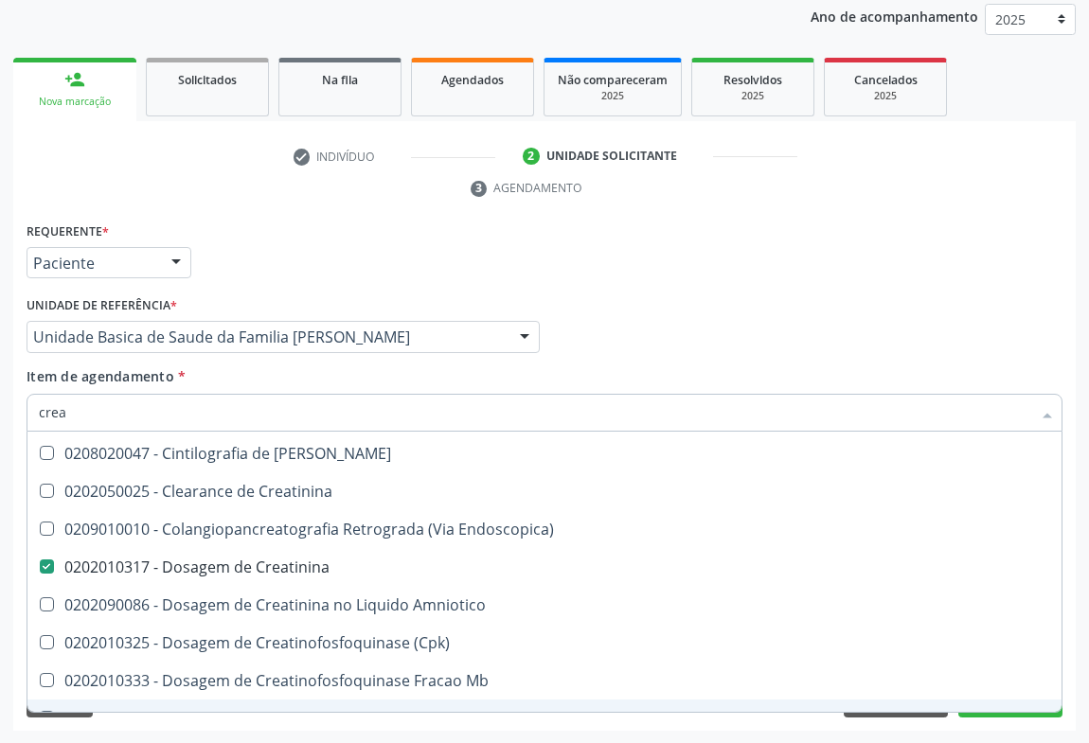
checkbox \(Cpk\) "true"
checkbox Amniotico "true"
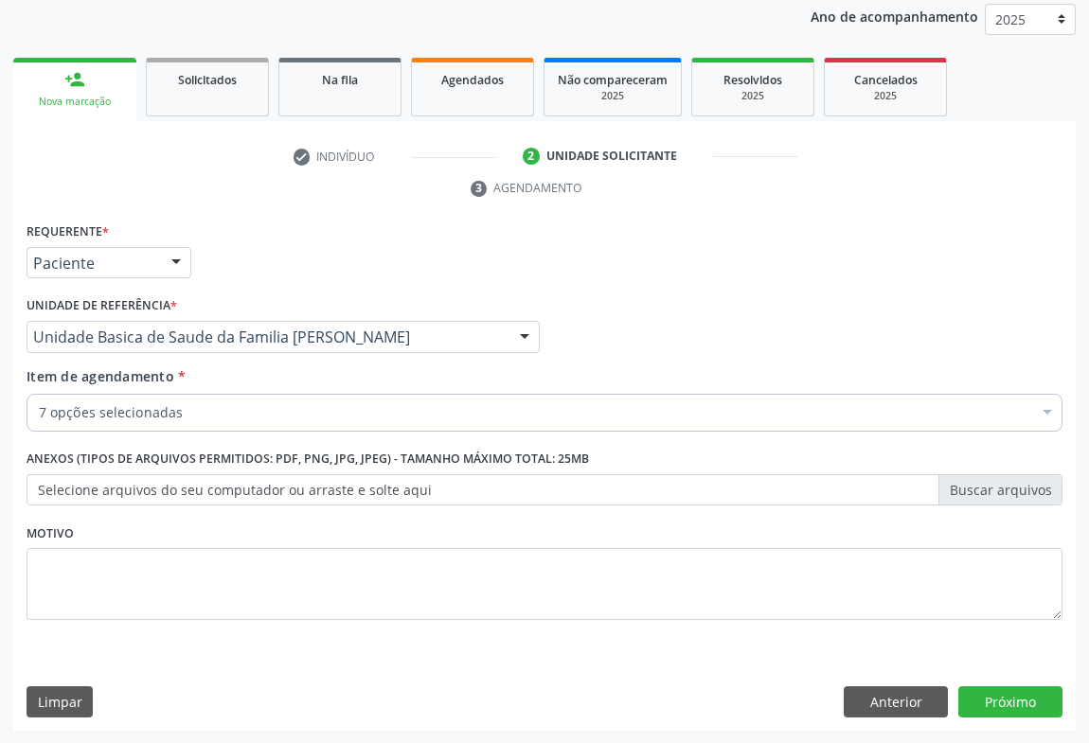
scroll to position [0, 0]
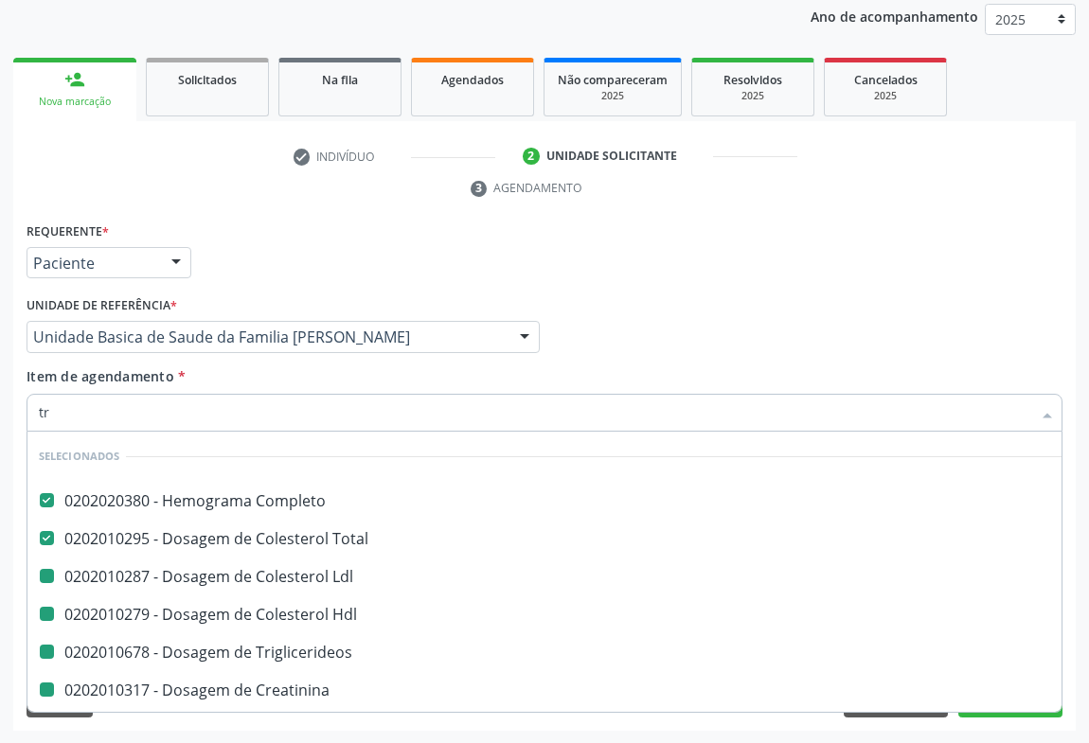
type input "tri"
checkbox Ldl "false"
checkbox Hdl "false"
checkbox Triglicerideos "false"
checkbox Creatinina "false"
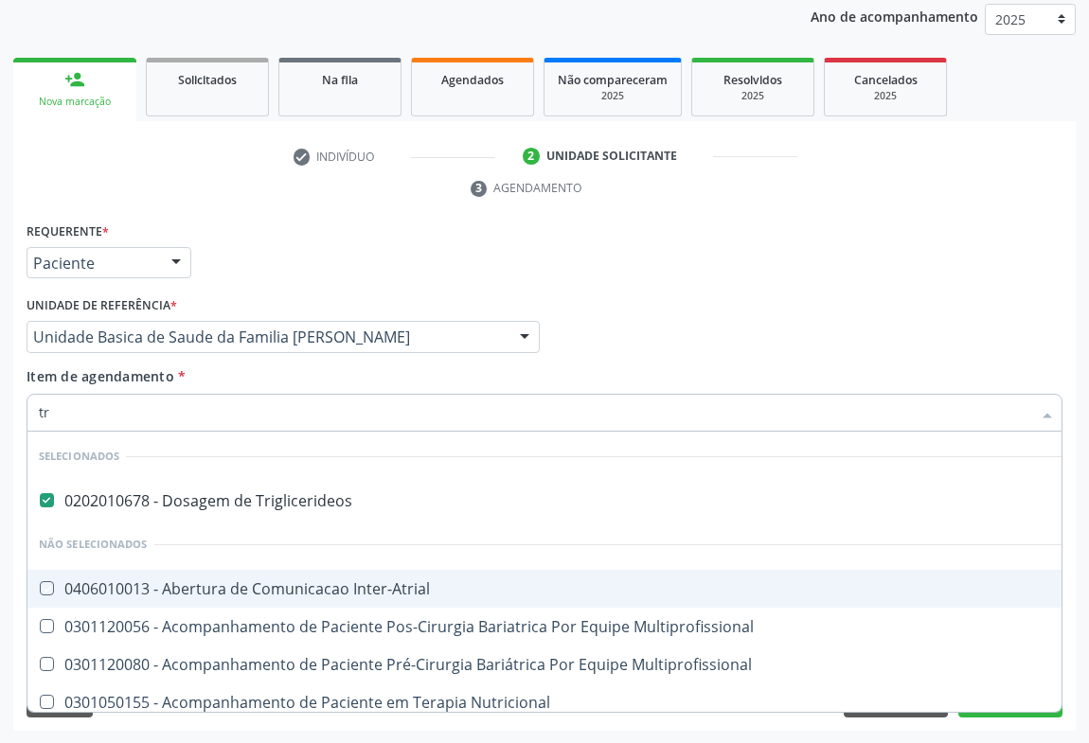
type input "t"
checkbox Inter-Atrial "true"
checkbox Multiprofissional "true"
checkbox Nutricional "true"
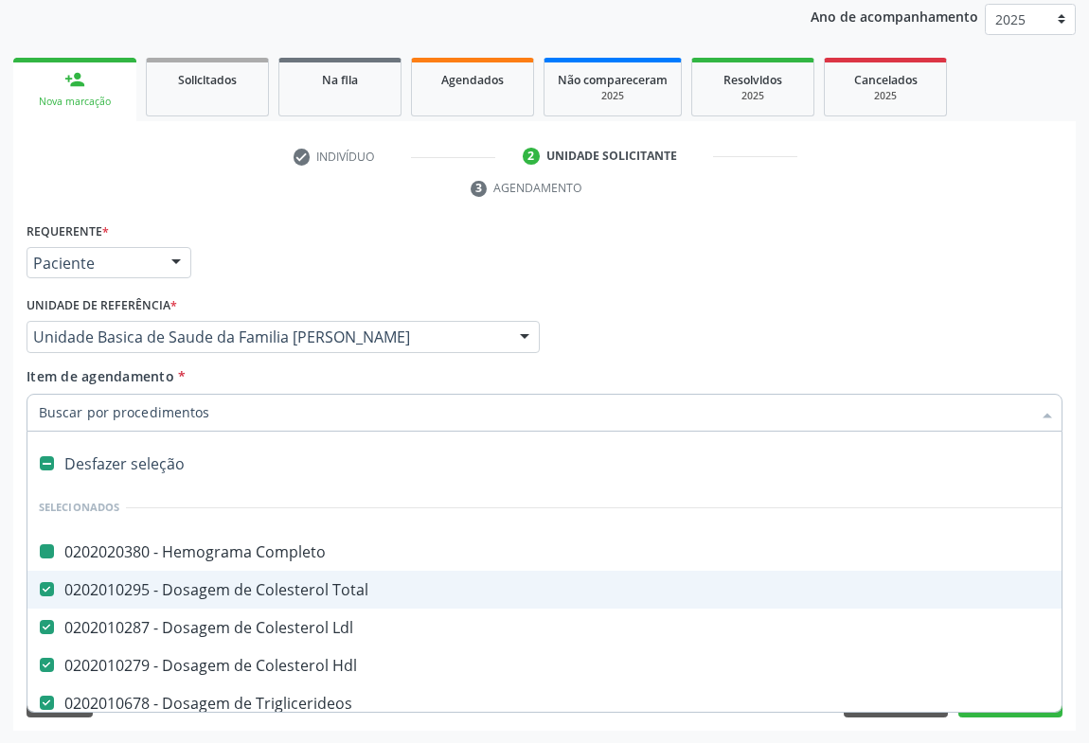
type input "f"
checkbox Completo "false"
checkbox Ldl "false"
checkbox Hdl "false"
checkbox Triglicerideos "false"
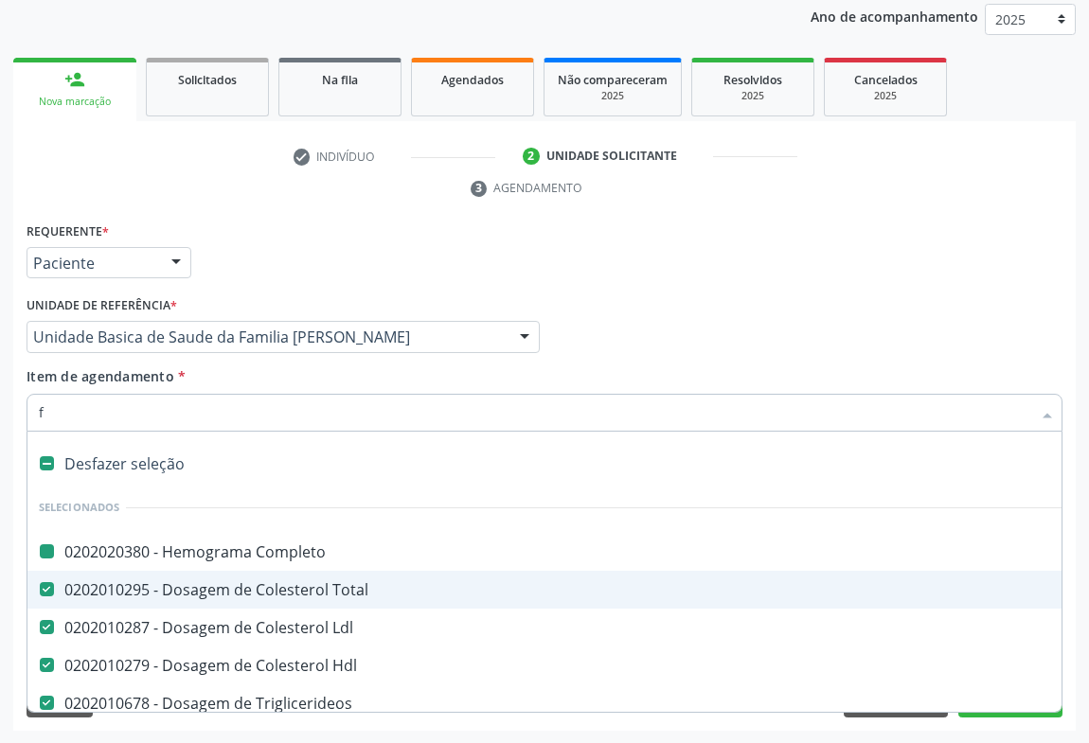
checkbox Ureia "false"
checkbox Total "false"
checkbox Creatinina "false"
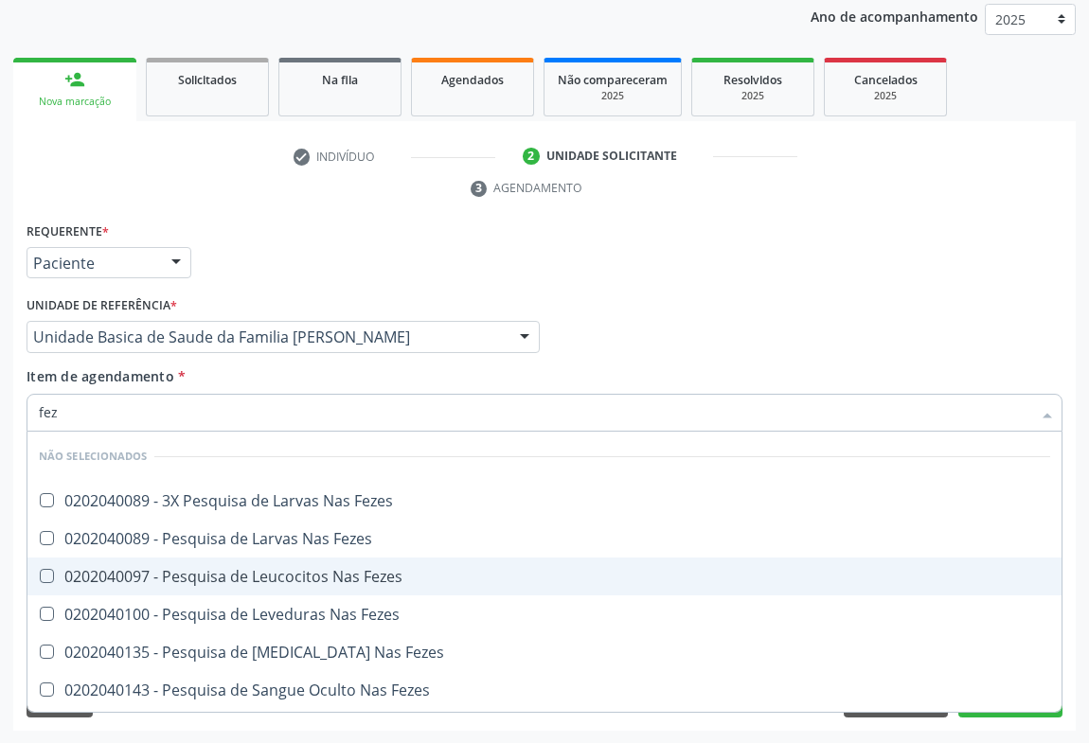
type input "feze"
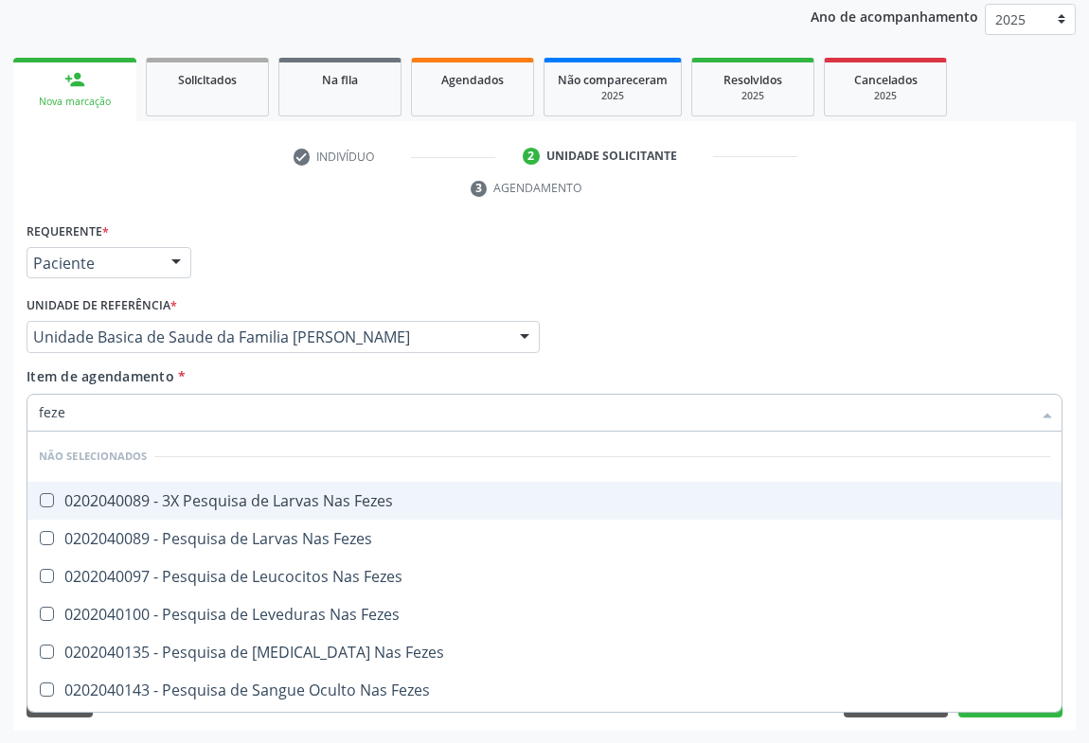
click at [220, 499] on div "0202040089 - 3X Pesquisa de Larvas Nas Fezes" at bounding box center [544, 500] width 1011 height 15
checkbox Fezes "true"
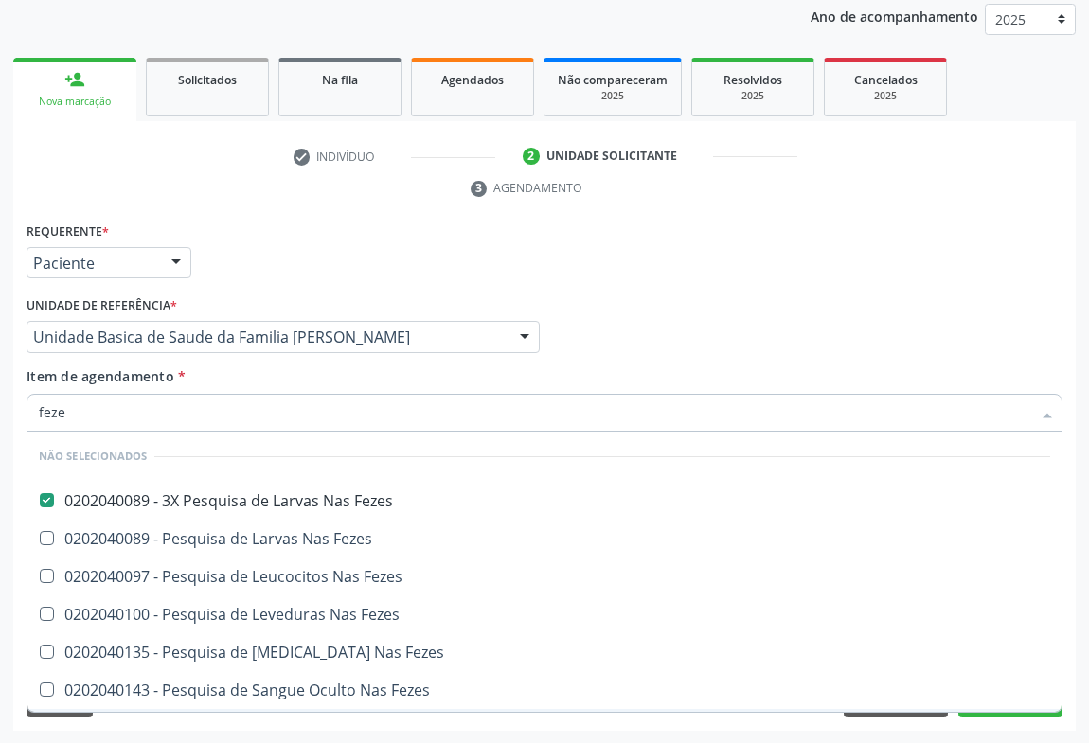
click at [94, 733] on div "Acompanhamento Acompanhe a situação das marcações correntes e finalizadas Relat…" at bounding box center [544, 311] width 1089 height 865
checkbox Fezes "true"
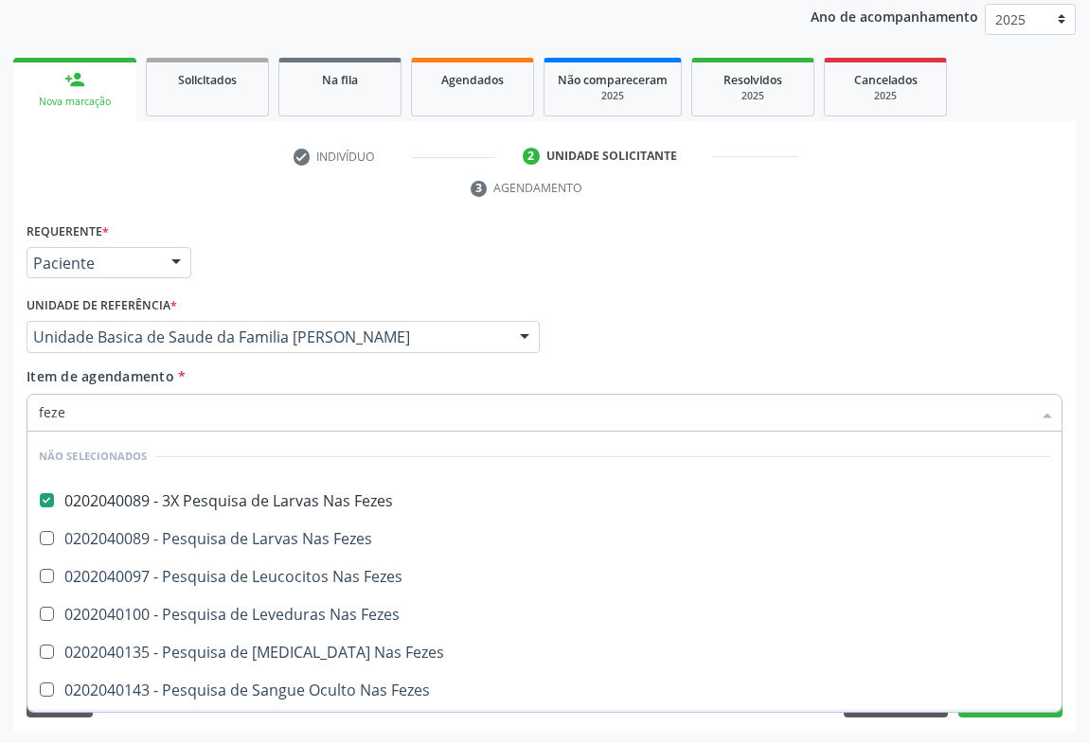
checkbox Fezes "true"
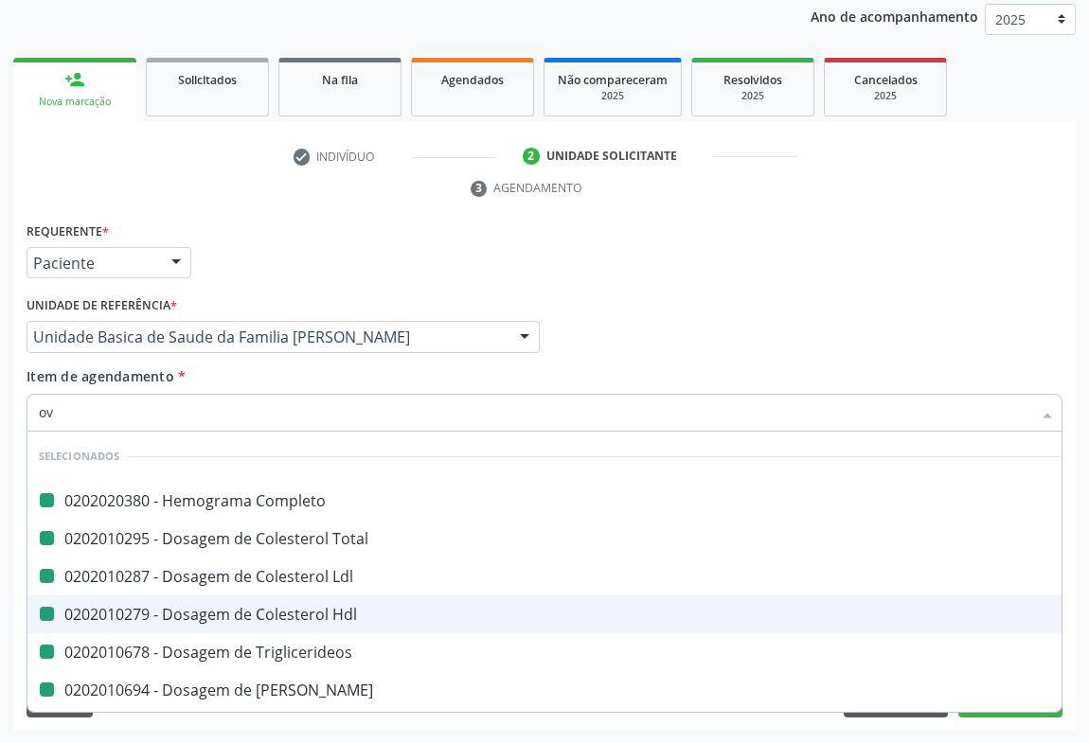
type input "ovo"
checkbox Completo "false"
checkbox Ldl "false"
checkbox Hdl "false"
checkbox Triglicerideos "false"
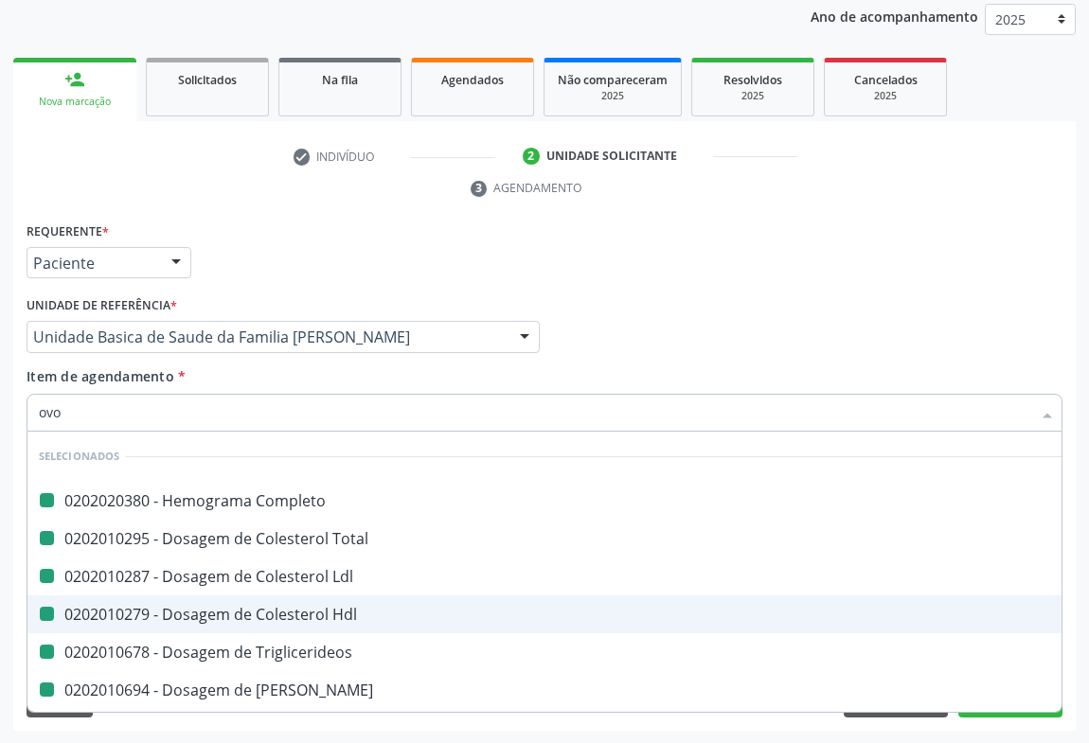
checkbox Total "false"
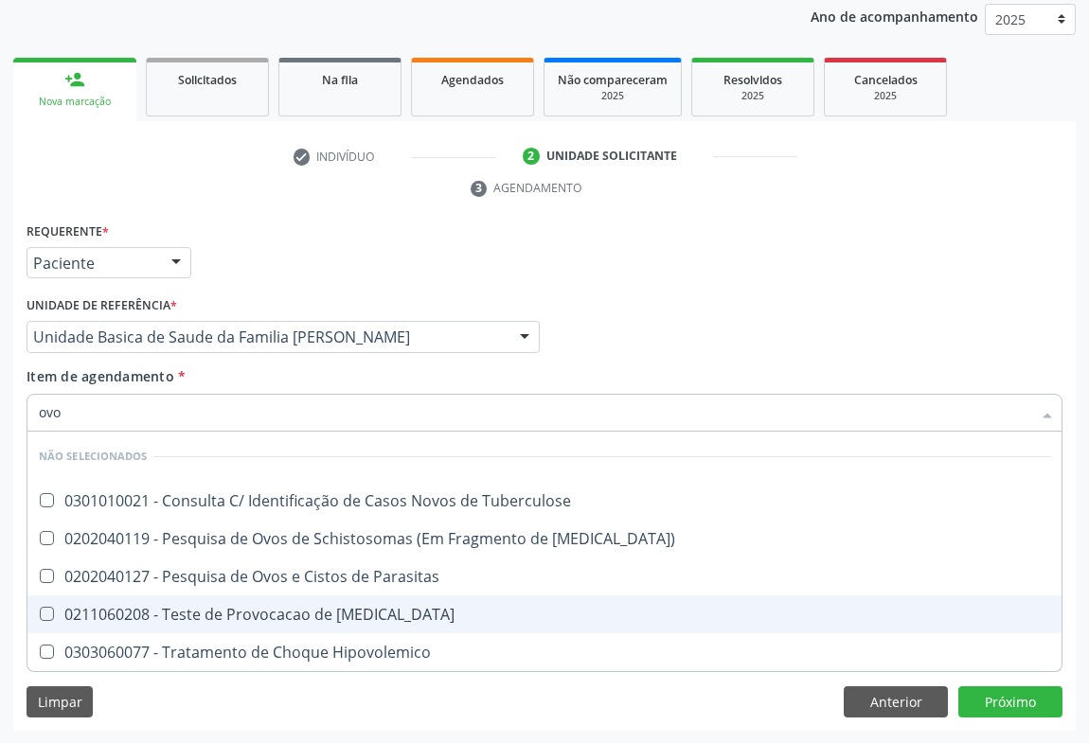
type input "ovos"
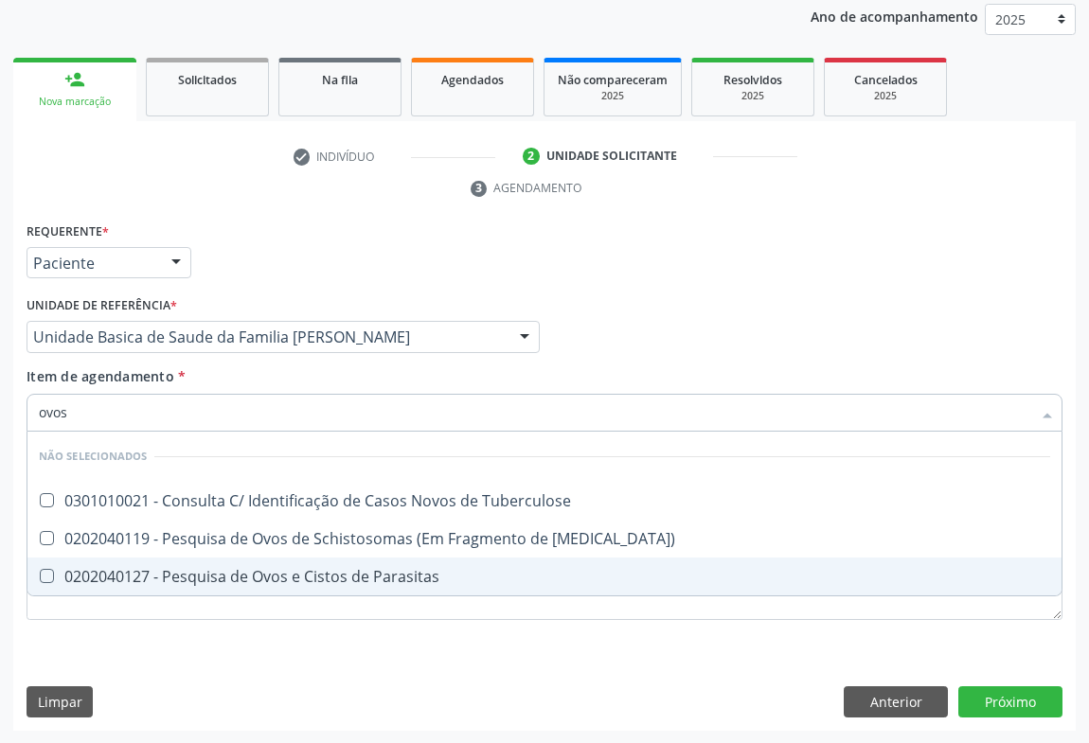
drag, startPoint x: 246, startPoint y: 578, endPoint x: 186, endPoint y: 625, distance: 76.9
click at [245, 579] on div "0202040127 - Pesquisa de Ovos e Cistos de Parasitas" at bounding box center [544, 576] width 1011 height 15
checkbox Parasitas "true"
click at [136, 667] on div "Requerente * Paciente Médico(a) Enfermeiro(a) Paciente Nenhum resultado encontr…" at bounding box center [544, 475] width 1062 height 514
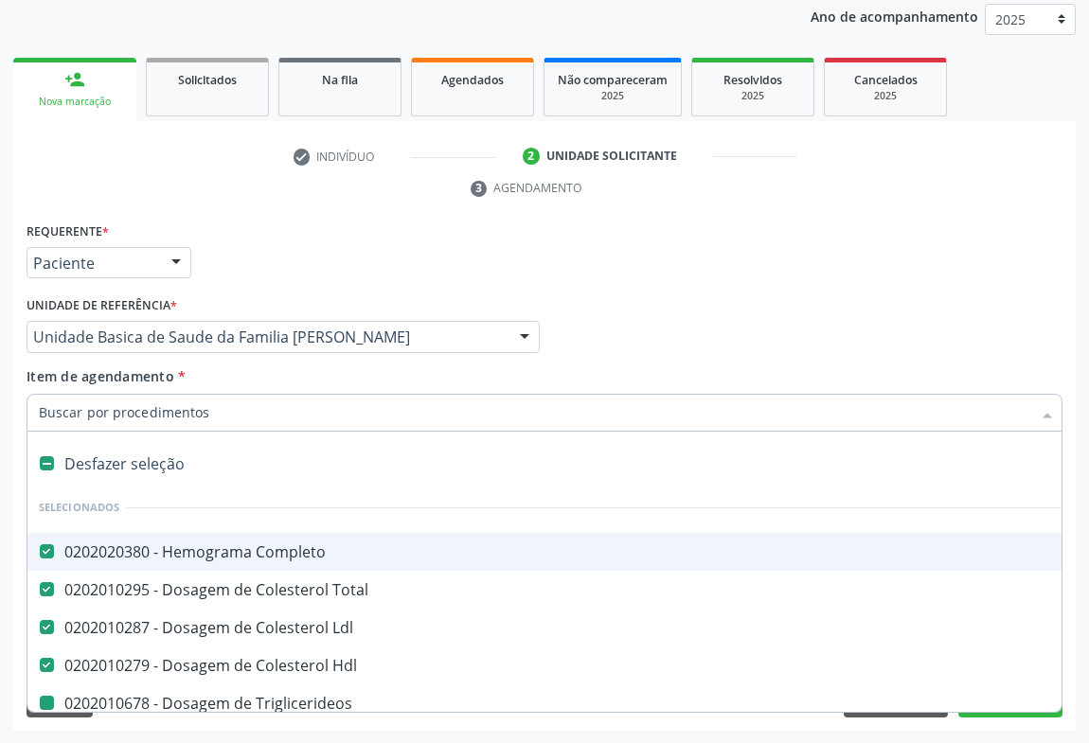
type input "u"
checkbox Triglicerideos "false"
checkbox Ureia "false"
checkbox Creatinina "false"
checkbox Fezes "false"
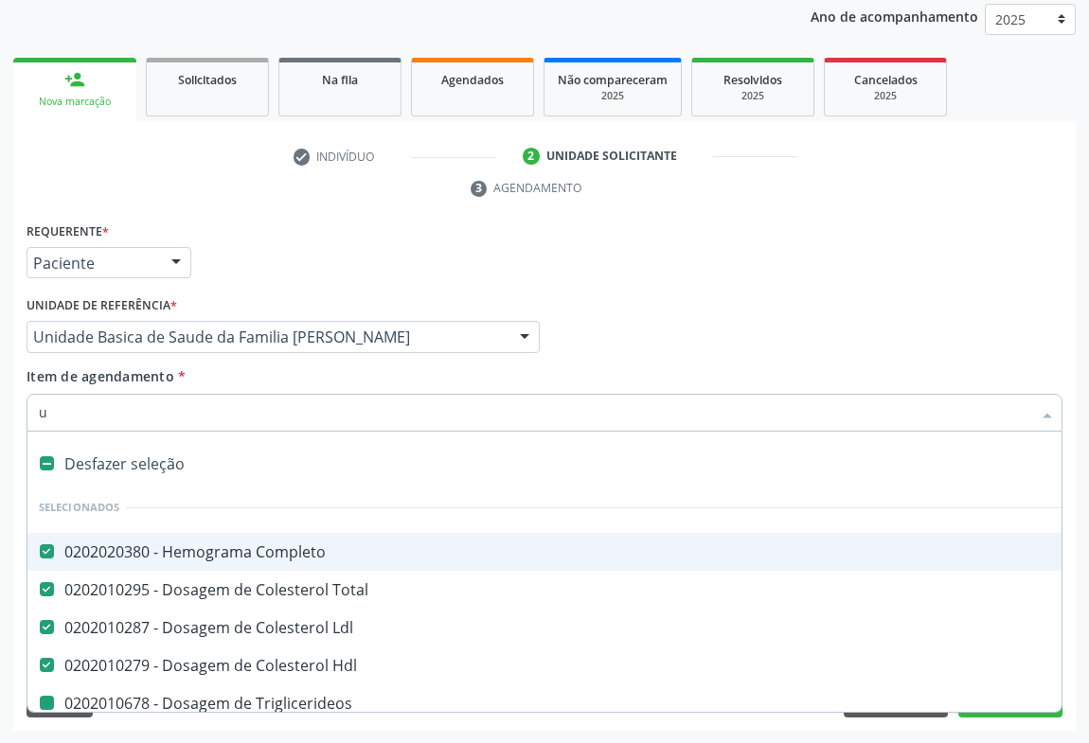
checkbox Parasitas "false"
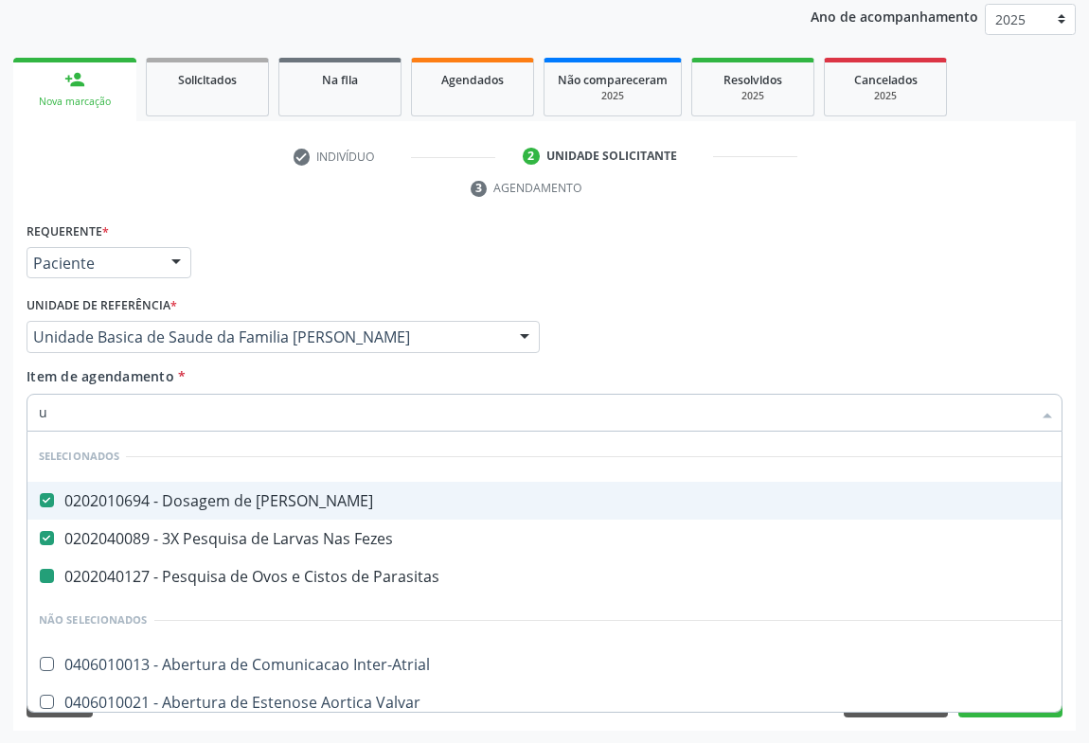
type input "ur"
checkbox Parasitas "false"
type input "uri"
checkbox Ureia "false"
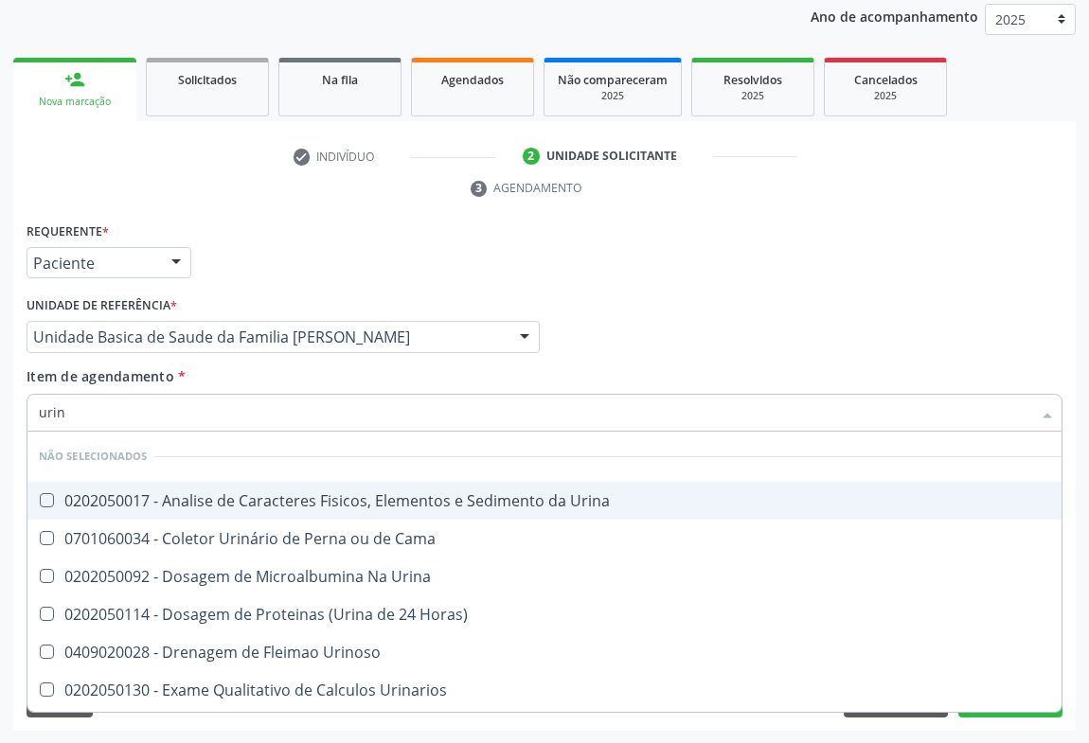
type input "urina"
drag, startPoint x: 178, startPoint y: 491, endPoint x: 170, endPoint y: 504, distance: 14.5
click at [174, 496] on div "0202050017 - Analise de Caracteres Fisicos, Elementos e Sedimento da Urina" at bounding box center [544, 500] width 1011 height 15
checkbox Urina "true"
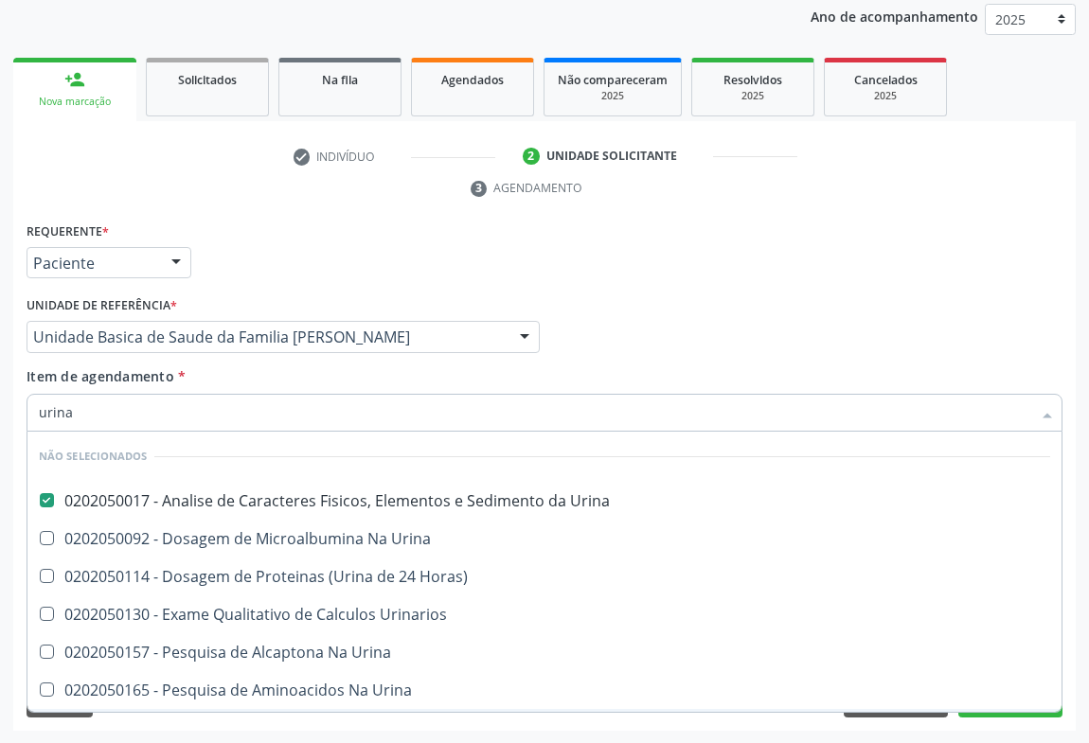
click at [99, 727] on div "Requerente * Paciente Médico(a) Enfermeiro(a) Paciente Nenhum resultado encontr…" at bounding box center [544, 475] width 1062 height 514
checkbox Horas\) "true"
checkbox Urina "true"
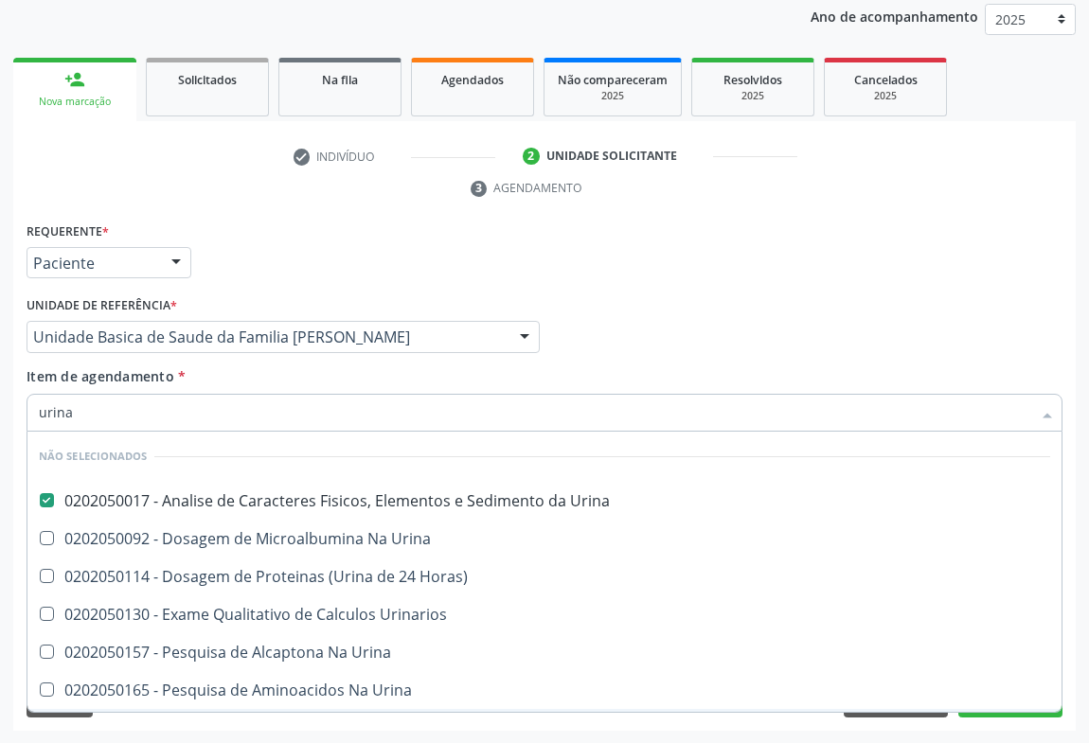
checkbox Urina "true"
checkbox Urinarios "true"
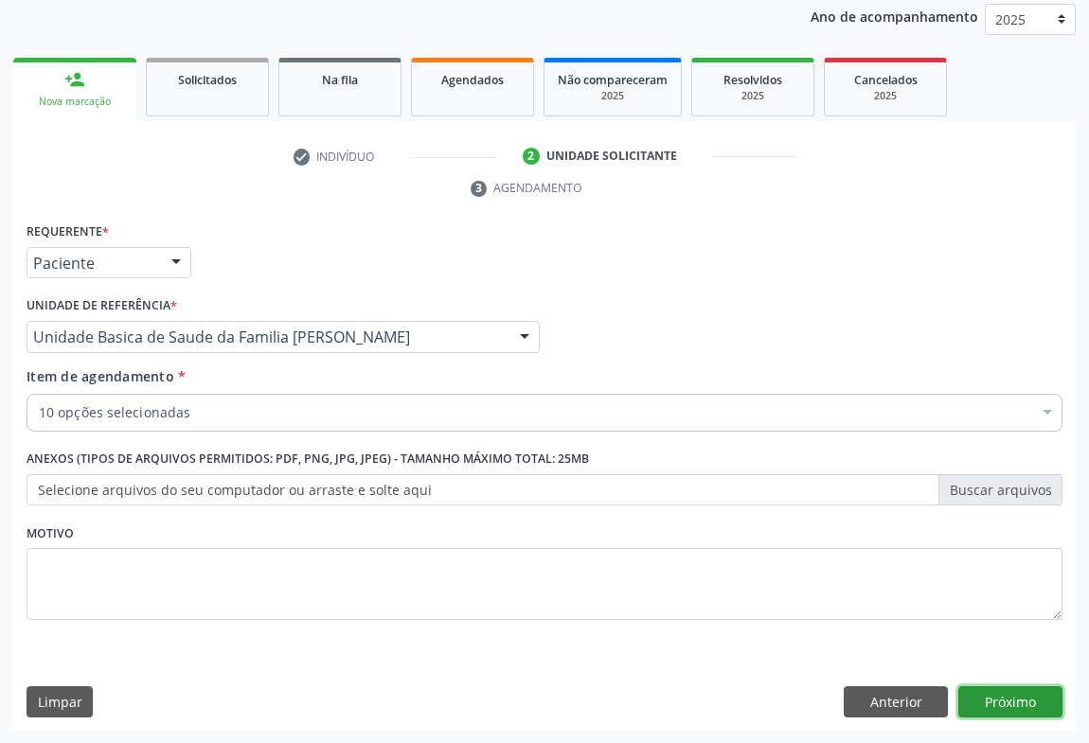
click at [1009, 701] on button "Próximo" at bounding box center [1010, 702] width 104 height 32
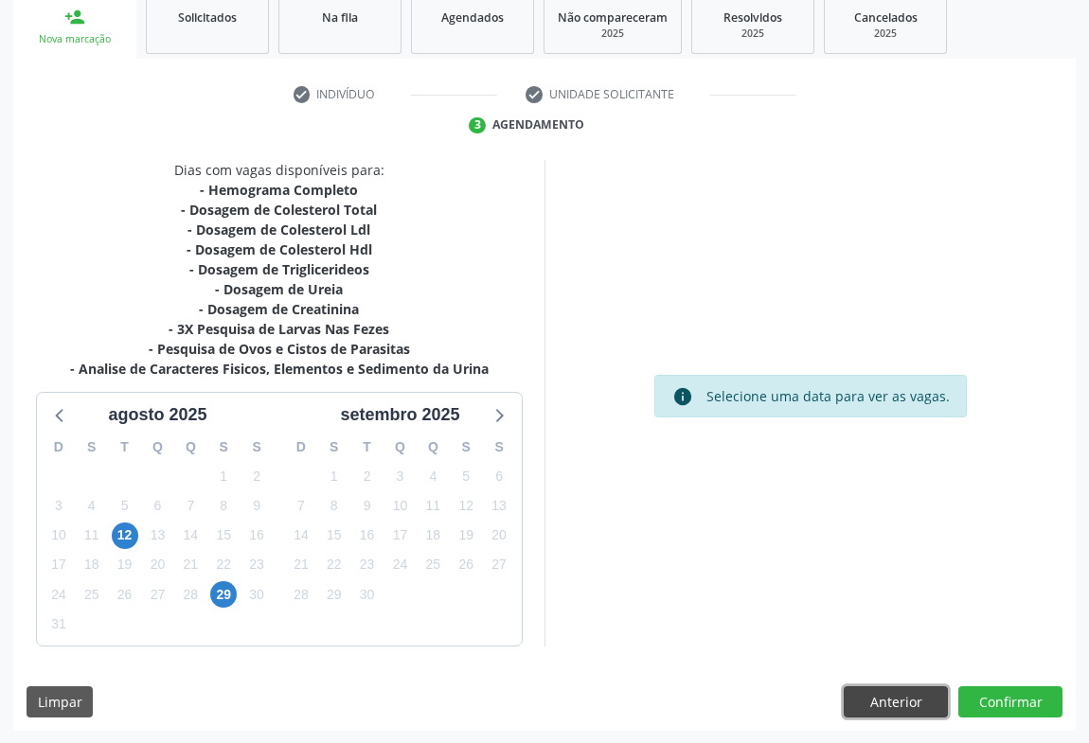
drag, startPoint x: 911, startPoint y: 691, endPoint x: 897, endPoint y: 691, distance: 14.2
click at [909, 691] on button "Anterior" at bounding box center [896, 702] width 104 height 32
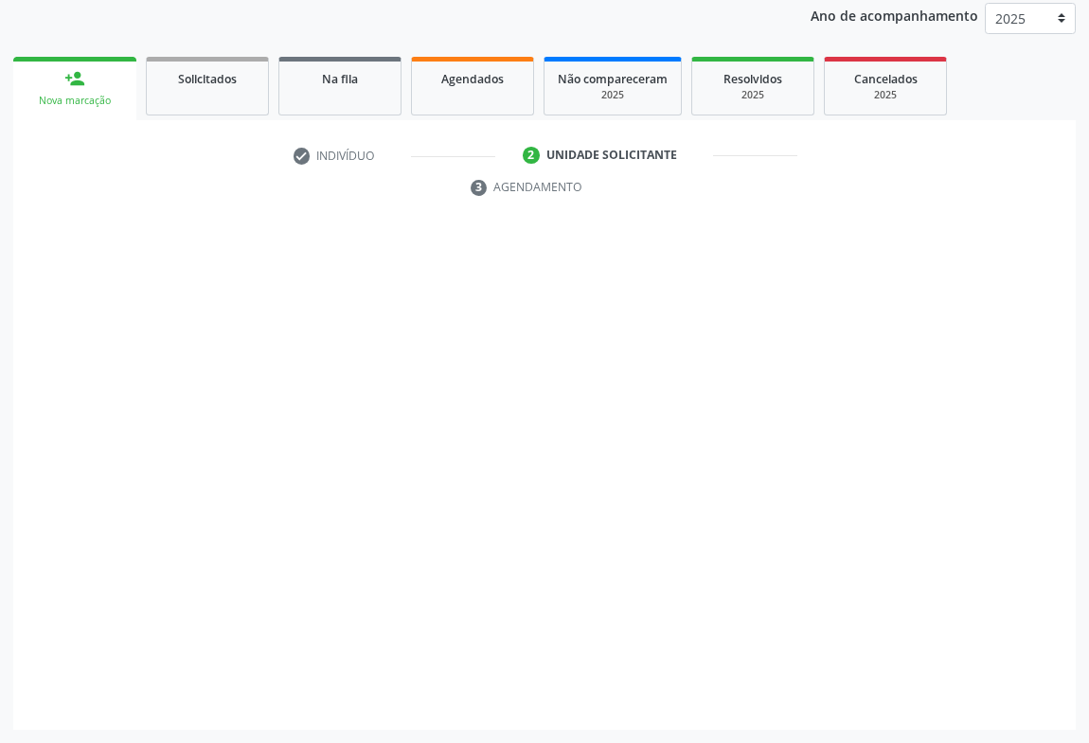
scroll to position [225, 0]
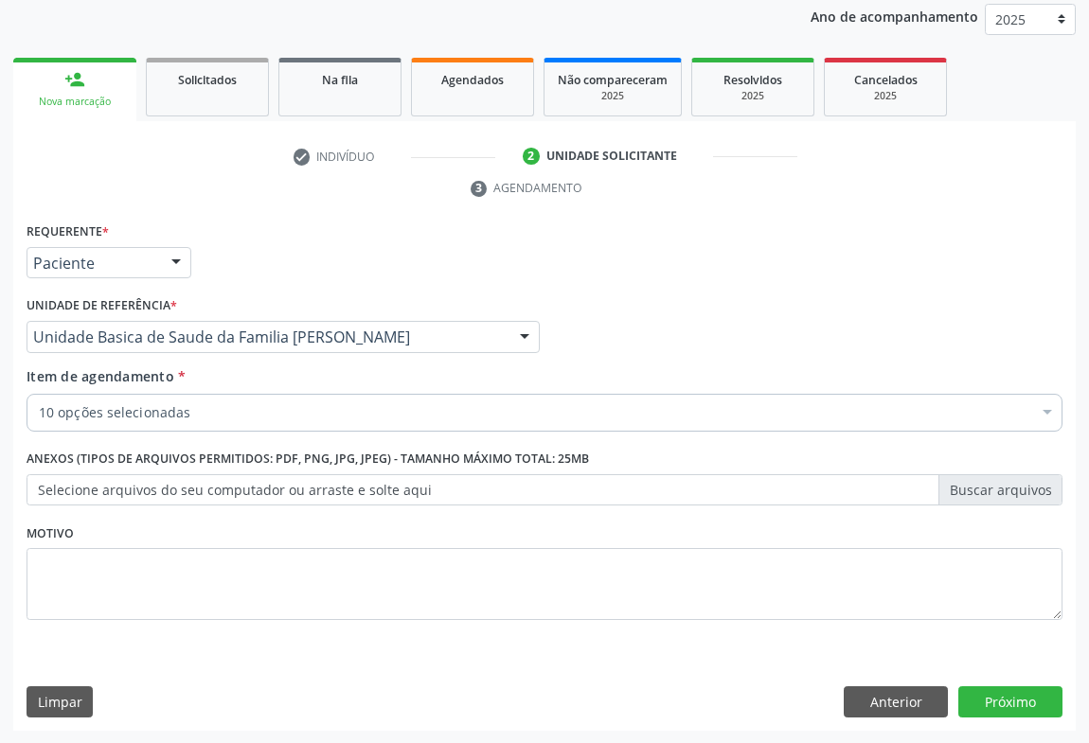
click at [154, 421] on div "10 opções selecionadas" at bounding box center [545, 413] width 1036 height 38
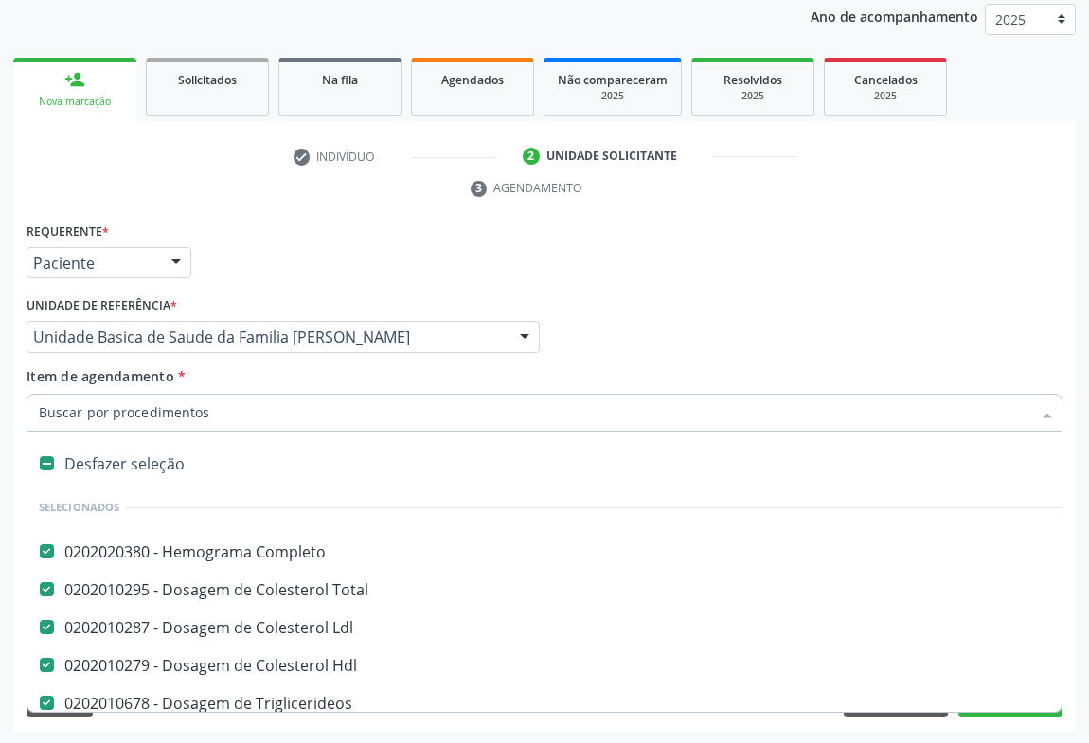
type input "g"
checkbox Parasitas "false"
checkbox Urina "false"
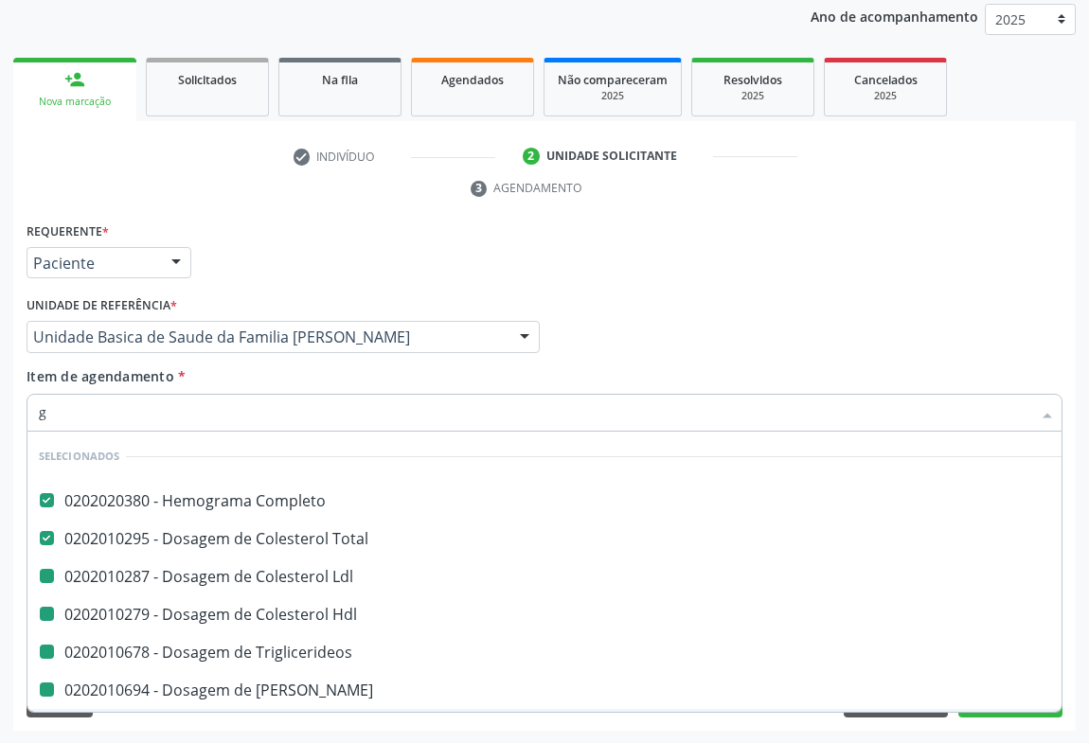
type input "gl"
checkbox Ldl "false"
checkbox Triglicerideos "false"
checkbox Ureia "false"
checkbox Creatinina "false"
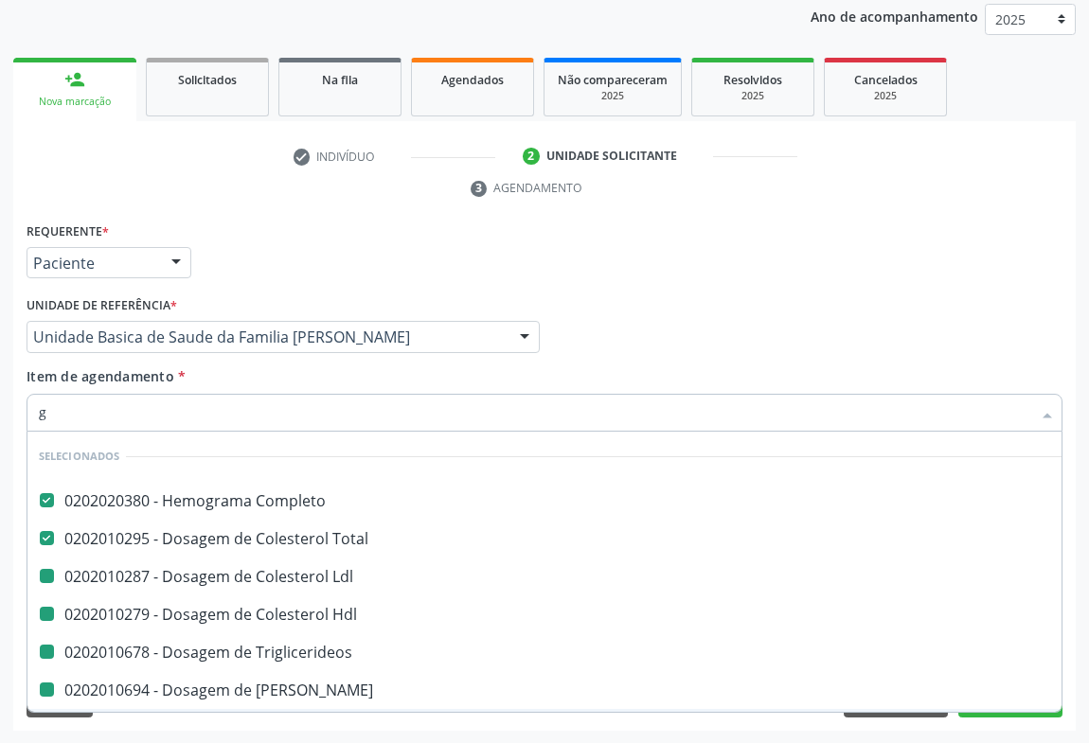
checkbox Hdl "false"
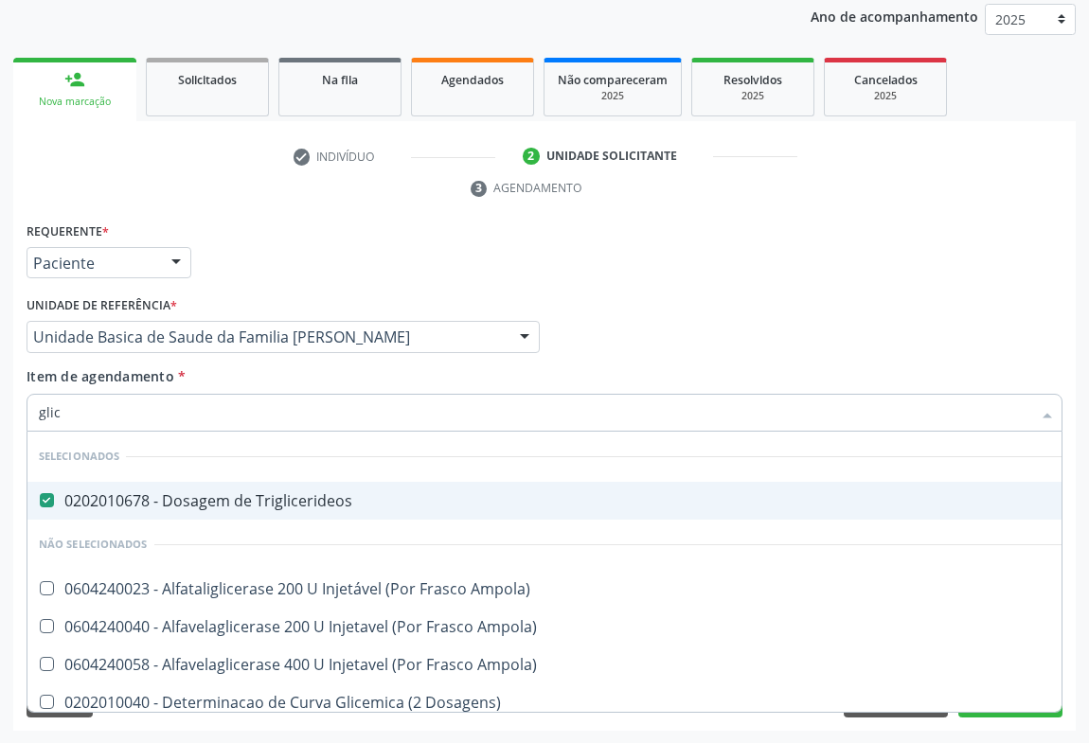
type input "glico"
checkbox Triglicerideos "false"
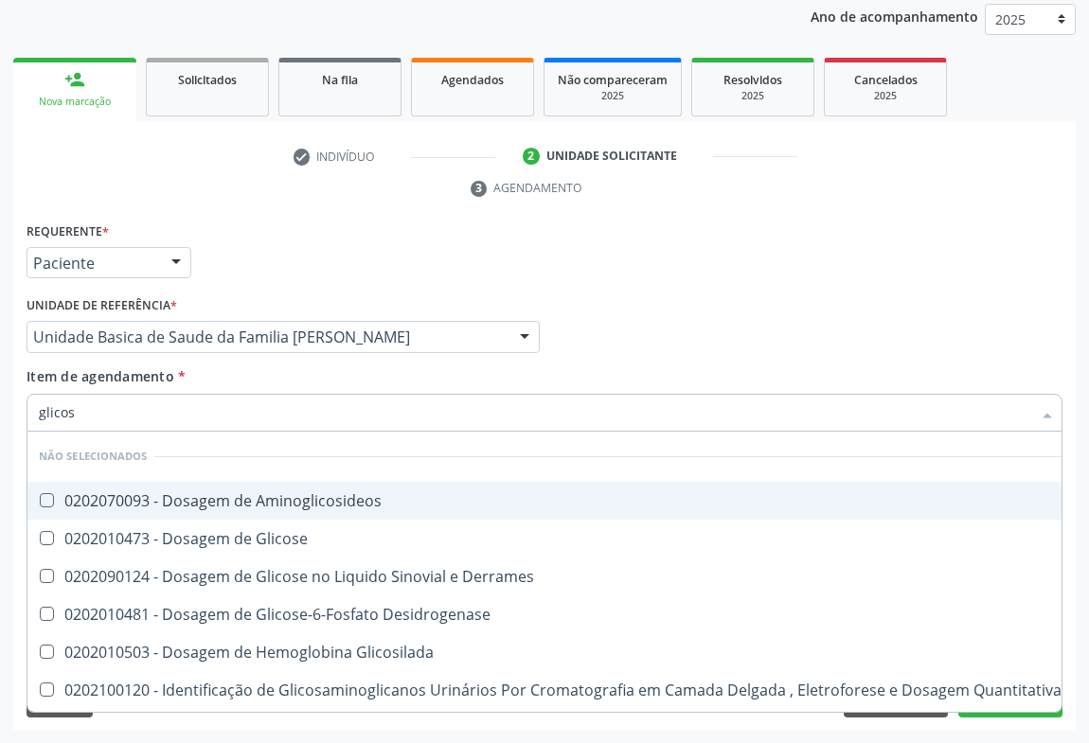
type input "glicose"
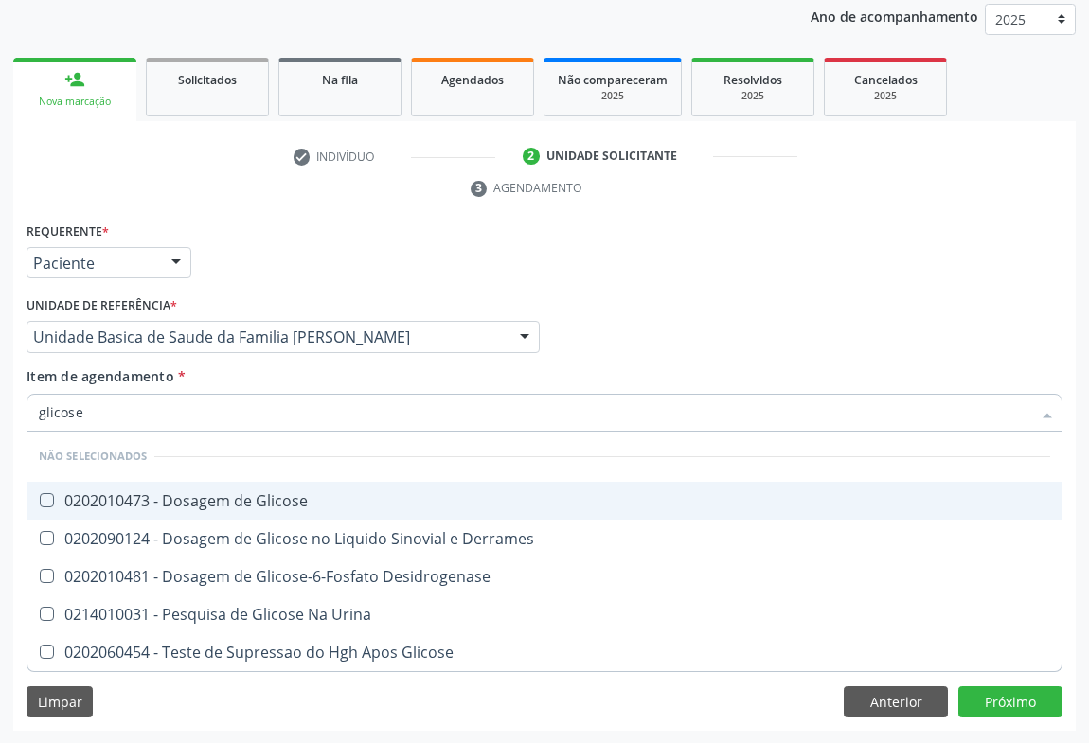
drag, startPoint x: 301, startPoint y: 497, endPoint x: 0, endPoint y: 666, distance: 345.0
click at [294, 498] on div "0202010473 - Dosagem de Glicose" at bounding box center [544, 500] width 1011 height 15
checkbox Glicose "true"
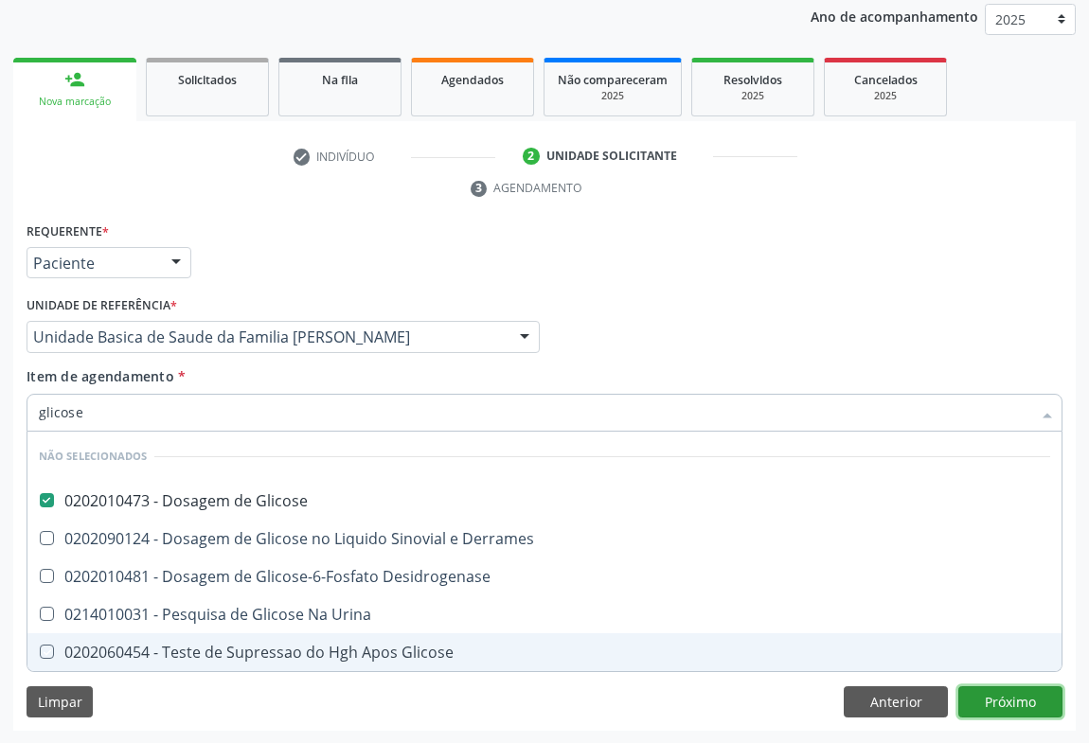
click at [993, 701] on div "Requerente * Paciente Médico(a) Enfermeiro(a) Paciente Nenhum resultado encontr…" at bounding box center [544, 475] width 1062 height 514
checkbox Desidrogenase "true"
checkbox Urina "true"
checkbox Glicose "true"
checkbox Derrames "true"
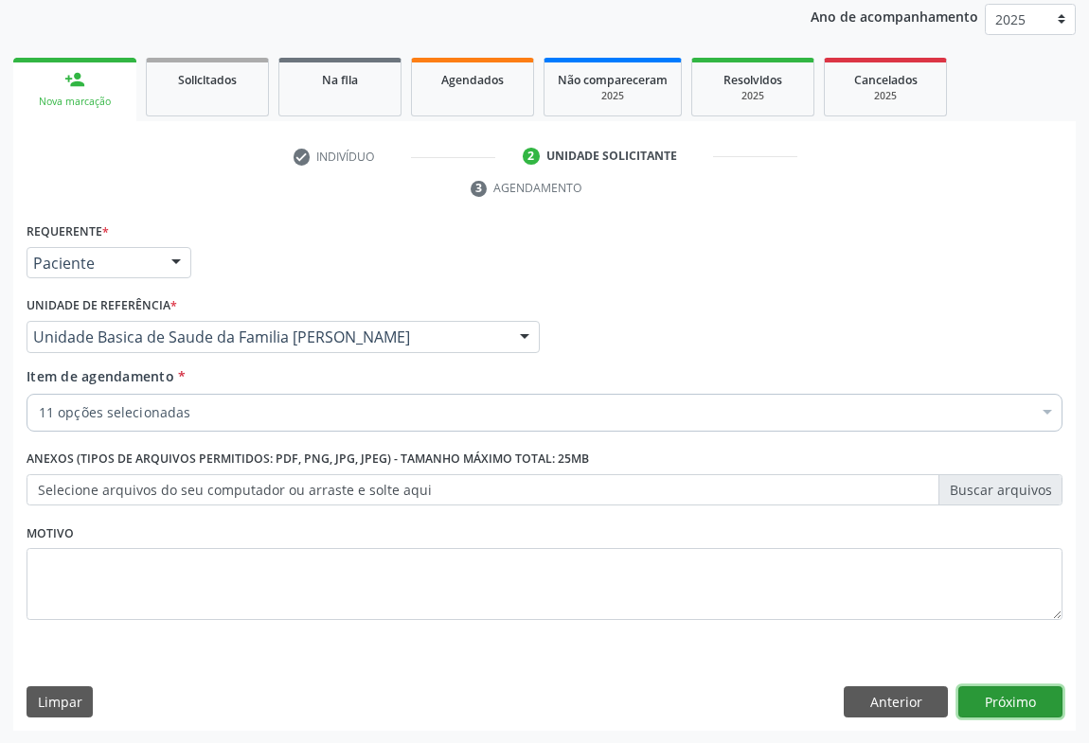
click at [1012, 702] on button "Próximo" at bounding box center [1010, 702] width 104 height 32
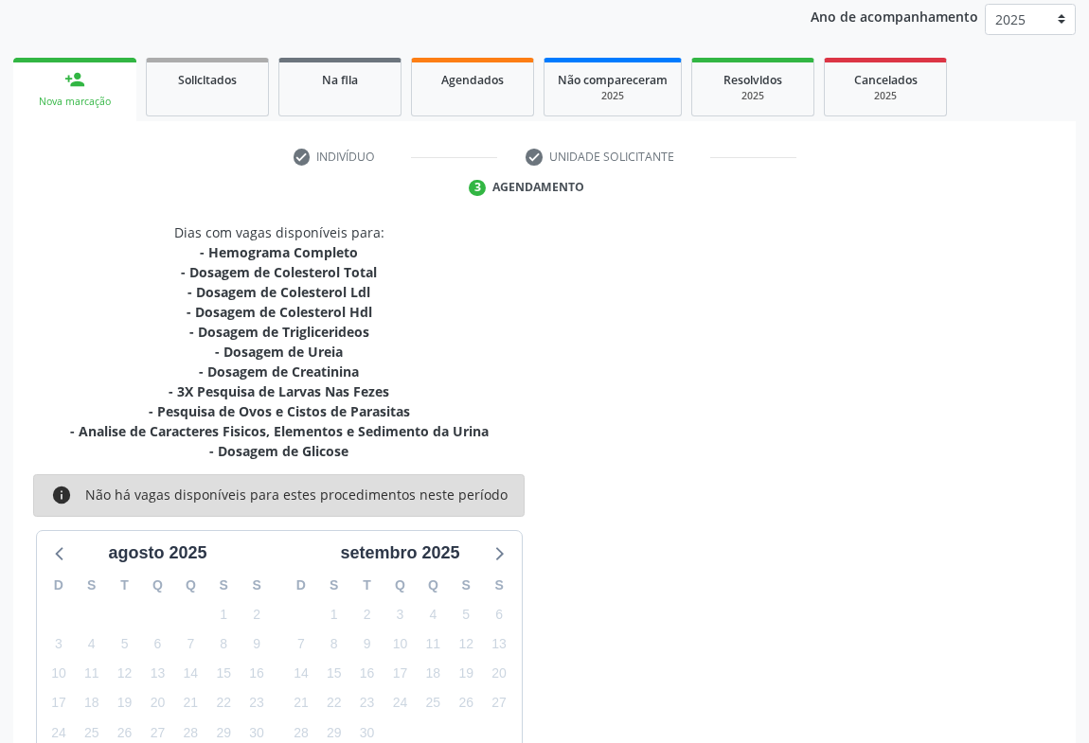
scroll to position [364, 0]
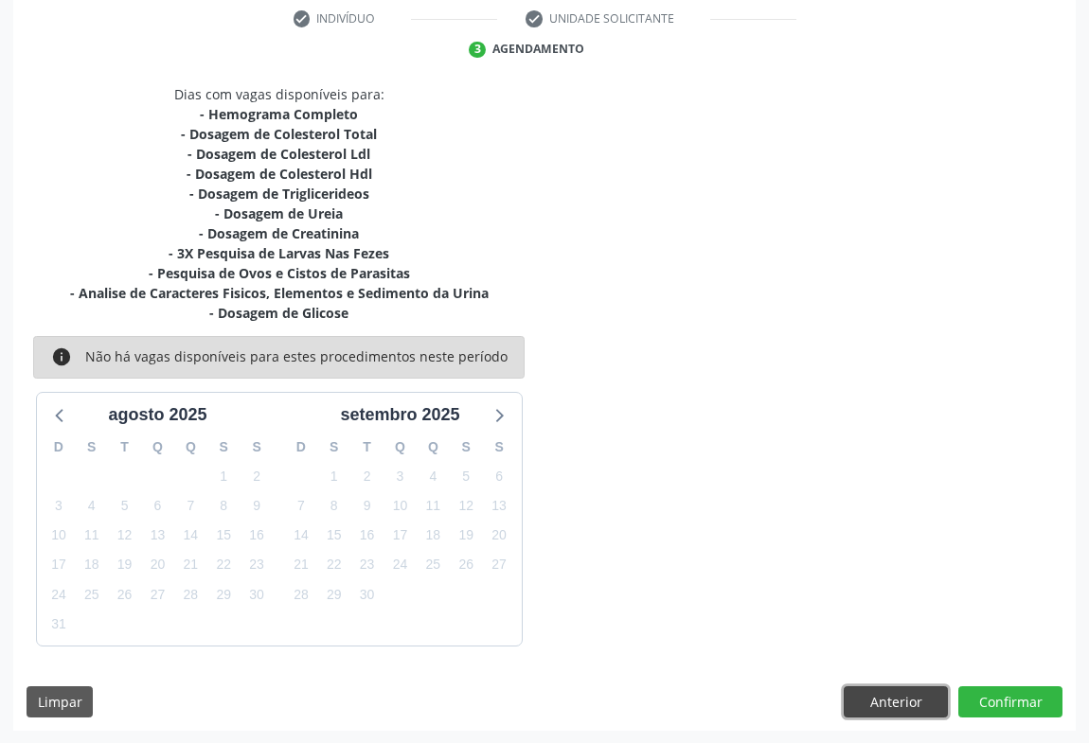
click at [902, 700] on button "Anterior" at bounding box center [896, 702] width 104 height 32
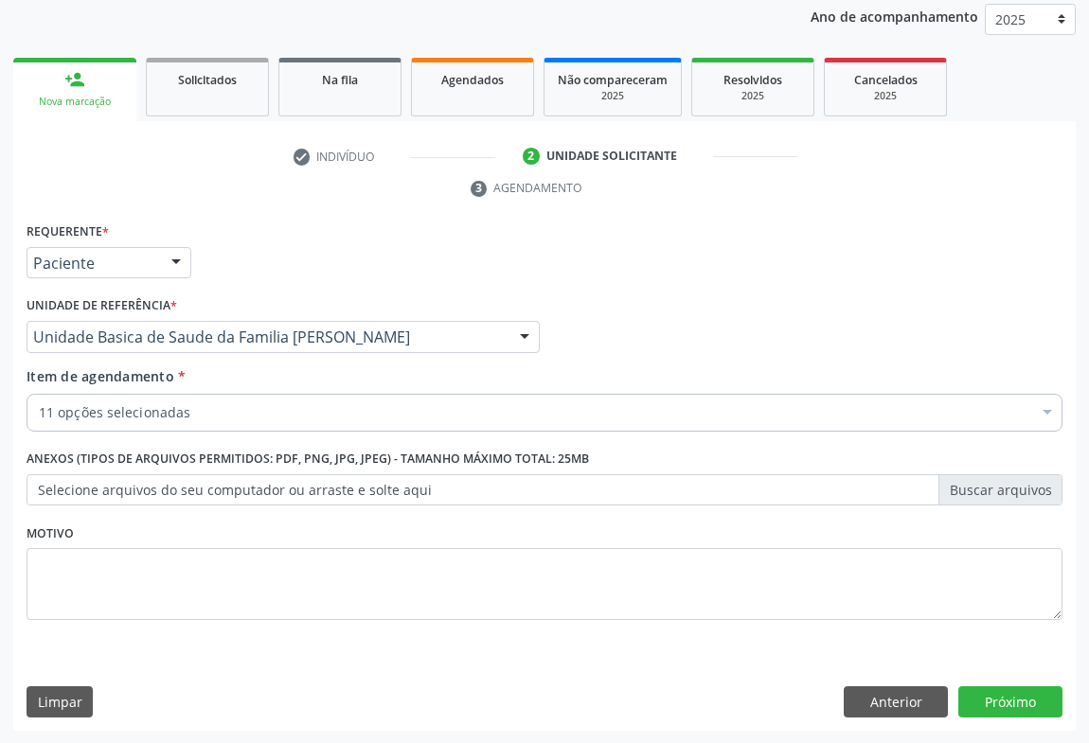
click at [262, 487] on label "Selecione arquivos do seu computador ou arraste e solte aqui" at bounding box center [545, 490] width 1036 height 32
click at [262, 487] on input "Selecione arquivos do seu computador ou arraste e solte aqui" at bounding box center [545, 490] width 1036 height 32
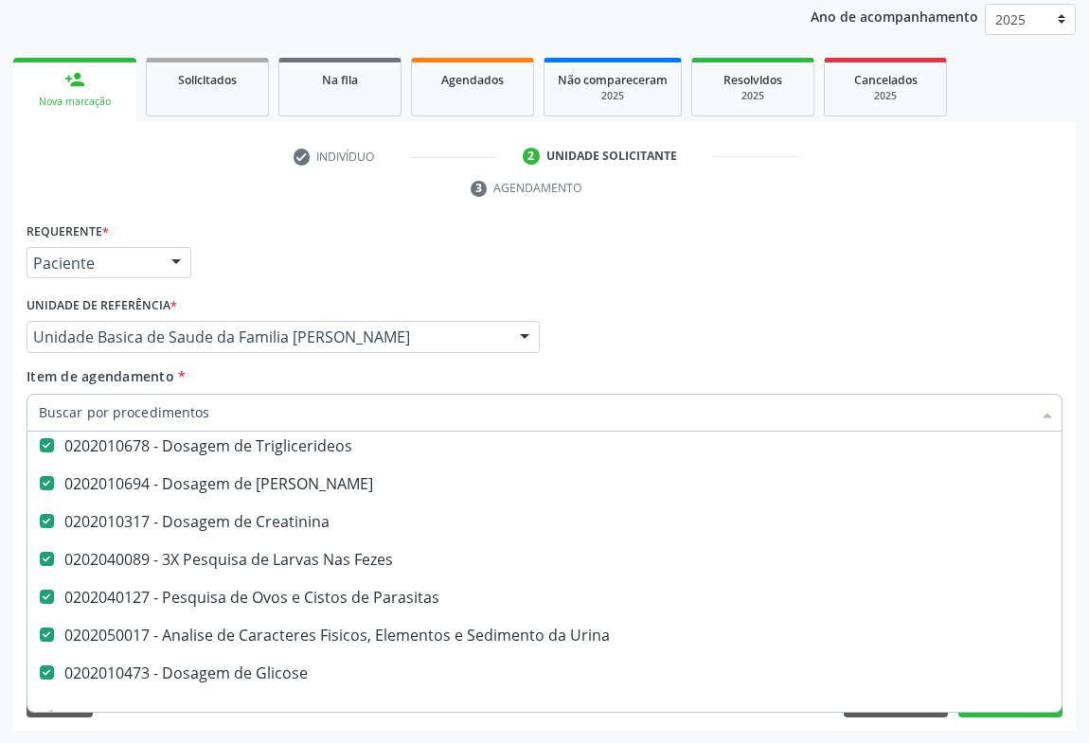
scroll to position [344, 0]
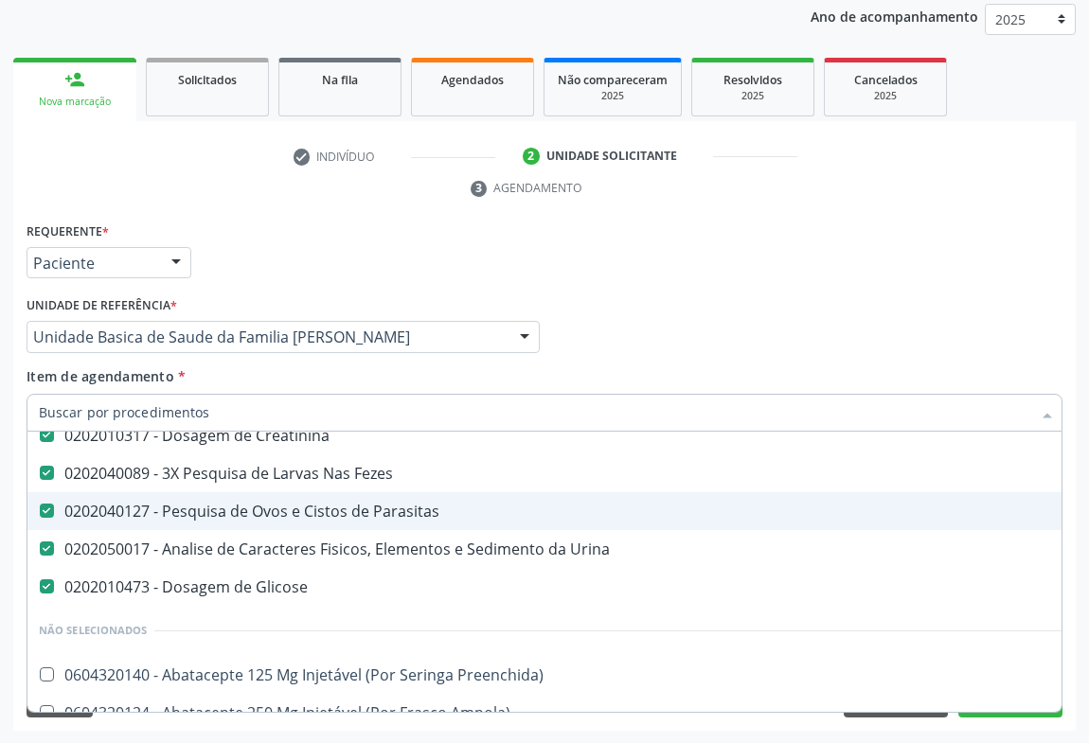
click at [399, 511] on div "0202040127 - Pesquisa de Ovos e Cistos de Parasitas" at bounding box center [776, 511] width 1474 height 15
checkbox Parasitas "false"
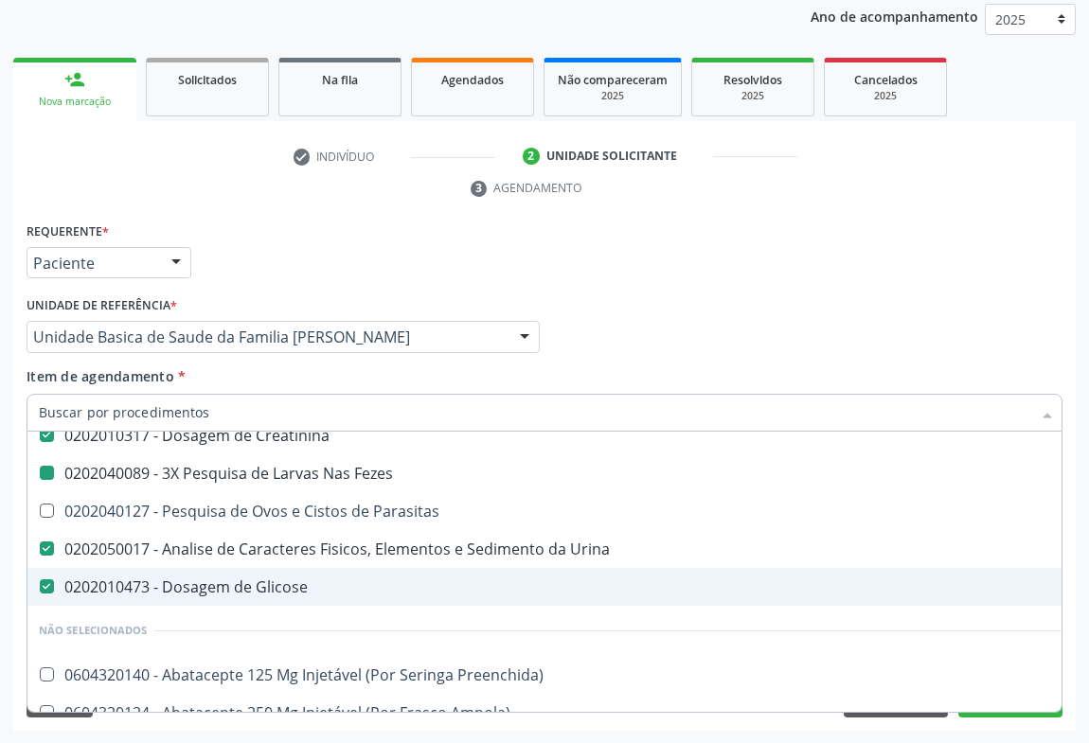
type input "o"
checkbox Fezes "false"
checkbox Parasitas "true"
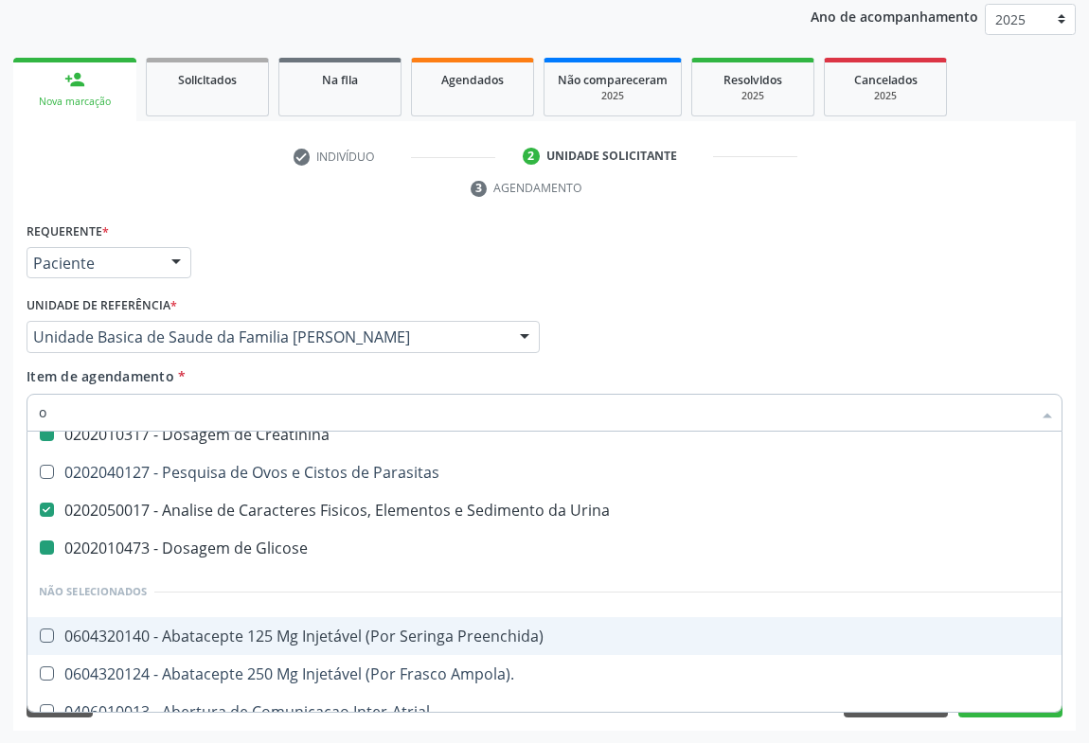
type input "ov"
checkbox Completo "false"
checkbox Ldl "false"
checkbox Hdl "false"
checkbox Triglicerideos "false"
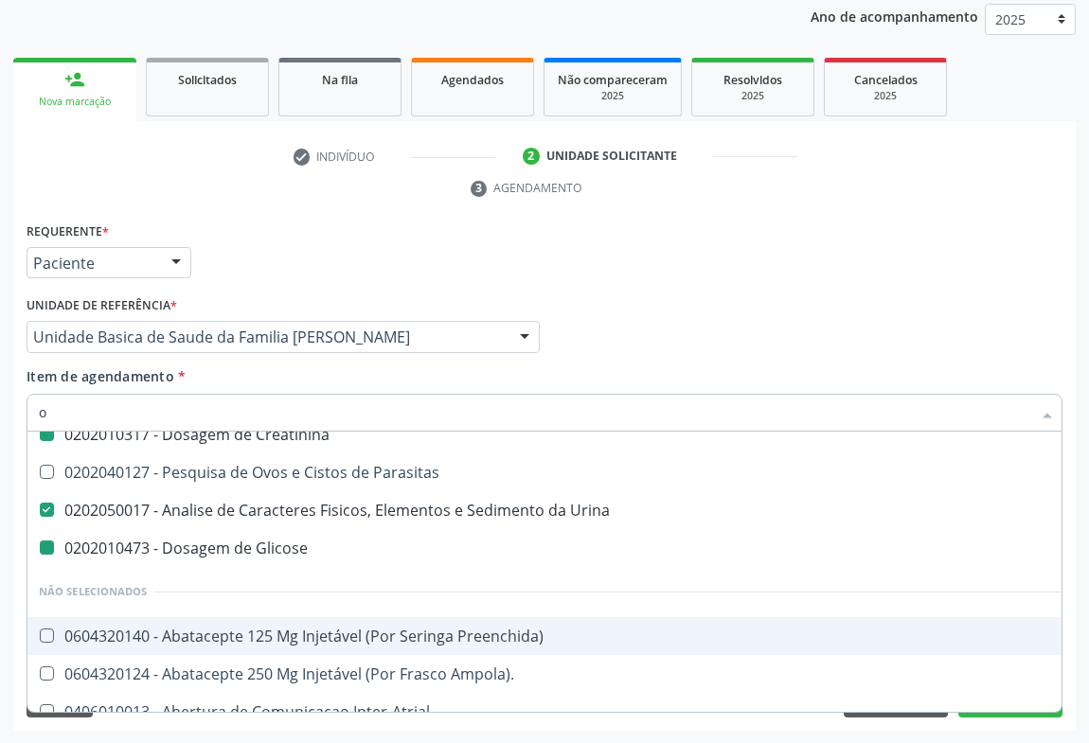
checkbox Ureia "false"
checkbox Creatinina "false"
checkbox Urina "false"
checkbox Glicose "false"
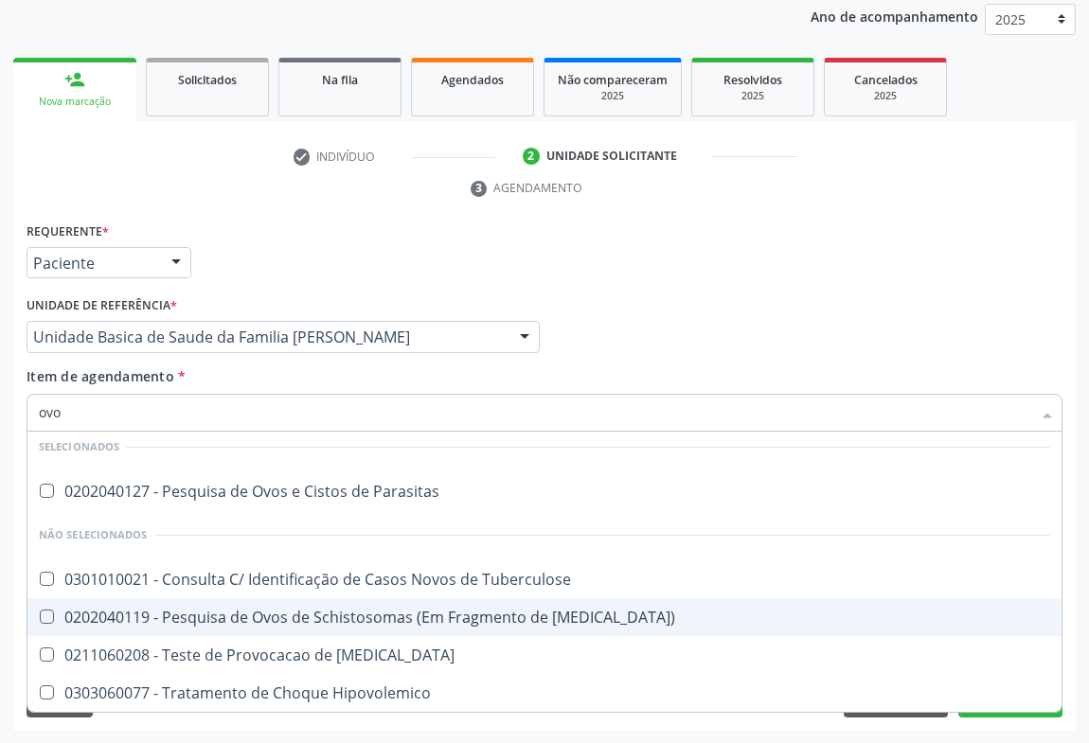
scroll to position [9, 0]
type input "ovos"
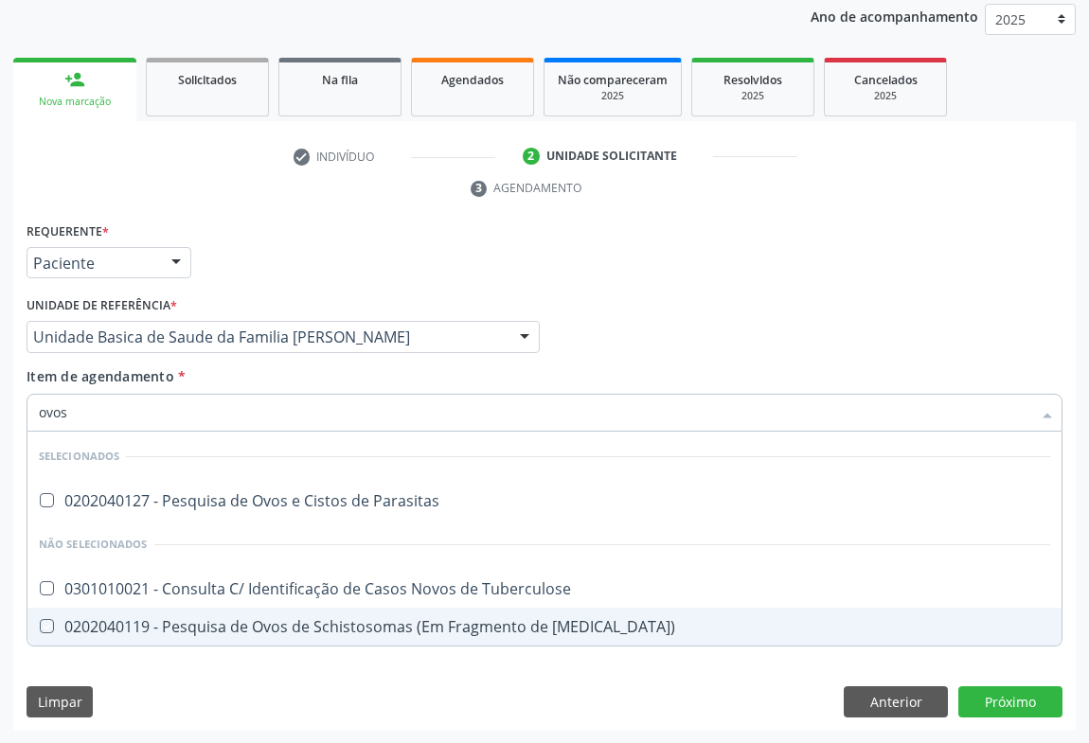
click at [550, 688] on div "Requerente * Paciente Médico(a) Enfermeiro(a) Paciente Nenhum resultado encontr…" at bounding box center [544, 475] width 1062 height 514
checkbox Parasitas "true"
checkbox Tuberculose "true"
checkbox Mucosa\) "true"
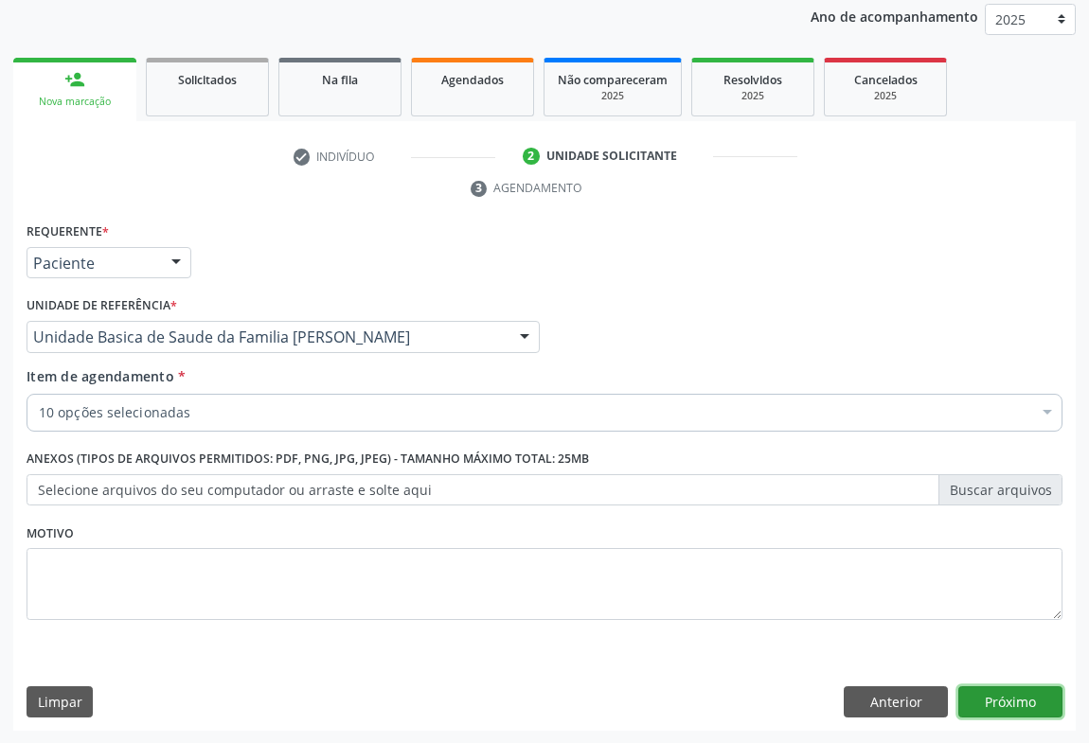
click at [992, 704] on button "Próximo" at bounding box center [1010, 702] width 104 height 32
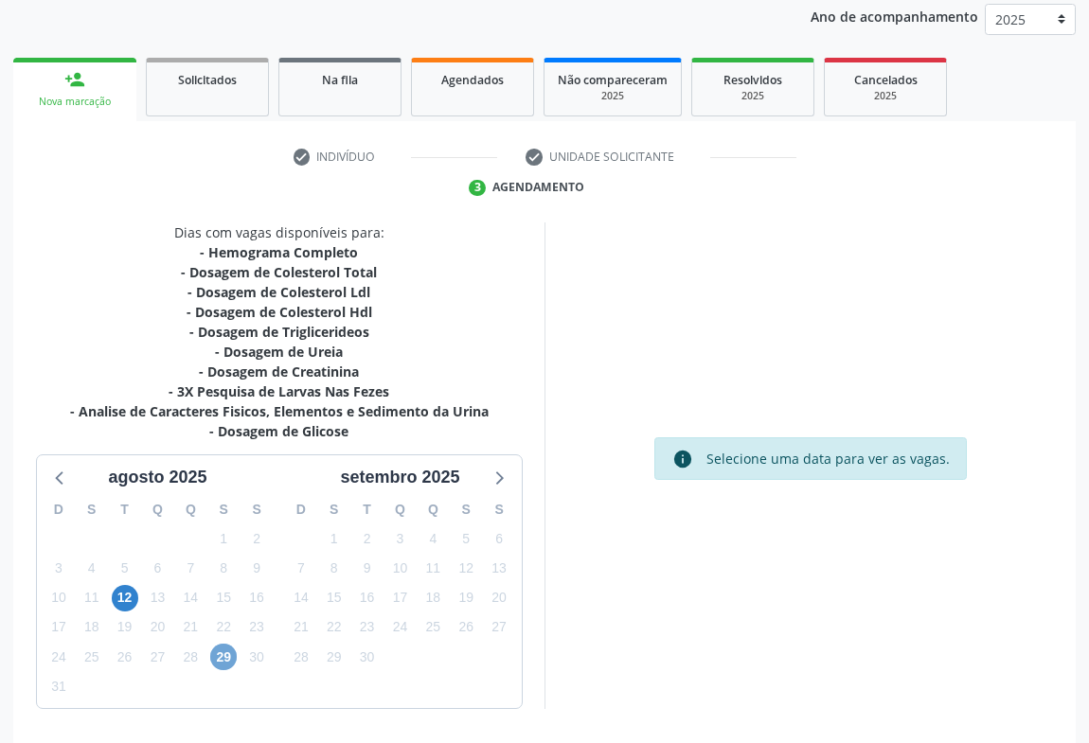
drag, startPoint x: 226, startPoint y: 649, endPoint x: 5, endPoint y: 661, distance: 221.9
click at [226, 648] on span "29" at bounding box center [223, 657] width 27 height 27
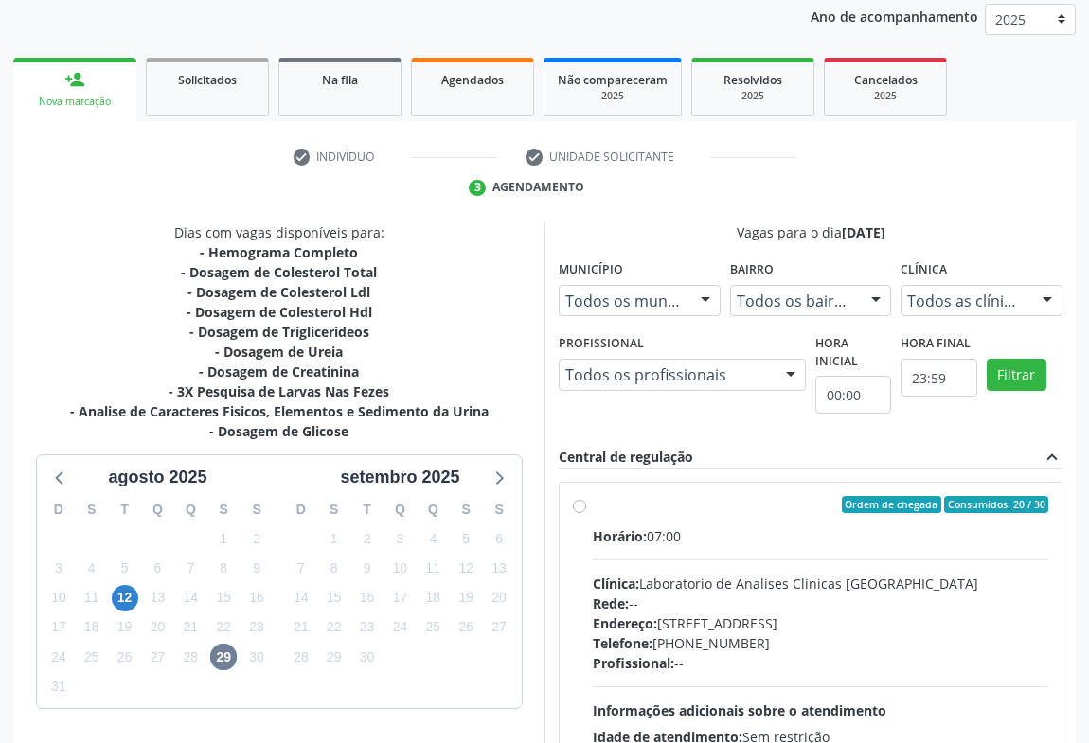
click at [593, 507] on label "Ordem de chegada Consumidos: 20 / 30 Horário: 07:00 Clínica: Laboratorio de Ana…" at bounding box center [820, 641] width 455 height 291
click at [578, 507] on input "Ordem de chegada Consumidos: 20 / 30 Horário: 07:00 Clínica: Laboratorio de Ana…" at bounding box center [579, 504] width 13 height 17
radio input "true"
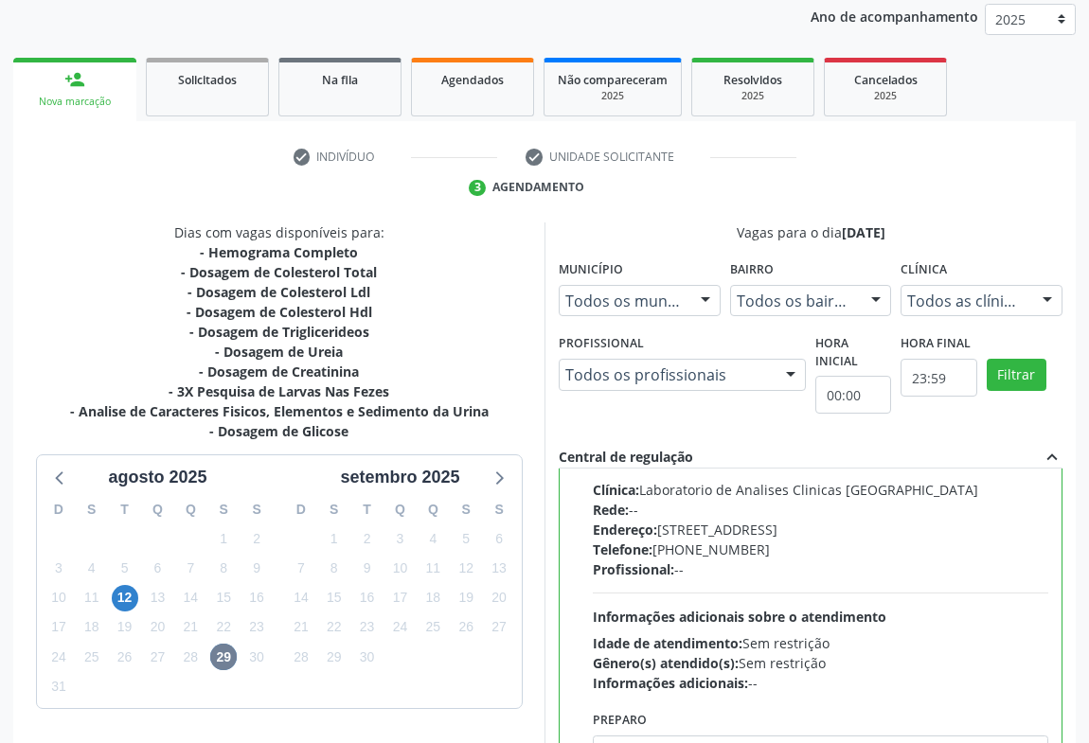
scroll to position [427, 0]
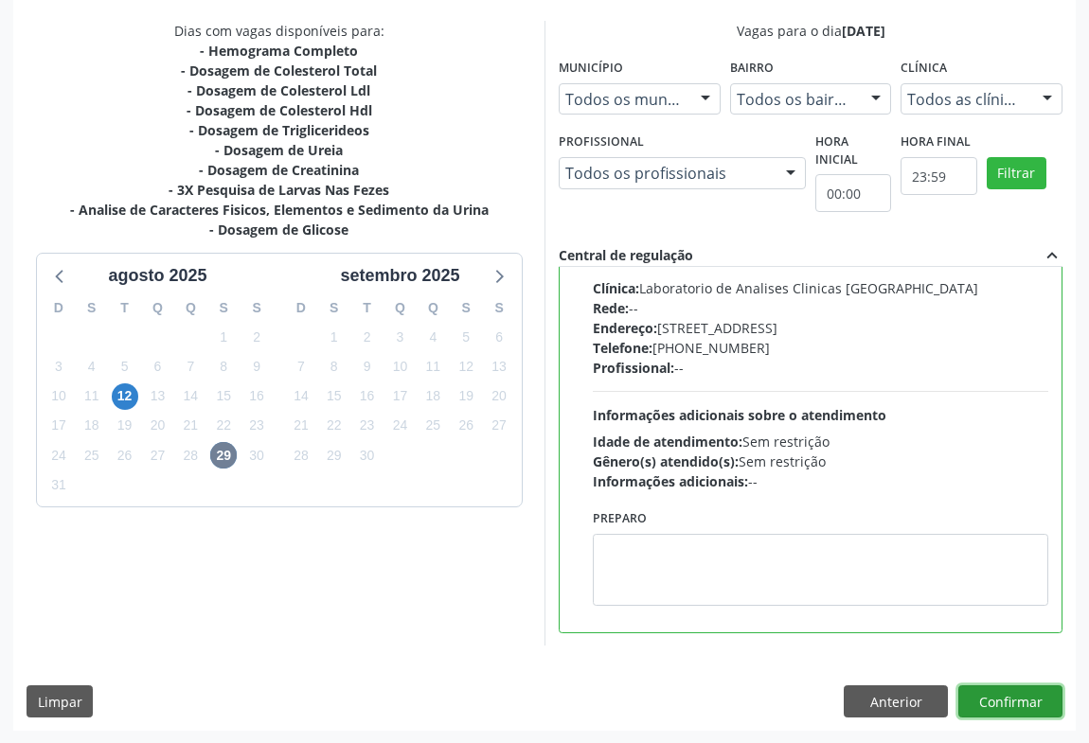
click at [979, 691] on button "Confirmar" at bounding box center [1010, 701] width 104 height 32
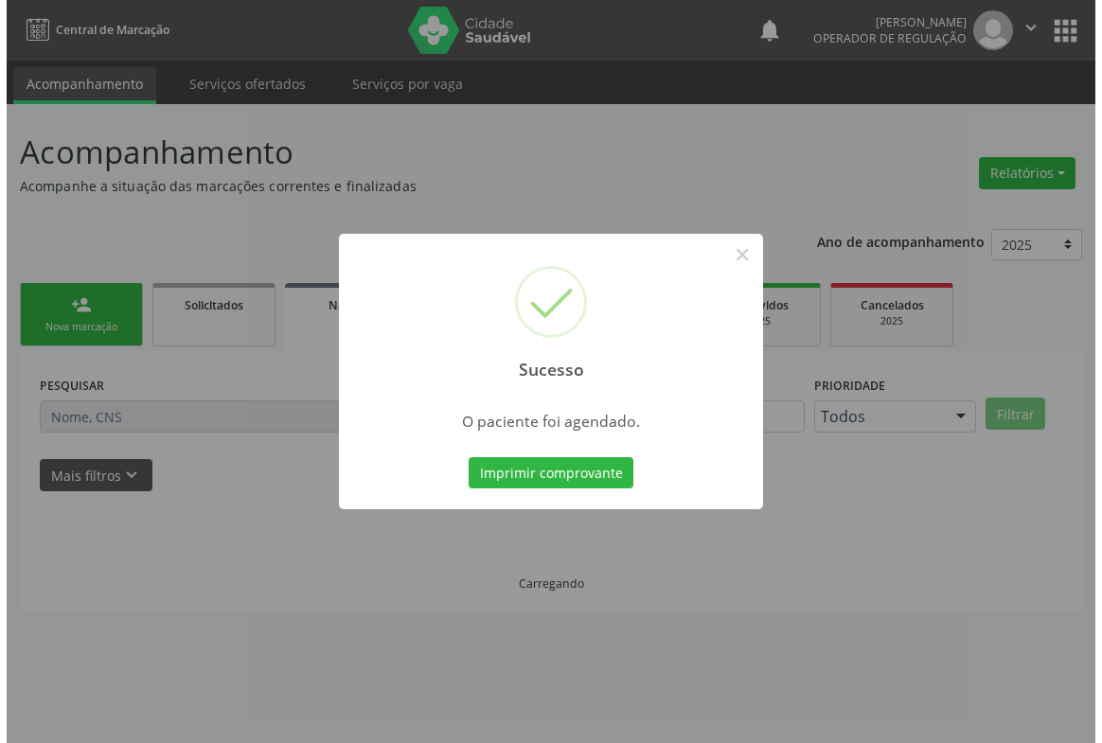
scroll to position [0, 0]
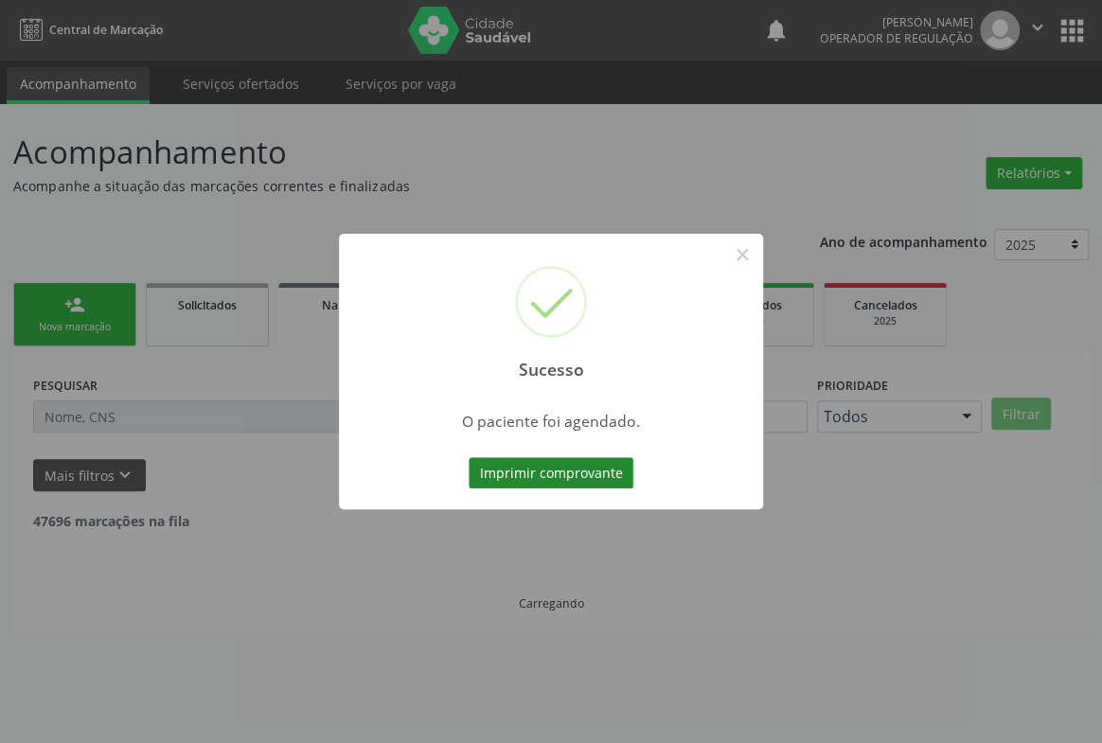
click at [530, 475] on button "Imprimir comprovante" at bounding box center [551, 473] width 165 height 32
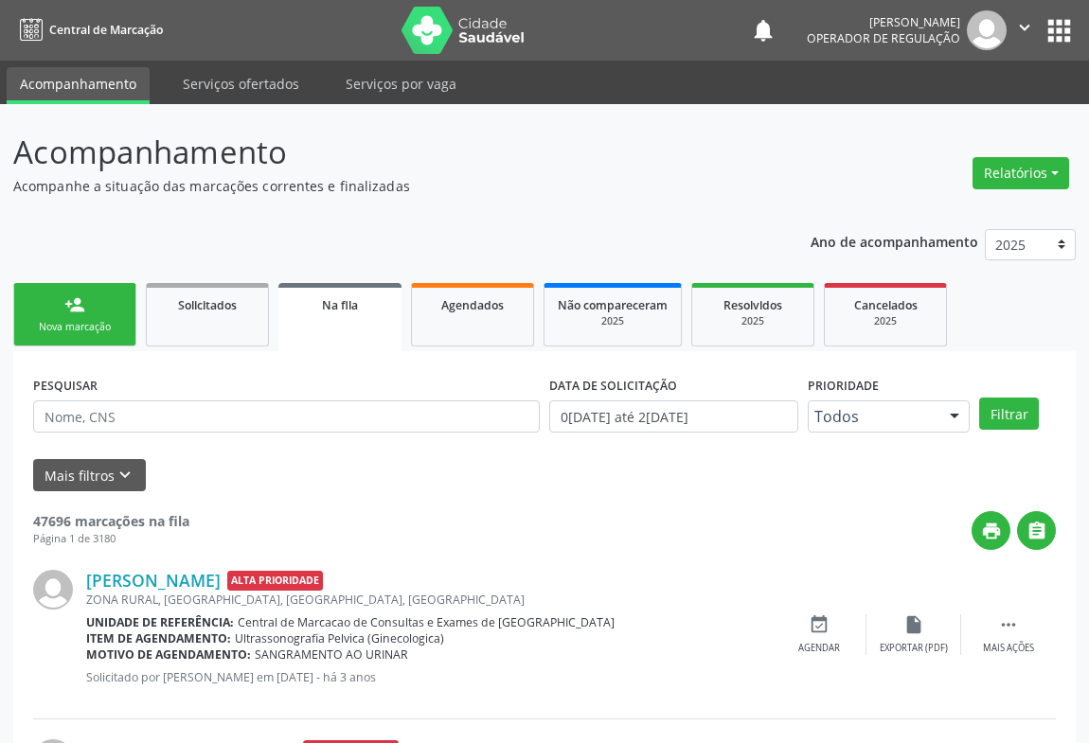
click at [76, 329] on div "Nova marcação" at bounding box center [74, 327] width 95 height 14
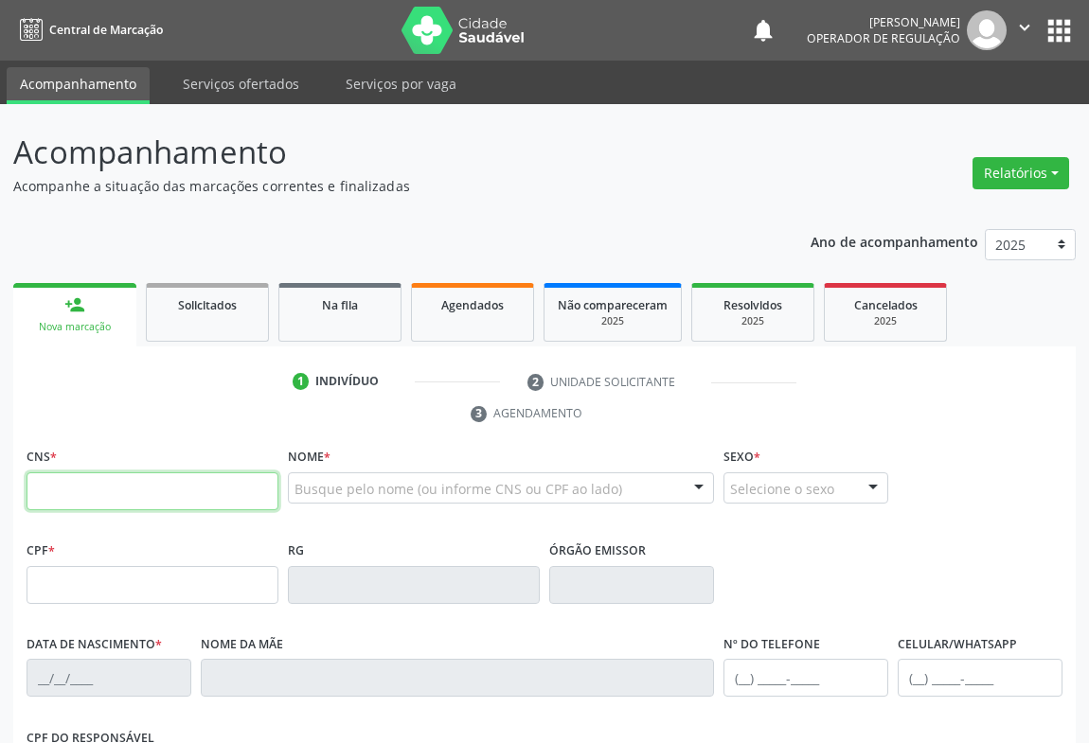
click at [164, 502] on input "text" at bounding box center [153, 491] width 252 height 38
type input "705 0004 6924 5056"
type input "30/01/1995"
type input "(74) 99980-4700"
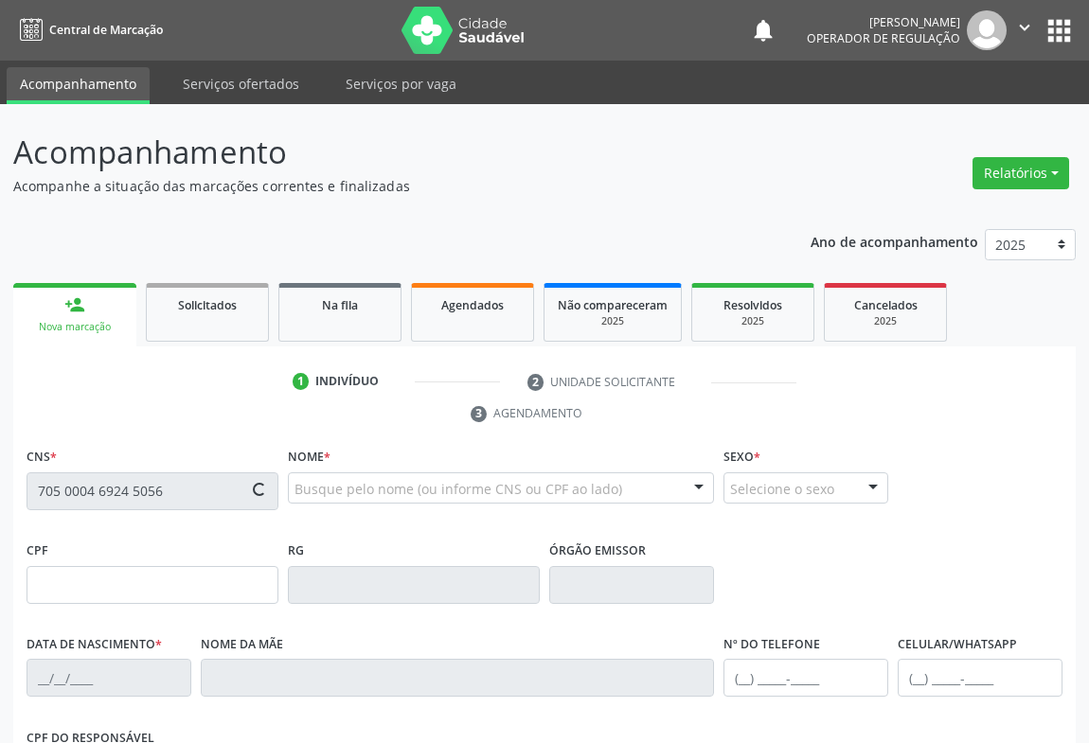
type input "065.165.985-09"
type input "S/N"
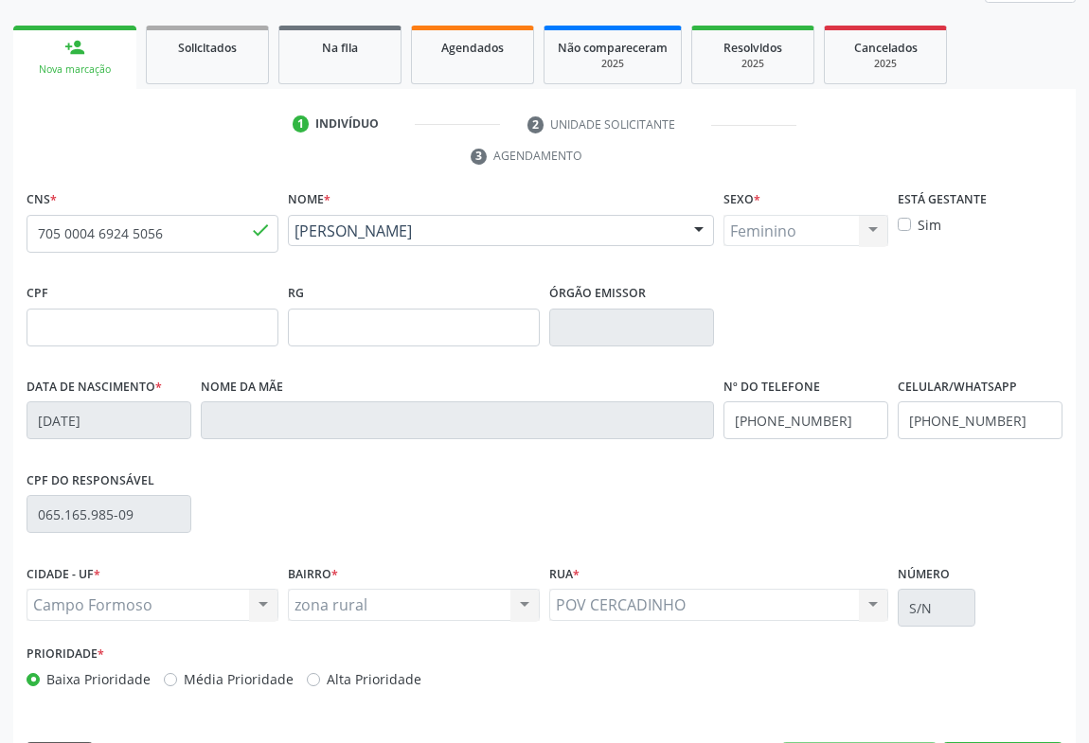
scroll to position [313, 0]
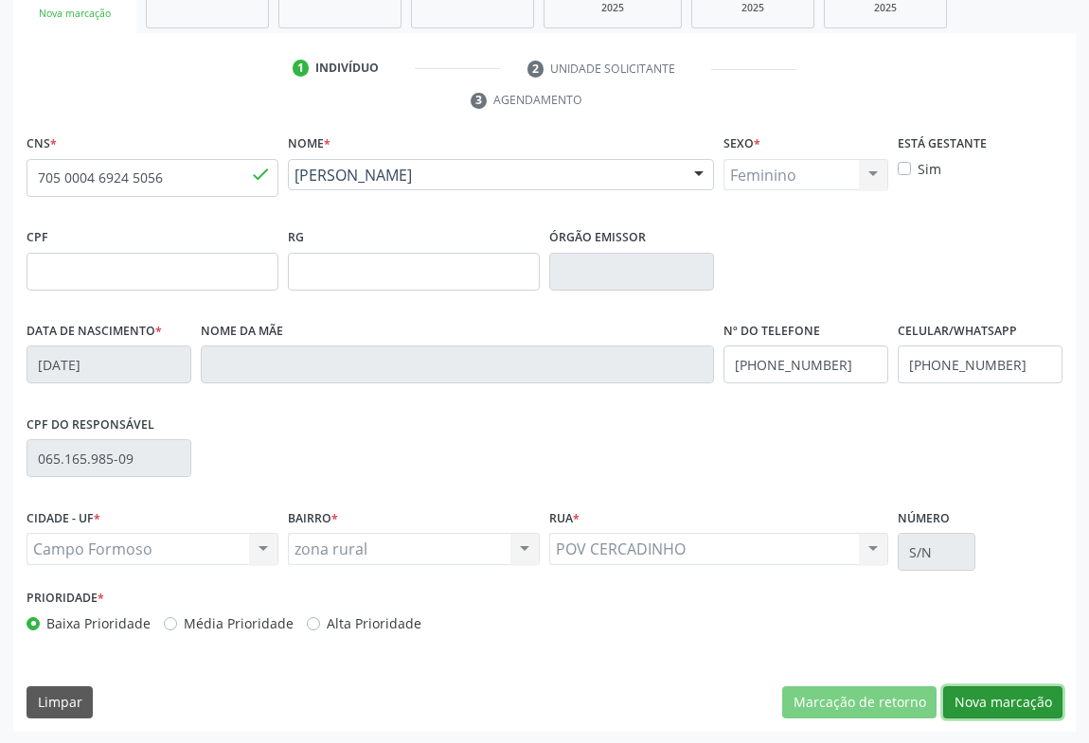
click at [971, 702] on button "Nova marcação" at bounding box center [1002, 702] width 119 height 32
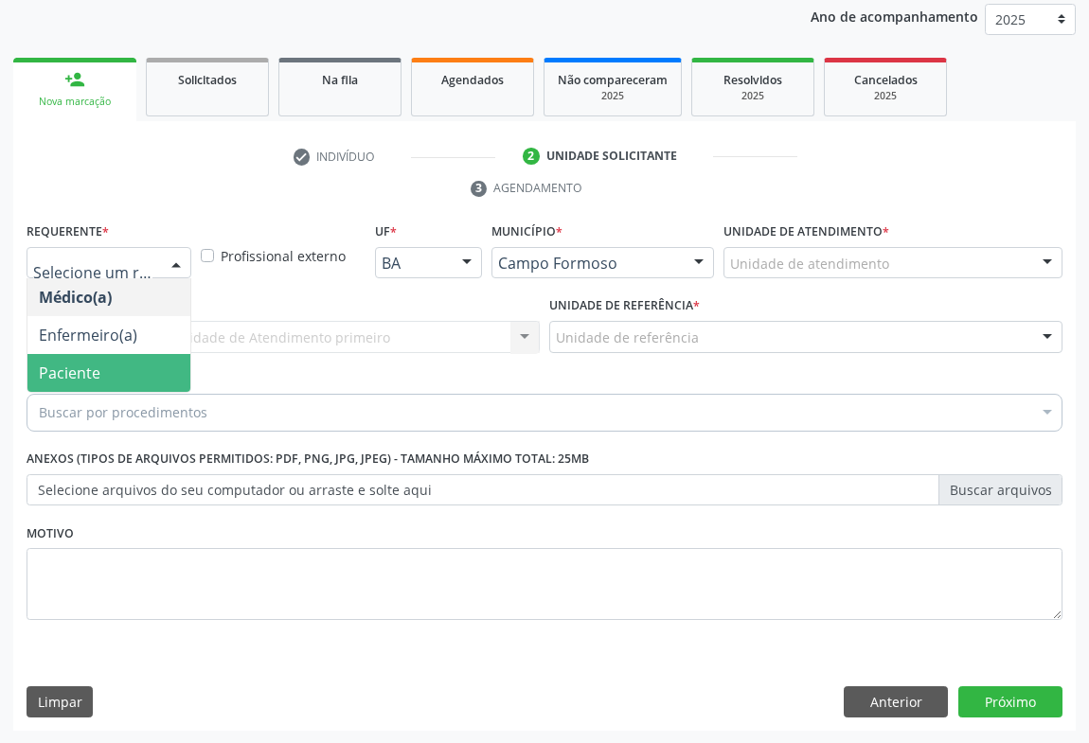
click at [56, 373] on span "Paciente" at bounding box center [70, 373] width 62 height 21
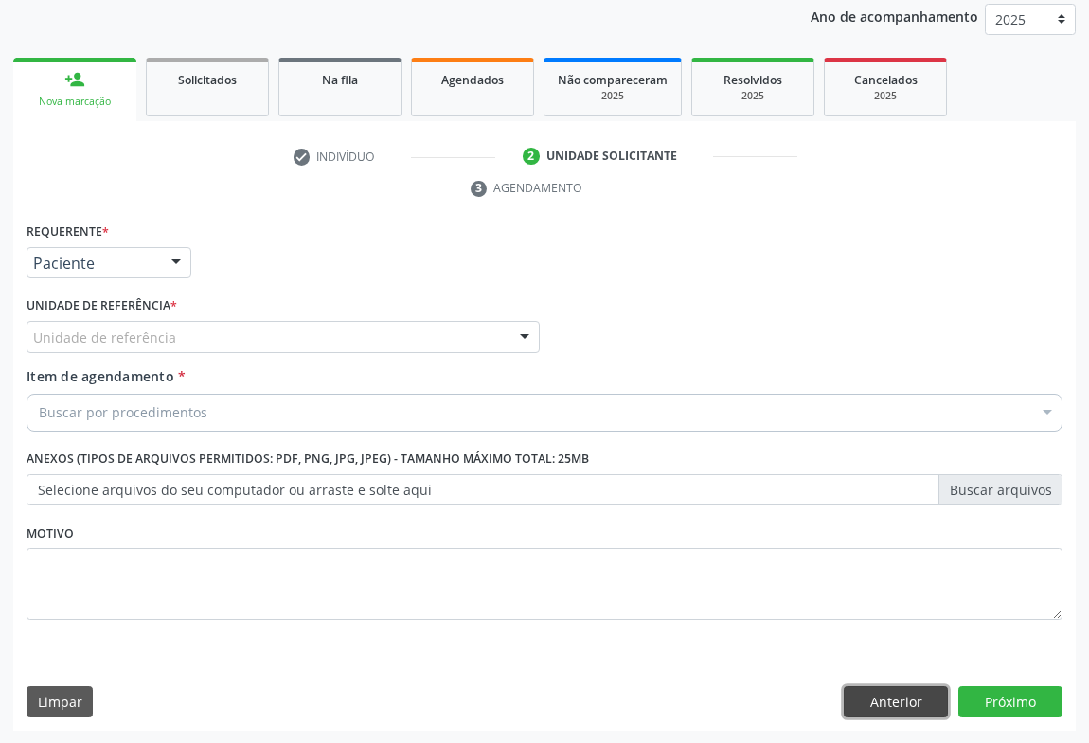
click at [850, 699] on button "Anterior" at bounding box center [896, 702] width 104 height 32
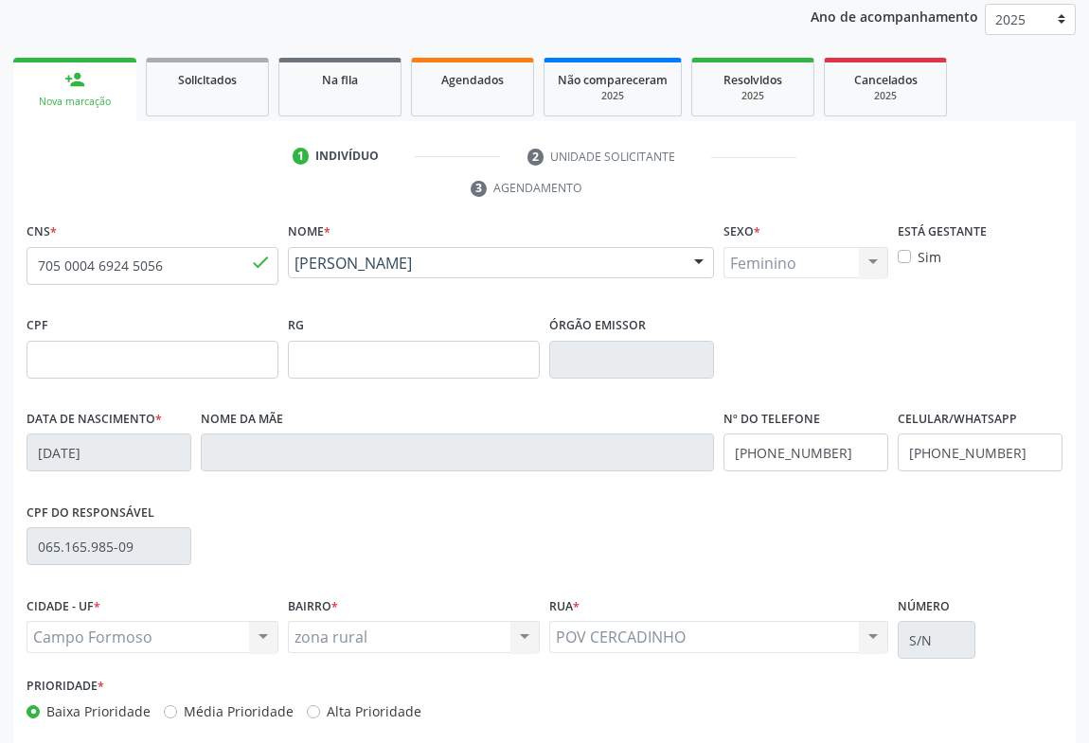
scroll to position [313, 0]
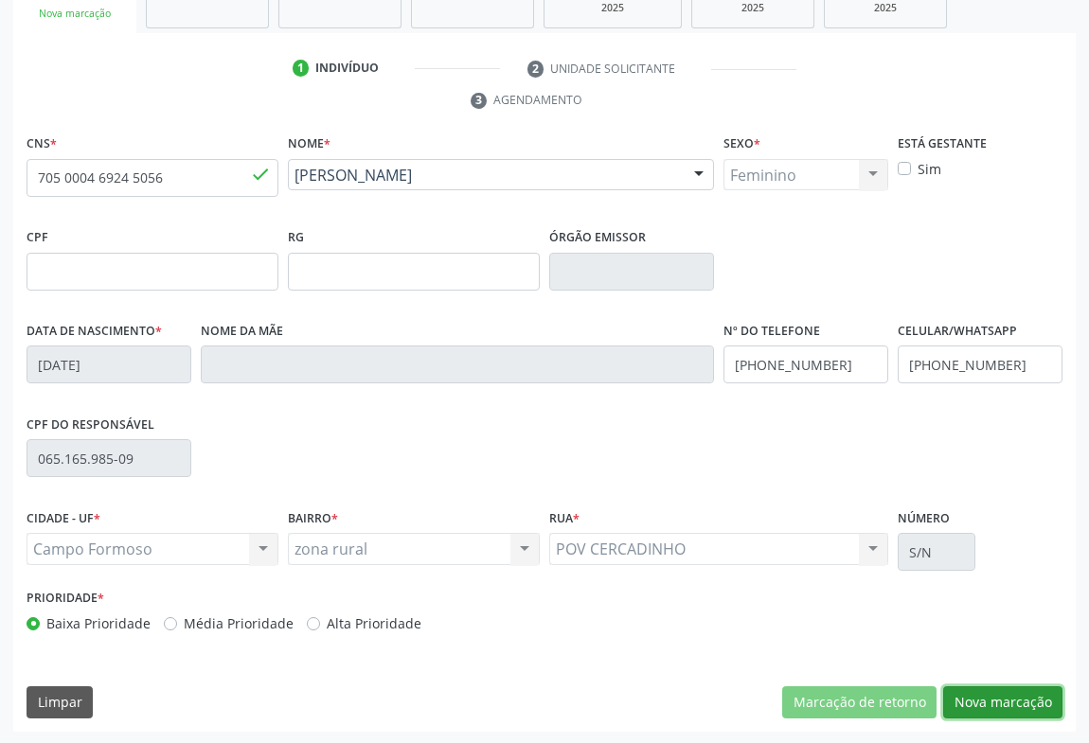
click at [1013, 705] on button "Nova marcação" at bounding box center [1002, 702] width 119 height 32
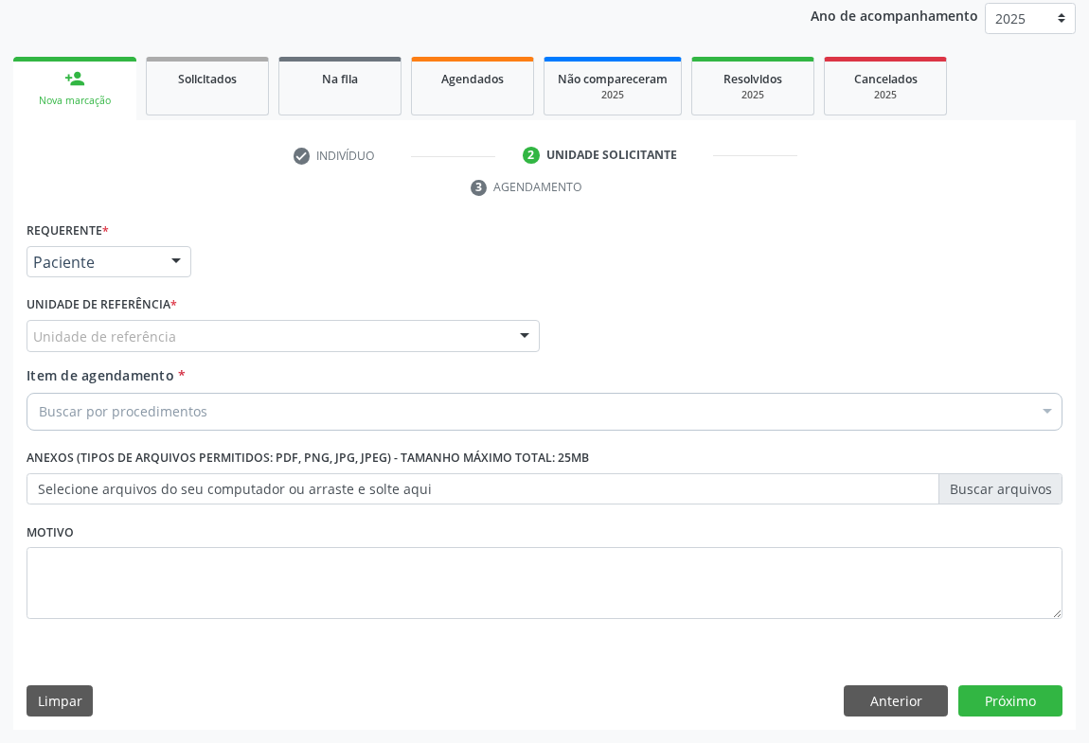
scroll to position [225, 0]
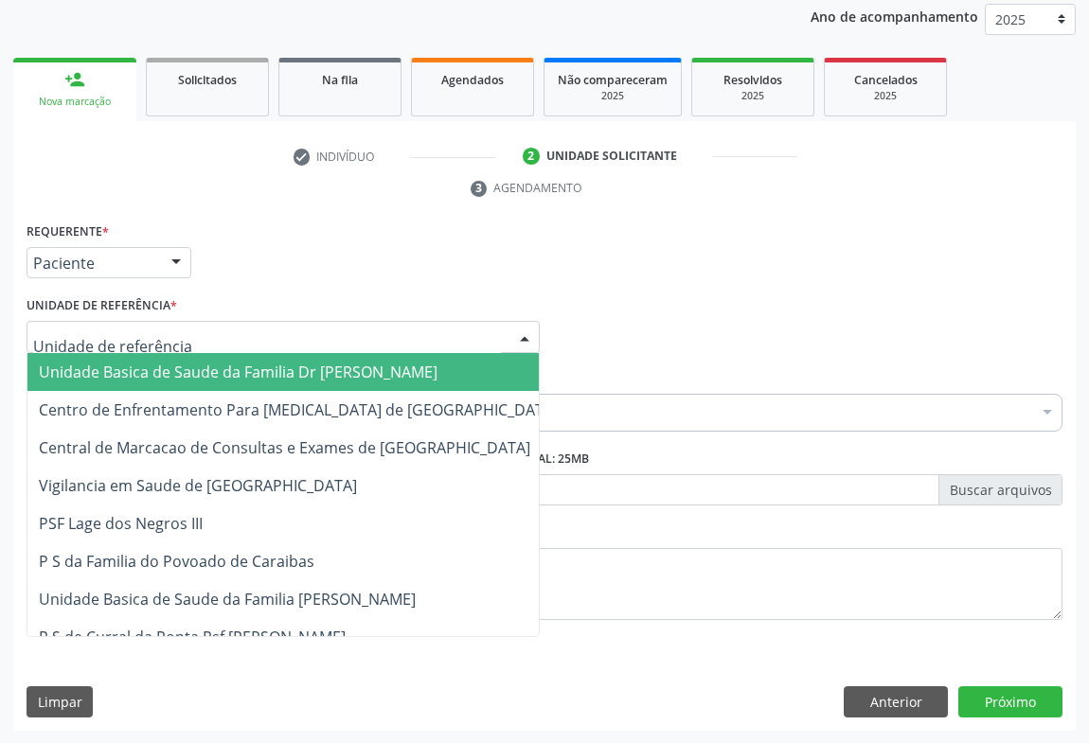
click at [92, 377] on span "Unidade Basica de Saude da Familia Dr [PERSON_NAME]" at bounding box center [238, 372] width 399 height 21
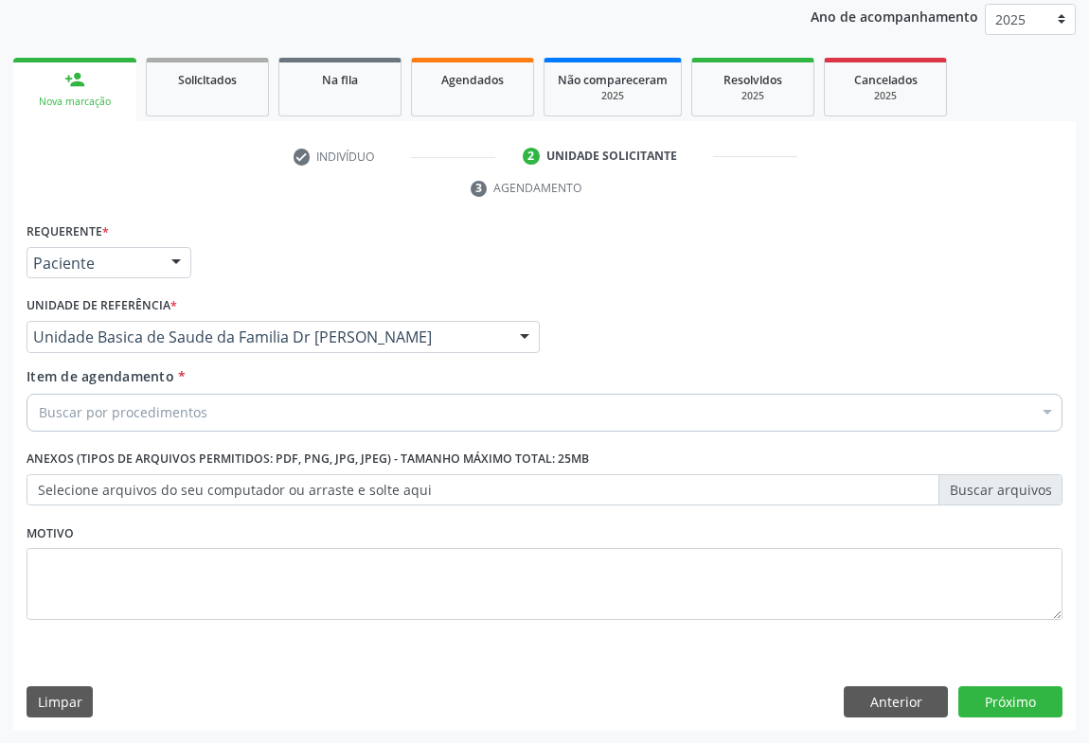
click at [56, 421] on div "Buscar por procedimentos" at bounding box center [545, 413] width 1036 height 38
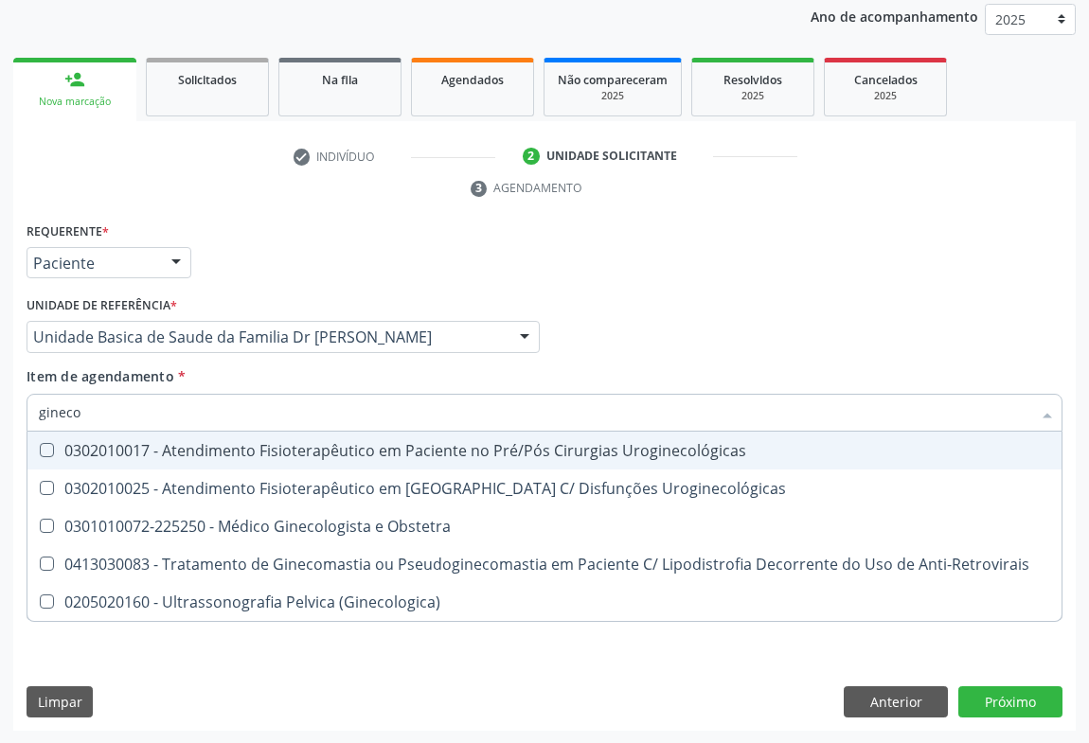
type input "ginecol"
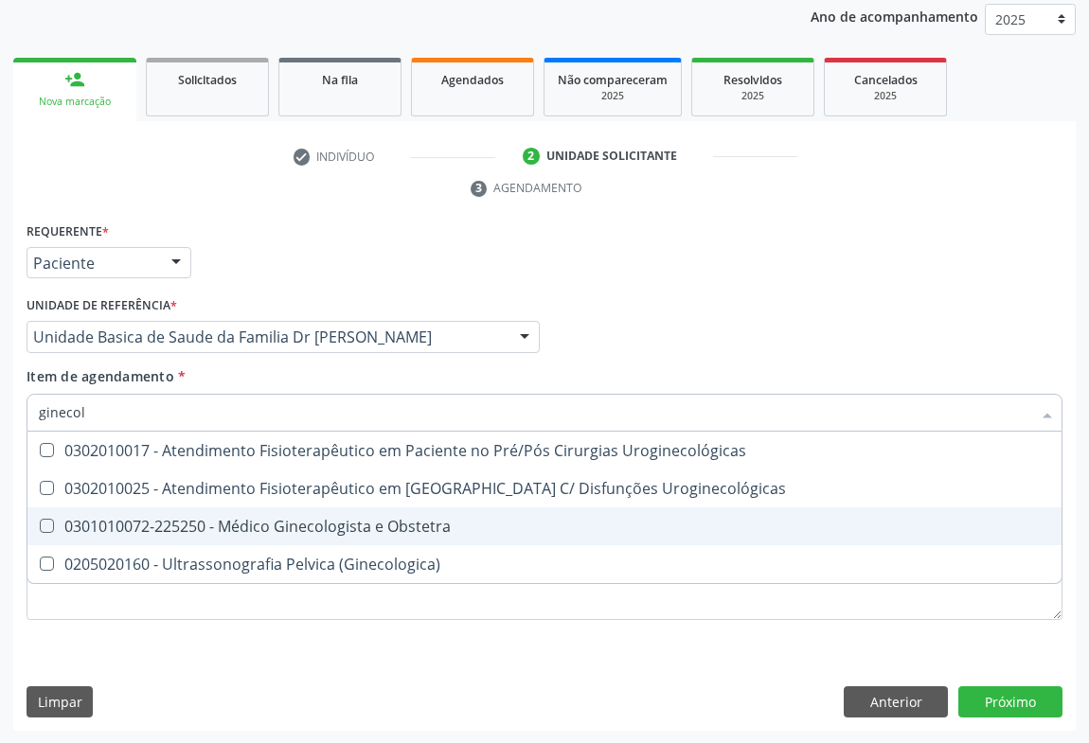
click at [362, 524] on div "0301010072-225250 - Médico Ginecologista e Obstetra" at bounding box center [544, 526] width 1011 height 15
checkbox Obstetra "true"
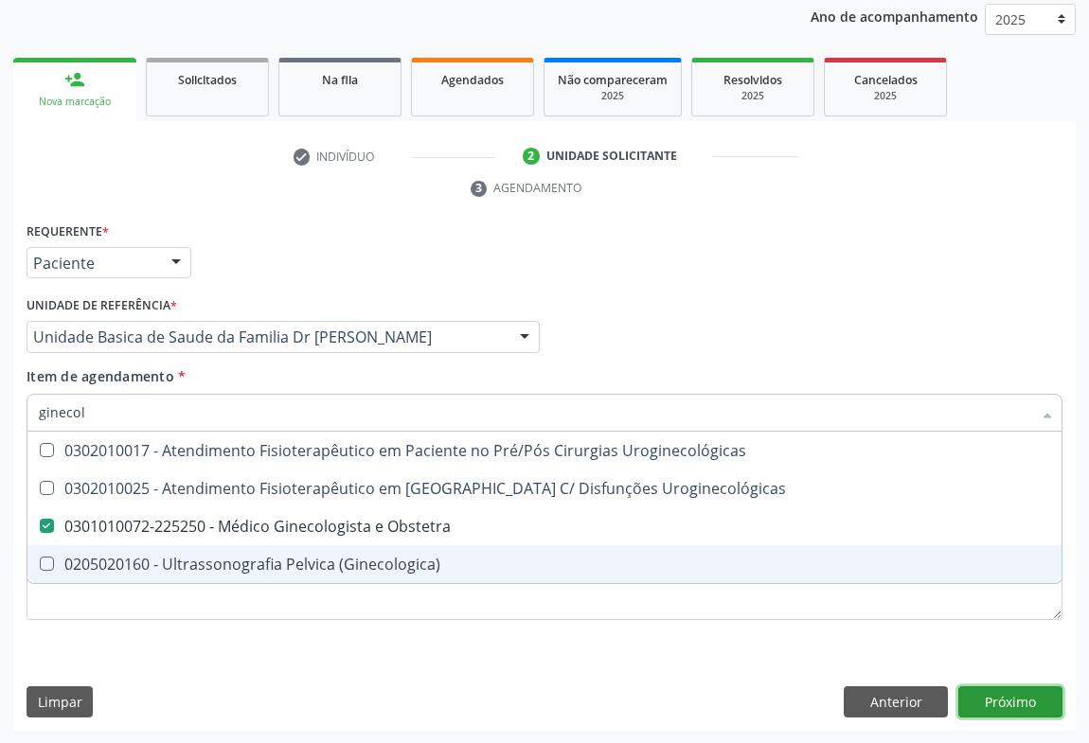
click at [1005, 703] on div "Requerente * Paciente Médico(a) Enfermeiro(a) Paciente Nenhum resultado encontr…" at bounding box center [544, 475] width 1062 height 514
checkbox Uroginecológicas "true"
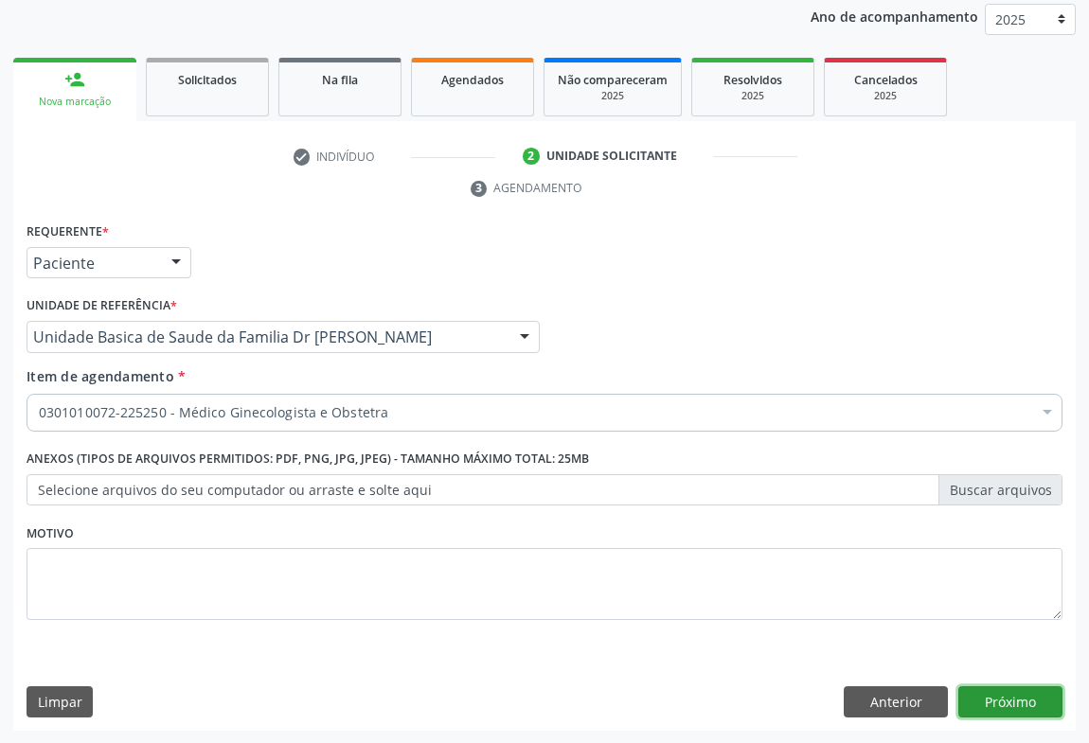
click at [1014, 699] on button "Próximo" at bounding box center [1010, 702] width 104 height 32
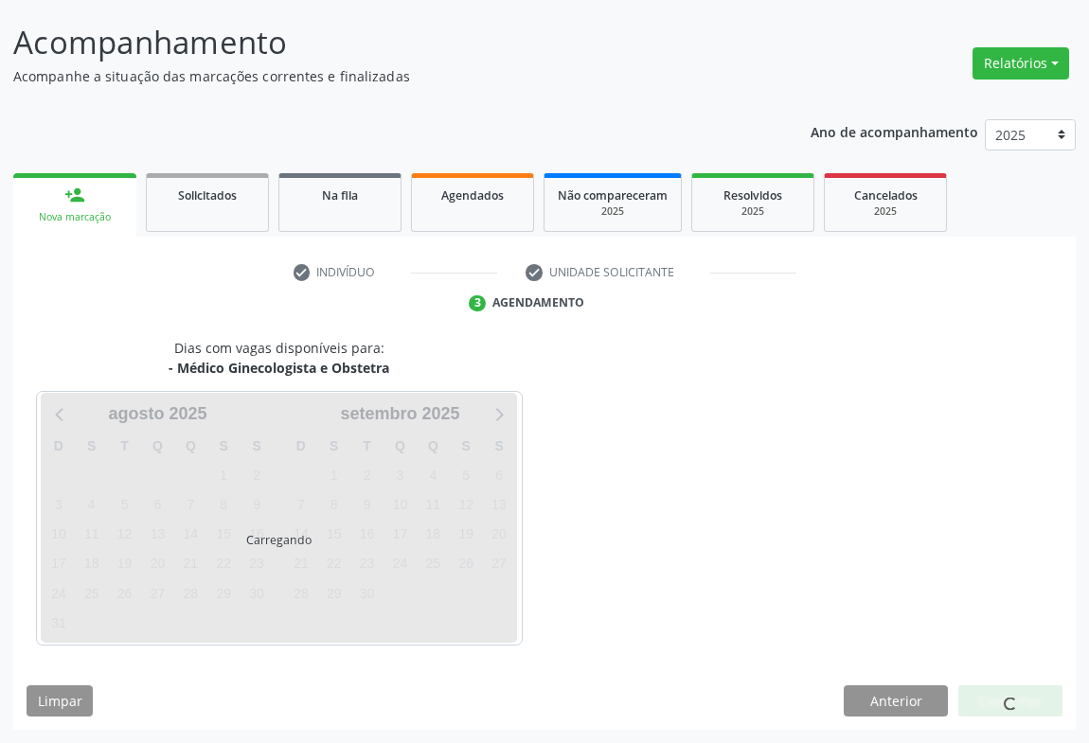
scroll to position [109, 0]
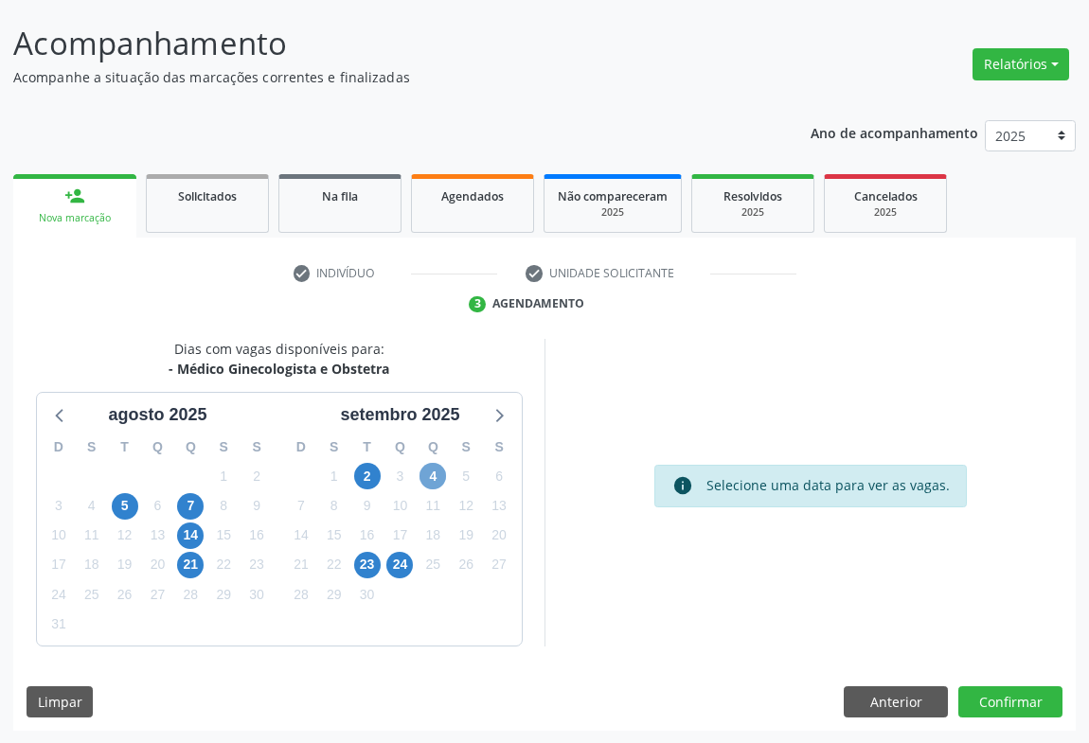
click at [435, 476] on span "4" at bounding box center [432, 476] width 27 height 27
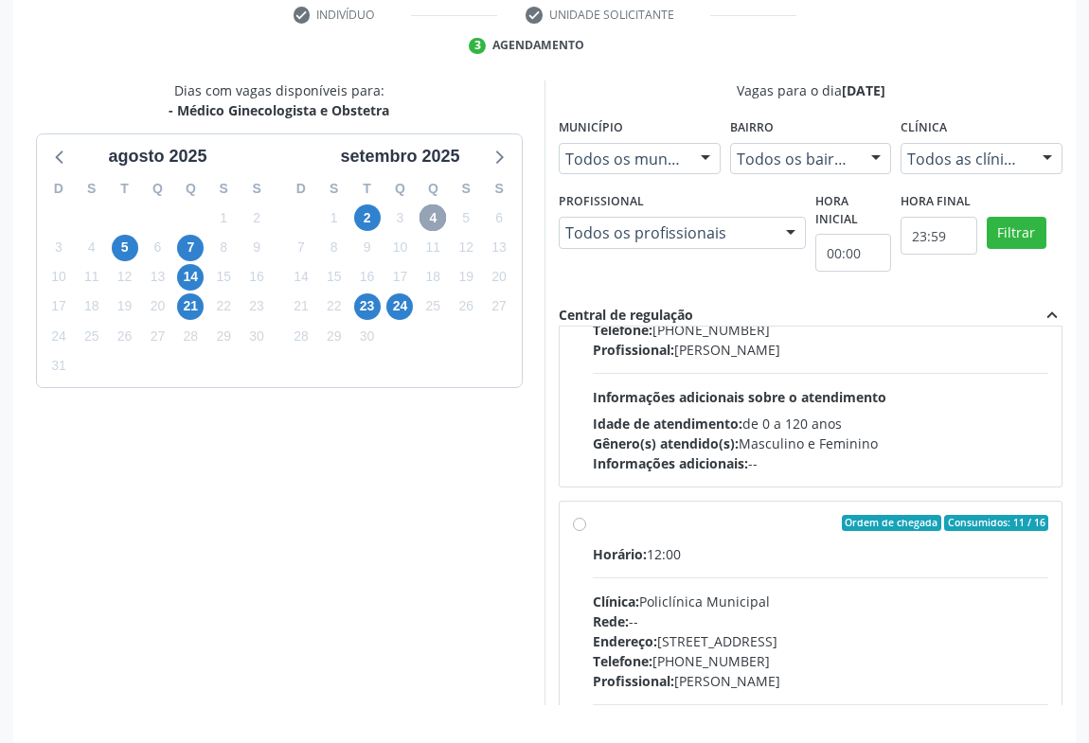
scroll to position [296, 0]
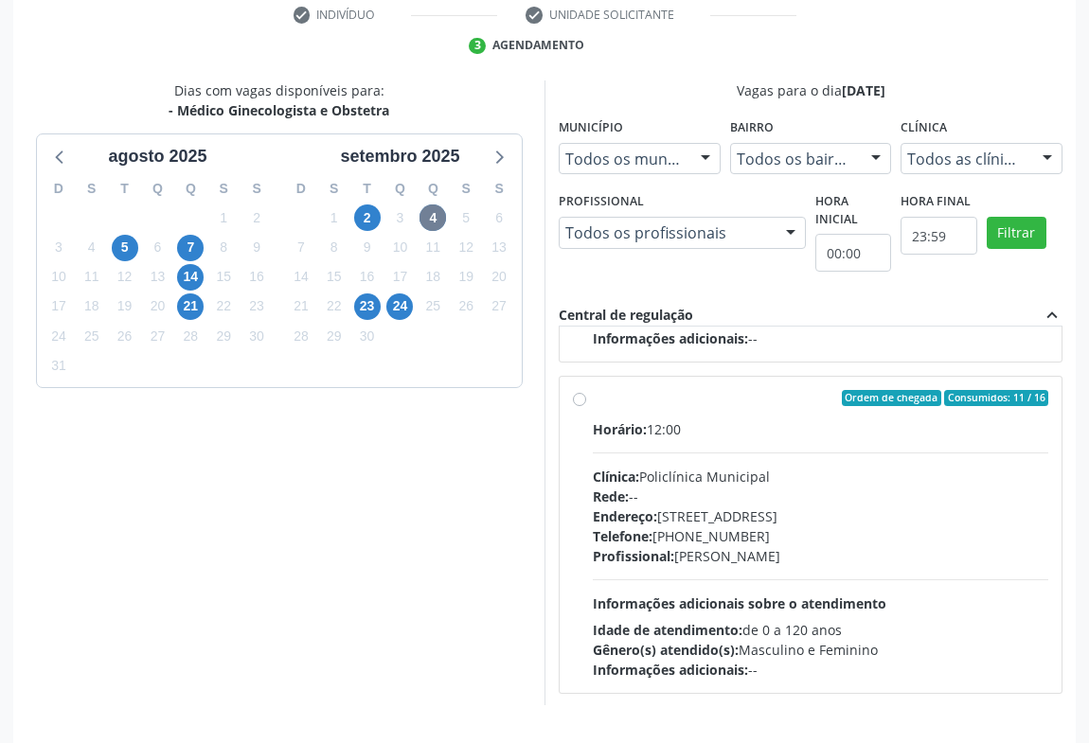
click at [593, 398] on label "Ordem de chegada Consumidos: 11 / 16 Horário: 12:00 Clínica: Policlínica Munici…" at bounding box center [820, 535] width 455 height 291
click at [576, 398] on input "Ordem de chegada Consumidos: 11 / 16 Horário: 12:00 Clínica: Policlínica Munici…" at bounding box center [579, 398] width 13 height 17
radio input "true"
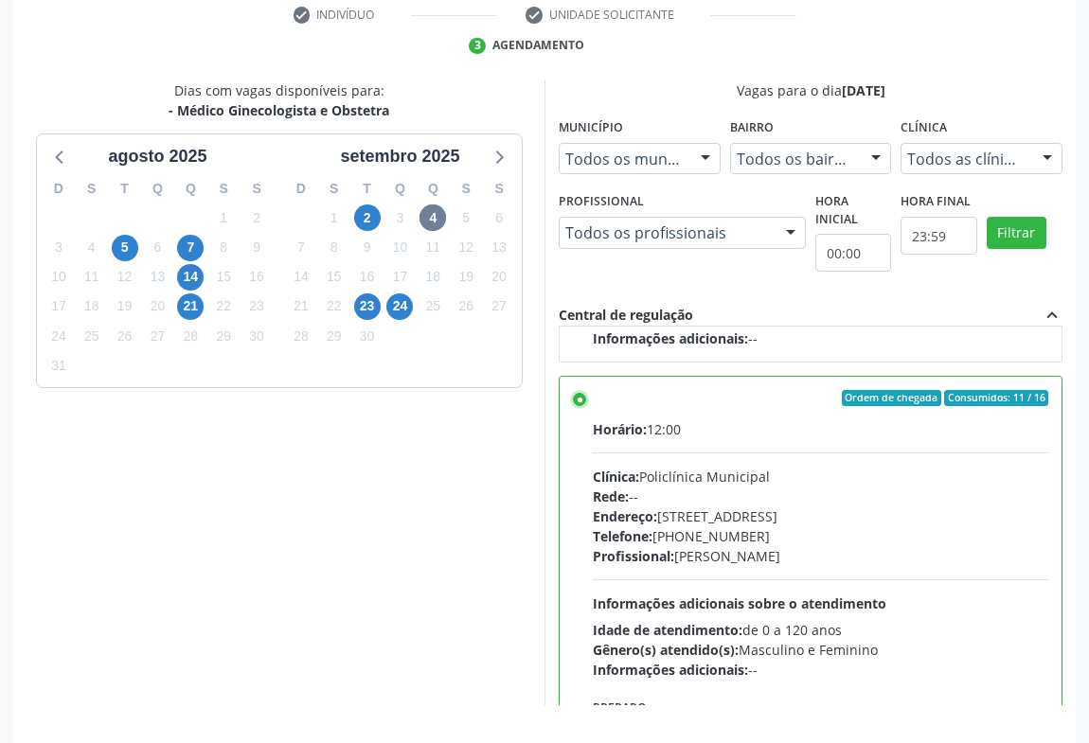
scroll to position [427, 0]
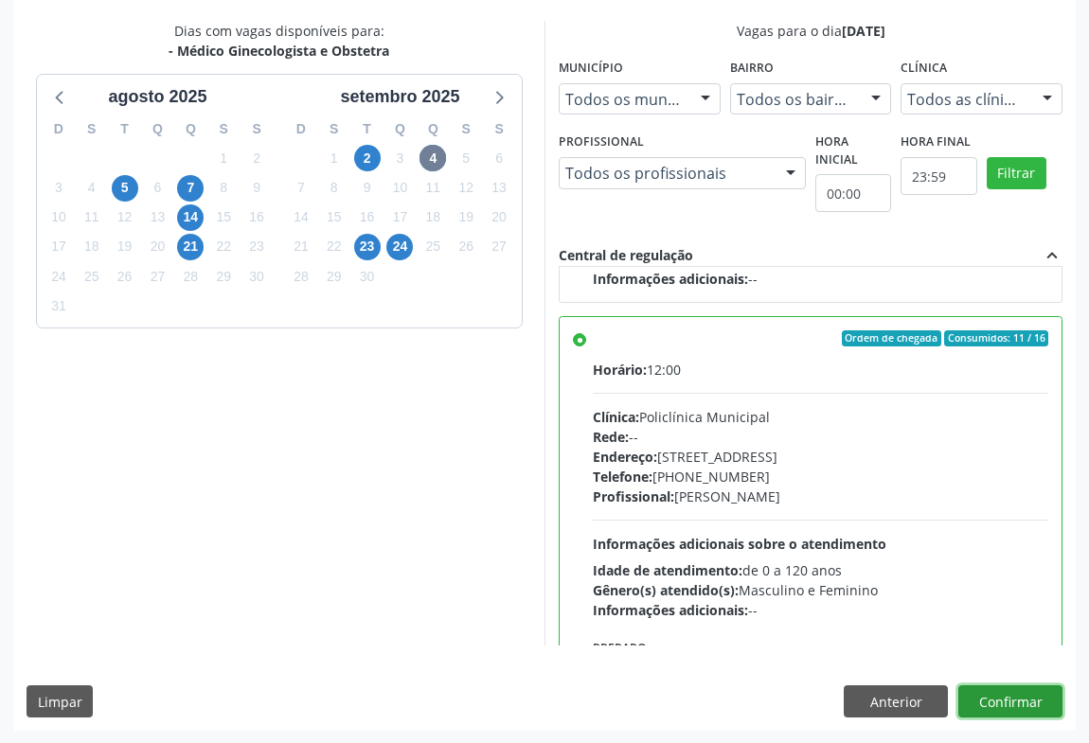
click at [977, 690] on button "Confirmar" at bounding box center [1010, 701] width 104 height 32
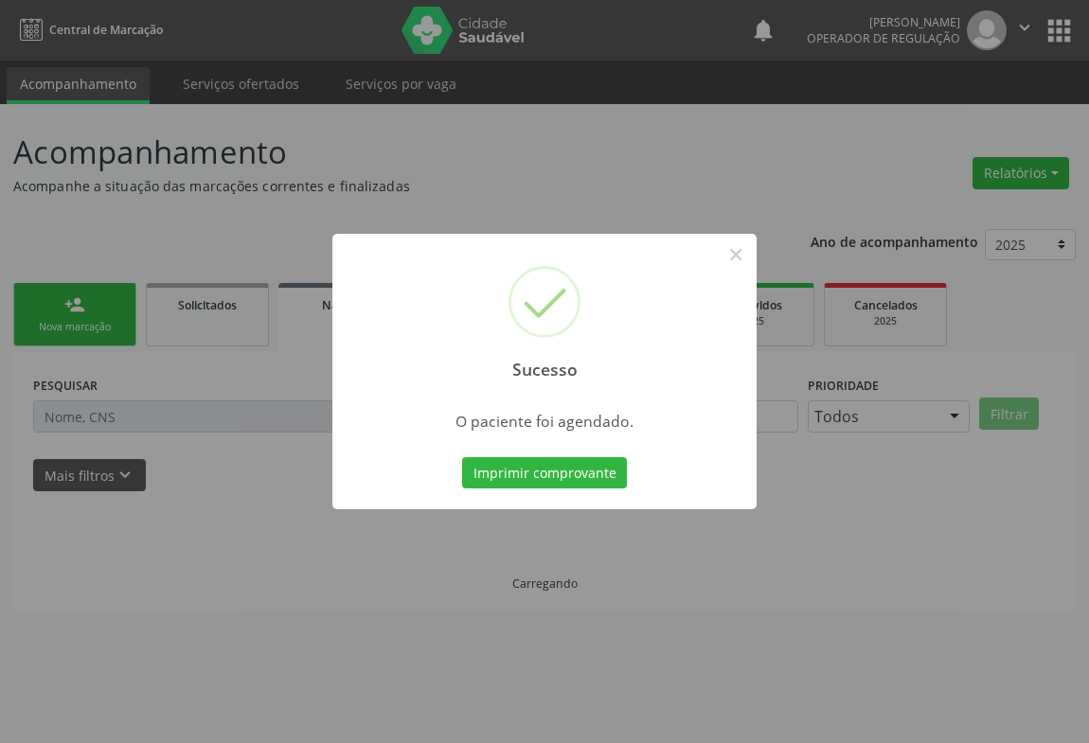
scroll to position [0, 0]
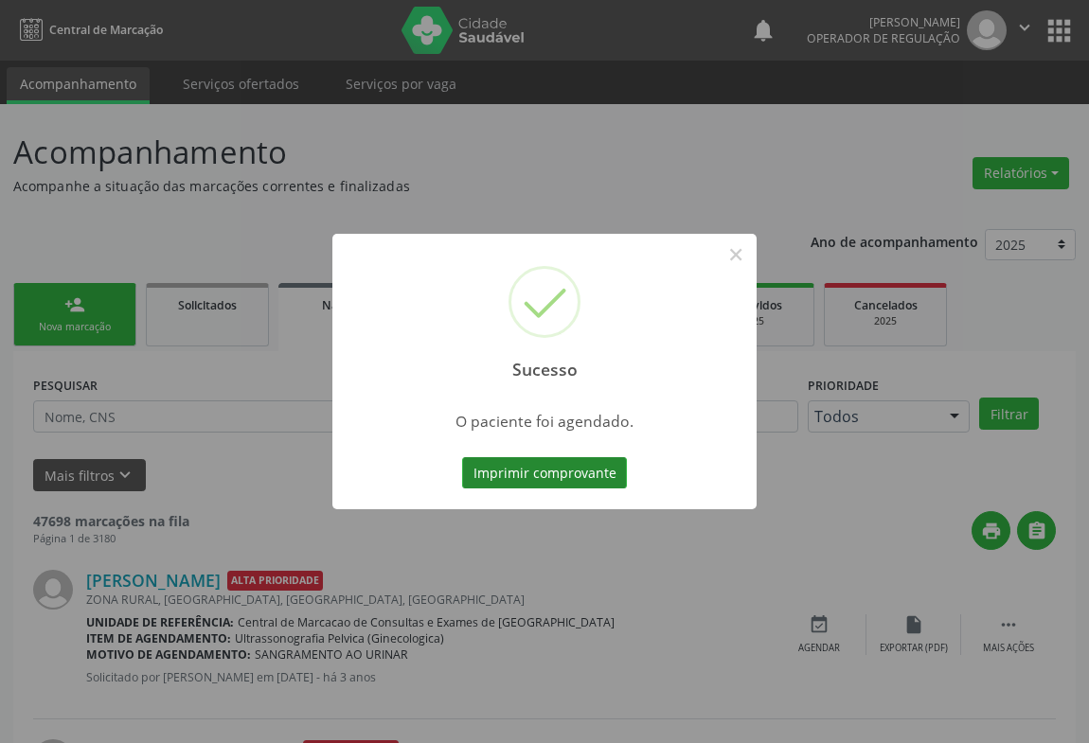
click at [561, 471] on button "Imprimir comprovante" at bounding box center [544, 473] width 165 height 32
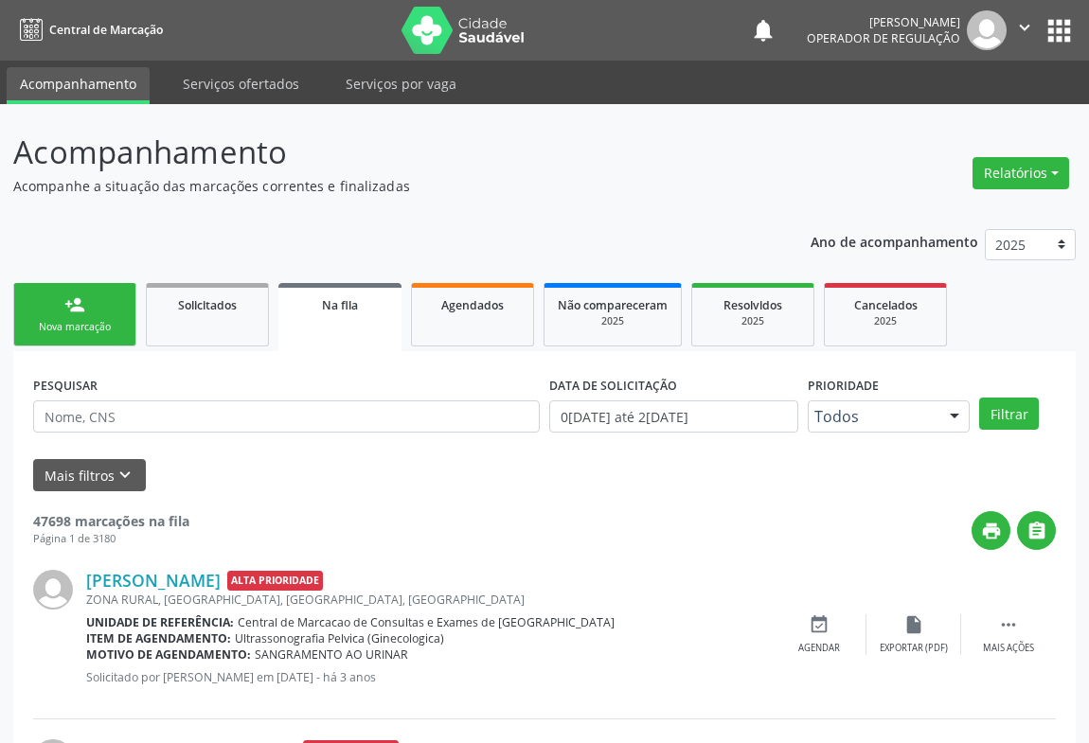
click at [124, 308] on link "person_add Nova marcação" at bounding box center [74, 314] width 123 height 63
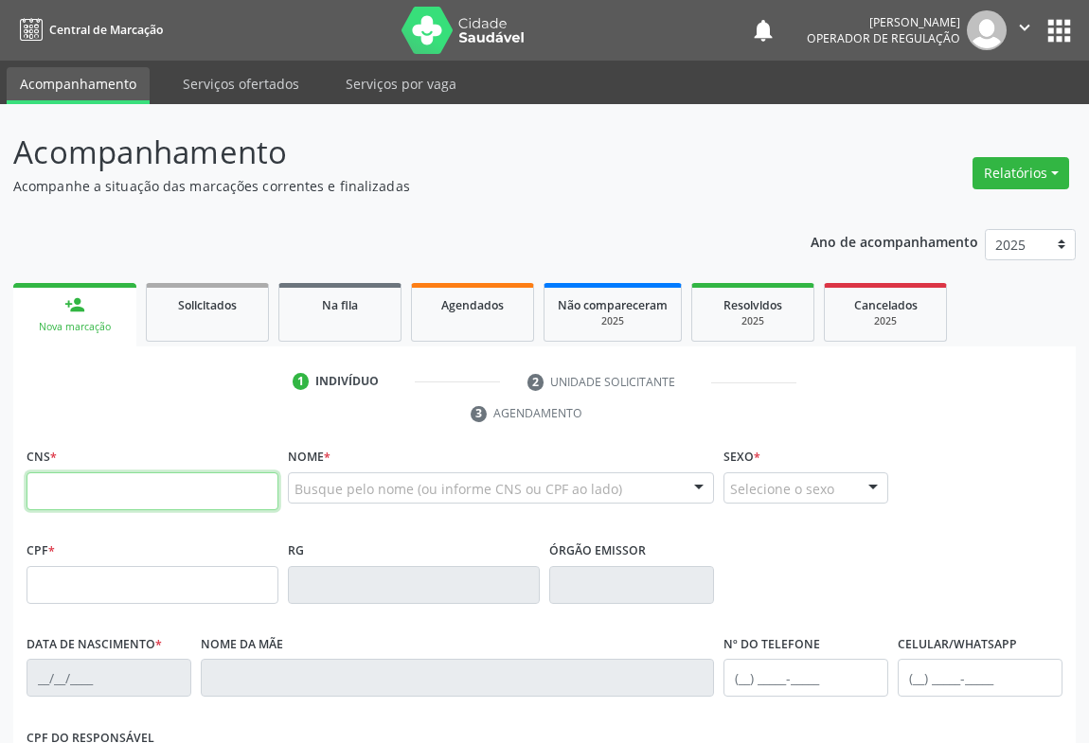
click at [212, 497] on input "text" at bounding box center [153, 491] width 252 height 38
type input "700 0018 0670 0608"
type input "29/05/2024"
type input "(74) 98819-2740"
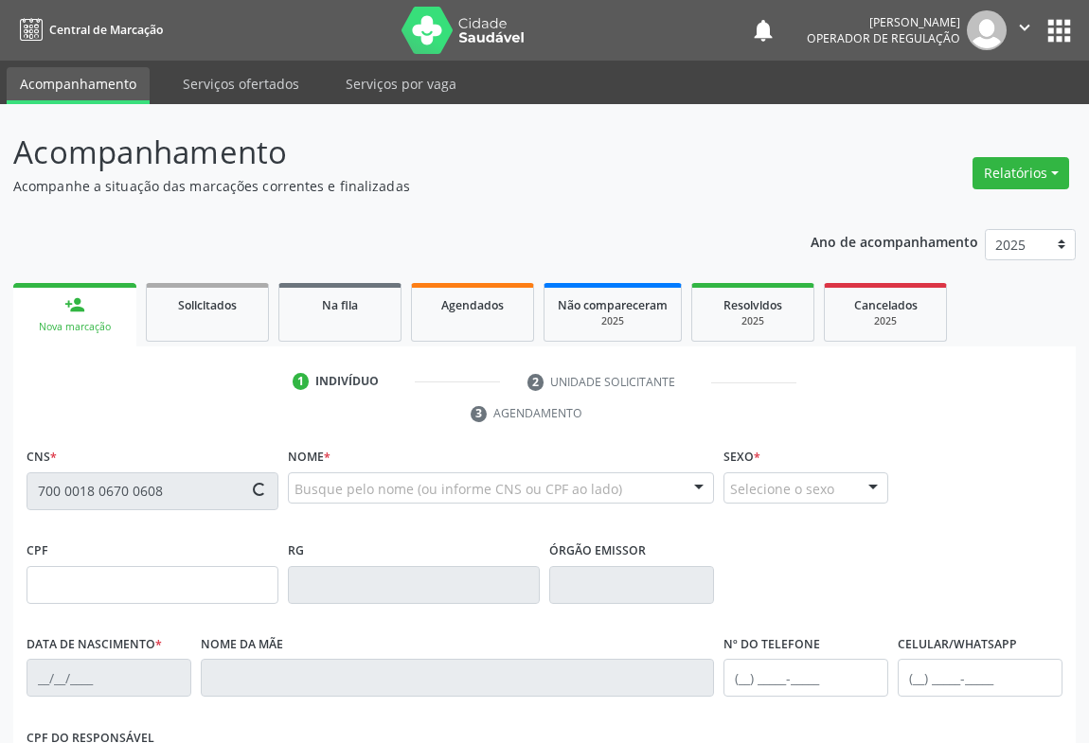
type input "S/N"
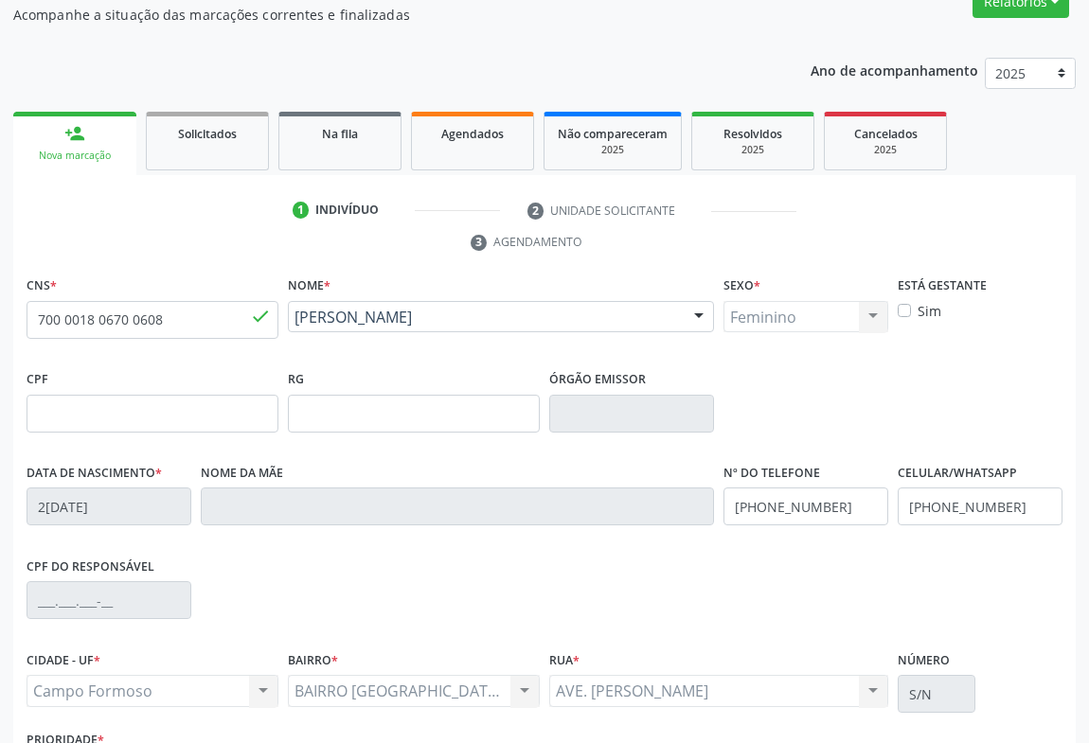
scroll to position [313, 0]
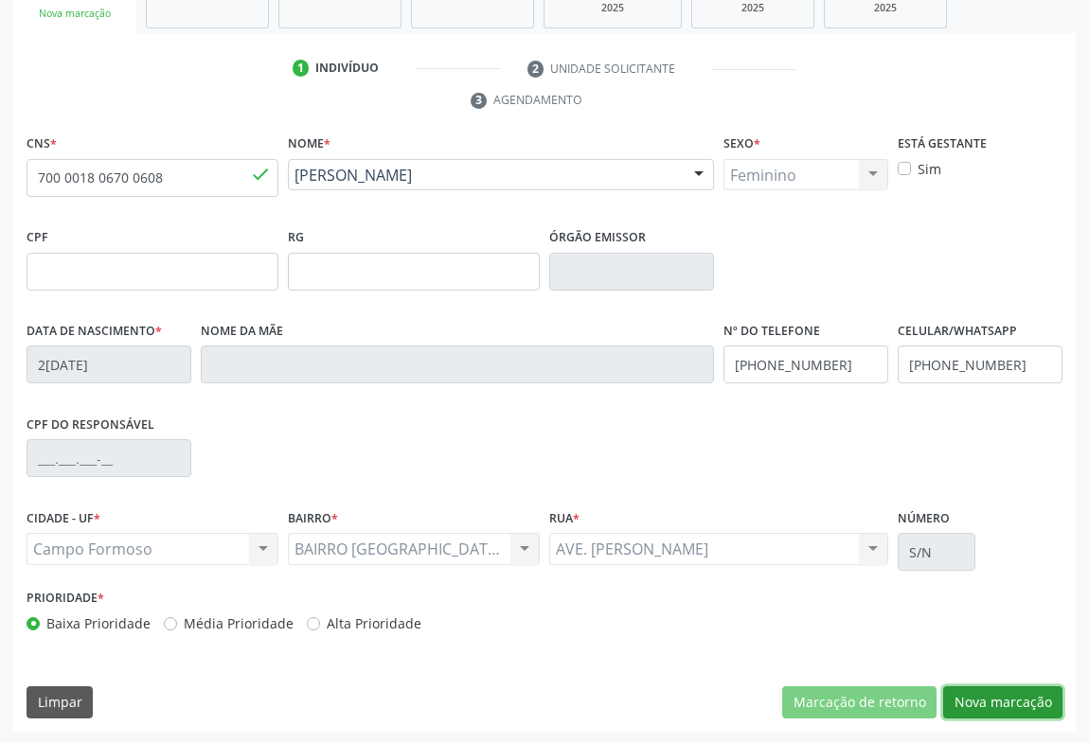
click at [965, 708] on button "Nova marcação" at bounding box center [1002, 702] width 119 height 32
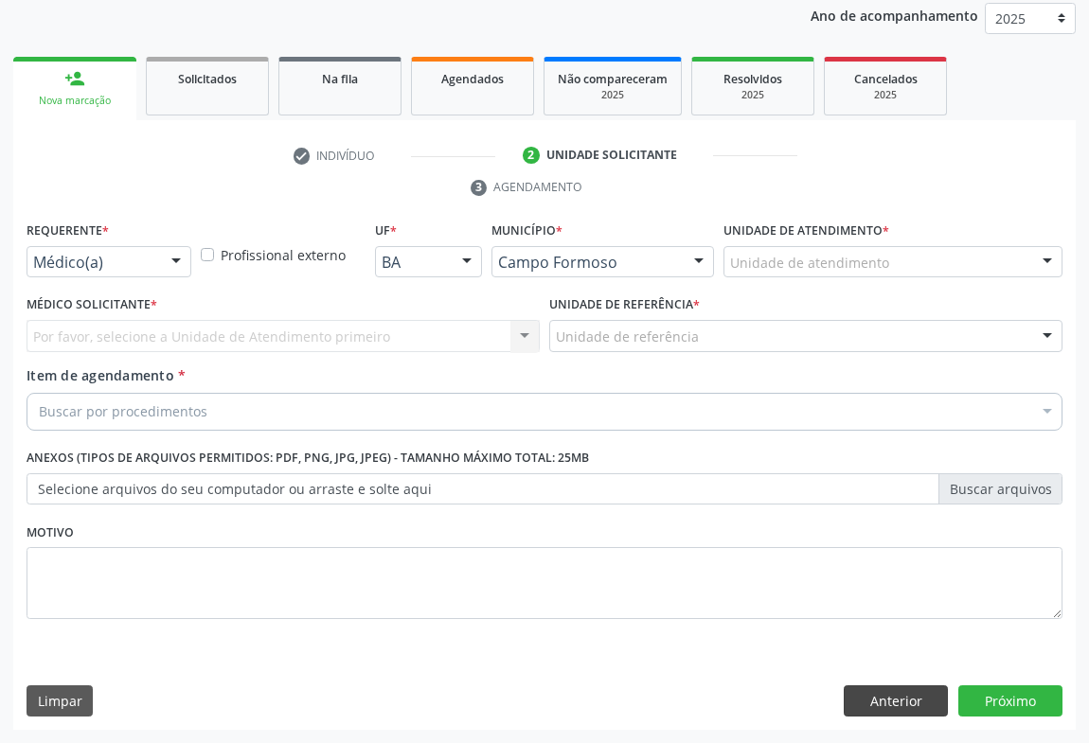
scroll to position [225, 0]
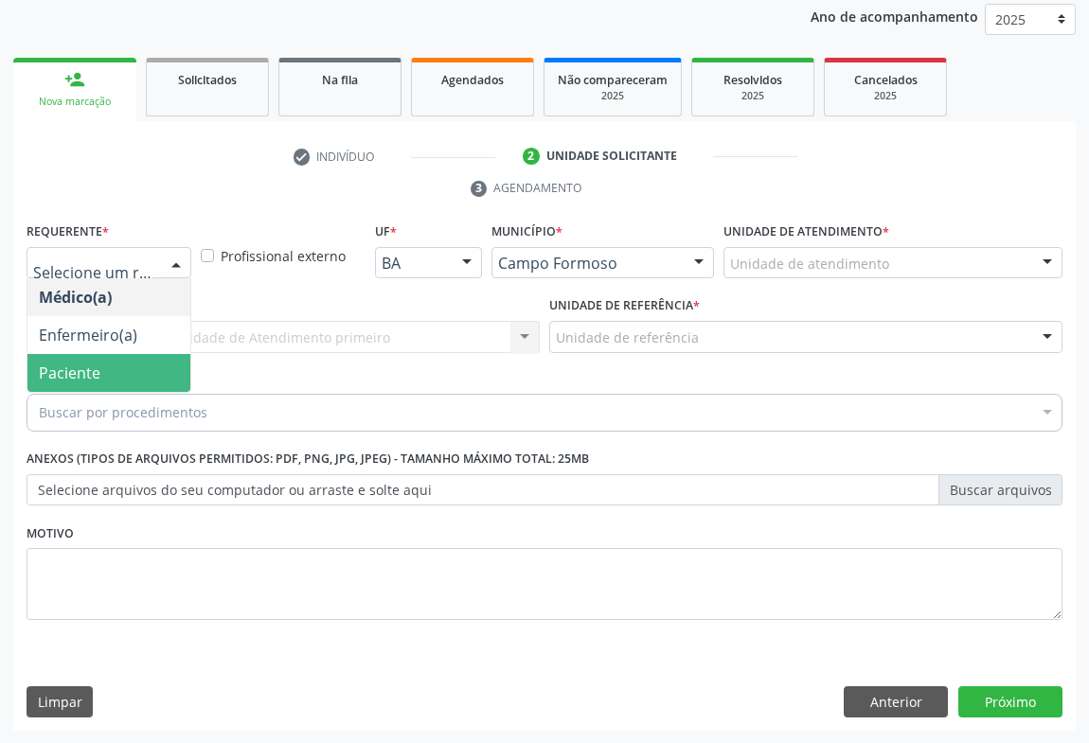
click at [59, 363] on span "Paciente" at bounding box center [70, 373] width 62 height 21
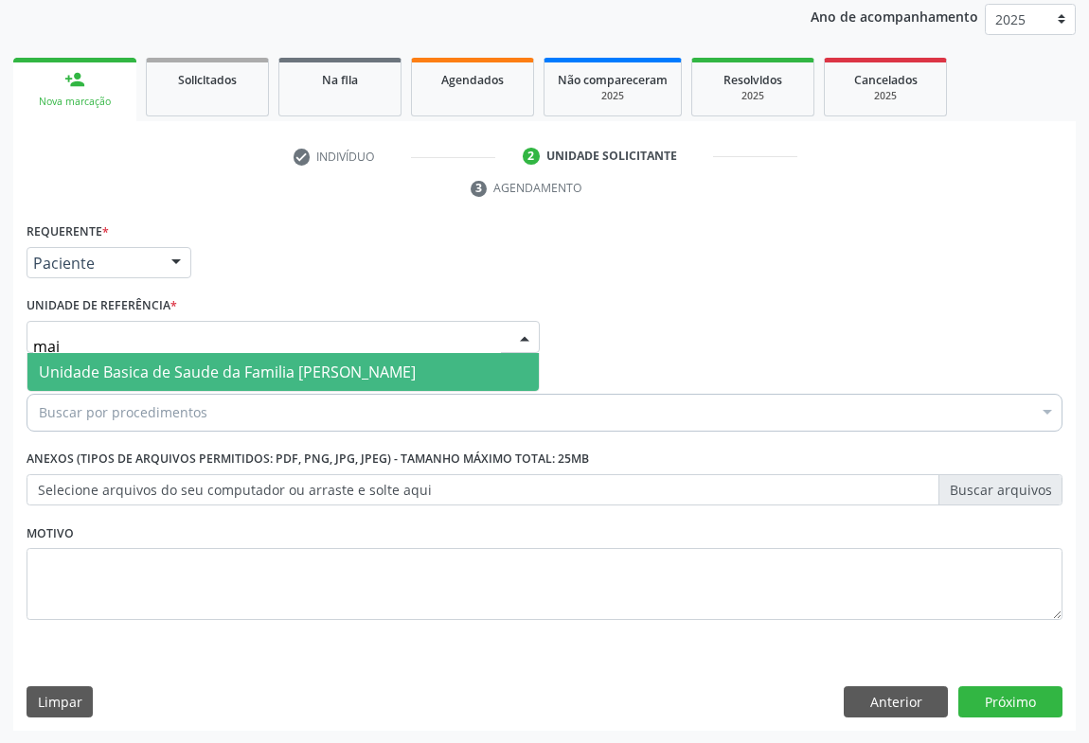
type input "maia"
click at [77, 387] on span "Unidade Basica de Saude da Familia [PERSON_NAME]" at bounding box center [282, 372] width 511 height 38
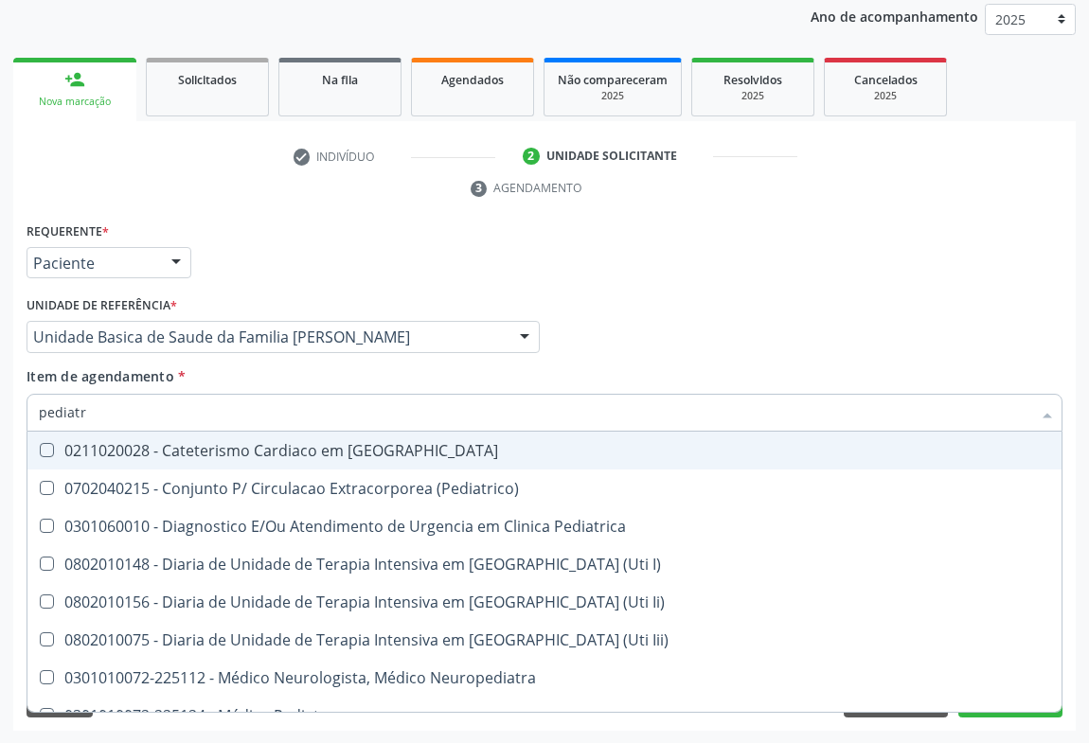
type input "pediatra"
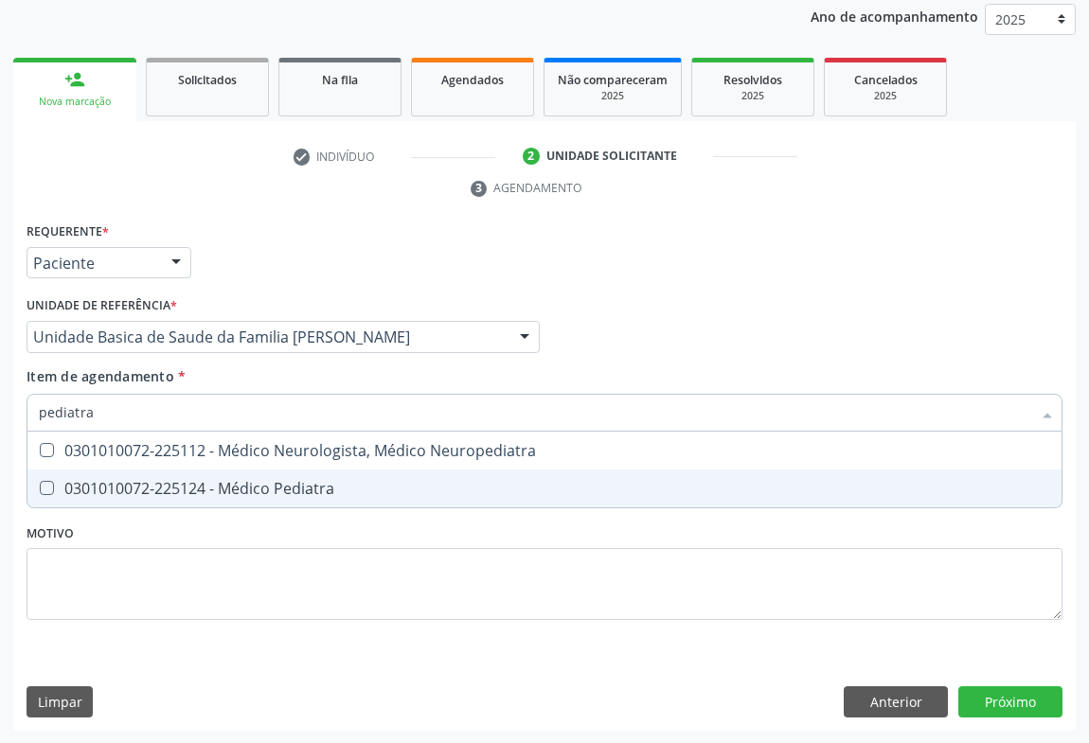
drag, startPoint x: 240, startPoint y: 475, endPoint x: 10, endPoint y: 566, distance: 246.5
click at [240, 481] on div "0301010072-225124 - Médico Pediatra" at bounding box center [544, 488] width 1011 height 15
checkbox Pediatra "true"
click at [1004, 701] on div "Requerente * Paciente Médico(a) Enfermeiro(a) Paciente Nenhum resultado encontr…" at bounding box center [544, 475] width 1062 height 514
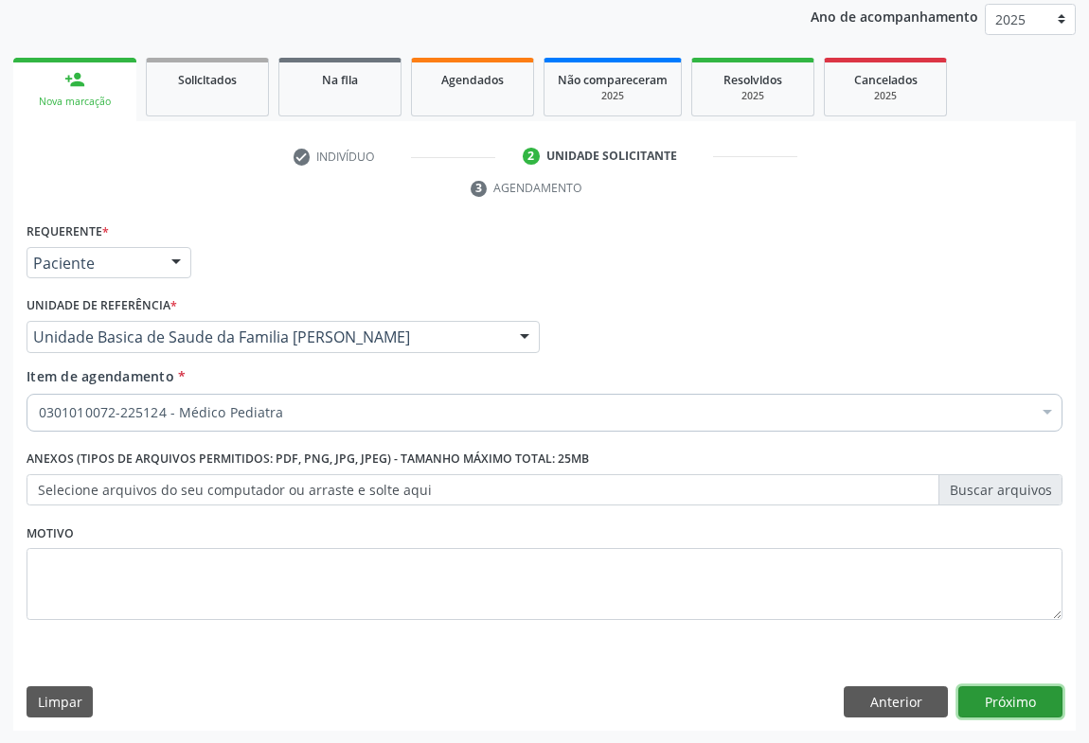
click at [991, 701] on button "Próximo" at bounding box center [1010, 702] width 104 height 32
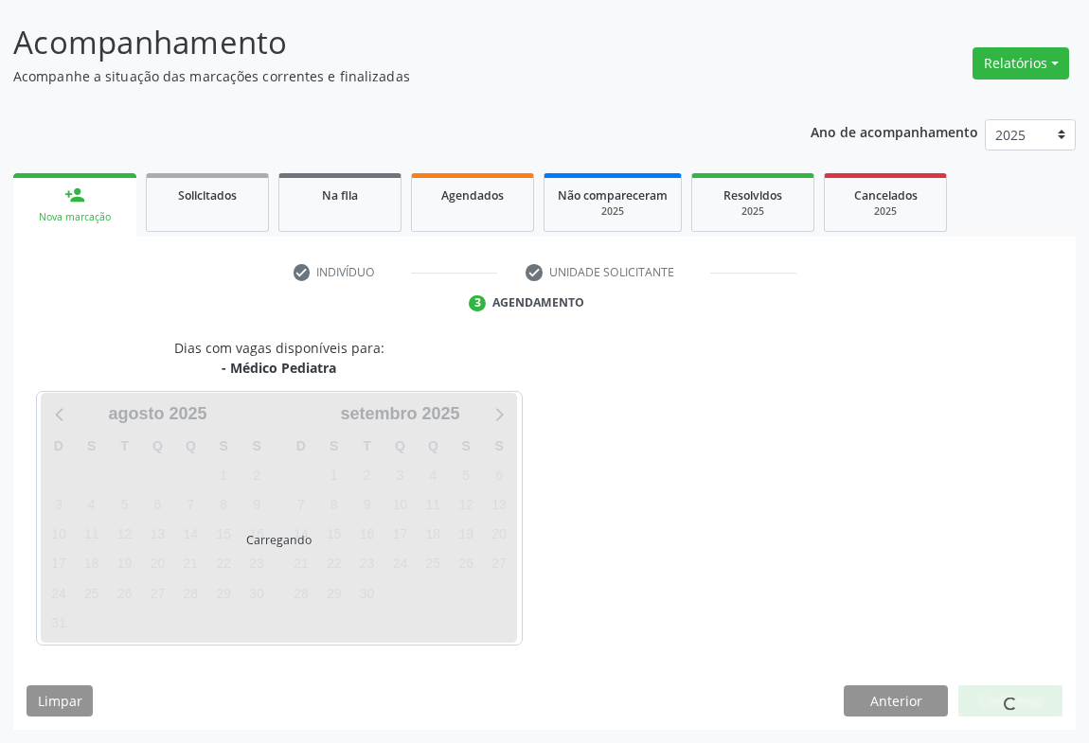
scroll to position [109, 0]
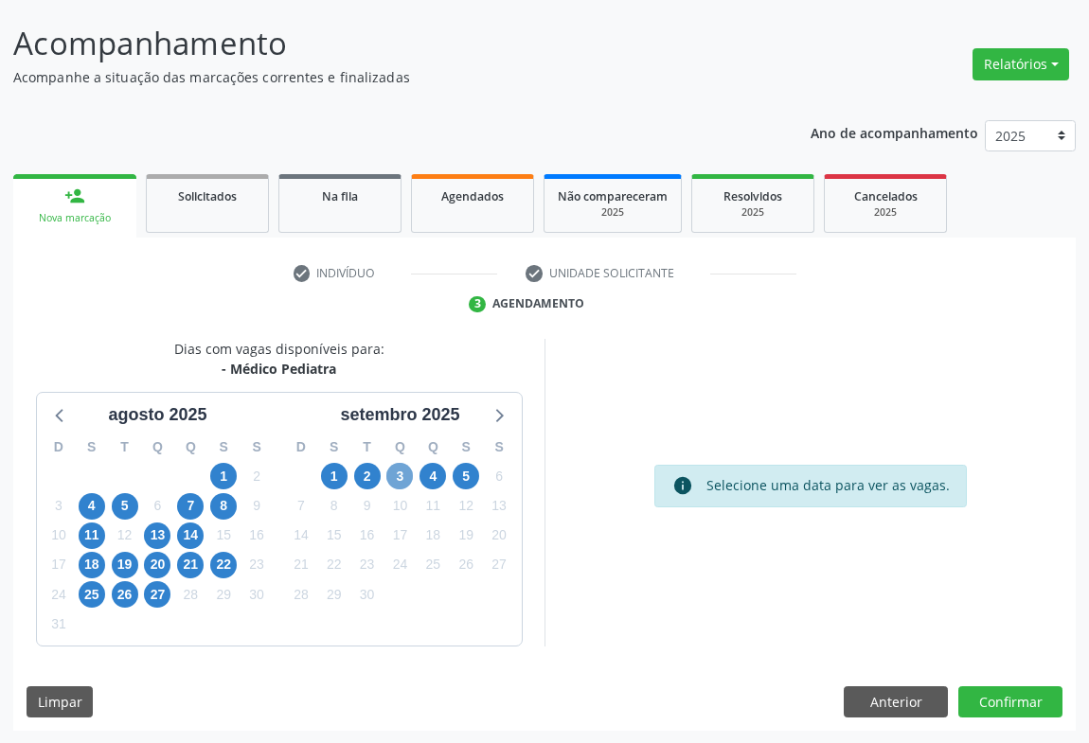
click at [401, 480] on span "3" at bounding box center [399, 476] width 27 height 27
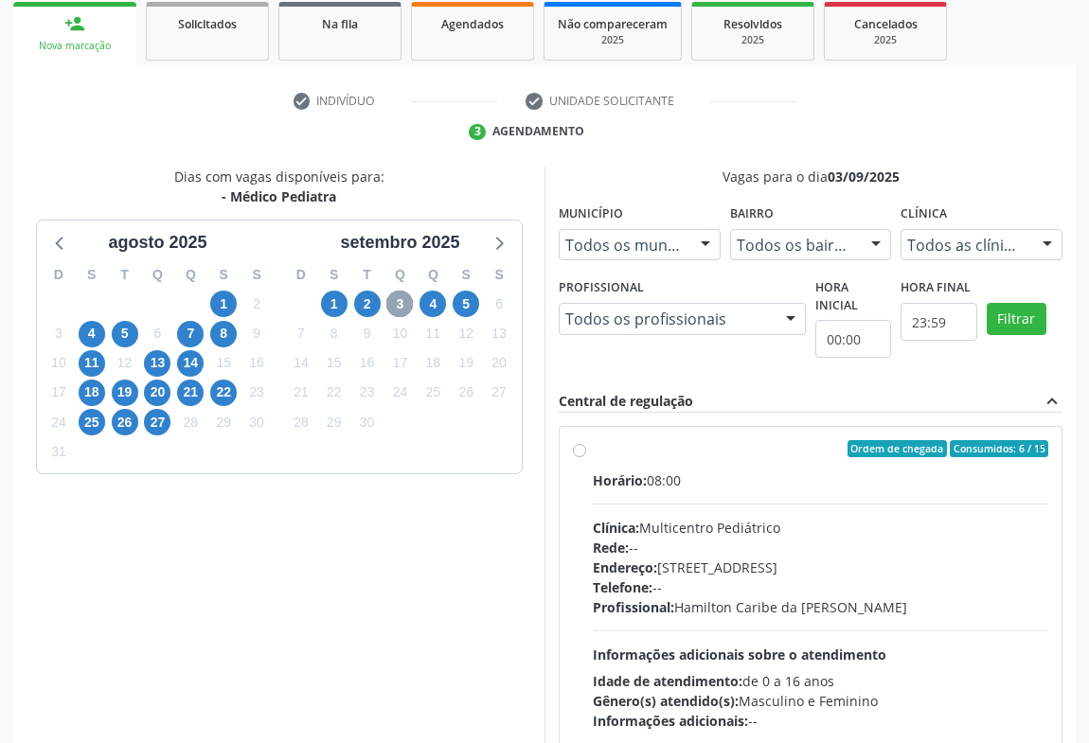
scroll to position [393, 0]
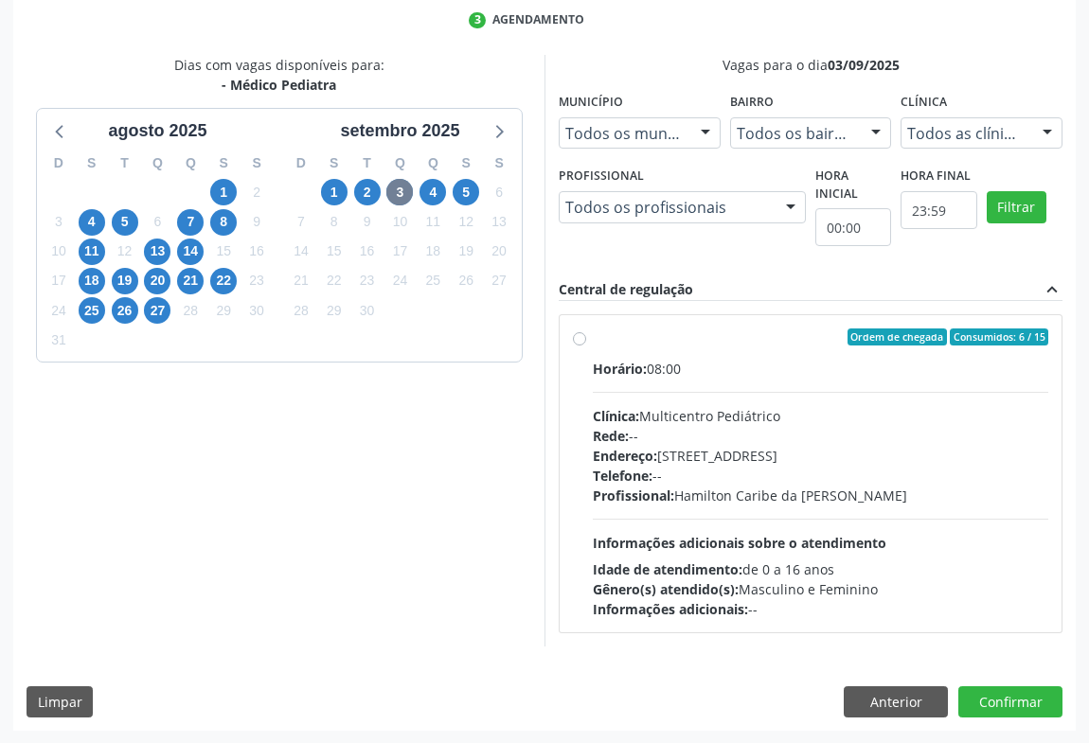
click at [593, 339] on label "Ordem de chegada Consumidos: 6 / 15 Horário: 08:00 Clínica: Multicentro Pediátr…" at bounding box center [820, 474] width 455 height 291
click at [577, 339] on input "Ordem de chegada Consumidos: 6 / 15 Horário: 08:00 Clínica: Multicentro Pediátr…" at bounding box center [579, 337] width 13 height 17
radio input "true"
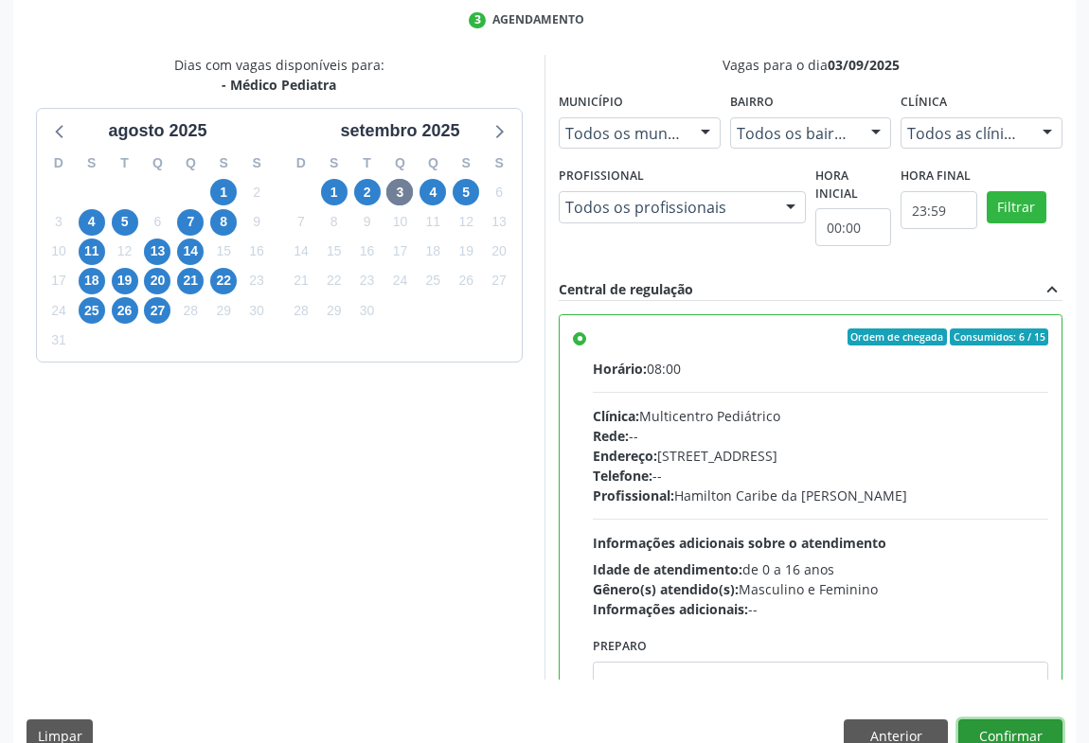
click at [994, 730] on button "Confirmar" at bounding box center [1010, 736] width 104 height 32
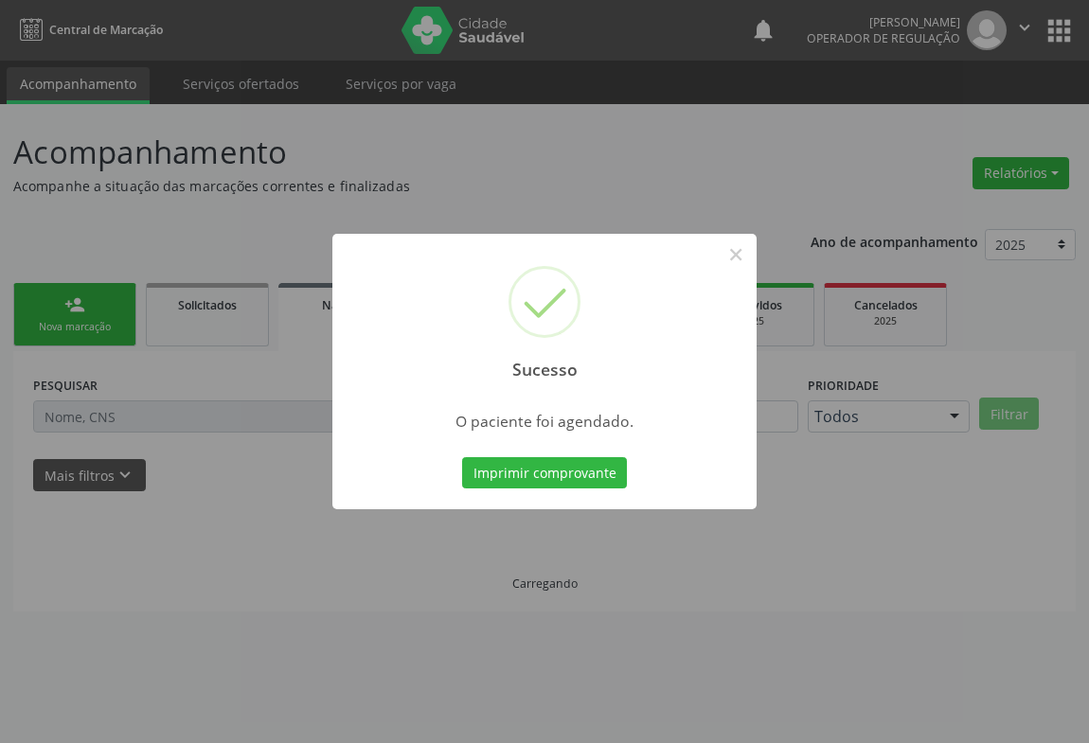
scroll to position [0, 0]
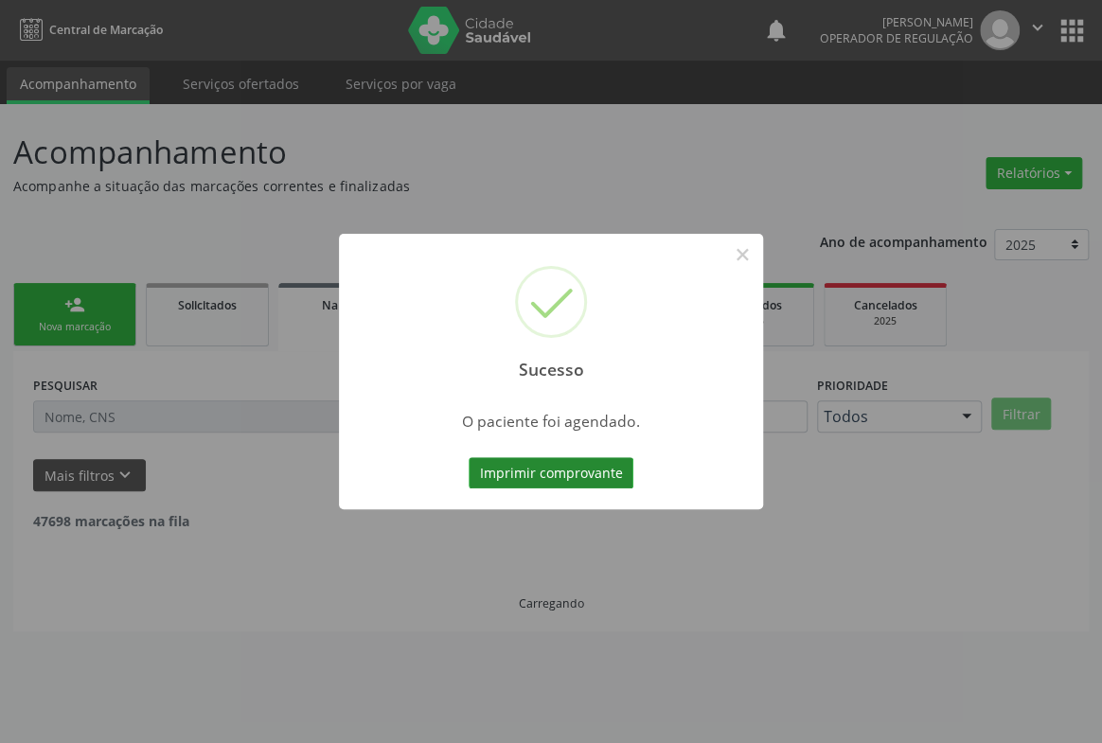
click at [549, 466] on button "Imprimir comprovante" at bounding box center [551, 473] width 165 height 32
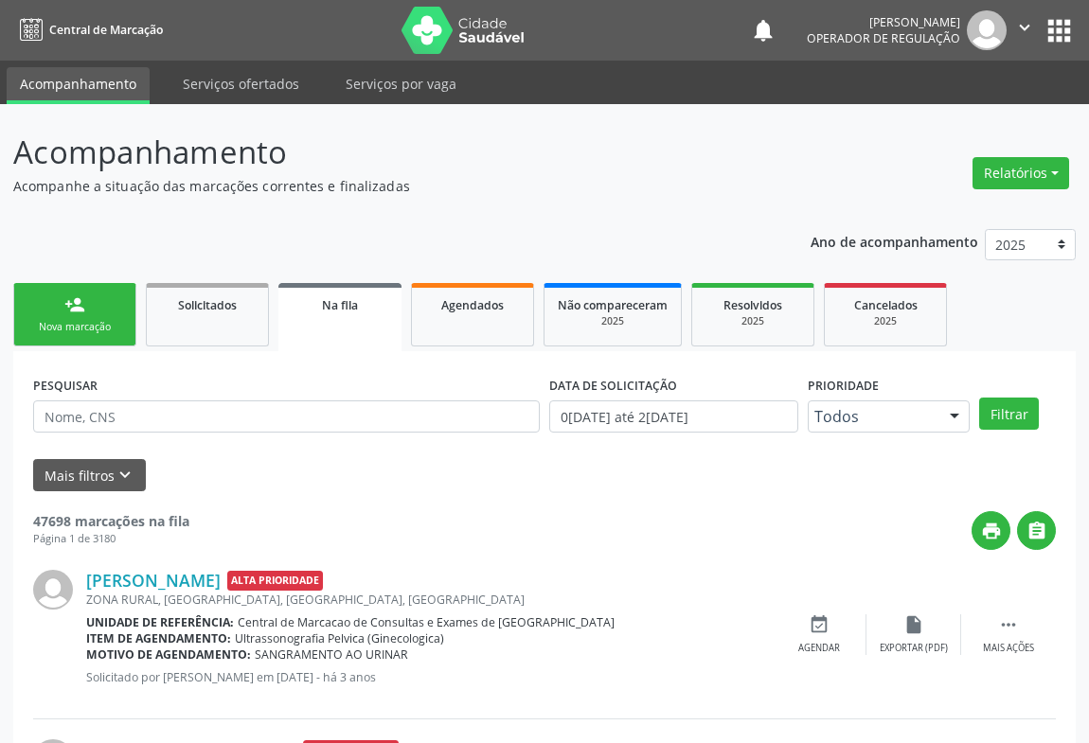
click at [66, 329] on div "Nova marcação" at bounding box center [74, 327] width 95 height 14
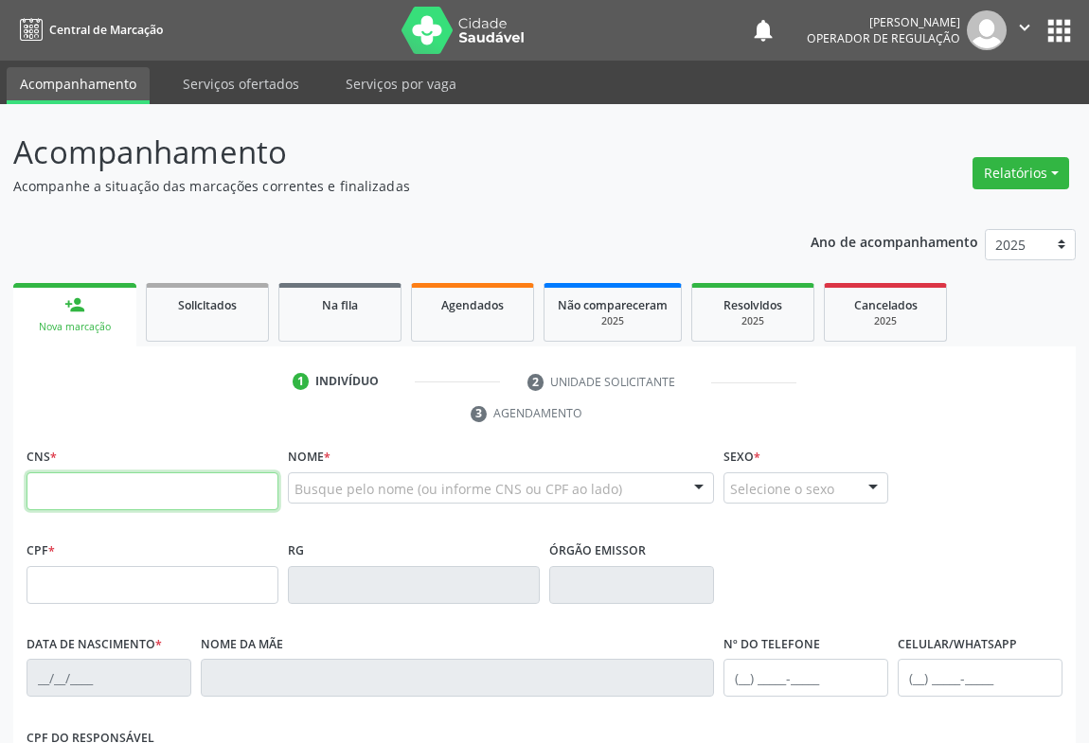
click at [105, 481] on input "text" at bounding box center [153, 491] width 252 height 38
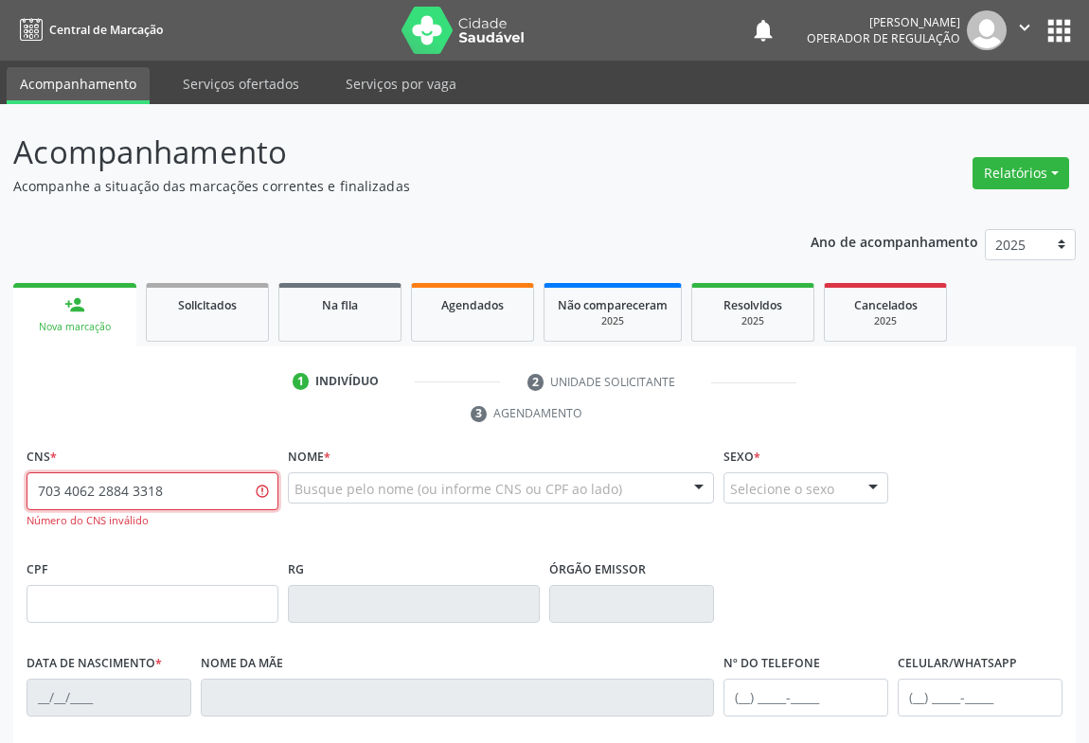
drag, startPoint x: 199, startPoint y: 501, endPoint x: 0, endPoint y: 498, distance: 198.8
click at [0, 498] on div "Acompanhamento Acompanhe a situação das marcações correntes e finalizadas Relat…" at bounding box center [544, 590] width 1089 height 973
type input "703 4062 2084 3318"
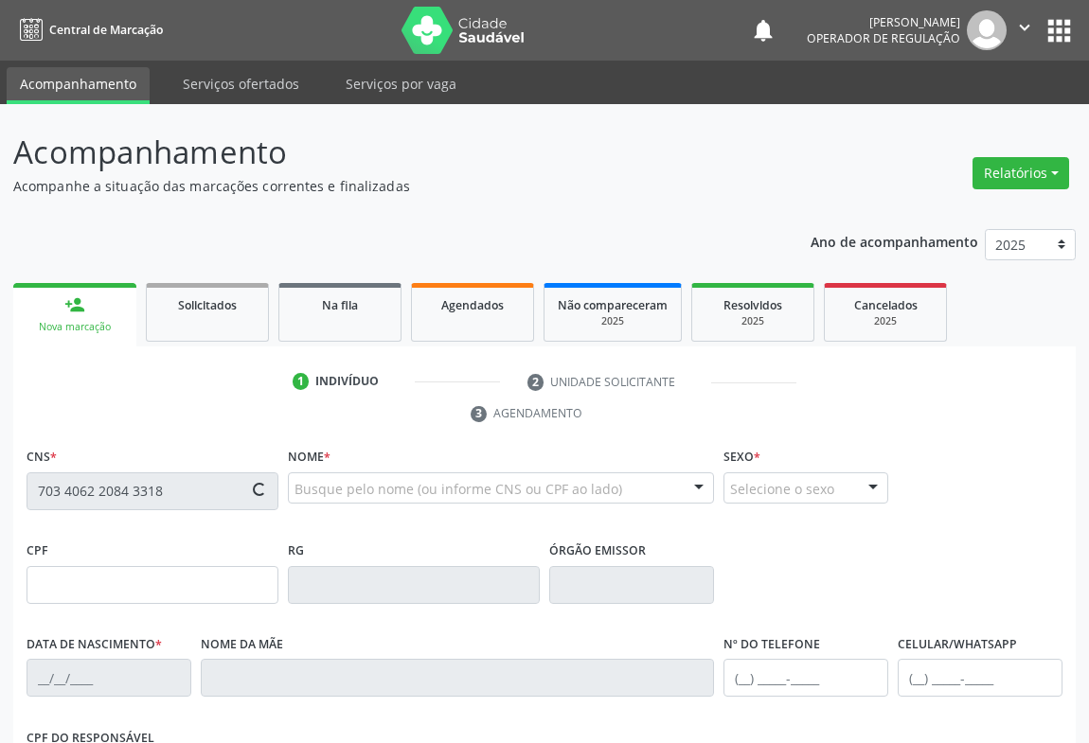
type input "0797110810"
type input "24/12/1970"
type input "(74) 99110-1170"
type input "012.202.635-75"
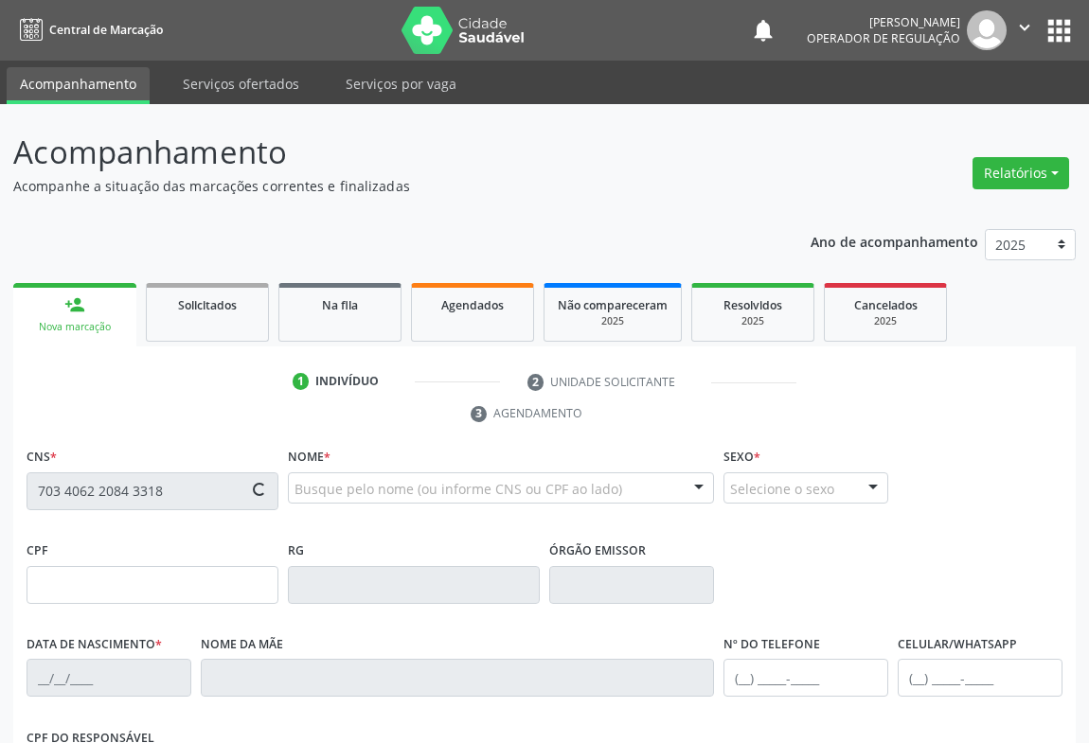
type input "620"
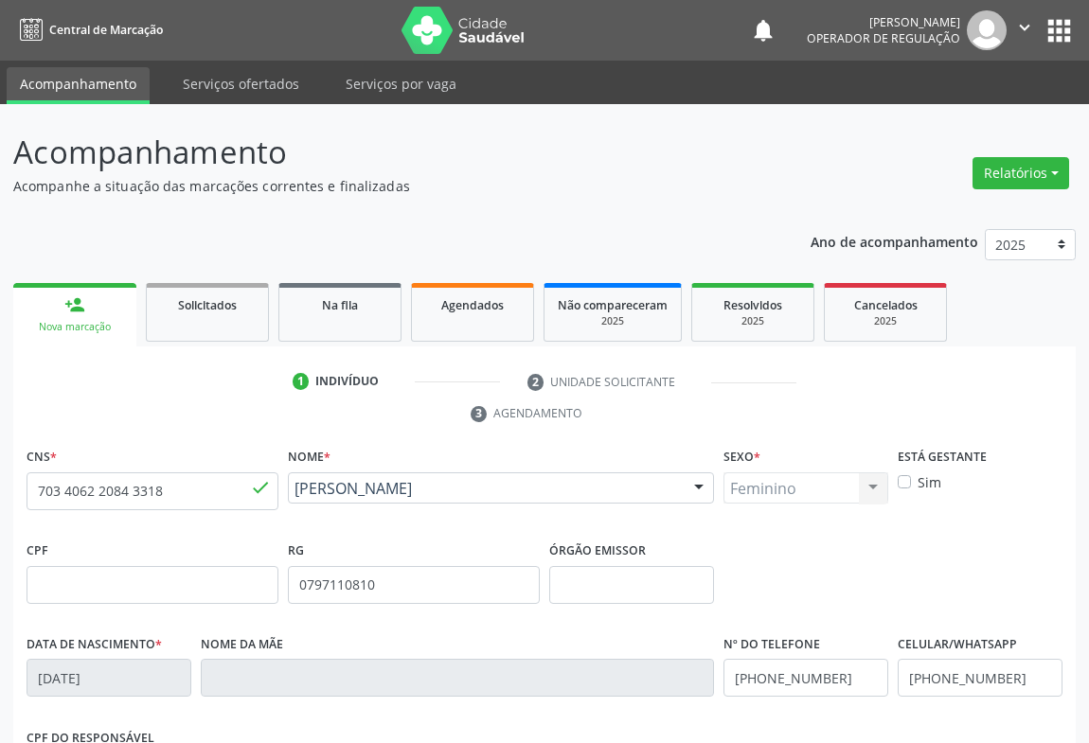
scroll to position [313, 0]
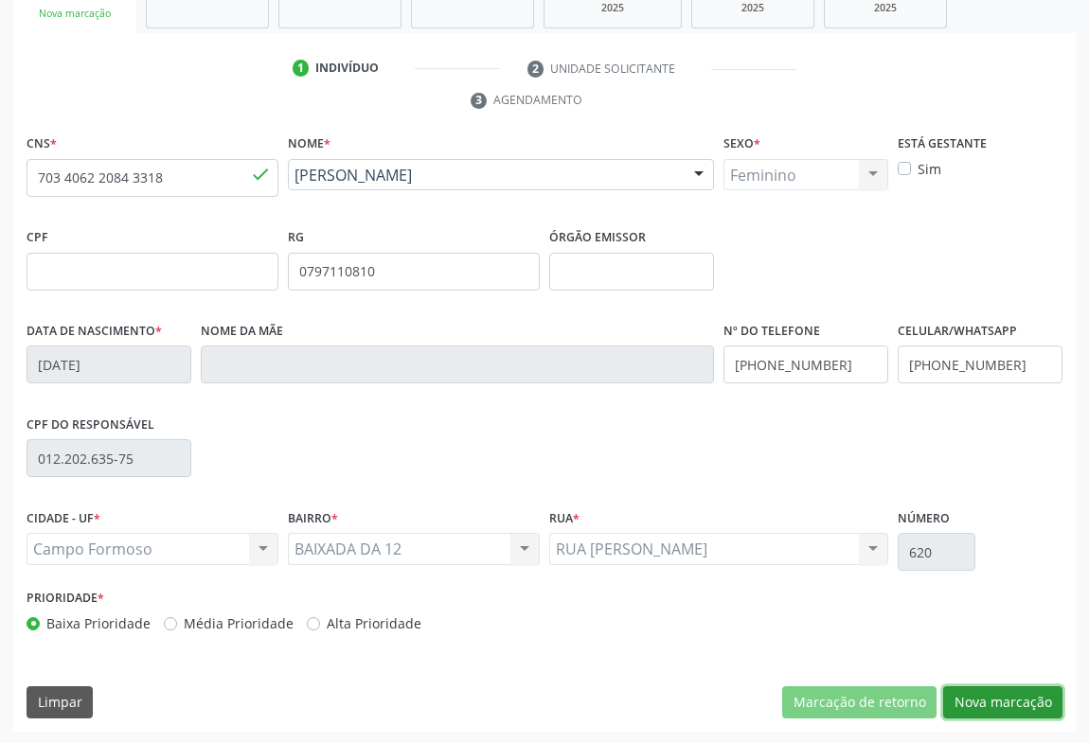
click at [1004, 701] on button "Nova marcação" at bounding box center [1002, 702] width 119 height 32
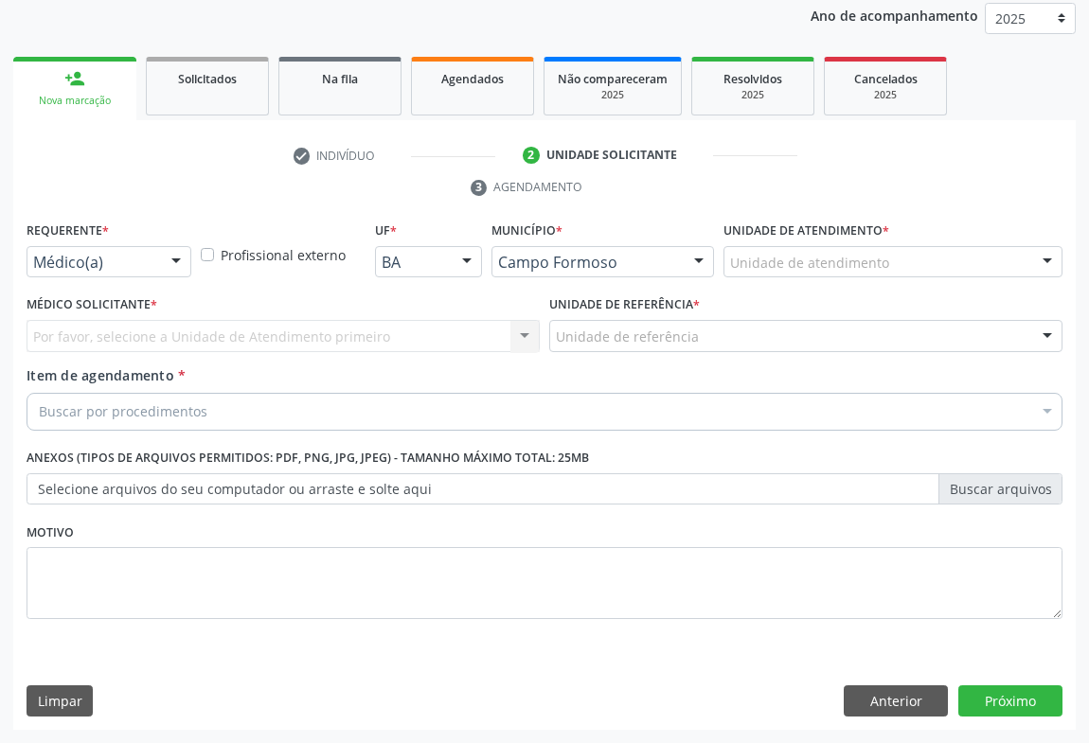
scroll to position [225, 0]
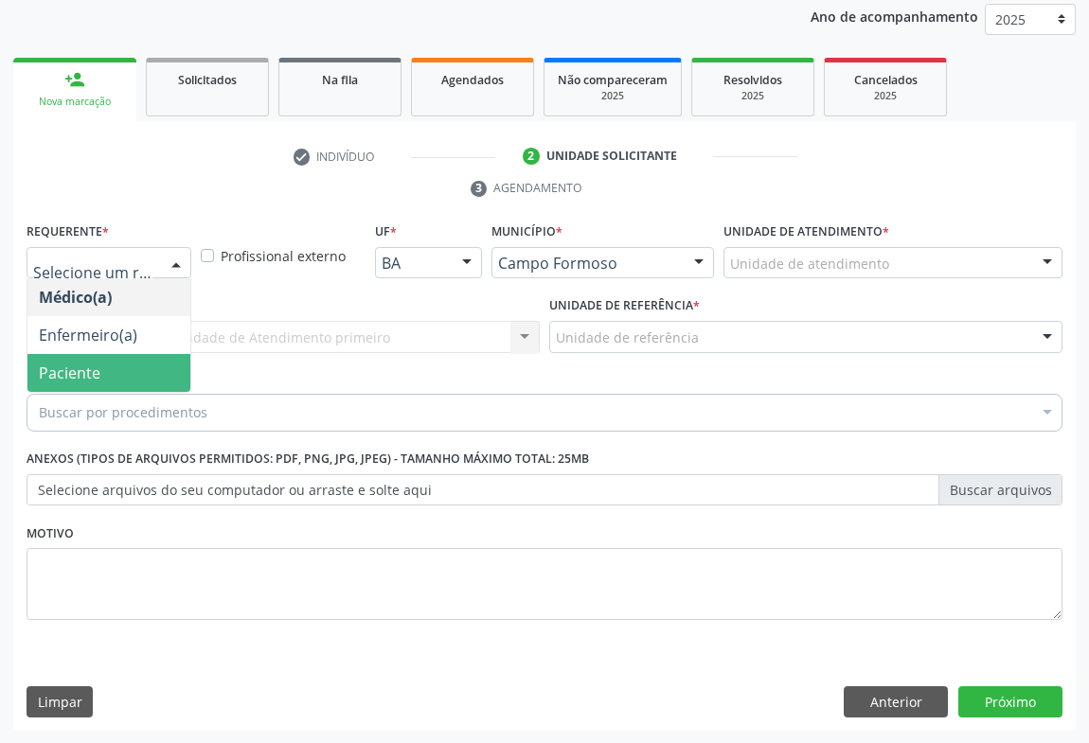
drag, startPoint x: 58, startPoint y: 367, endPoint x: 52, endPoint y: 350, distance: 18.0
click at [57, 367] on span "Paciente" at bounding box center [70, 373] width 62 height 21
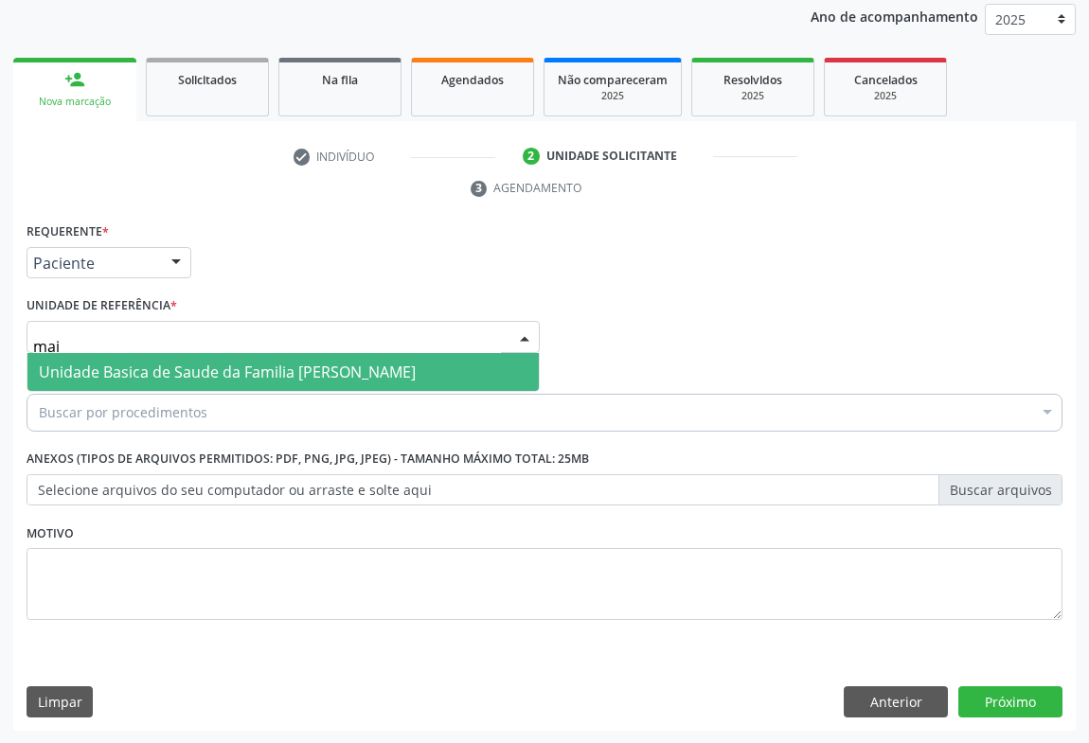
type input "maia"
click at [43, 354] on span "Unidade Basica de Saude da Familia [PERSON_NAME]" at bounding box center [282, 372] width 511 height 38
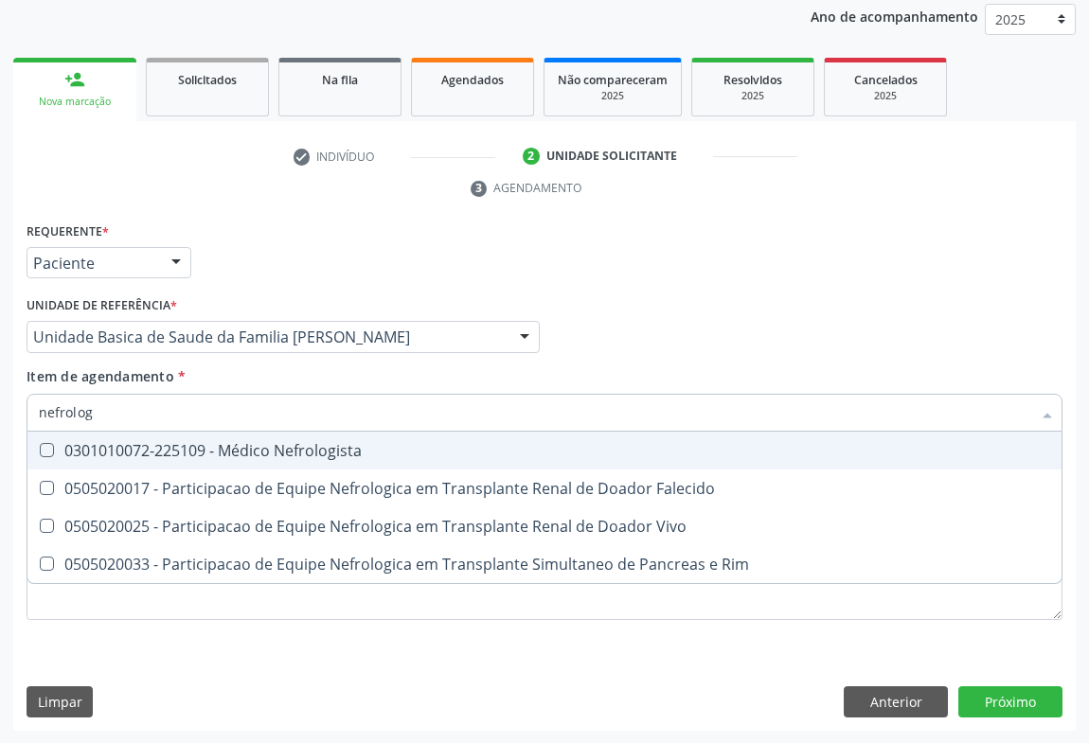
type input "nefrologi"
drag, startPoint x: 186, startPoint y: 440, endPoint x: 170, endPoint y: 443, distance: 15.4
click at [186, 443] on div "0301010072-225109 - Médico Nefrologista" at bounding box center [544, 450] width 1011 height 15
checkbox Nefrologista "true"
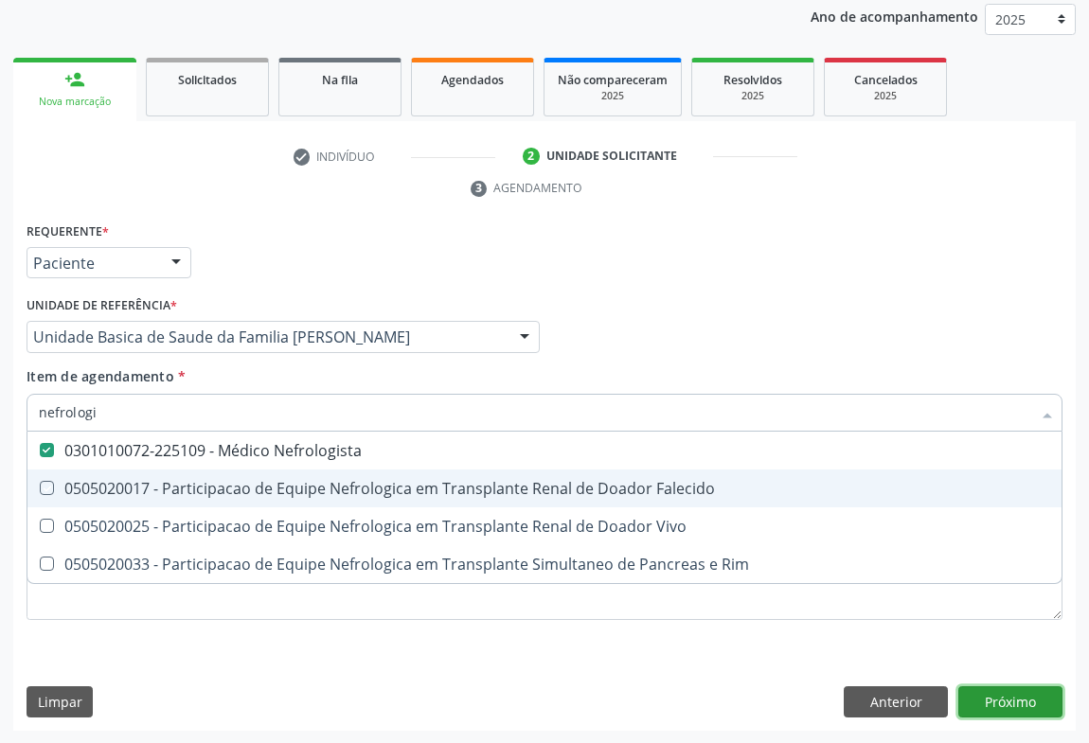
click at [1008, 693] on div "Requerente * Paciente Médico(a) Enfermeiro(a) Paciente Nenhum resultado encontr…" at bounding box center [544, 475] width 1062 height 514
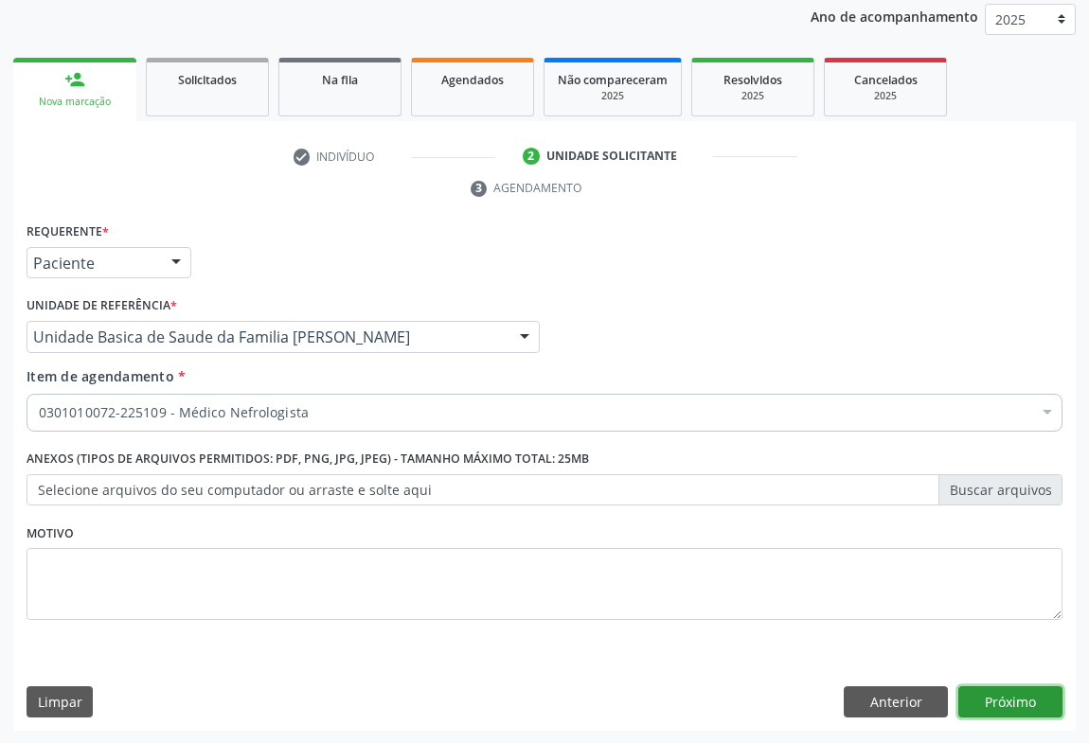
click at [1037, 704] on button "Próximo" at bounding box center [1010, 702] width 104 height 32
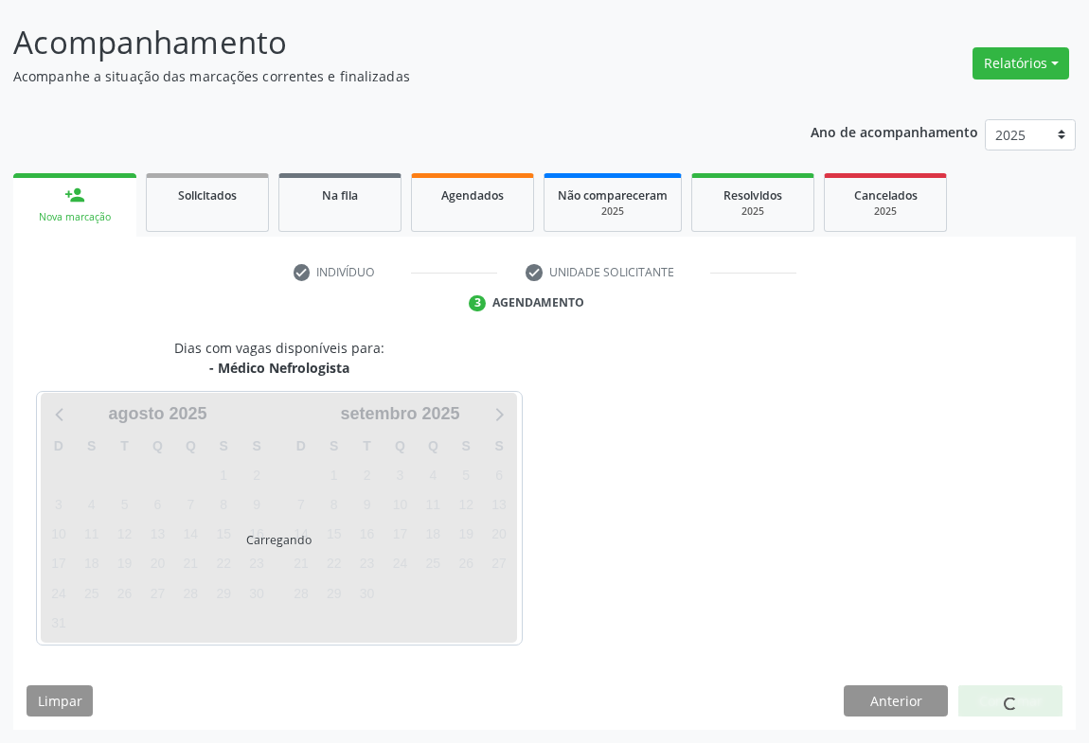
scroll to position [109, 0]
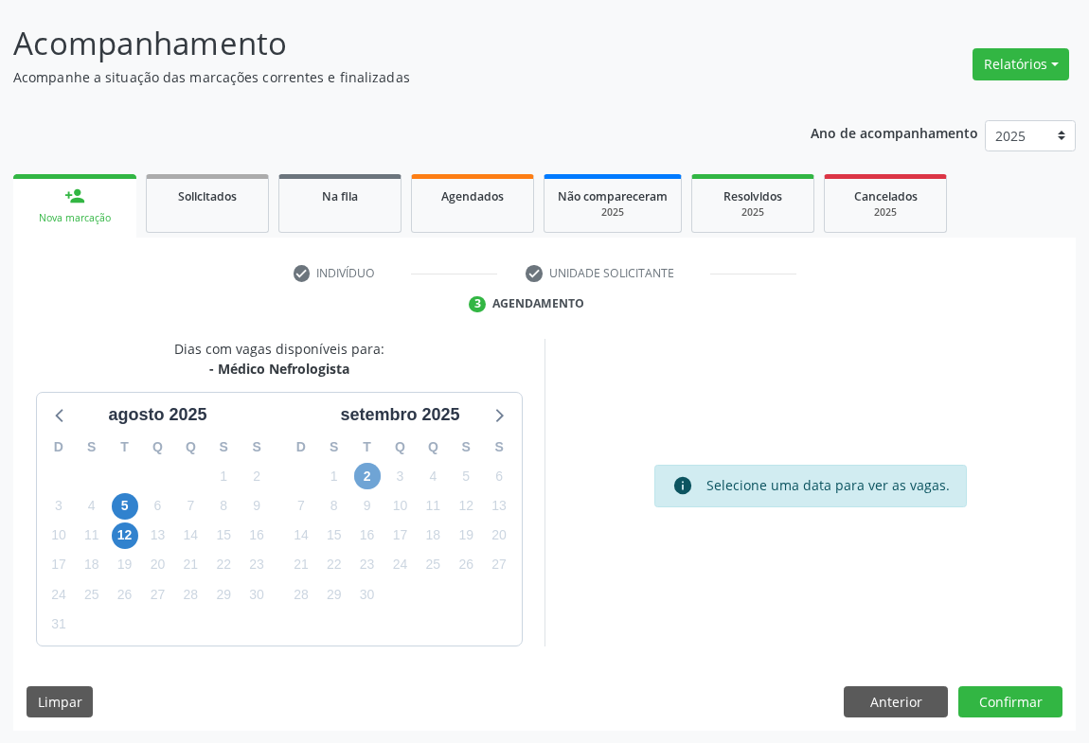
click at [362, 480] on span "2" at bounding box center [367, 476] width 27 height 27
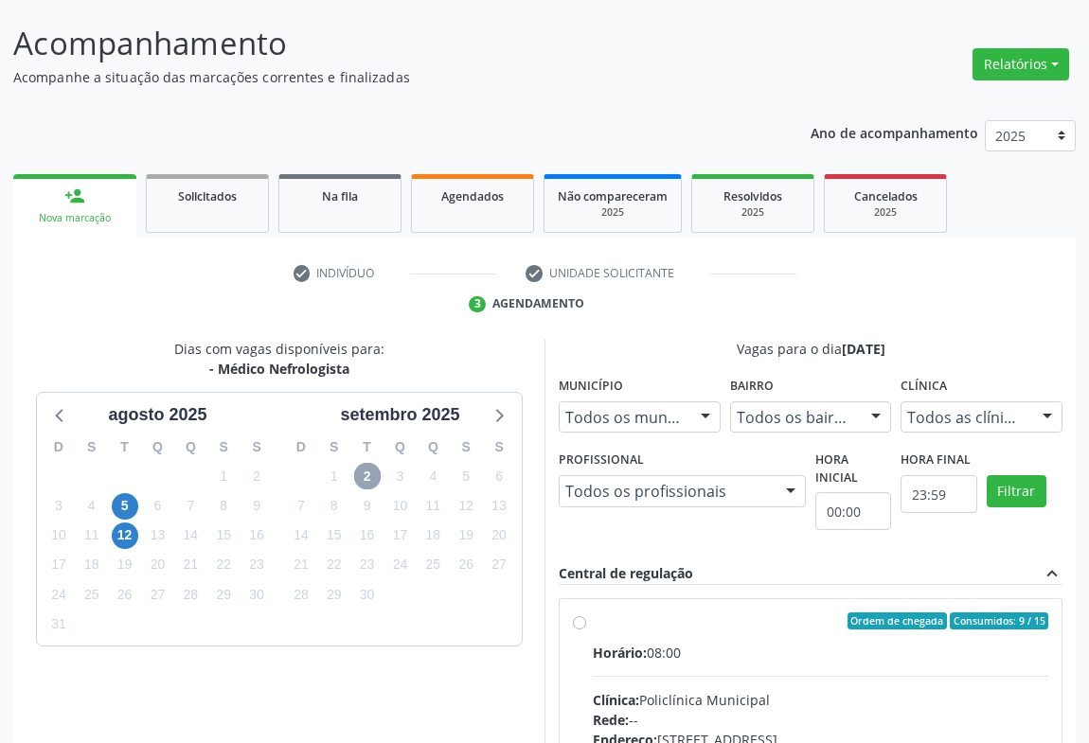
scroll to position [195, 0]
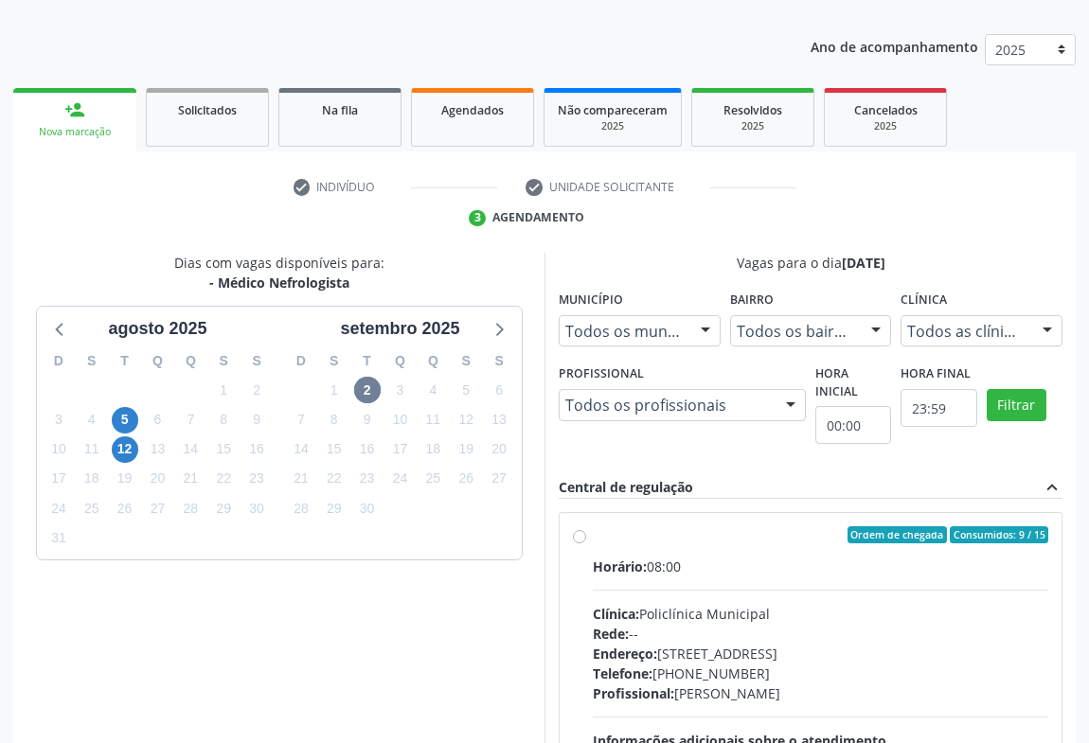
click at [593, 537] on label "Ordem de chegada Consumidos: 9 / 15 Horário: 08:00 Clínica: Policlínica Municip…" at bounding box center [820, 671] width 455 height 291
click at [582, 537] on input "Ordem de chegada Consumidos: 9 / 15 Horário: 08:00 Clínica: Policlínica Municip…" at bounding box center [579, 534] width 13 height 17
radio input "true"
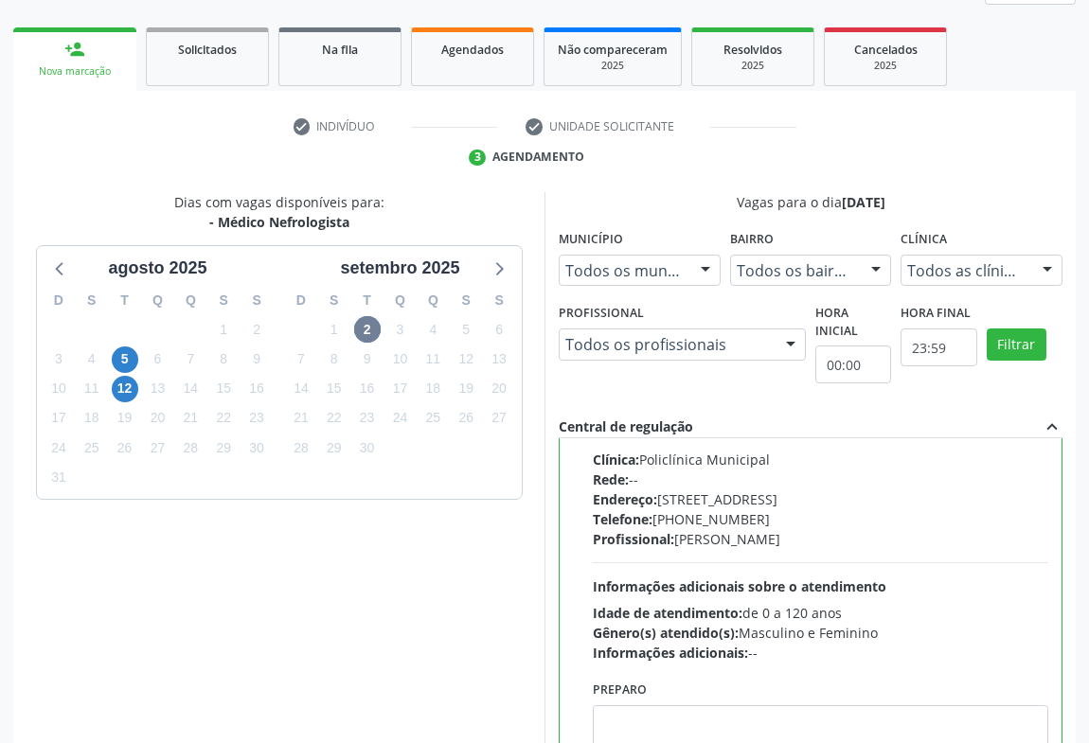
scroll to position [427, 0]
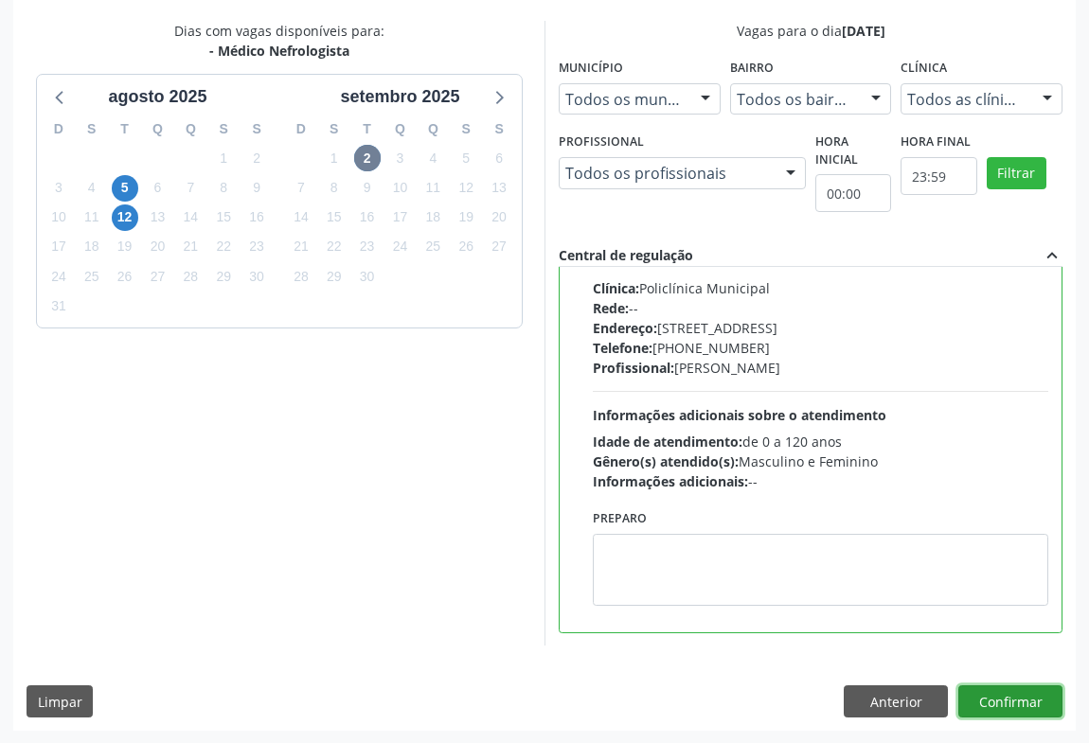
click at [1003, 686] on button "Confirmar" at bounding box center [1010, 701] width 104 height 32
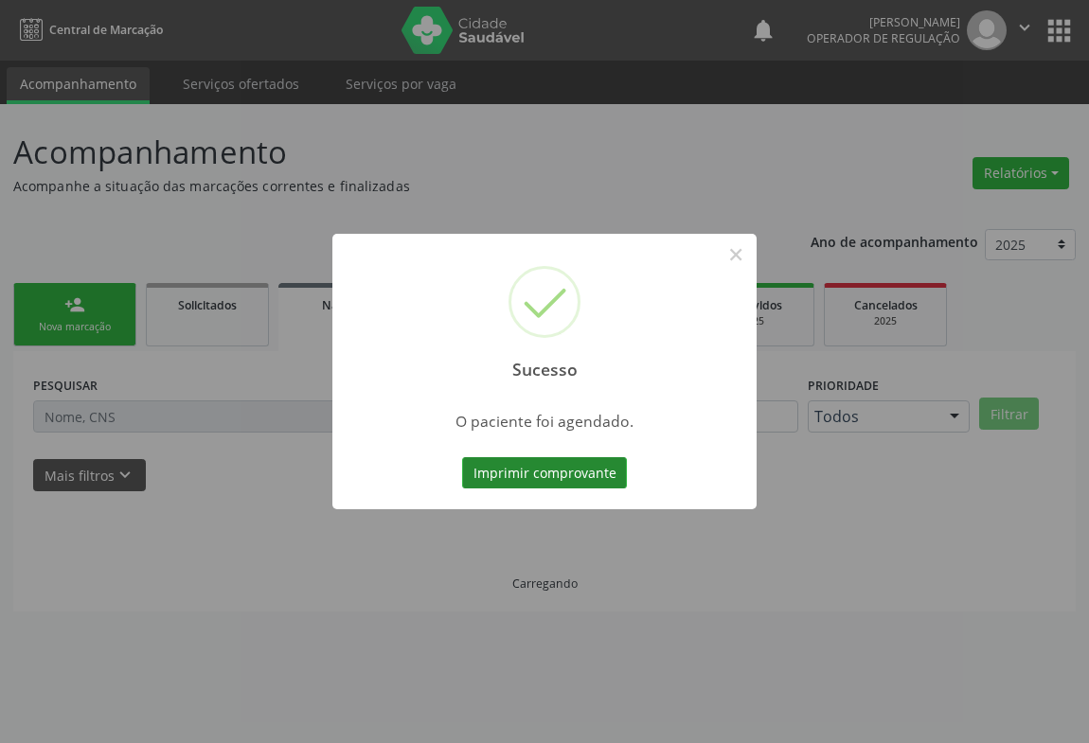
scroll to position [0, 0]
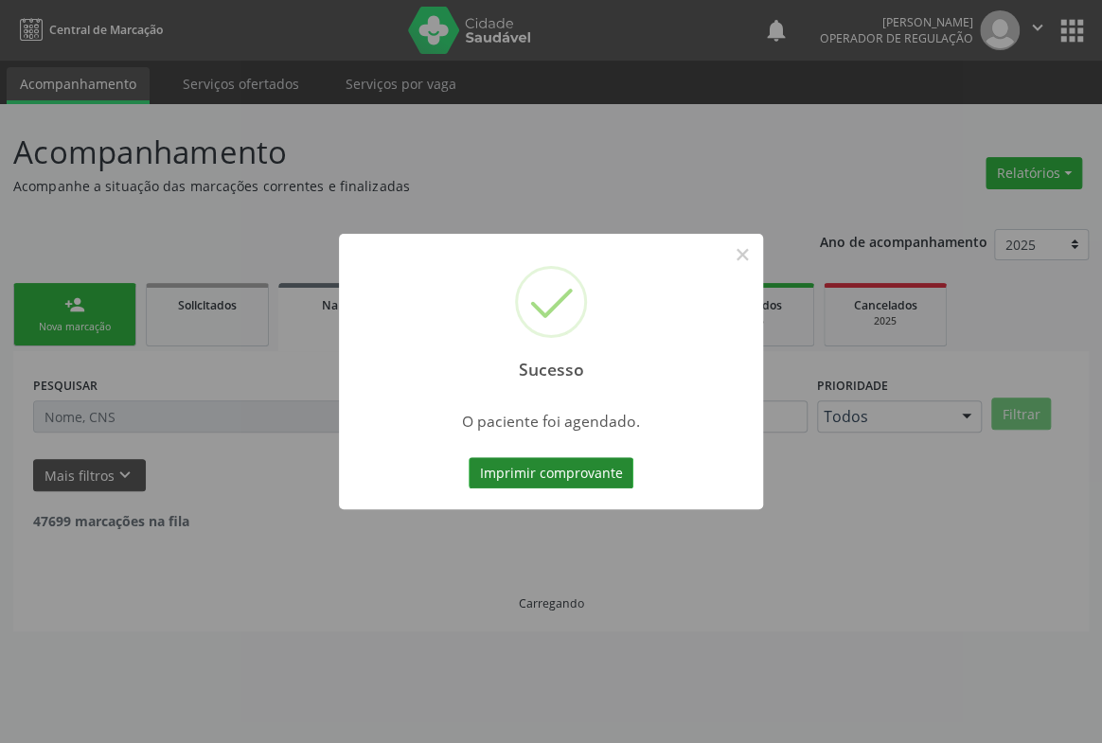
click at [578, 478] on button "Imprimir comprovante" at bounding box center [551, 473] width 165 height 32
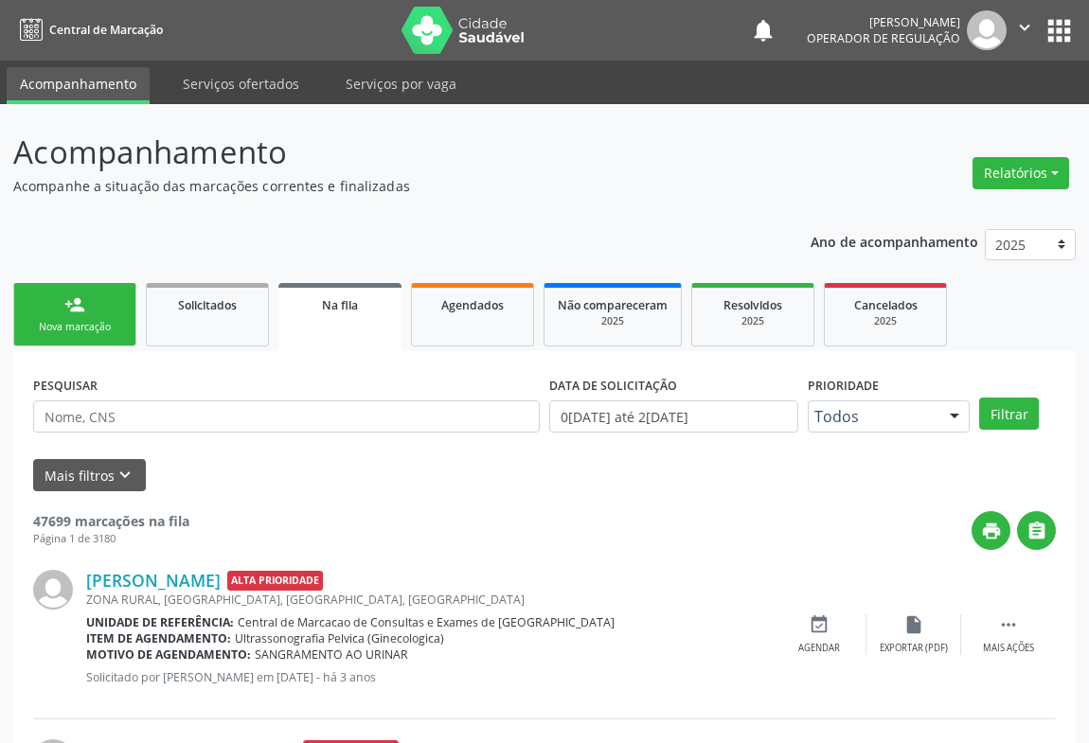
click at [58, 289] on link "person_add Nova marcação" at bounding box center [74, 314] width 123 height 63
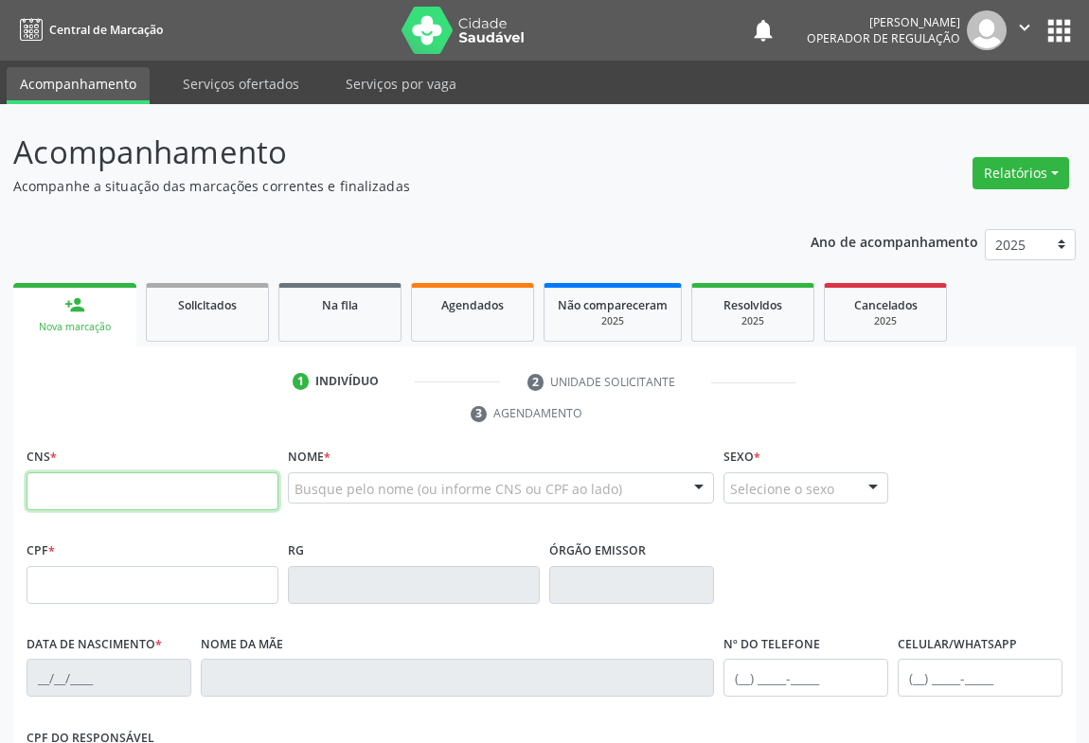
click at [165, 498] on input "text" at bounding box center [153, 491] width 252 height 38
type input "704 3005 2183 0294"
type input "1595392262"
type input "24/11/1987"
type input "(74) 8144-7961"
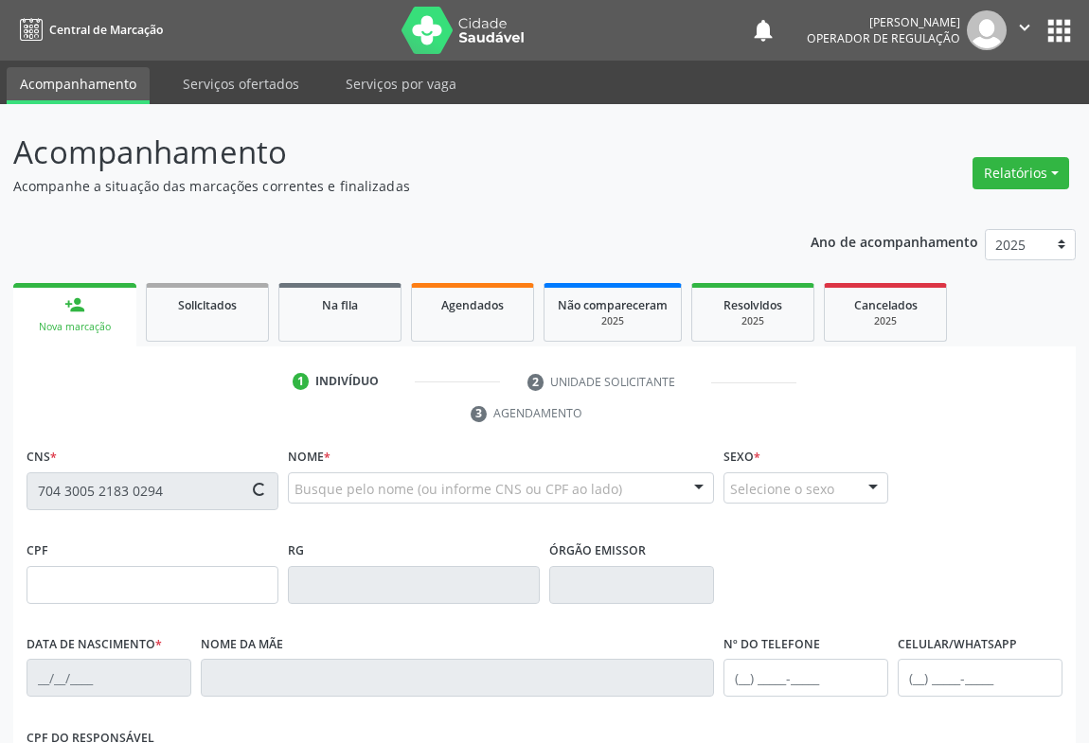
type input "(74) 99101-1492"
type input "029.213.515-79"
type input "S/N"
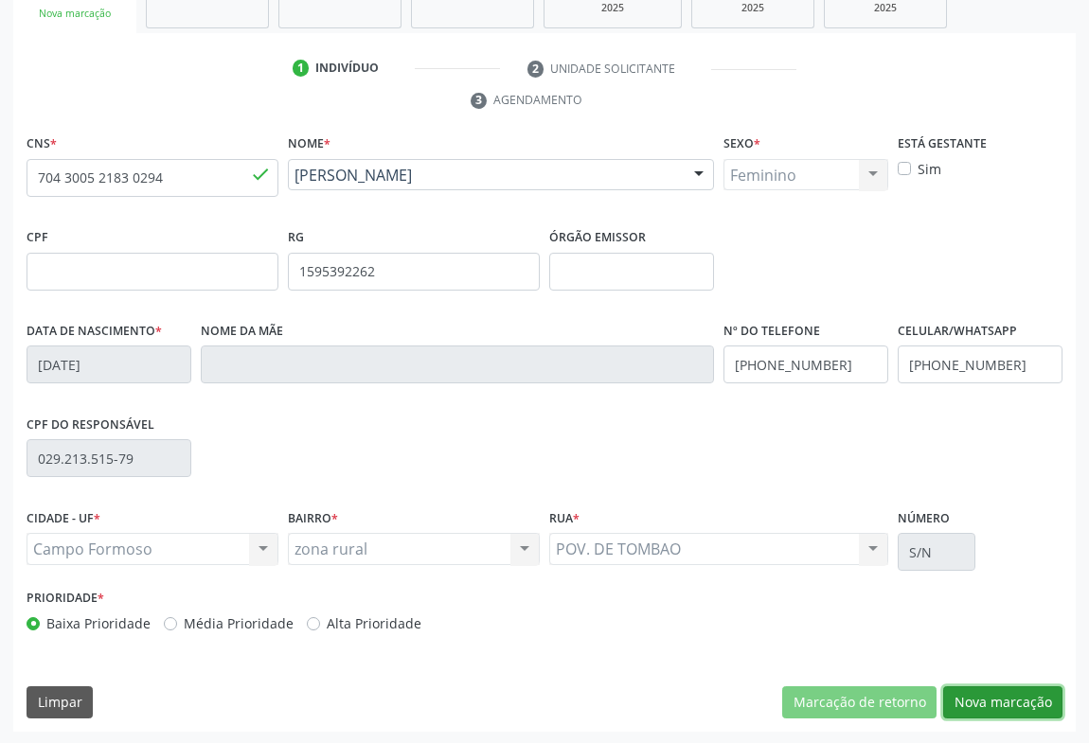
click at [1019, 701] on button "Nova marcação" at bounding box center [1002, 702] width 119 height 32
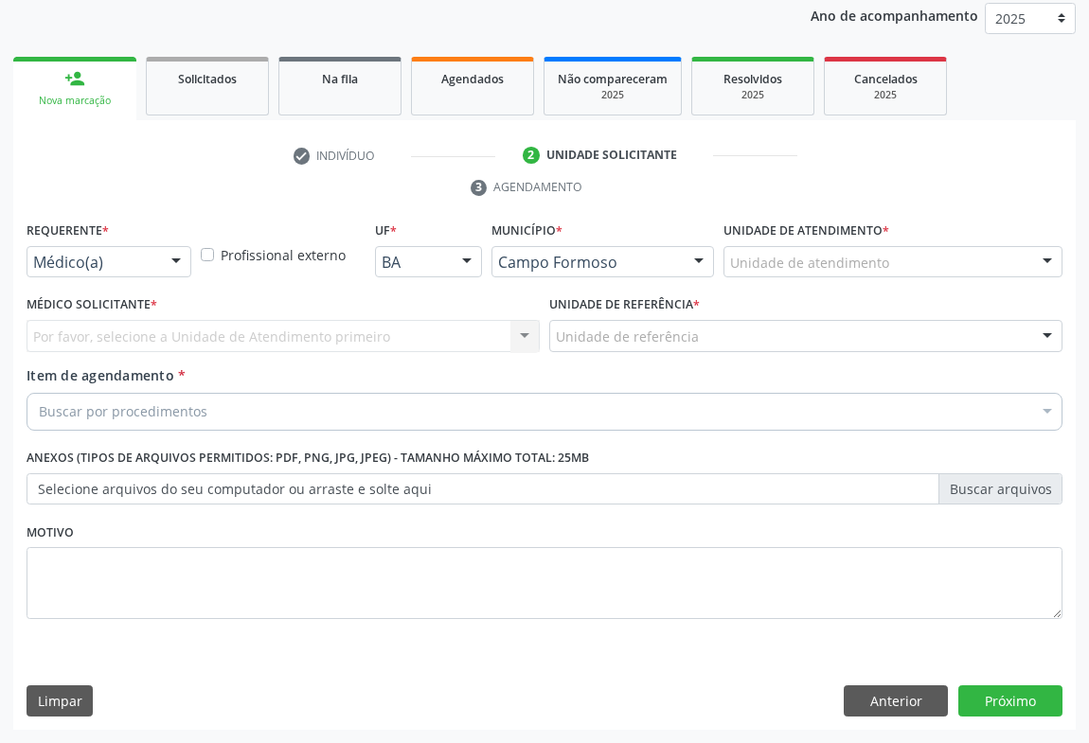
scroll to position [225, 0]
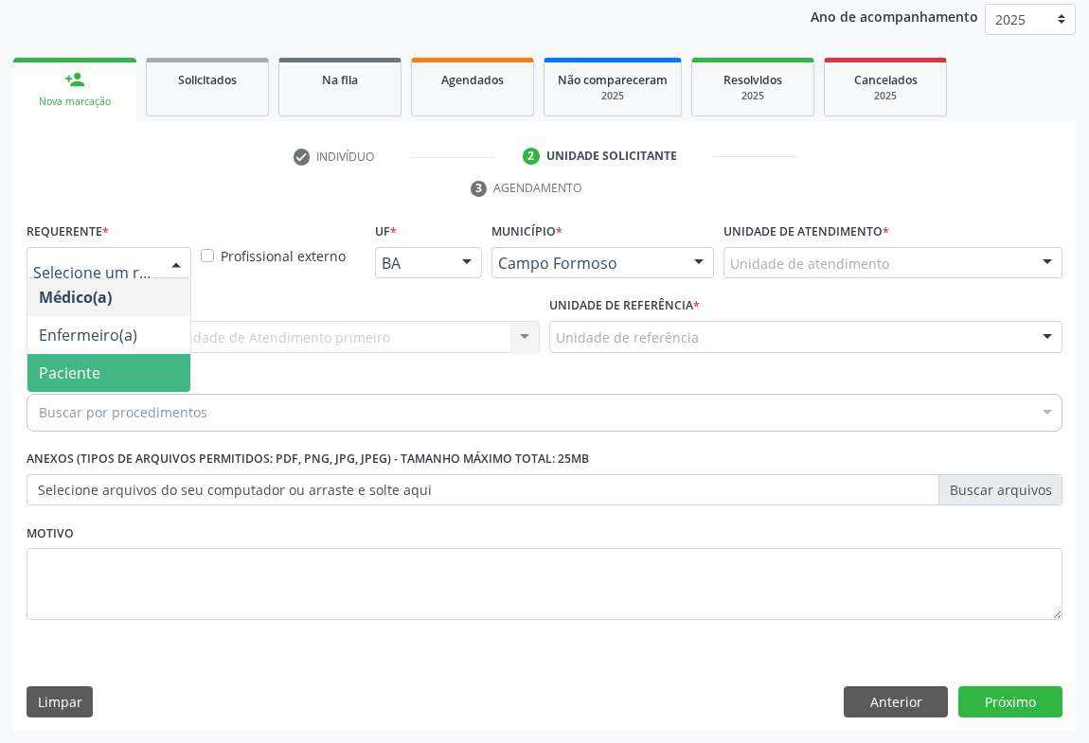
click at [73, 383] on span "Paciente" at bounding box center [108, 373] width 163 height 38
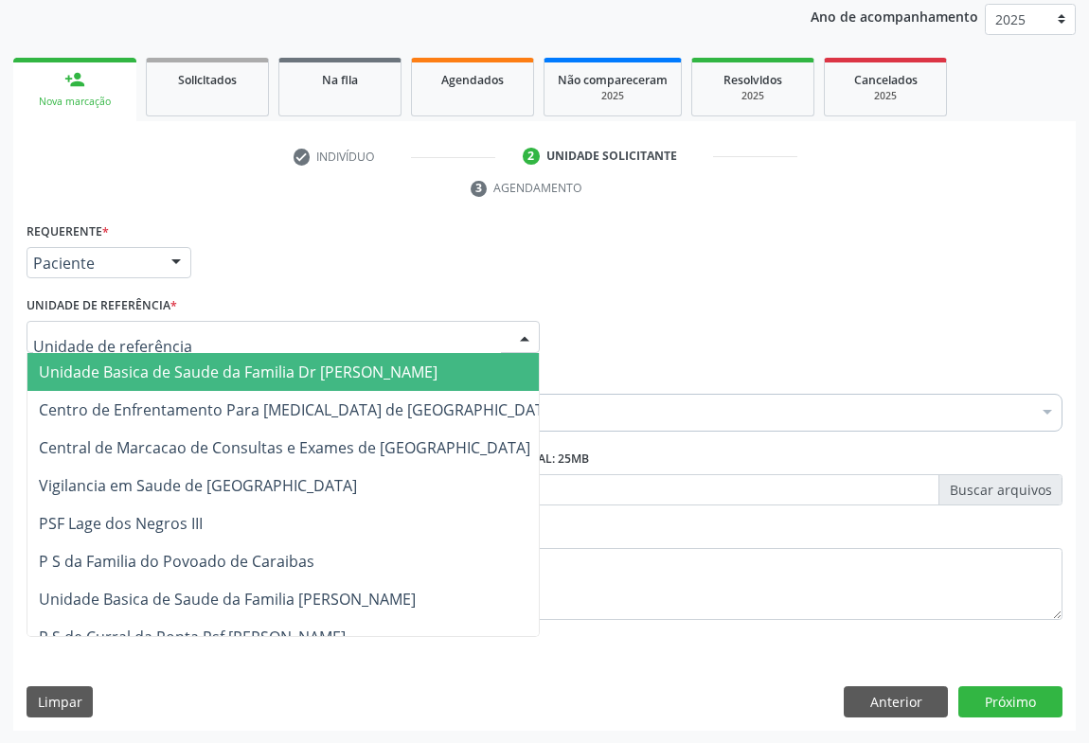
click at [74, 378] on span "Unidade Basica de Saude da Familia Dr [PERSON_NAME]" at bounding box center [238, 372] width 399 height 21
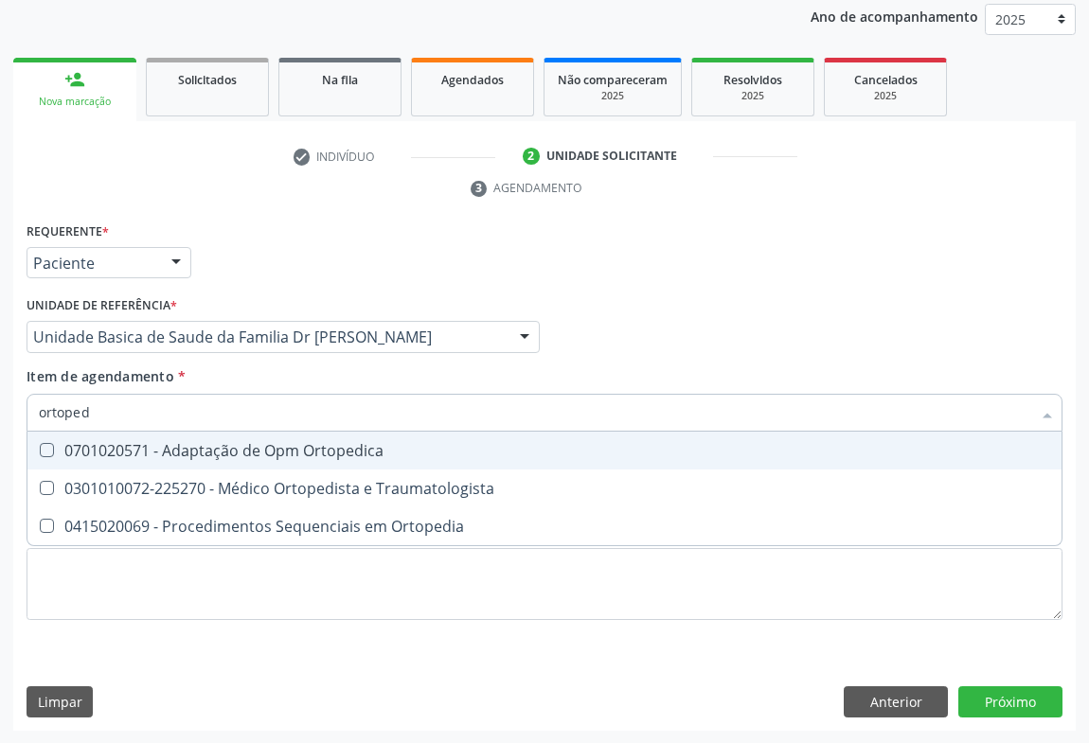
type input "ortopedi"
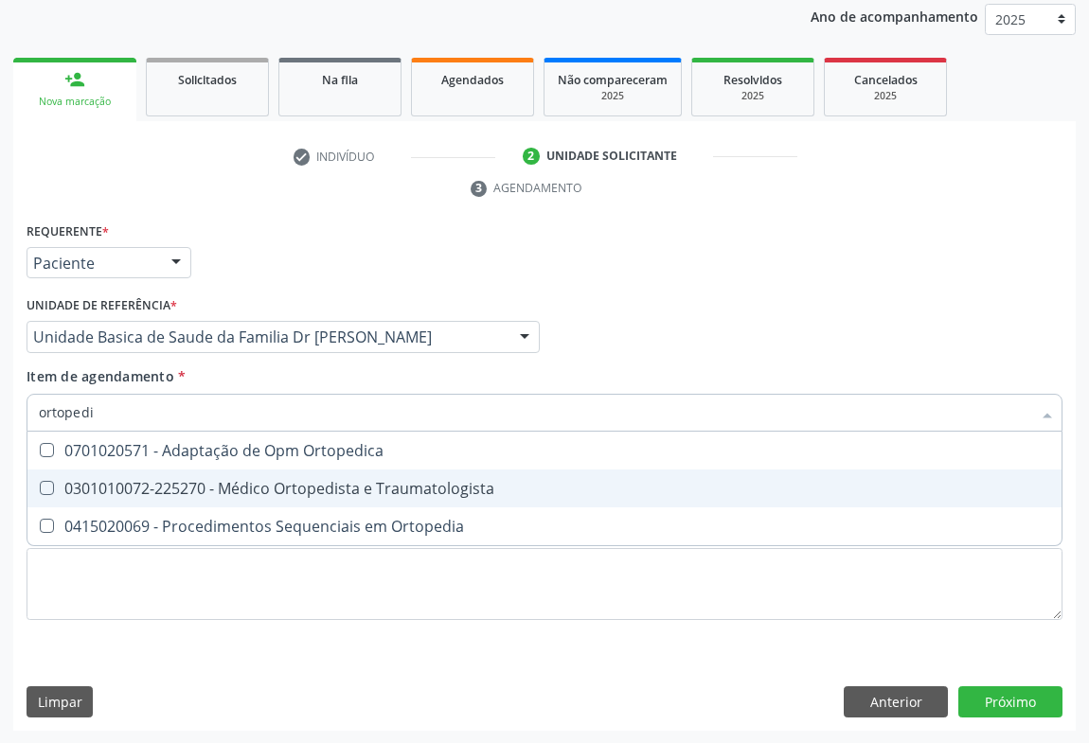
click at [425, 489] on div "0301010072-225270 - Médico Ortopedista e Traumatologista" at bounding box center [544, 488] width 1011 height 15
checkbox Traumatologista "true"
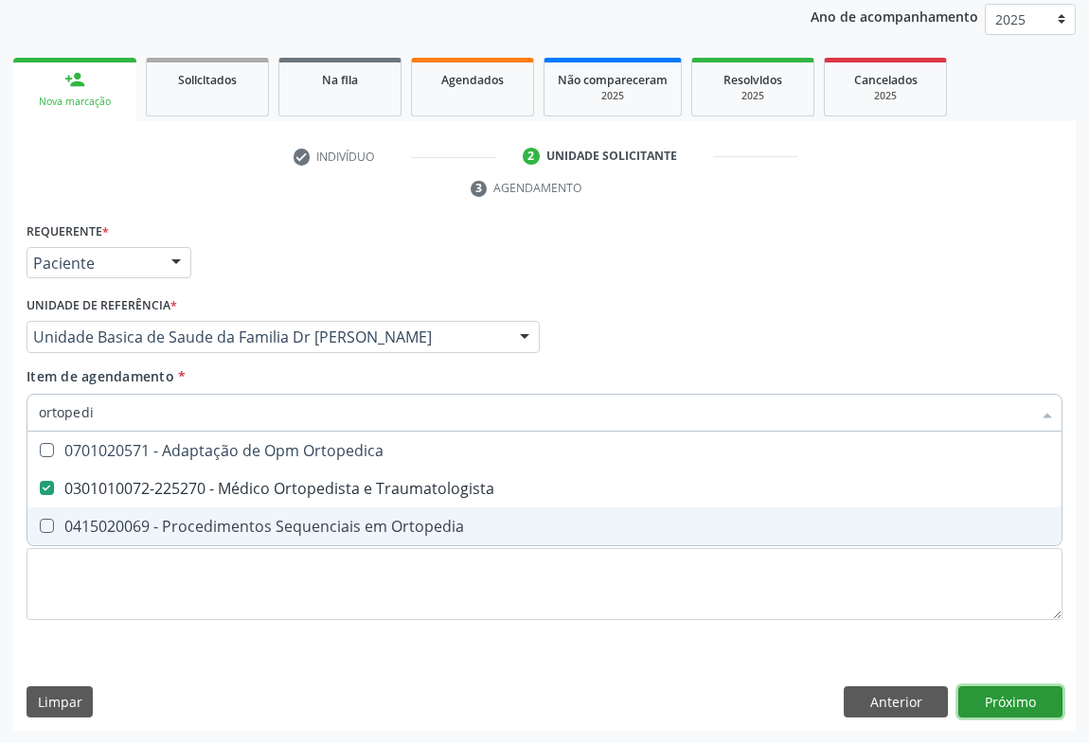
click at [988, 686] on div "Requerente * Paciente Médico(a) Enfermeiro(a) Paciente Nenhum resultado encontr…" at bounding box center [544, 475] width 1062 height 514
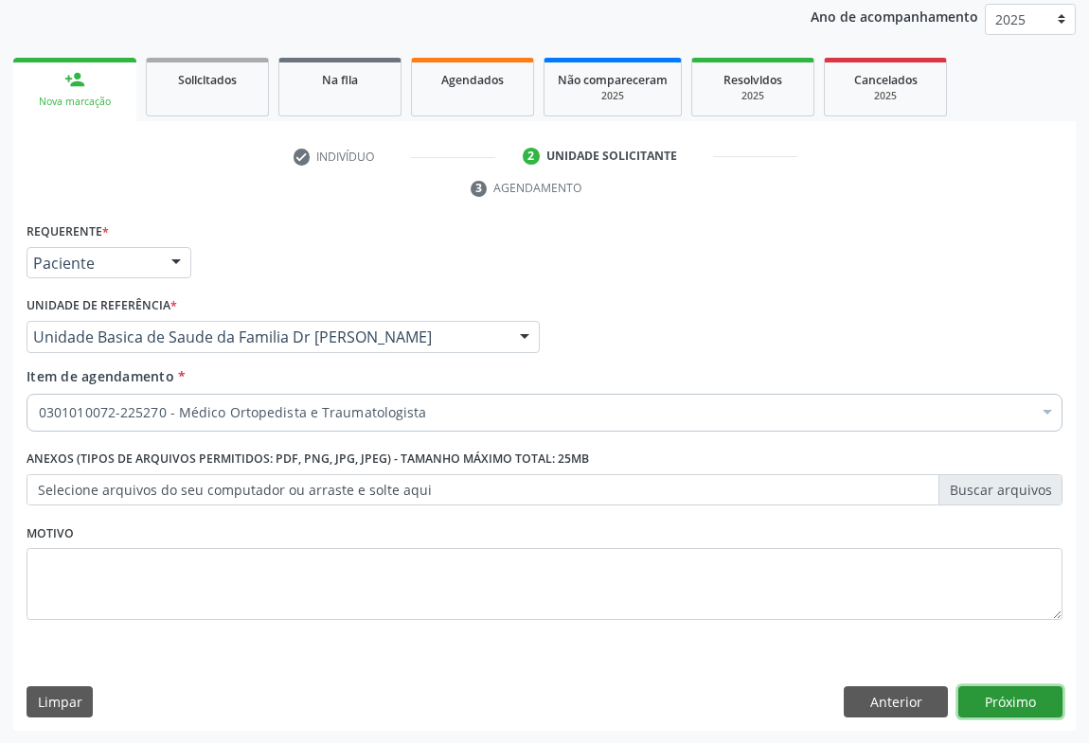
click at [973, 690] on button "Próximo" at bounding box center [1010, 702] width 104 height 32
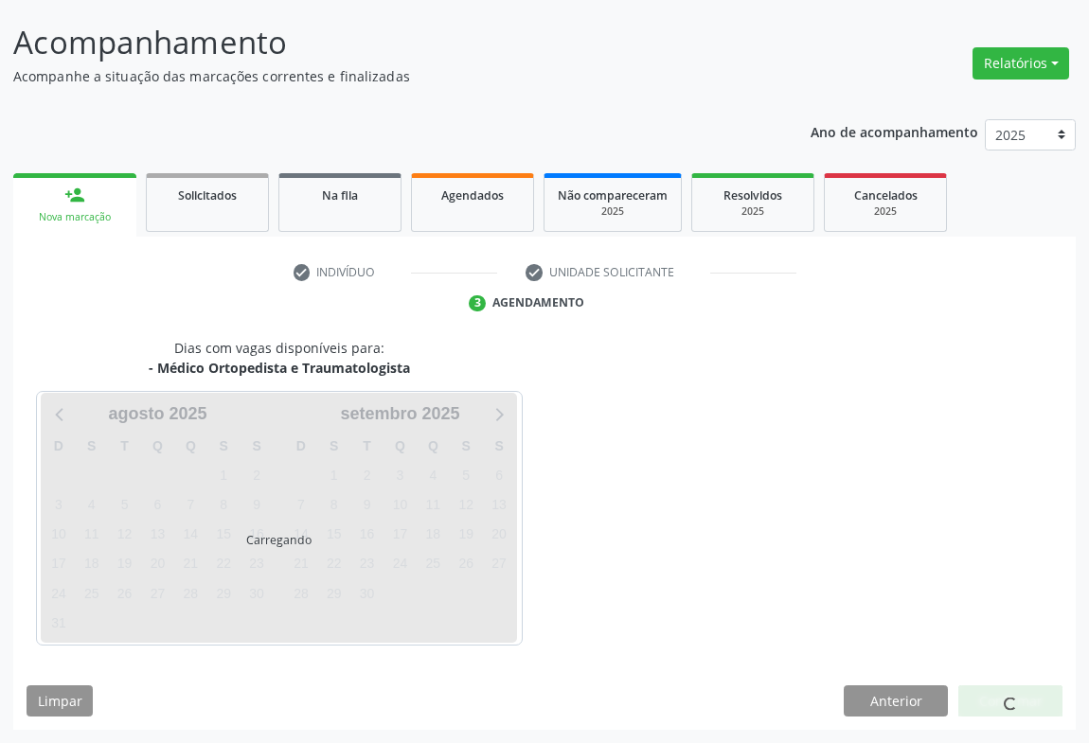
scroll to position [109, 0]
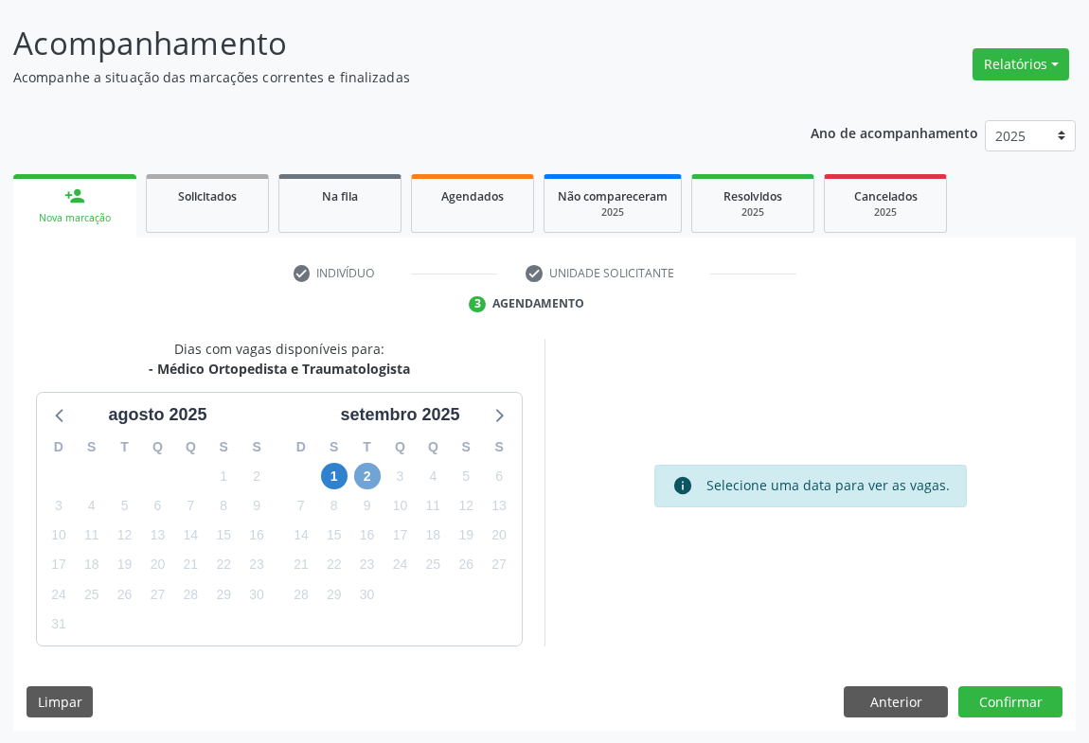
click at [360, 473] on span "2" at bounding box center [367, 476] width 27 height 27
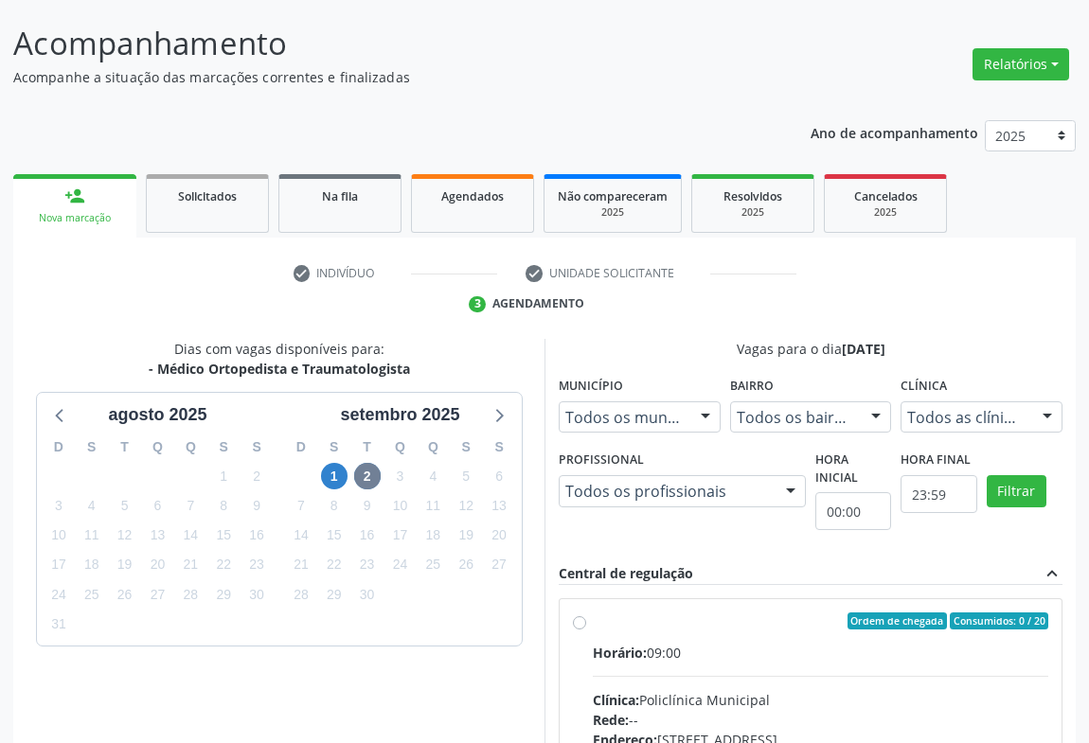
click at [574, 624] on input "Ordem de chegada Consumidos: 0 / 20 Horário: 09:00 Clínica: Policlínica Municip…" at bounding box center [579, 621] width 13 height 17
radio input "true"
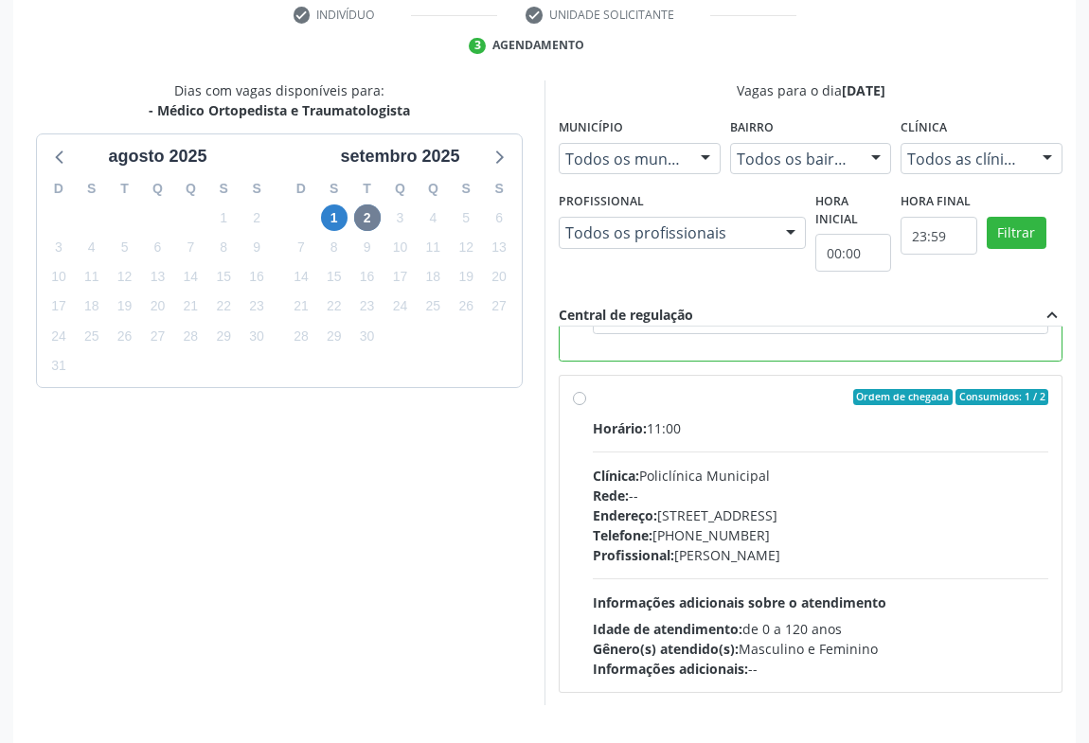
scroll to position [427, 0]
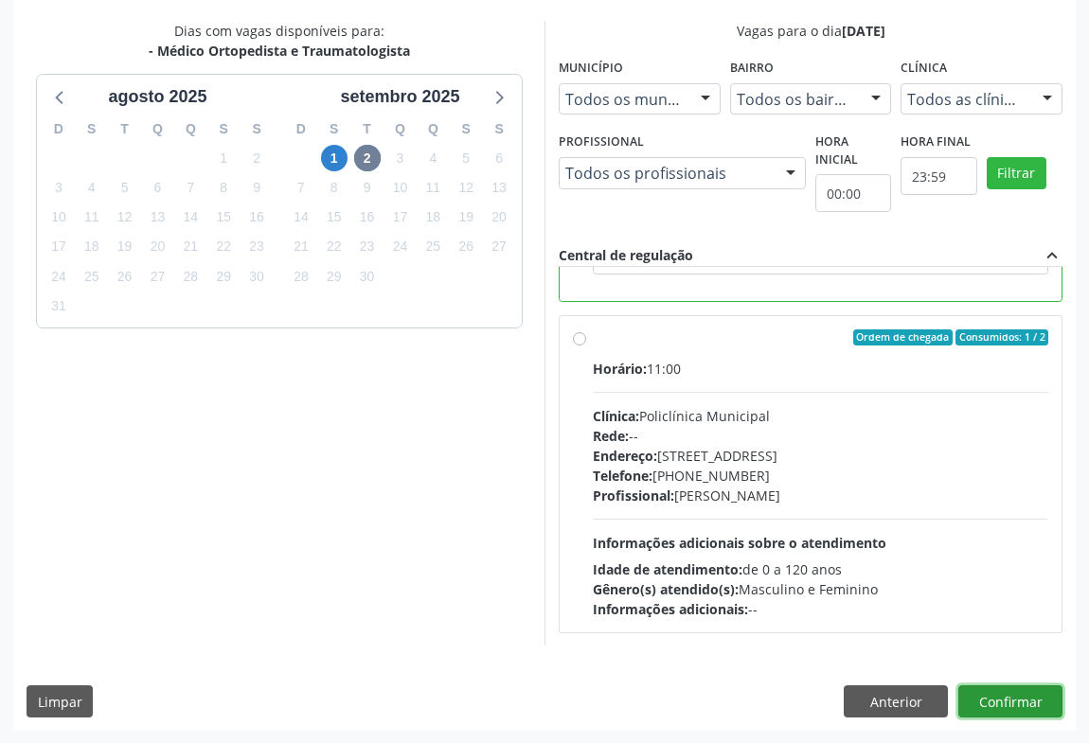
click at [1024, 701] on button "Confirmar" at bounding box center [1010, 701] width 104 height 32
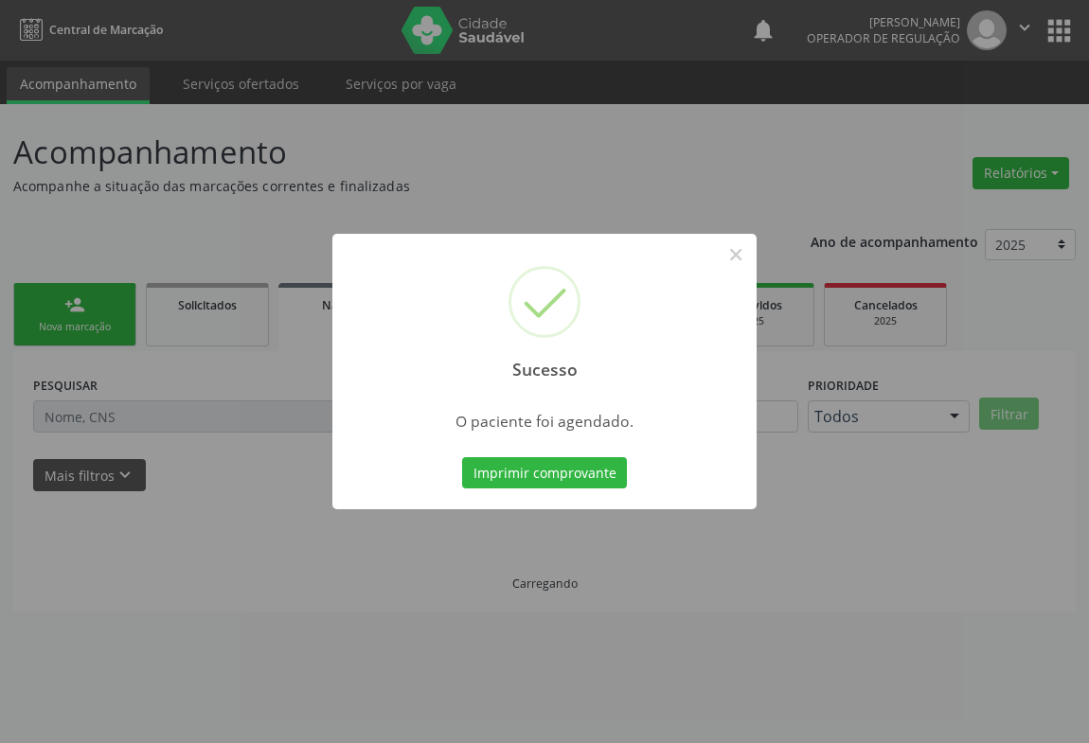
scroll to position [0, 0]
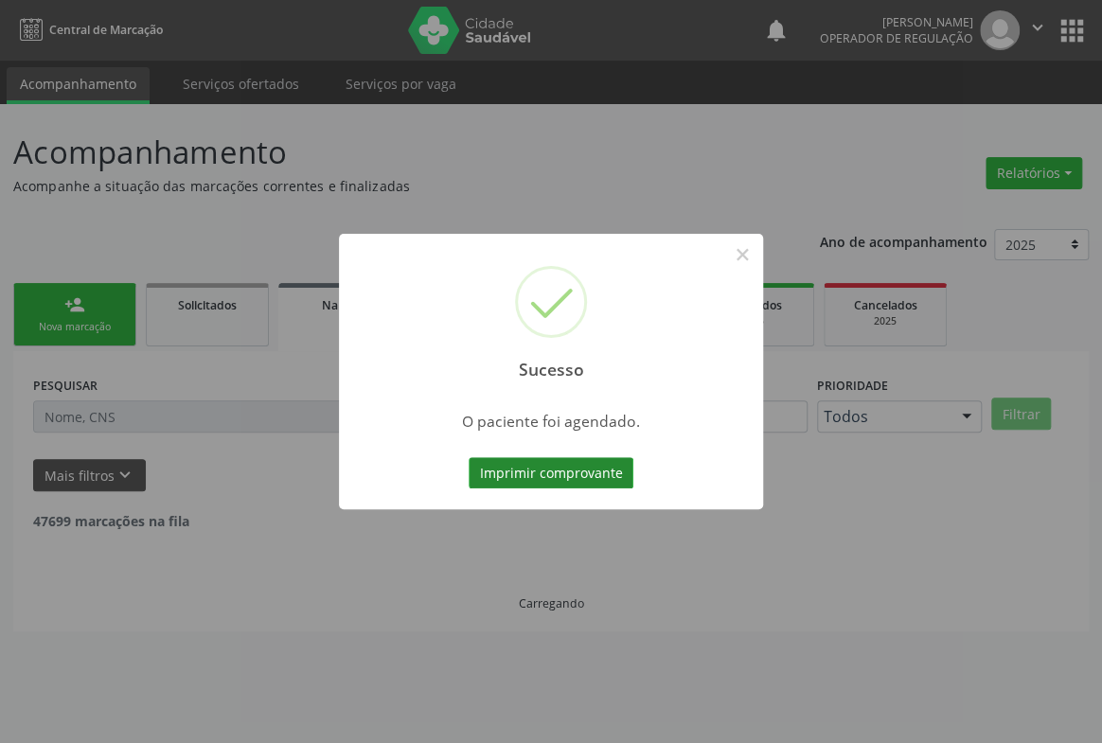
click at [541, 459] on button "Imprimir comprovante" at bounding box center [551, 473] width 165 height 32
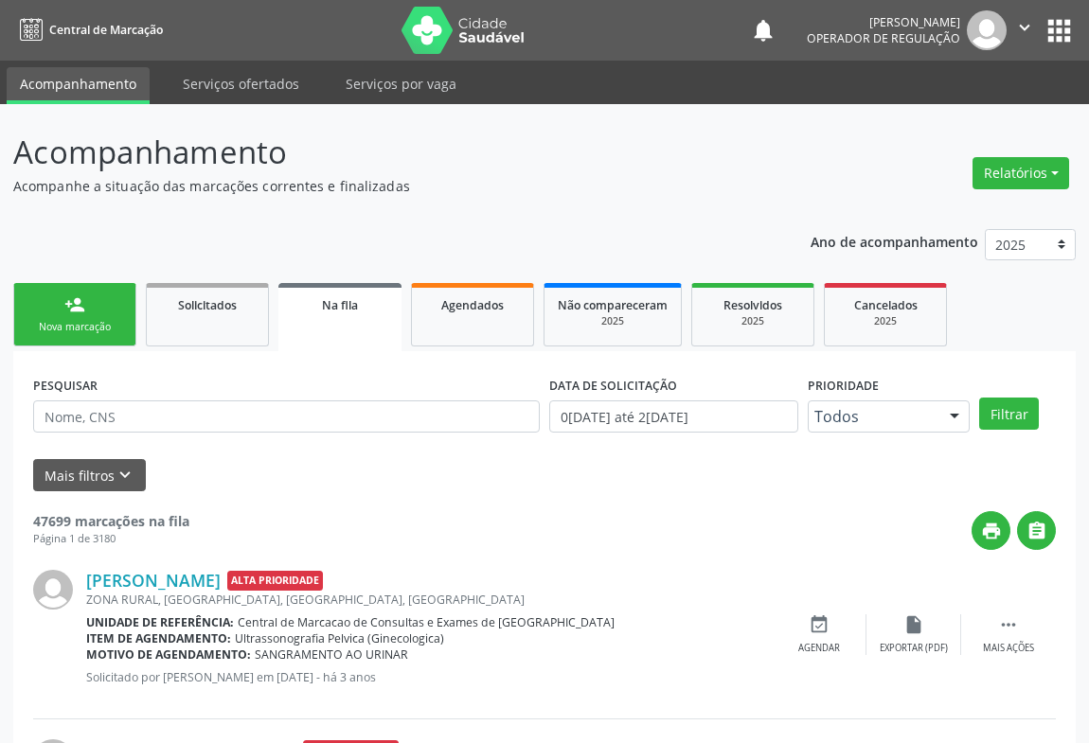
click at [103, 308] on link "person_add Nova marcação" at bounding box center [74, 314] width 123 height 63
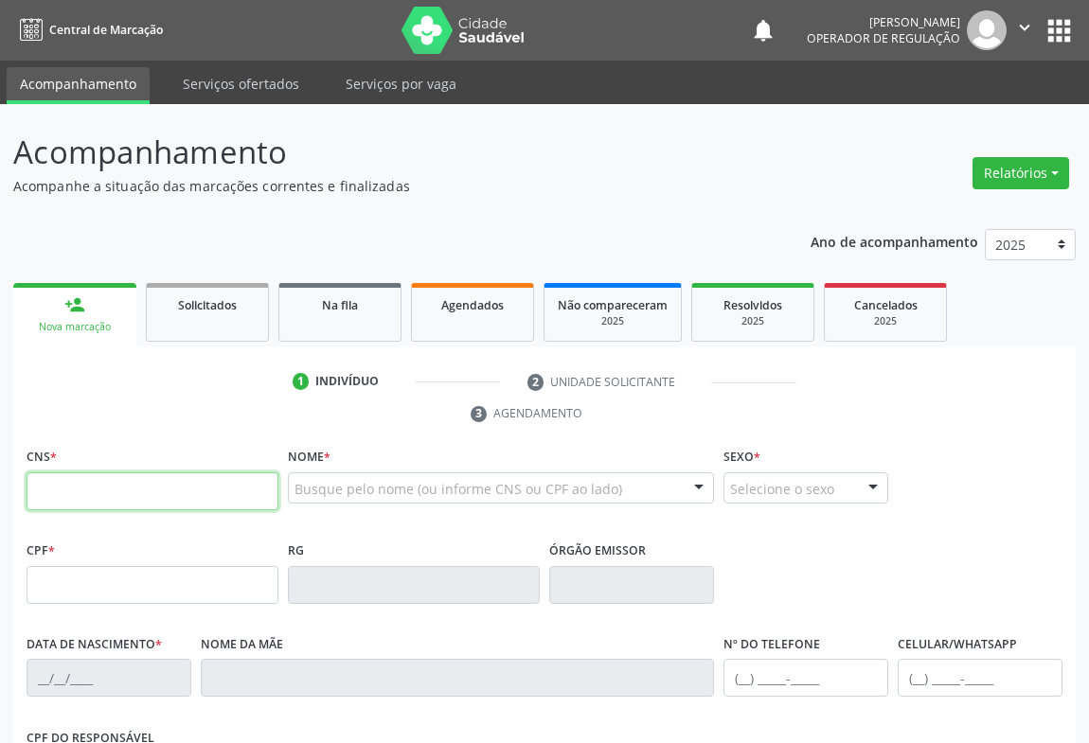
click at [118, 492] on input "text" at bounding box center [153, 491] width 252 height 38
type input "705 6044 3977 3214"
type input "1271316471"
type input "SP"
type input "08/05/1983"
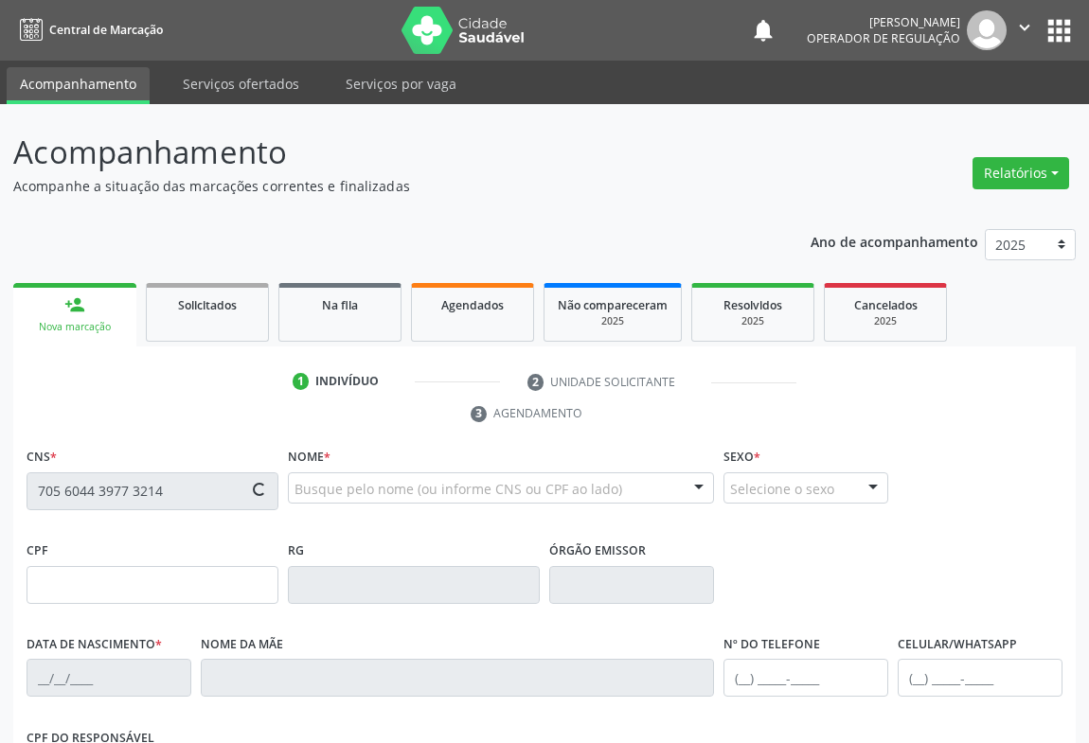
type input "Marilene de Jesus Pereira"
type input "(74) 99981-5461"
type input "006.071.065-90"
type input "SN"
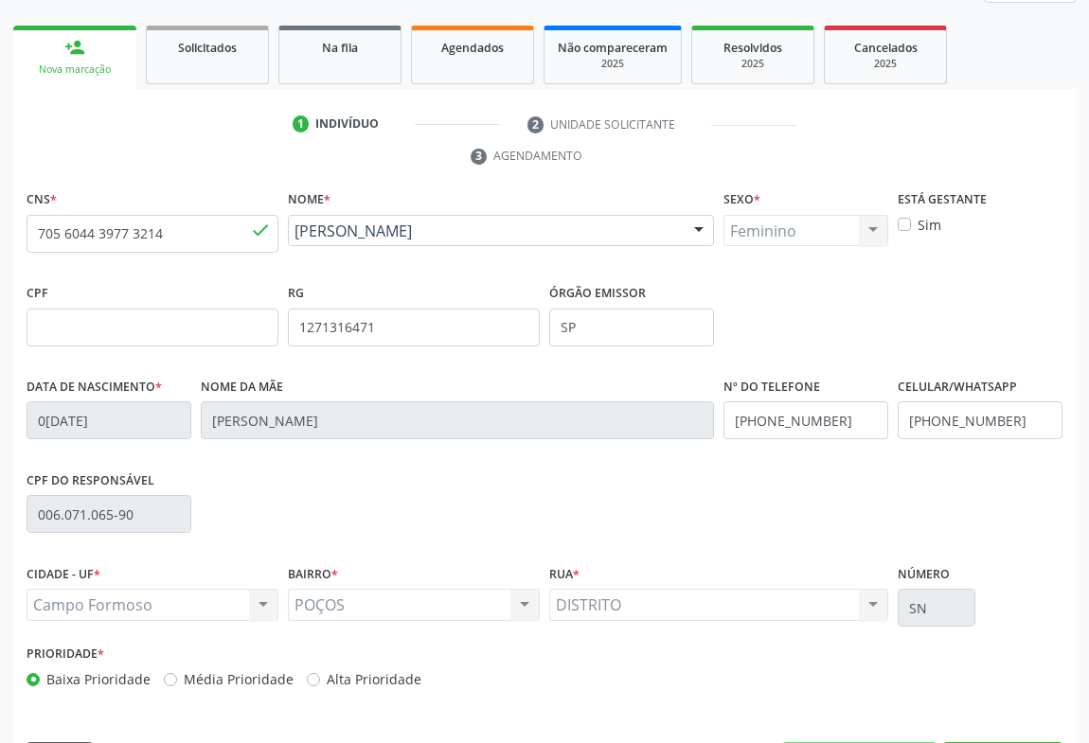
scroll to position [313, 0]
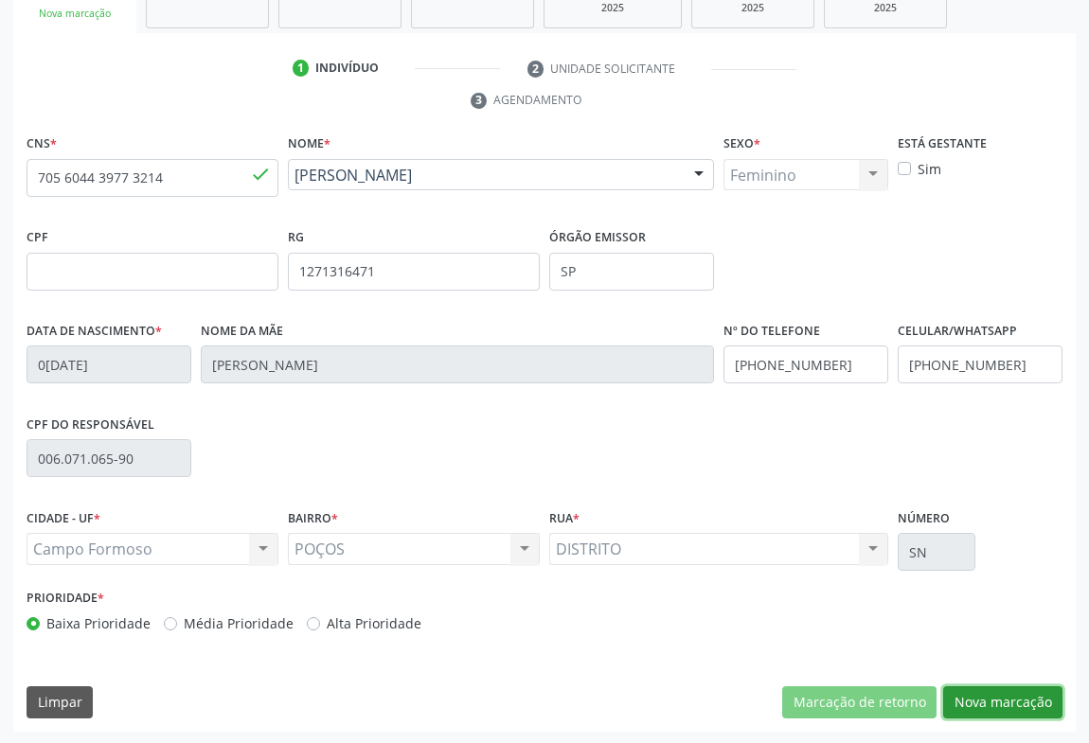
click at [967, 706] on button "Nova marcação" at bounding box center [1002, 702] width 119 height 32
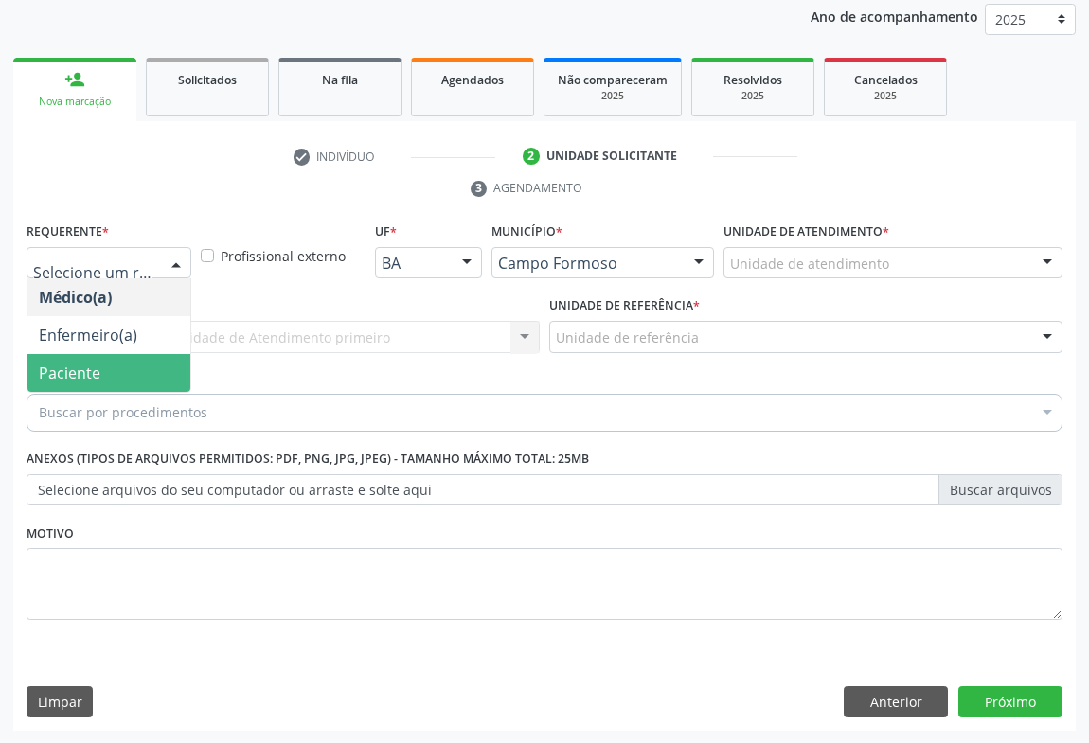
click at [47, 373] on span "Paciente" at bounding box center [70, 373] width 62 height 21
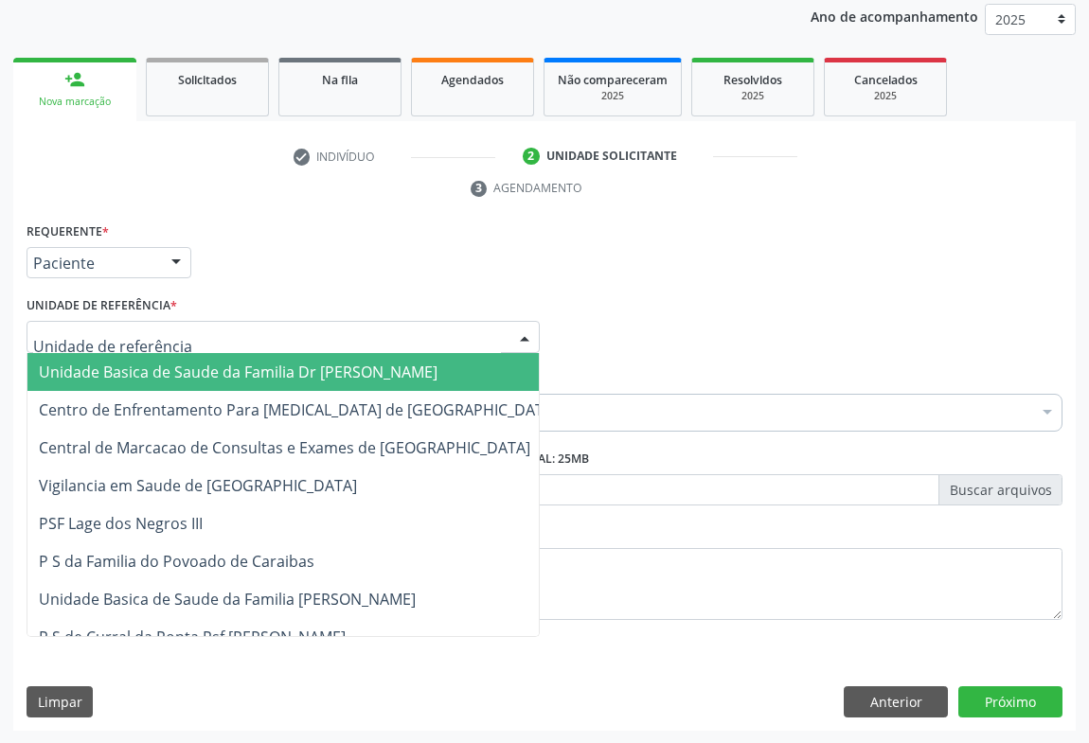
click at [93, 373] on span "Unidade Basica de Saude da Familia Dr [PERSON_NAME]" at bounding box center [238, 372] width 399 height 21
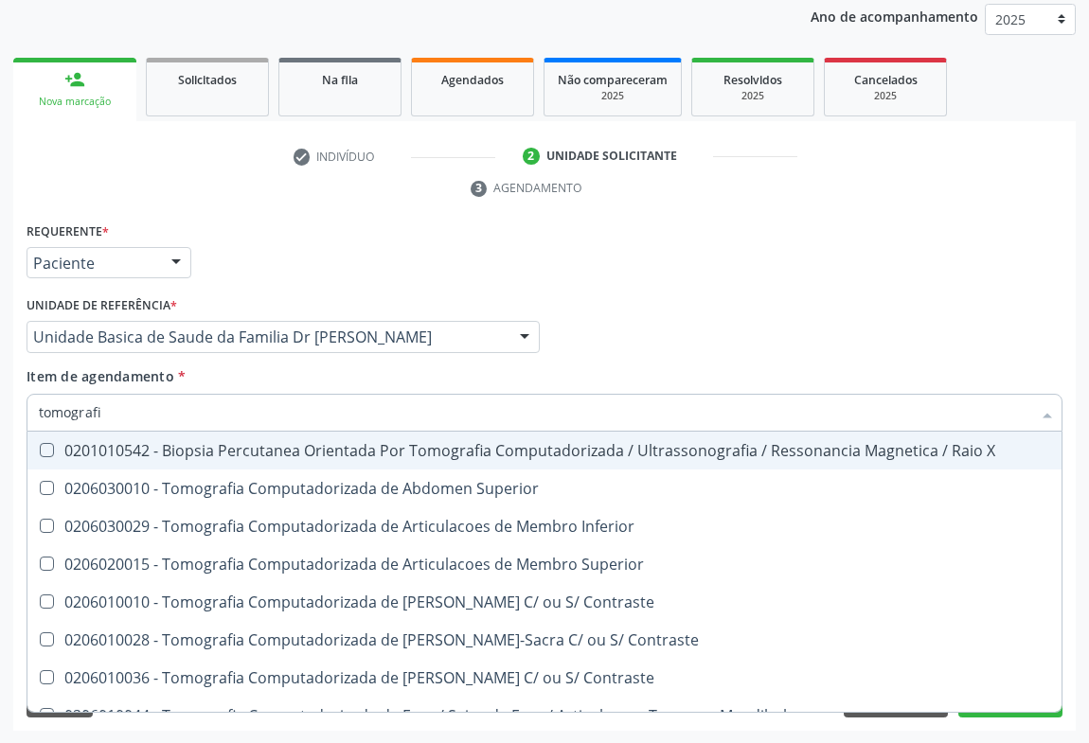
type input "tomografia"
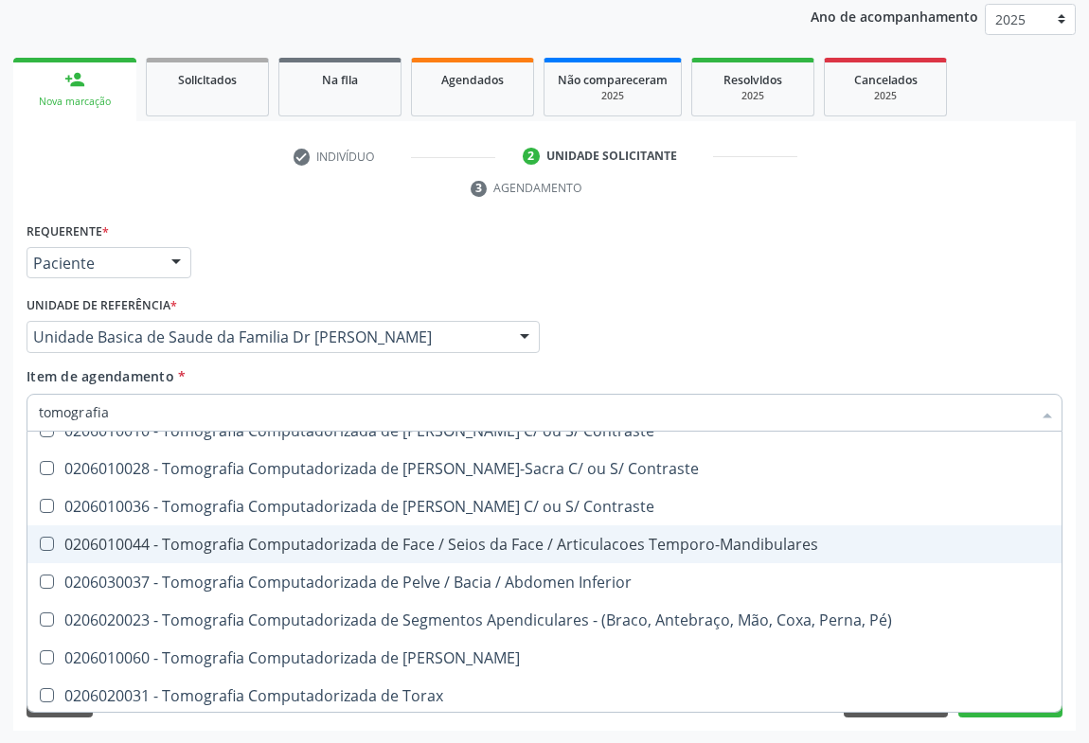
scroll to position [258, 0]
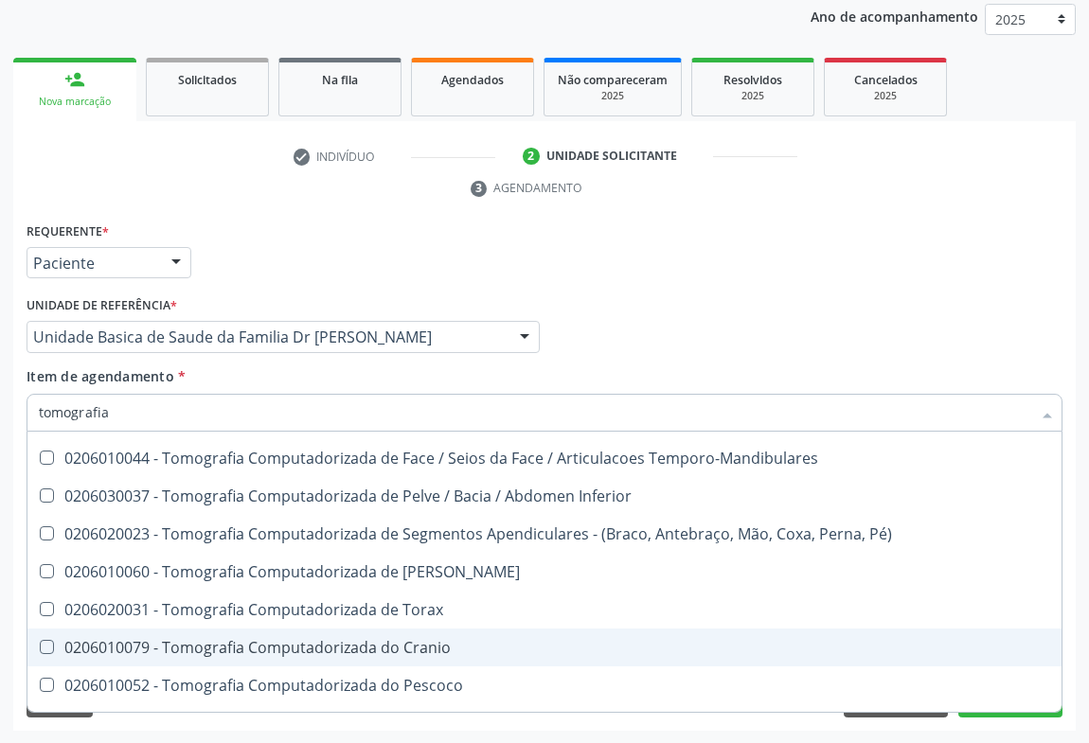
click at [348, 640] on div "0206010079 - Tomografia Computadorizada do Cranio" at bounding box center [544, 647] width 1011 height 15
checkbox Cranio "true"
click at [1053, 724] on div "Requerente * Paciente Médico(a) Enfermeiro(a) Paciente Nenhum resultado encontr…" at bounding box center [544, 475] width 1062 height 514
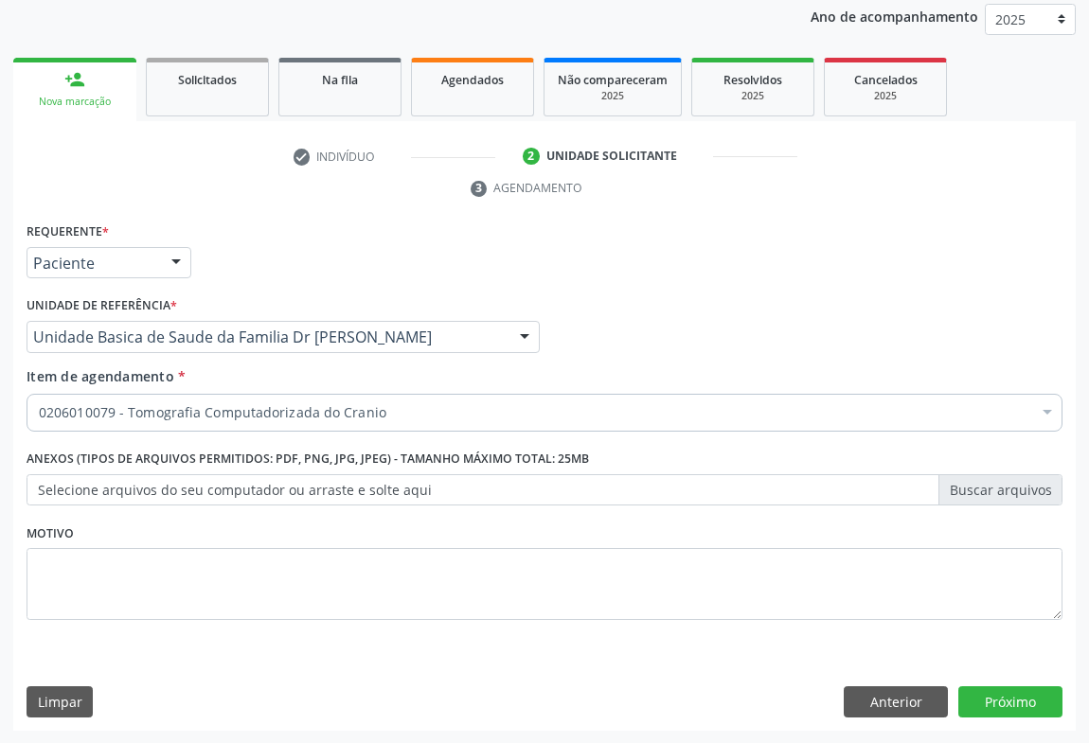
scroll to position [0, 0]
click at [988, 695] on button "Próximo" at bounding box center [1010, 702] width 104 height 32
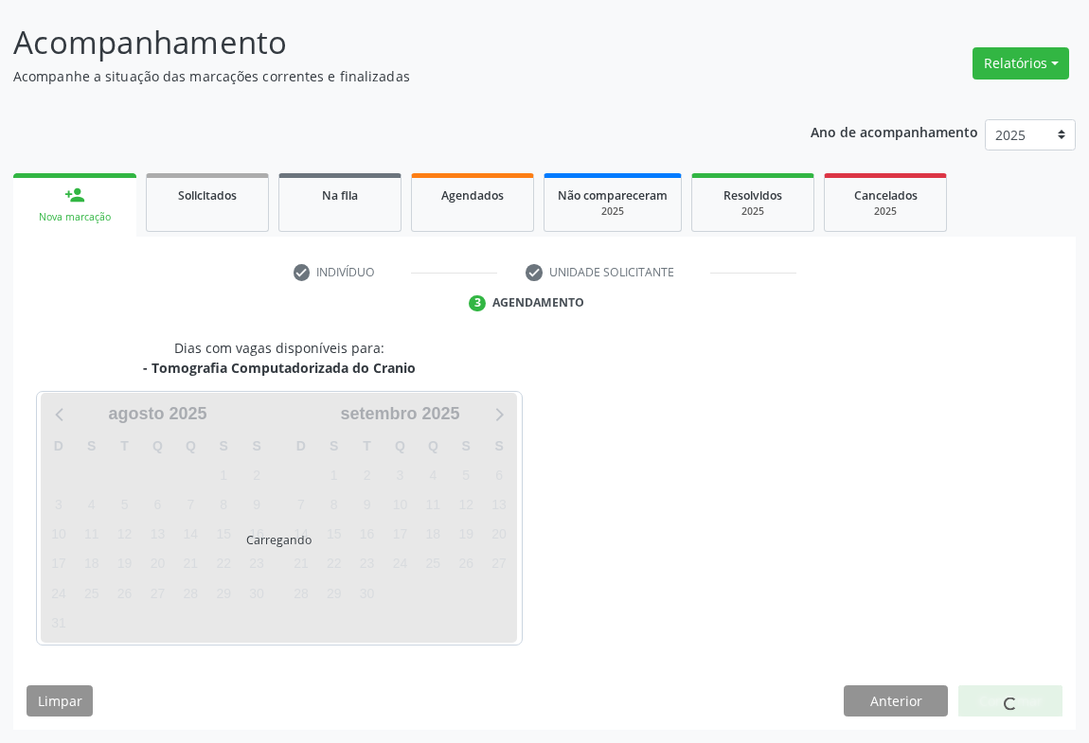
scroll to position [109, 0]
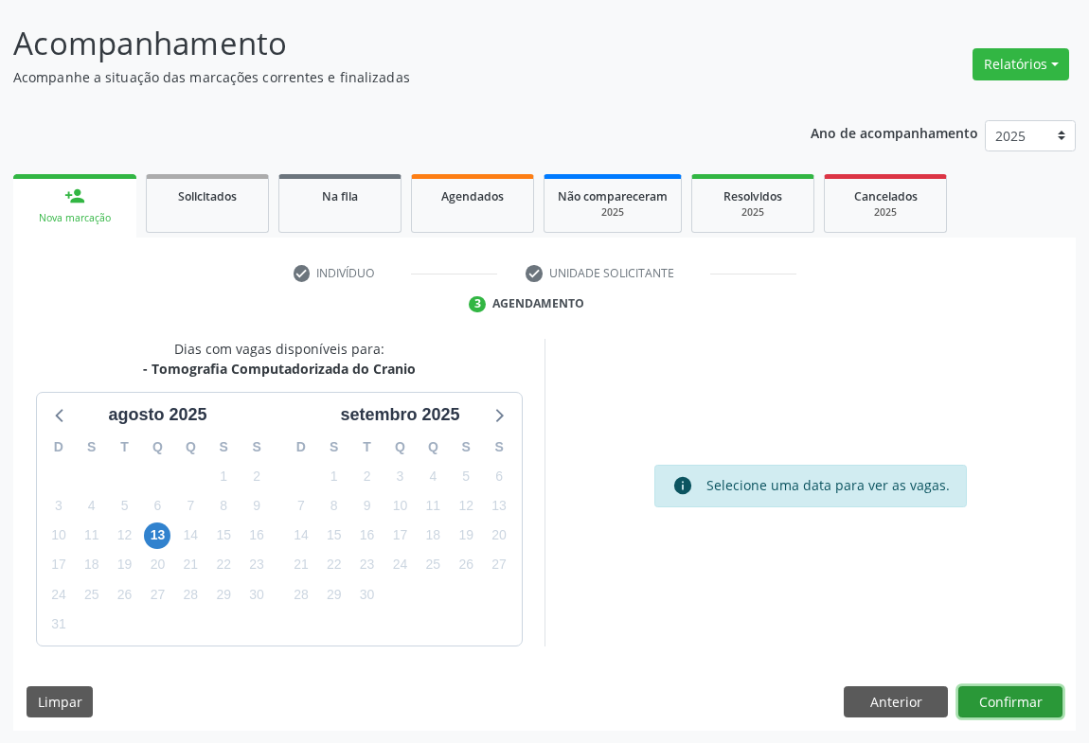
click at [988, 695] on button "Confirmar" at bounding box center [1010, 702] width 104 height 32
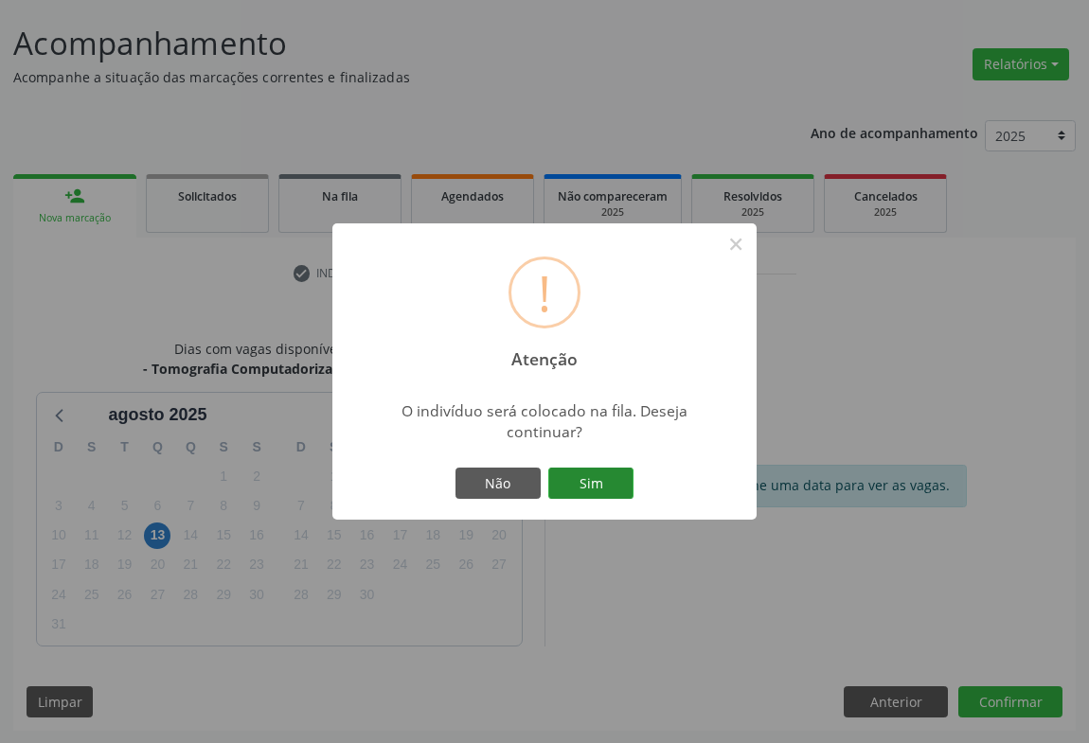
click at [590, 479] on button "Sim" at bounding box center [590, 484] width 85 height 32
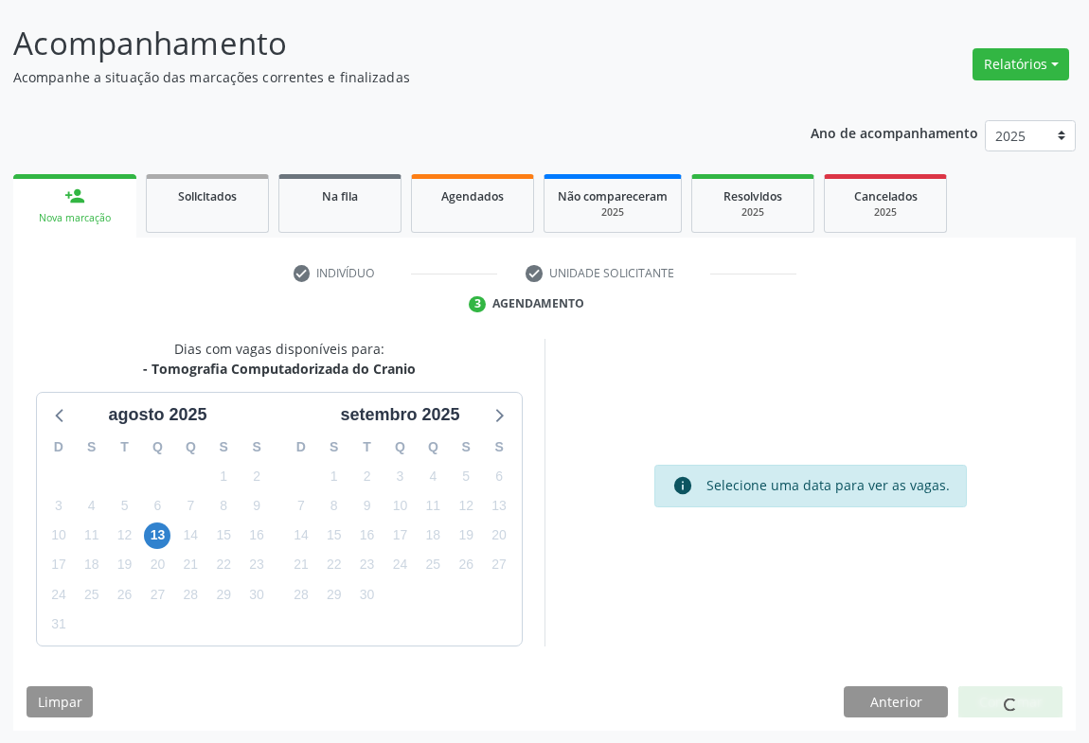
scroll to position [0, 0]
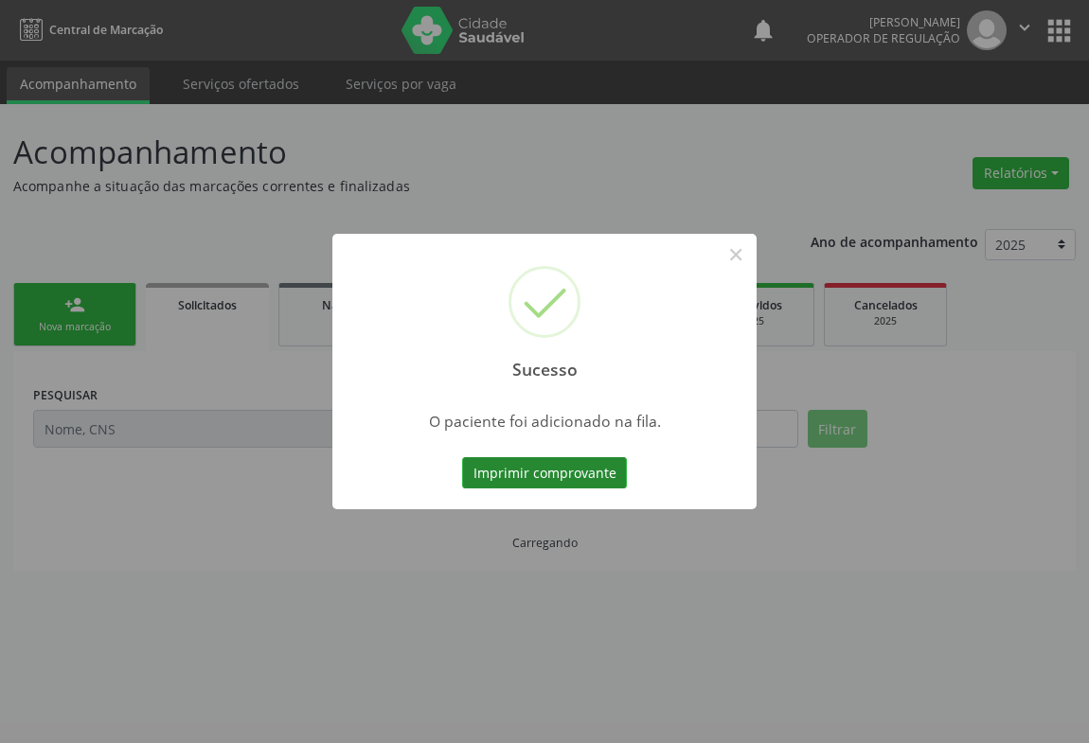
click at [557, 460] on button "Imprimir comprovante" at bounding box center [544, 473] width 165 height 32
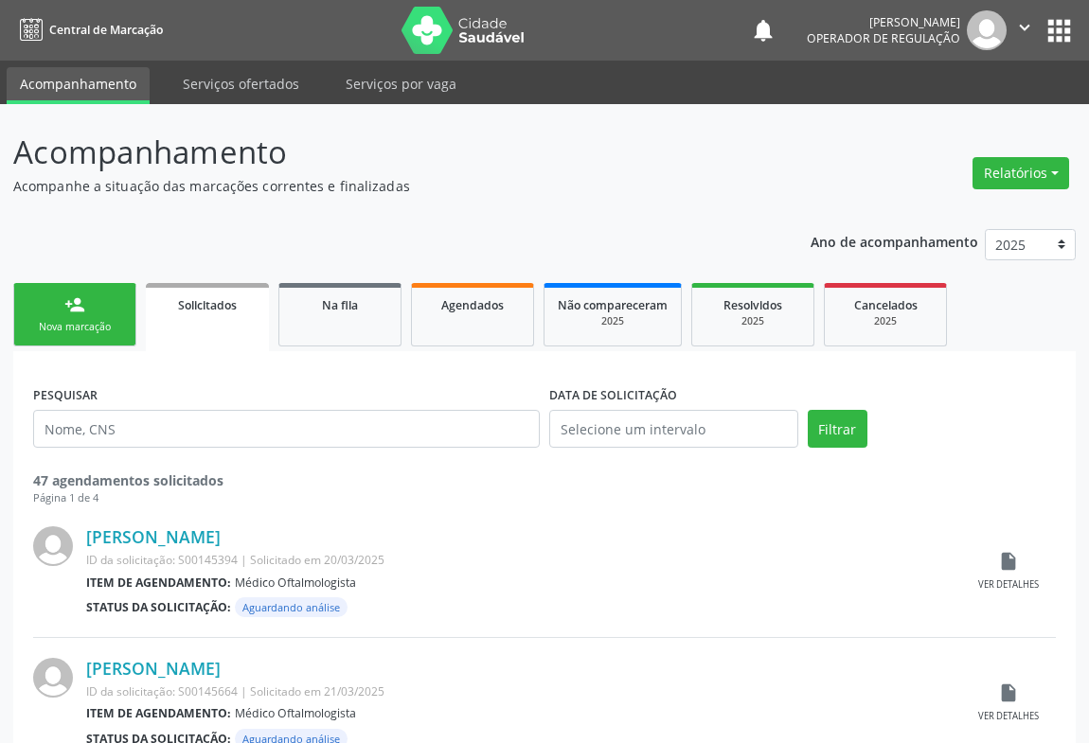
drag, startPoint x: 1022, startPoint y: 29, endPoint x: 1005, endPoint y: 67, distance: 41.5
click at [1021, 29] on icon "" at bounding box center [1024, 27] width 21 height 21
click at [931, 120] on link "Sair" at bounding box center [976, 115] width 131 height 27
